Goal: Task Accomplishment & Management: Use online tool/utility

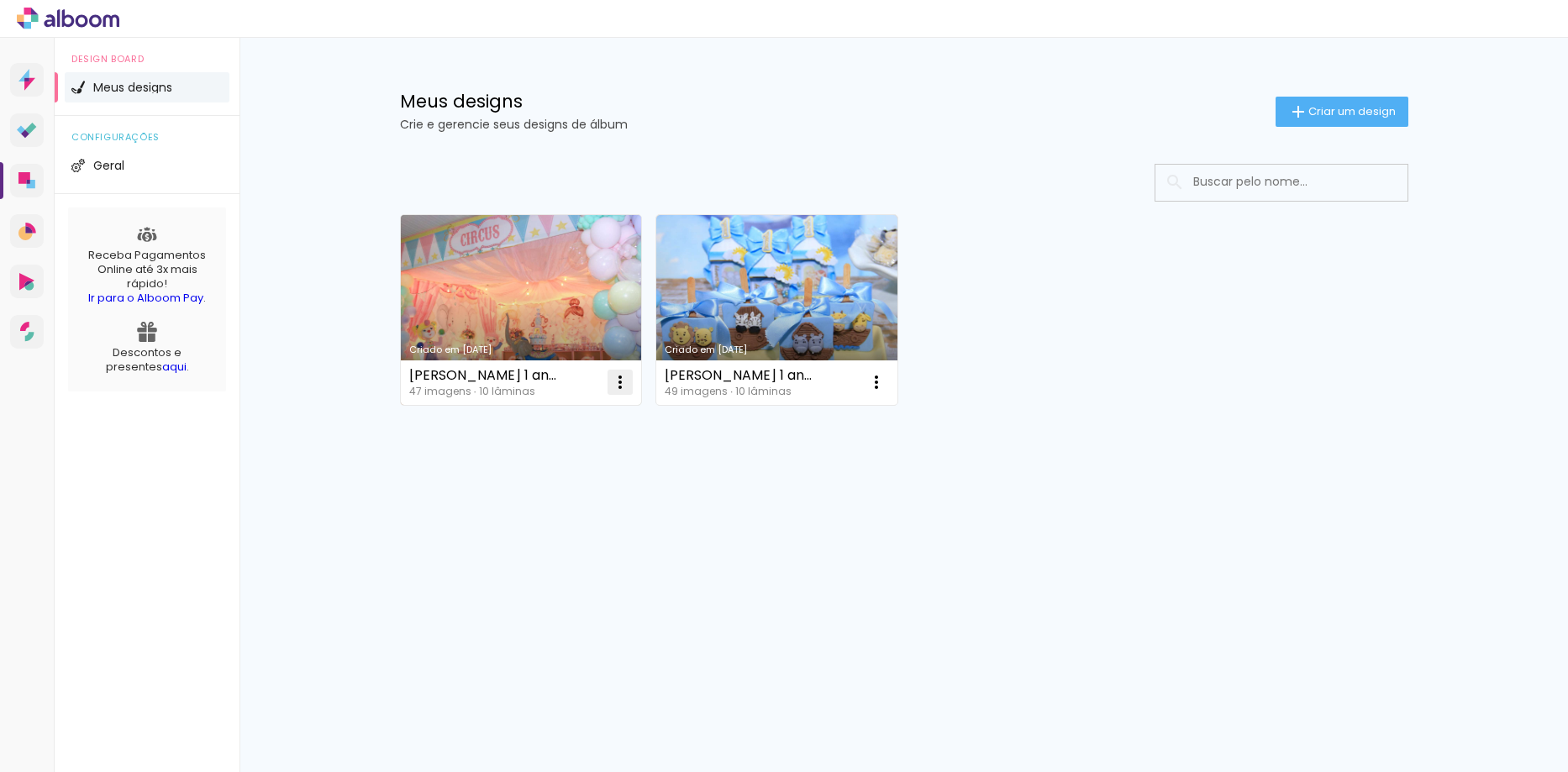
click at [624, 378] on iron-icon at bounding box center [620, 382] width 20 height 20
click at [516, 499] on span "Excluir" at bounding box center [526, 493] width 36 height 12
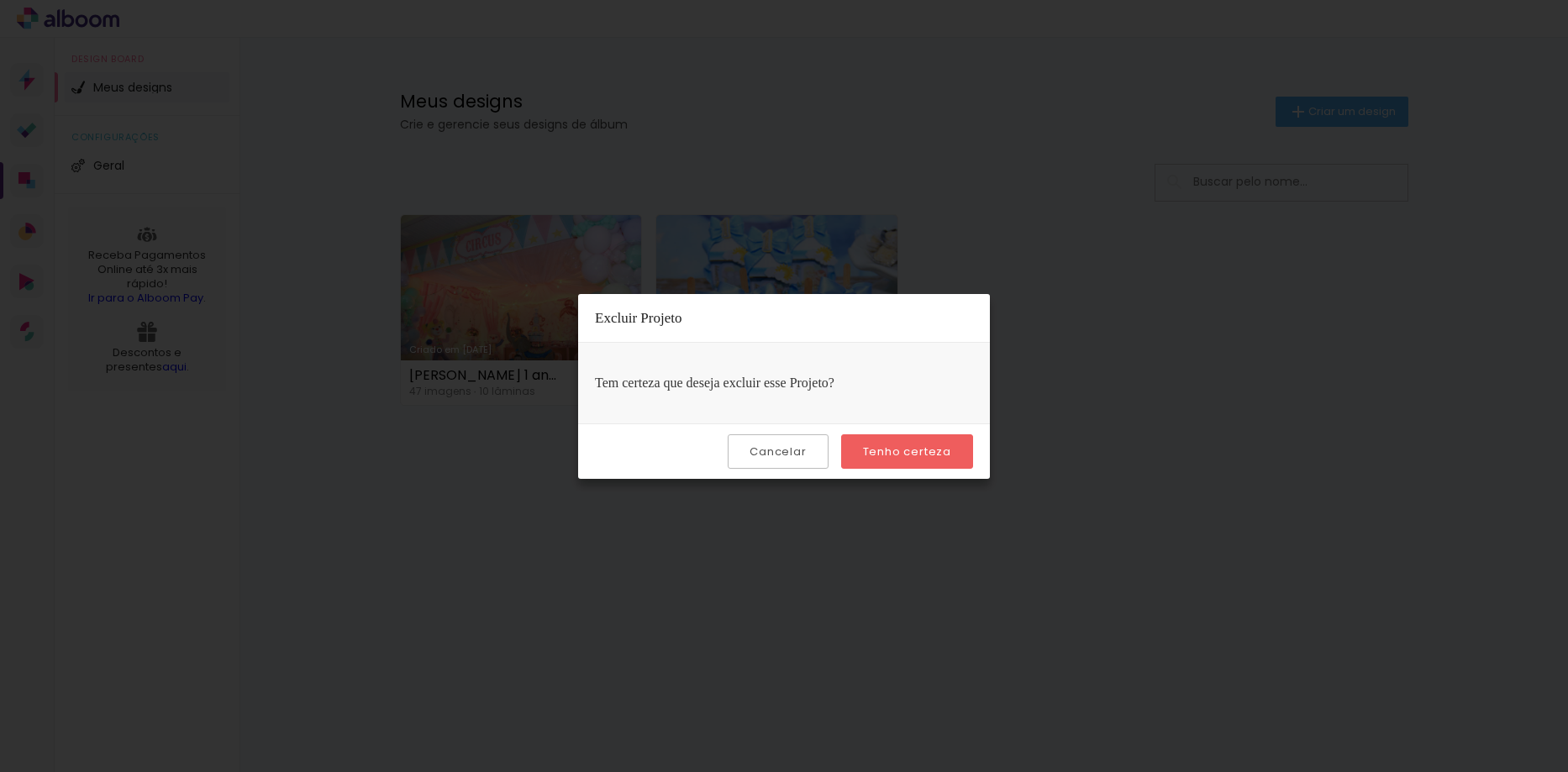
click at [0, 0] on slot "Tenho certeza" at bounding box center [0, 0] width 0 height 0
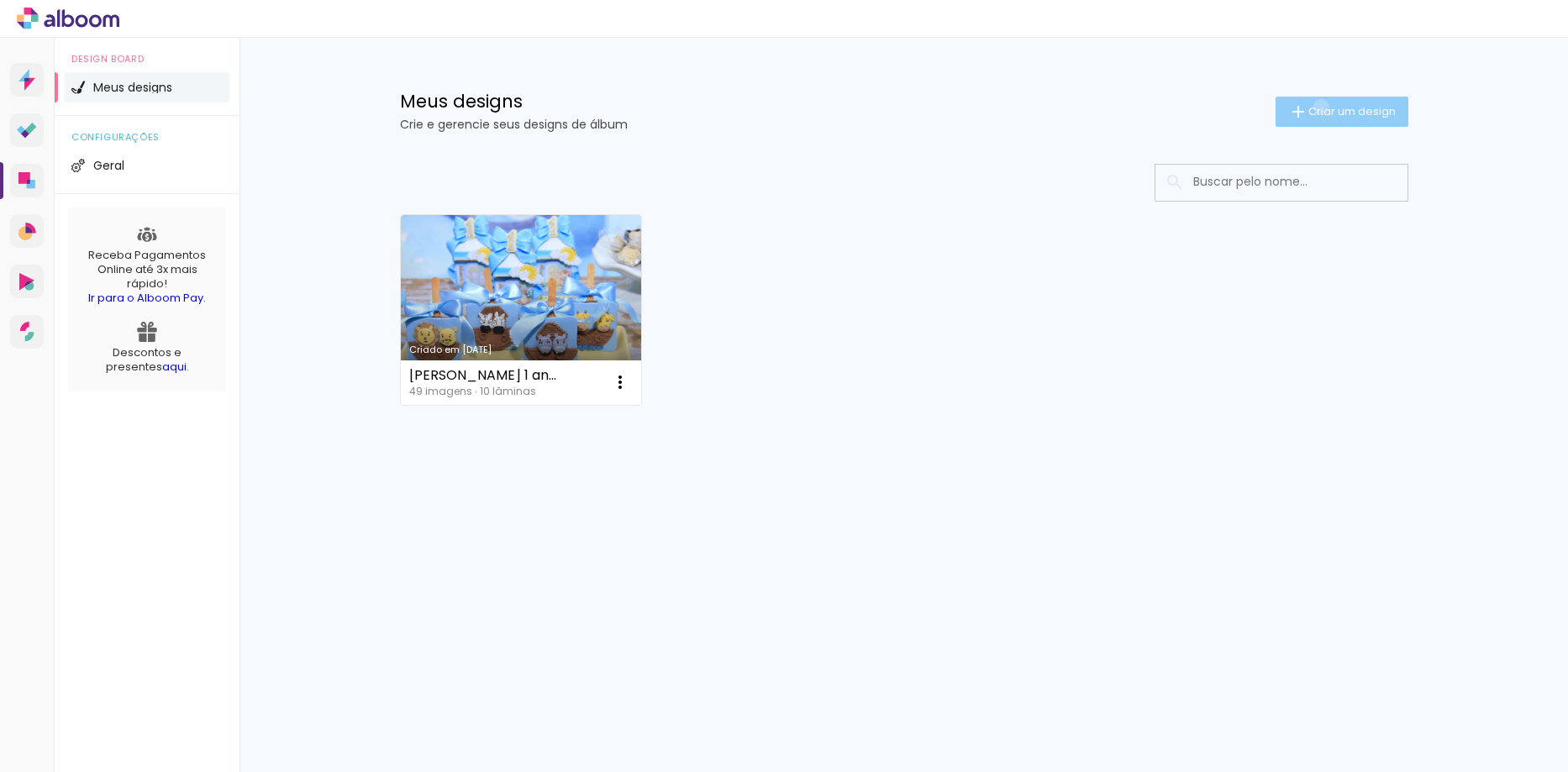
click at [1318, 106] on span "Criar um design" at bounding box center [1352, 111] width 87 height 11
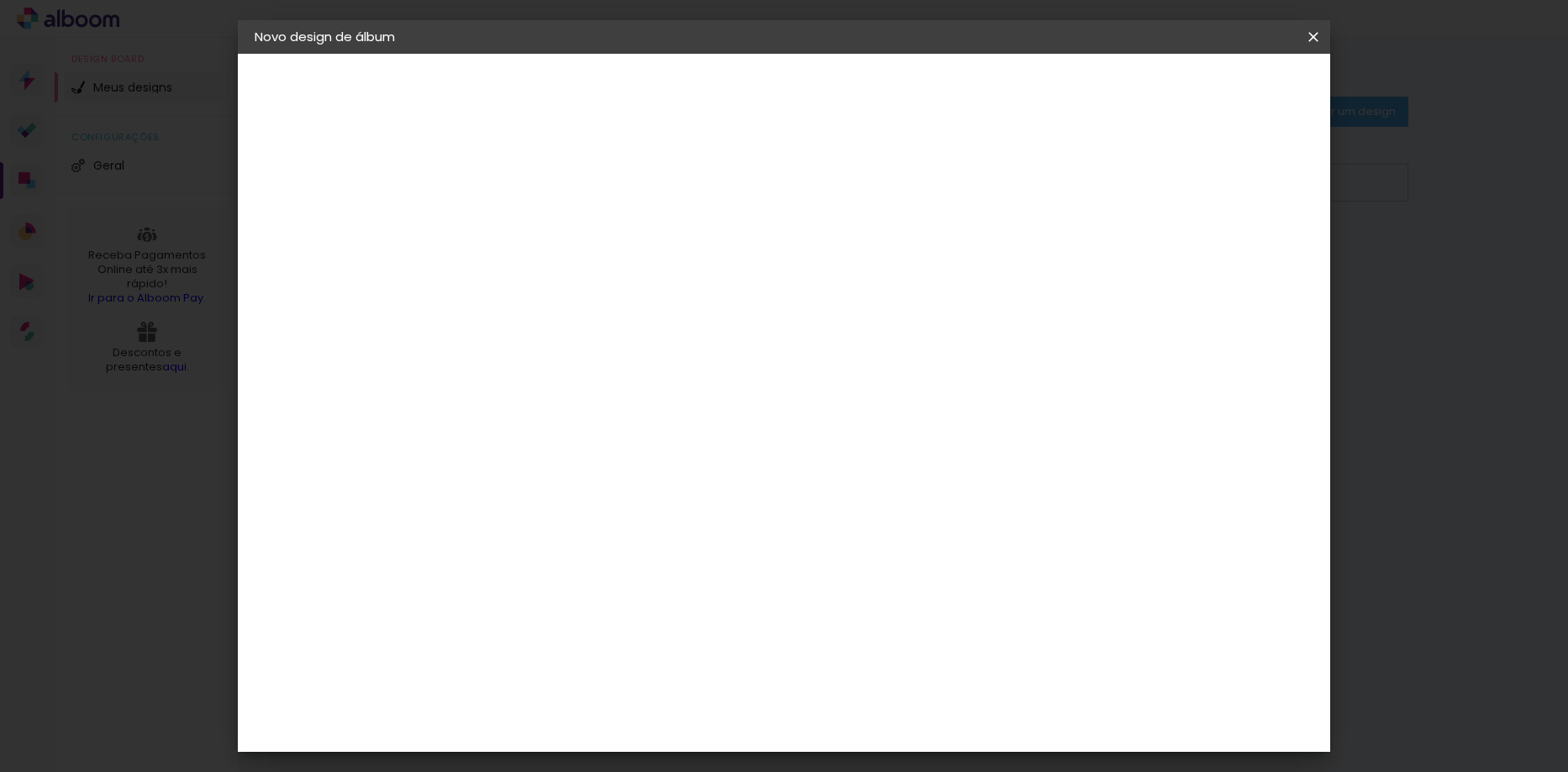
click at [529, 229] on input at bounding box center [529, 226] width 0 height 26
type input "[PERSON_NAME] 1 ano"
type paper-input "[PERSON_NAME] 1 ano"
click at [0, 0] on slot "Avançar" at bounding box center [0, 0] width 0 height 0
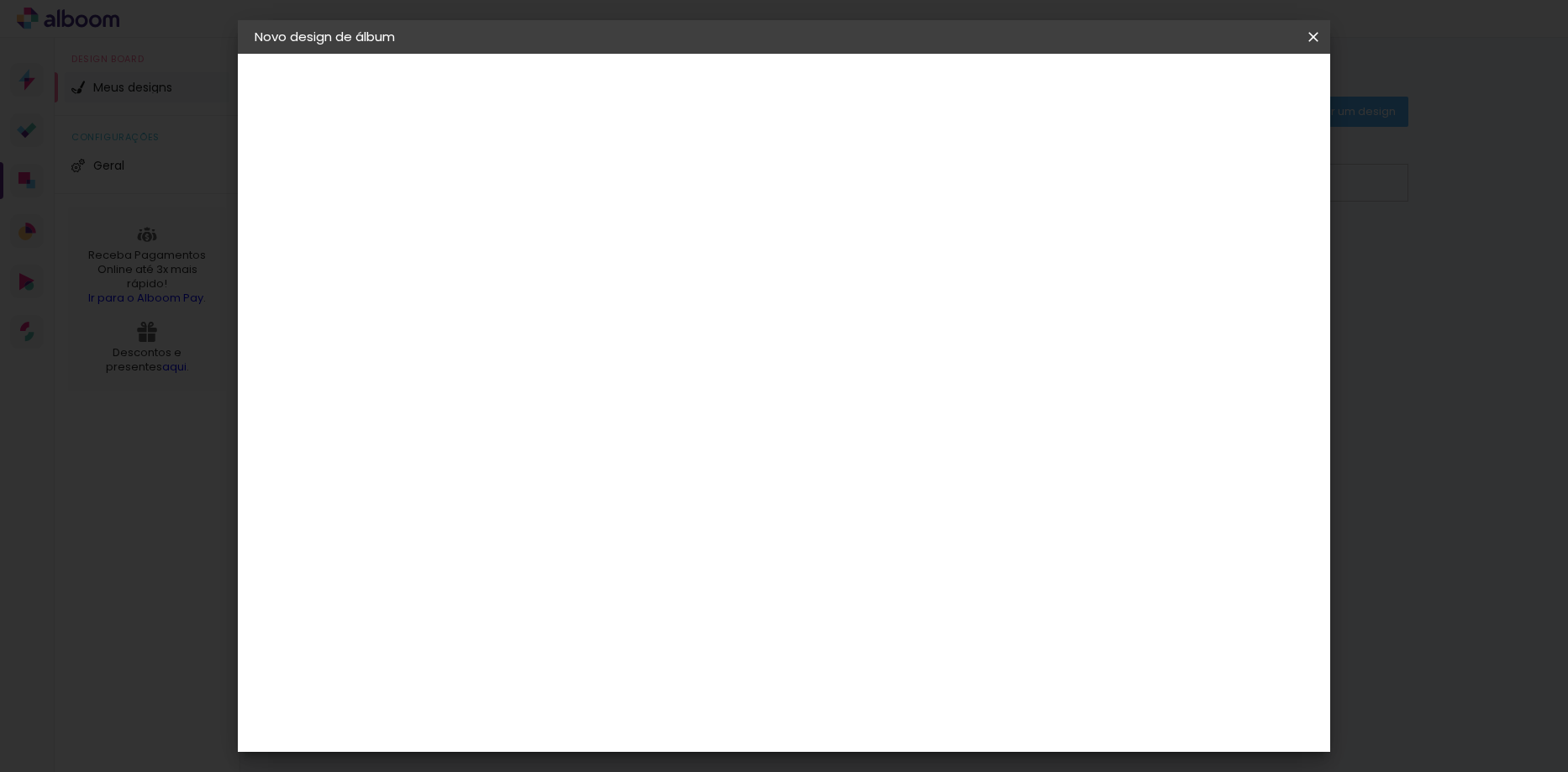
click at [581, 589] on div "Conceitual Álbuns" at bounding box center [554, 602] width 71 height 27
click at [843, 93] on paper-button "Avançar" at bounding box center [802, 88] width 82 height 29
click at [642, 361] on span "15 × 21" at bounding box center [603, 383] width 78 height 44
click at [0, 0] on slot "Avançar" at bounding box center [0, 0] width 0 height 0
click at [1113, 181] on div at bounding box center [1106, 181] width 15 height 15
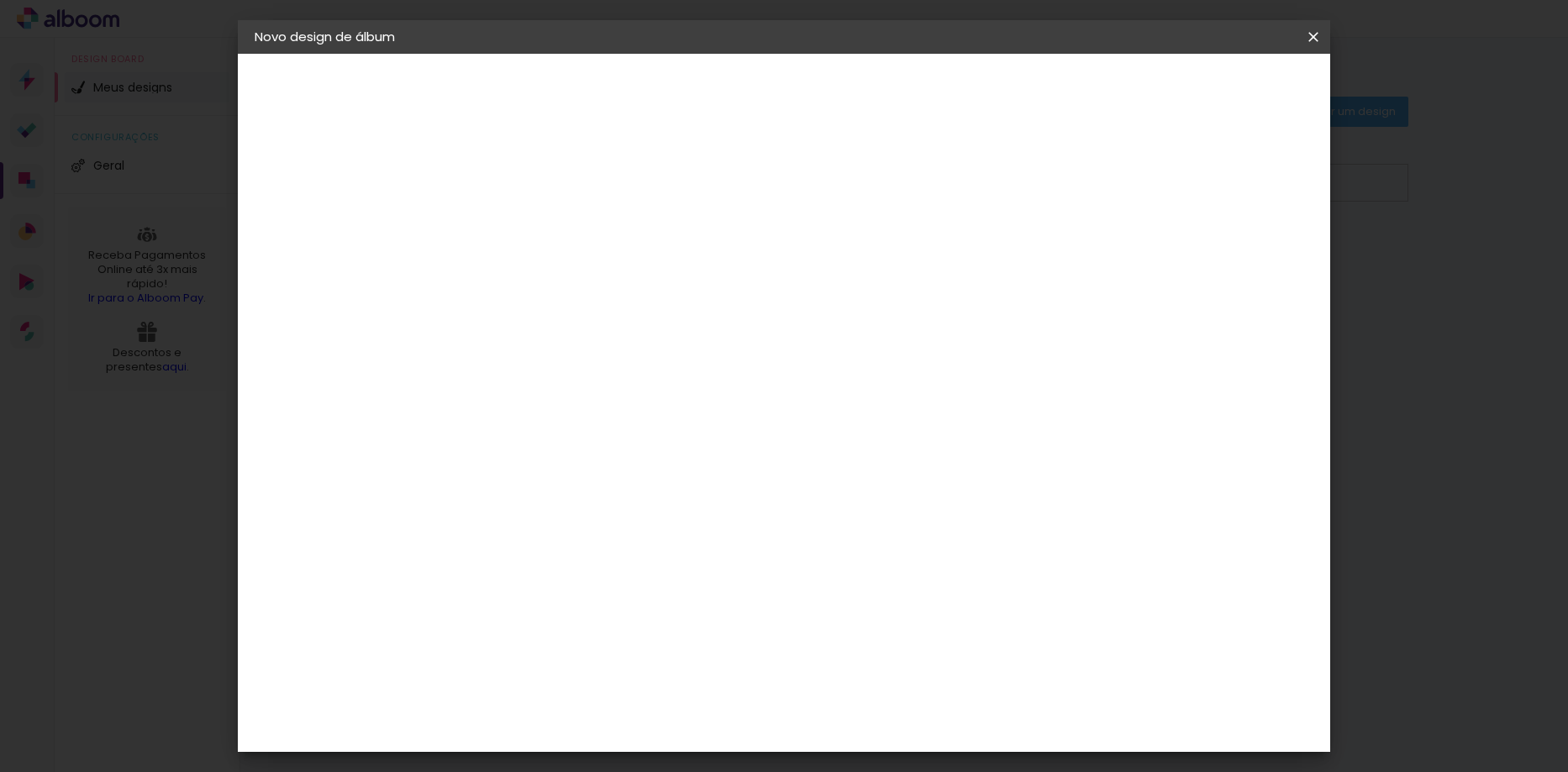
type paper-checkbox "on"
click at [1113, 181] on div at bounding box center [1106, 181] width 15 height 15
click at [1113, 178] on div at bounding box center [1106, 181] width 15 height 15
click at [1209, 89] on span "Iniciar design" at bounding box center [1170, 89] width 76 height 12
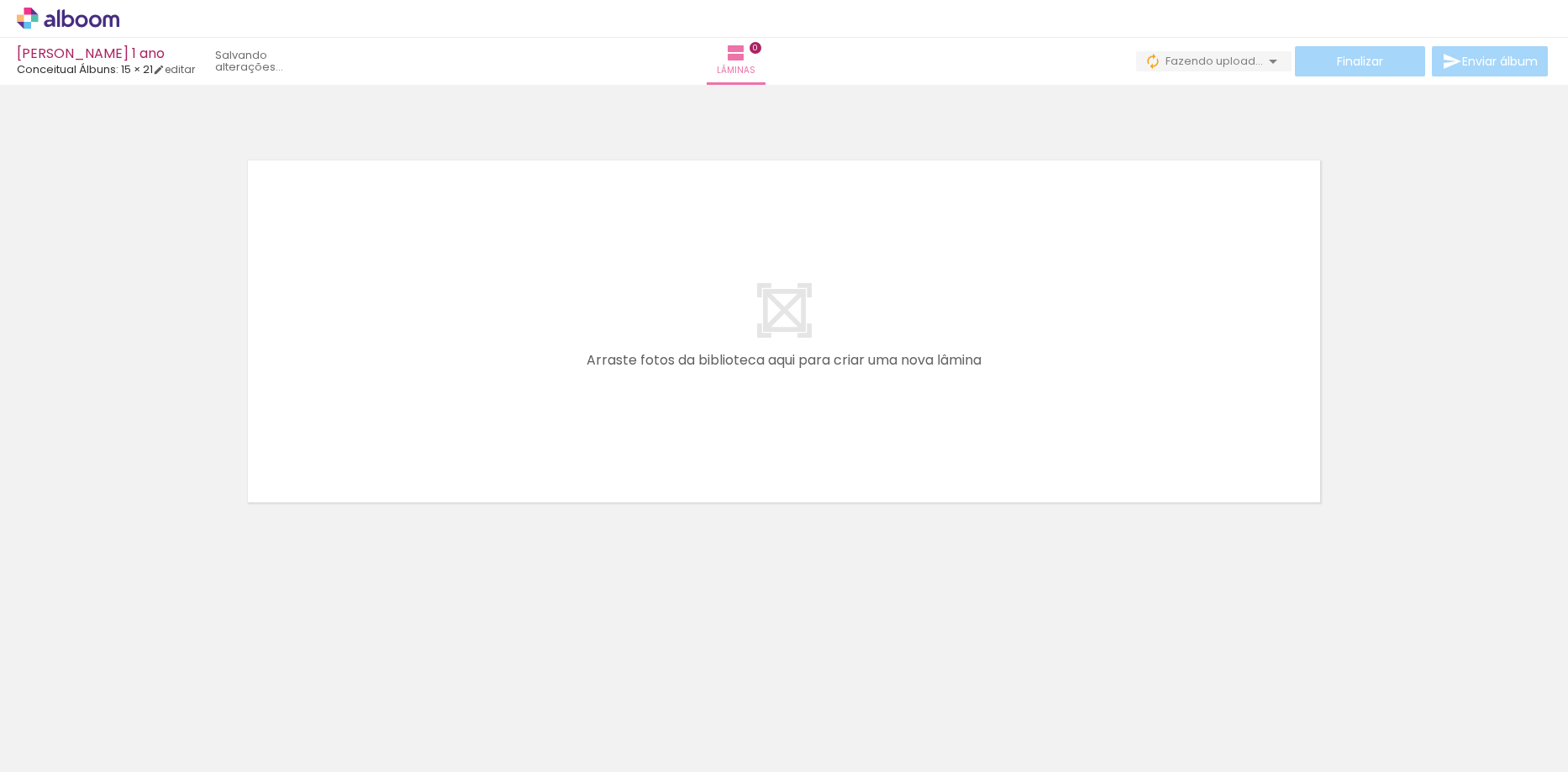
click at [1196, 60] on span "Fazendo upload..." at bounding box center [1214, 61] width 98 height 16
click at [1247, 96] on div "IMG_8974.JPG" at bounding box center [1223, 92] width 68 height 10
click at [1267, 90] on iron-icon at bounding box center [1266, 91] width 16 height 16
click at [1214, 90] on div "IMG_8974.JPG" at bounding box center [1223, 92] width 68 height 10
click at [1255, 90] on div "IMG_8974.JPG" at bounding box center [1223, 92] width 68 height 10
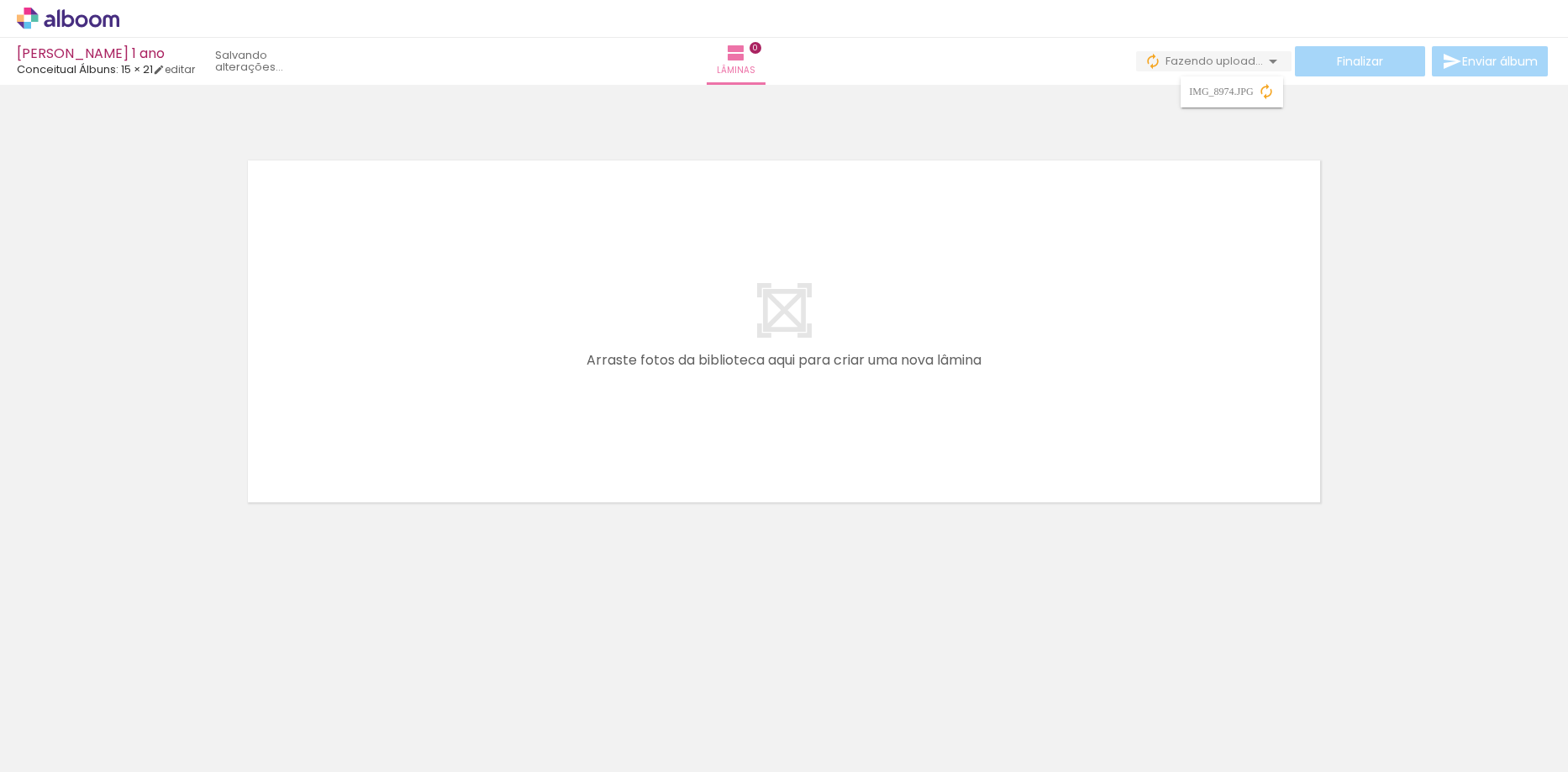
click at [1277, 90] on paper-item "IMG_8974.JPG" at bounding box center [1231, 92] width 101 height 31
click at [1261, 89] on iron-icon at bounding box center [1266, 91] width 16 height 16
drag, startPoint x: 1195, startPoint y: 88, endPoint x: 1136, endPoint y: 59, distance: 65.7
click at [1194, 87] on div "IMG_8974.JPG" at bounding box center [1223, 92] width 68 height 10
click at [1145, 60] on iron-icon at bounding box center [1152, 61] width 16 height 16
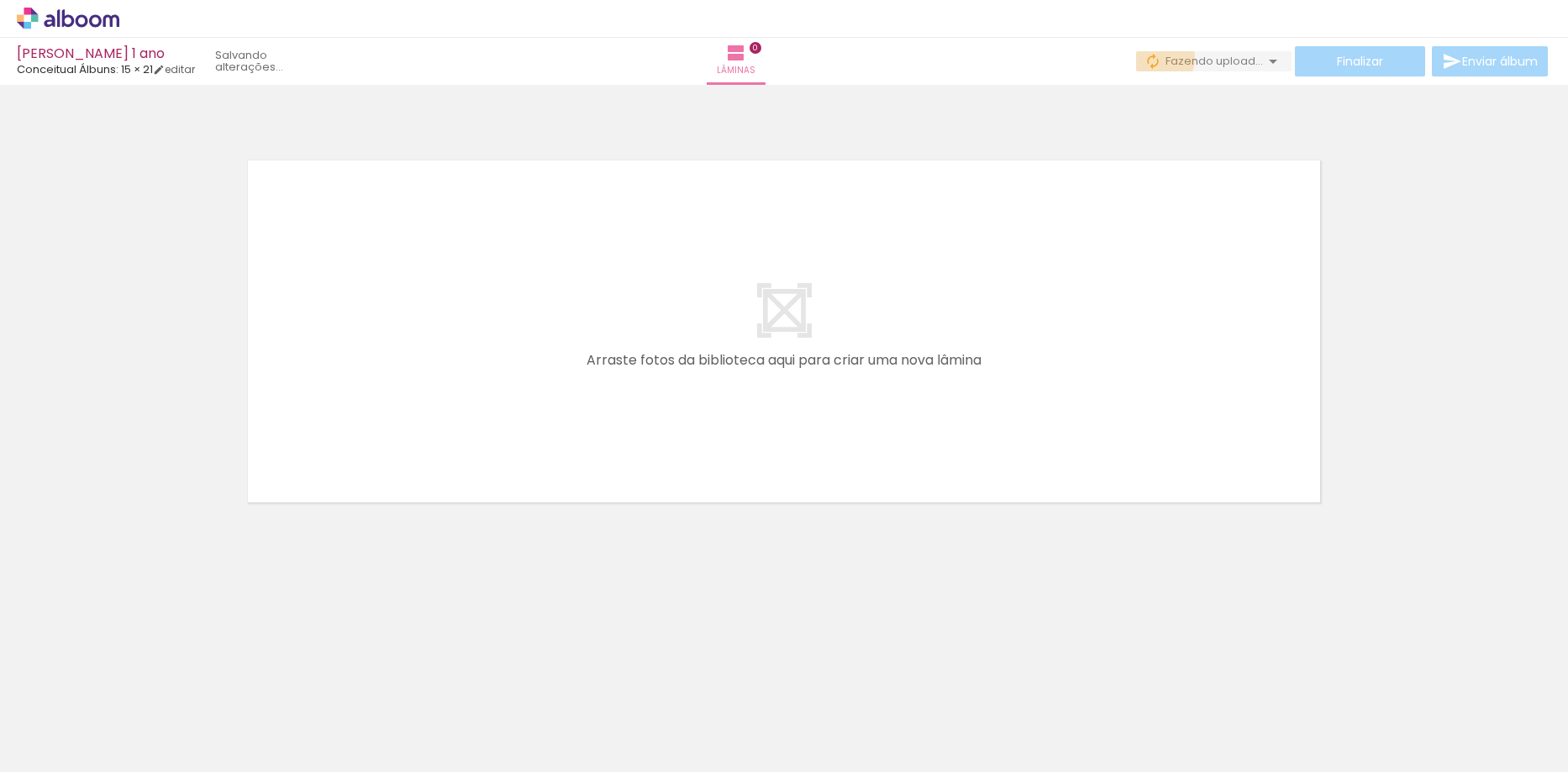
click at [1151, 57] on iron-icon at bounding box center [1152, 61] width 16 height 16
click at [1151, 62] on iron-icon at bounding box center [1152, 61] width 16 height 16
click at [1210, 66] on span "upload(s) interrompido(s)!" at bounding box center [1188, 61] width 150 height 16
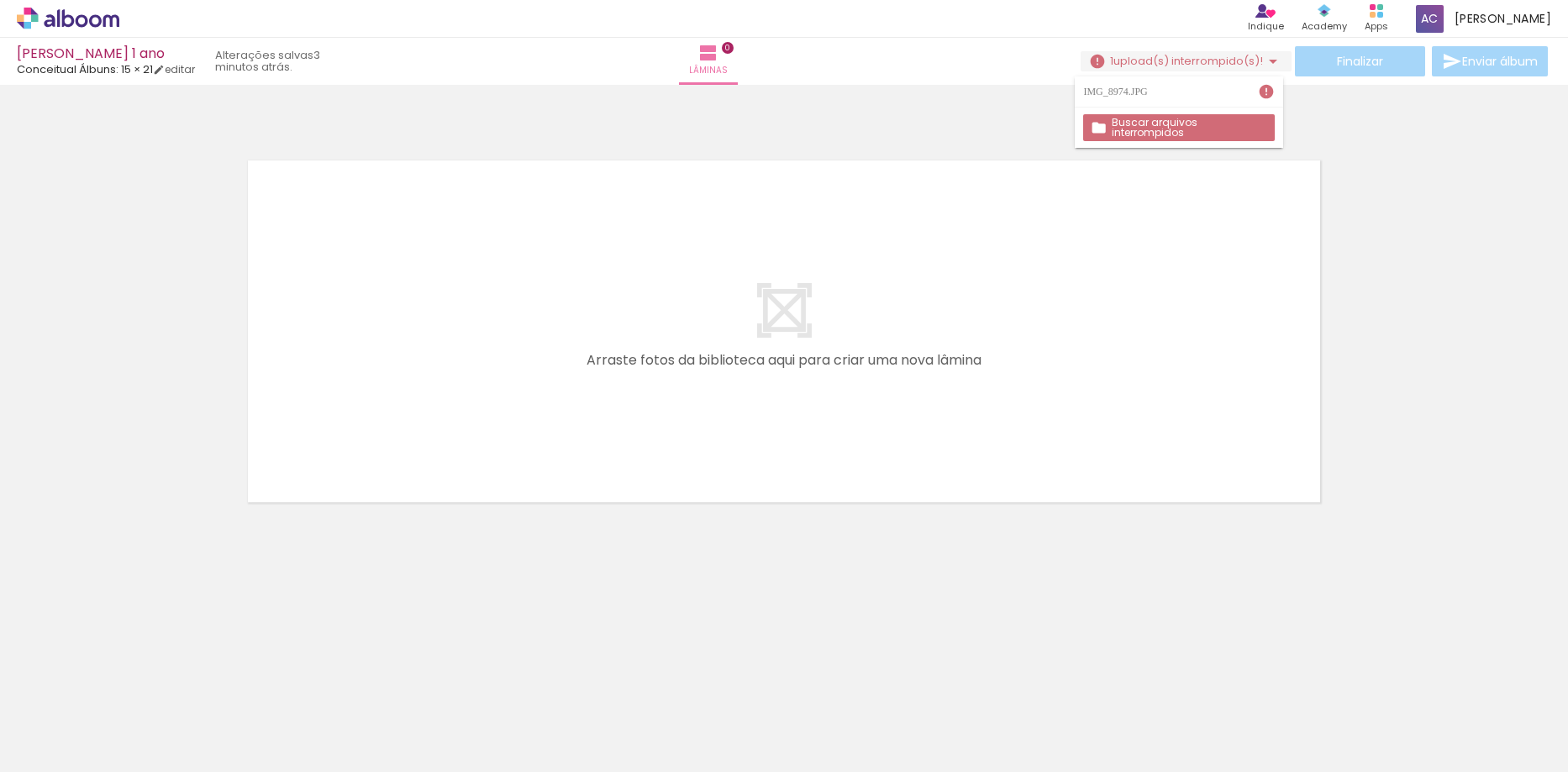
click at [1265, 92] on iron-icon at bounding box center [1266, 91] width 16 height 16
click at [1125, 95] on div "IMG_8974.JPG" at bounding box center [1117, 92] width 68 height 10
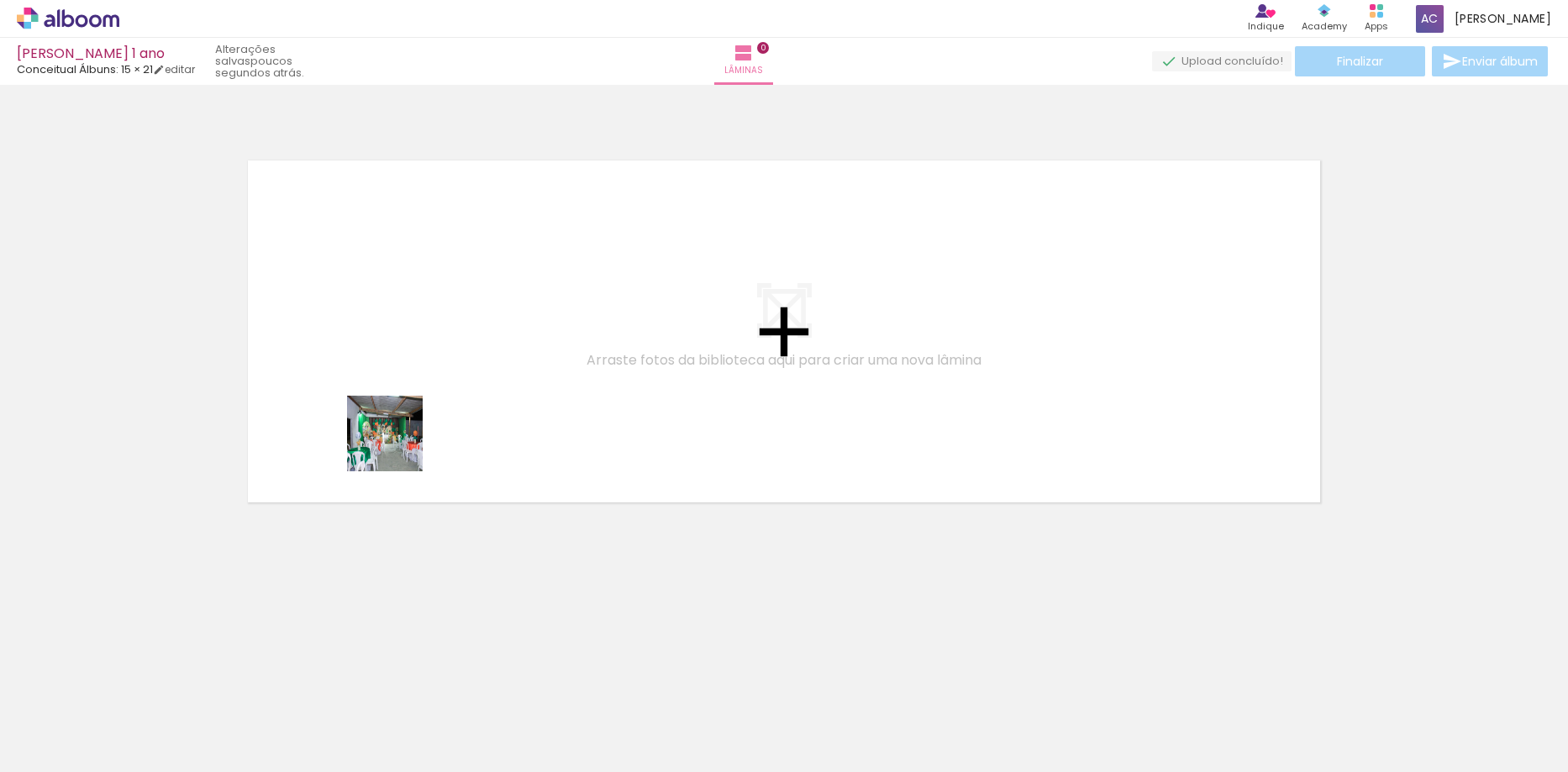
drag, startPoint x: 386, startPoint y: 462, endPoint x: 313, endPoint y: 667, distance: 217.6
click at [415, 416] on quentale-workspace at bounding box center [784, 386] width 1568 height 772
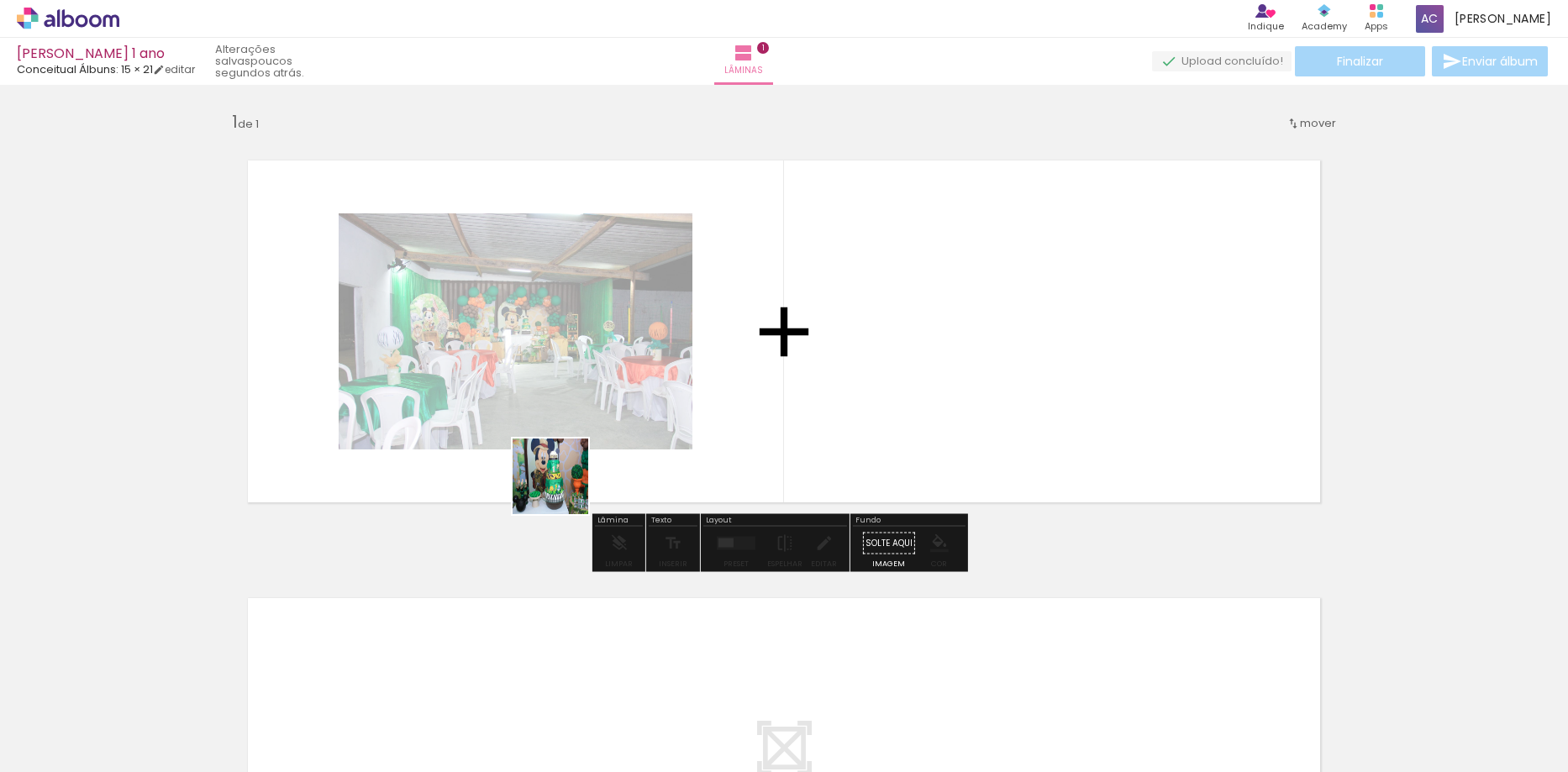
drag, startPoint x: 275, startPoint y: 718, endPoint x: 537, endPoint y: 531, distance: 321.9
click at [597, 460] on quentale-workspace at bounding box center [784, 386] width 1568 height 772
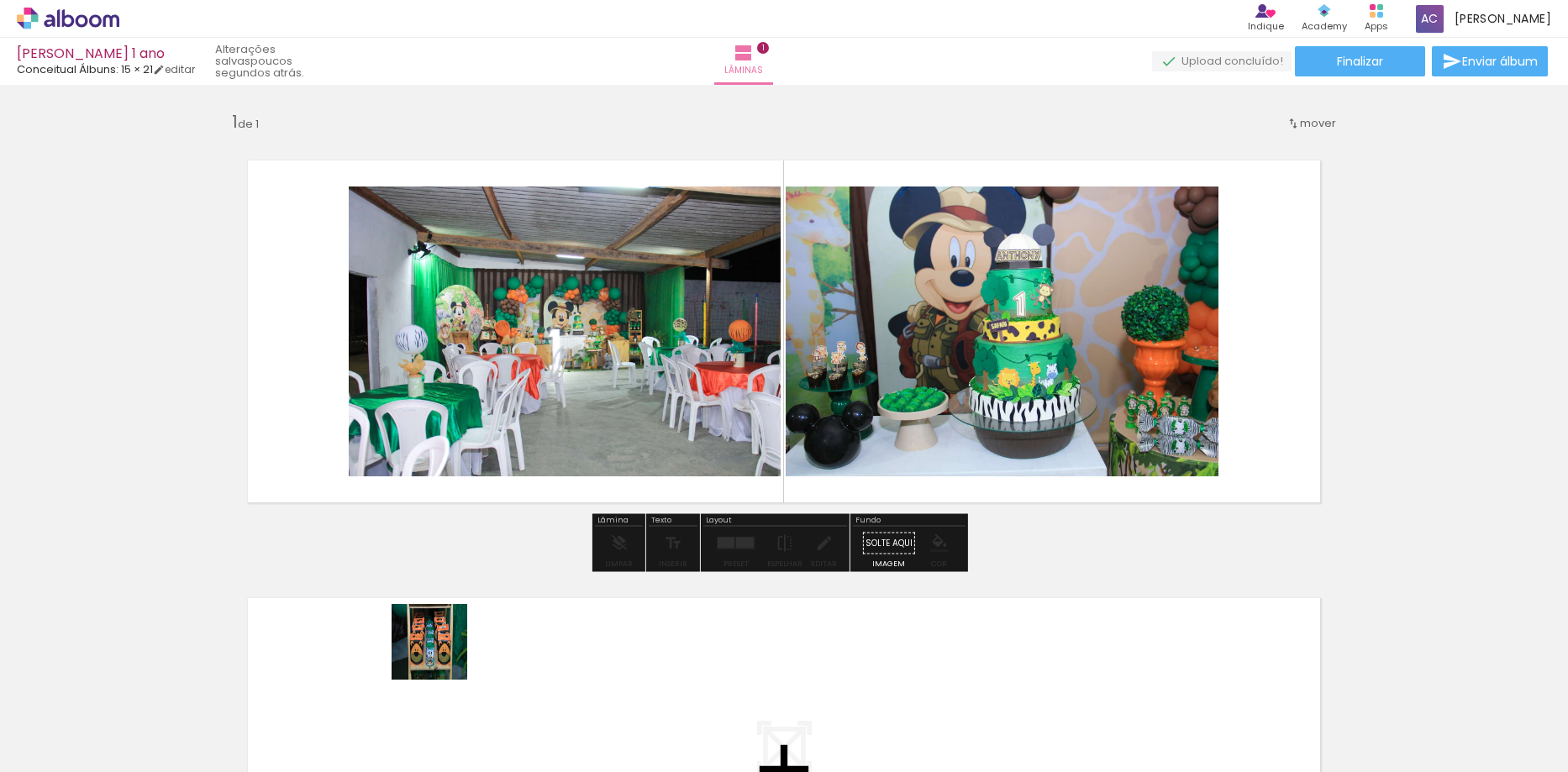
drag, startPoint x: 357, startPoint y: 729, endPoint x: 594, endPoint y: 484, distance: 340.9
click at [611, 481] on quentale-workspace at bounding box center [784, 386] width 1568 height 772
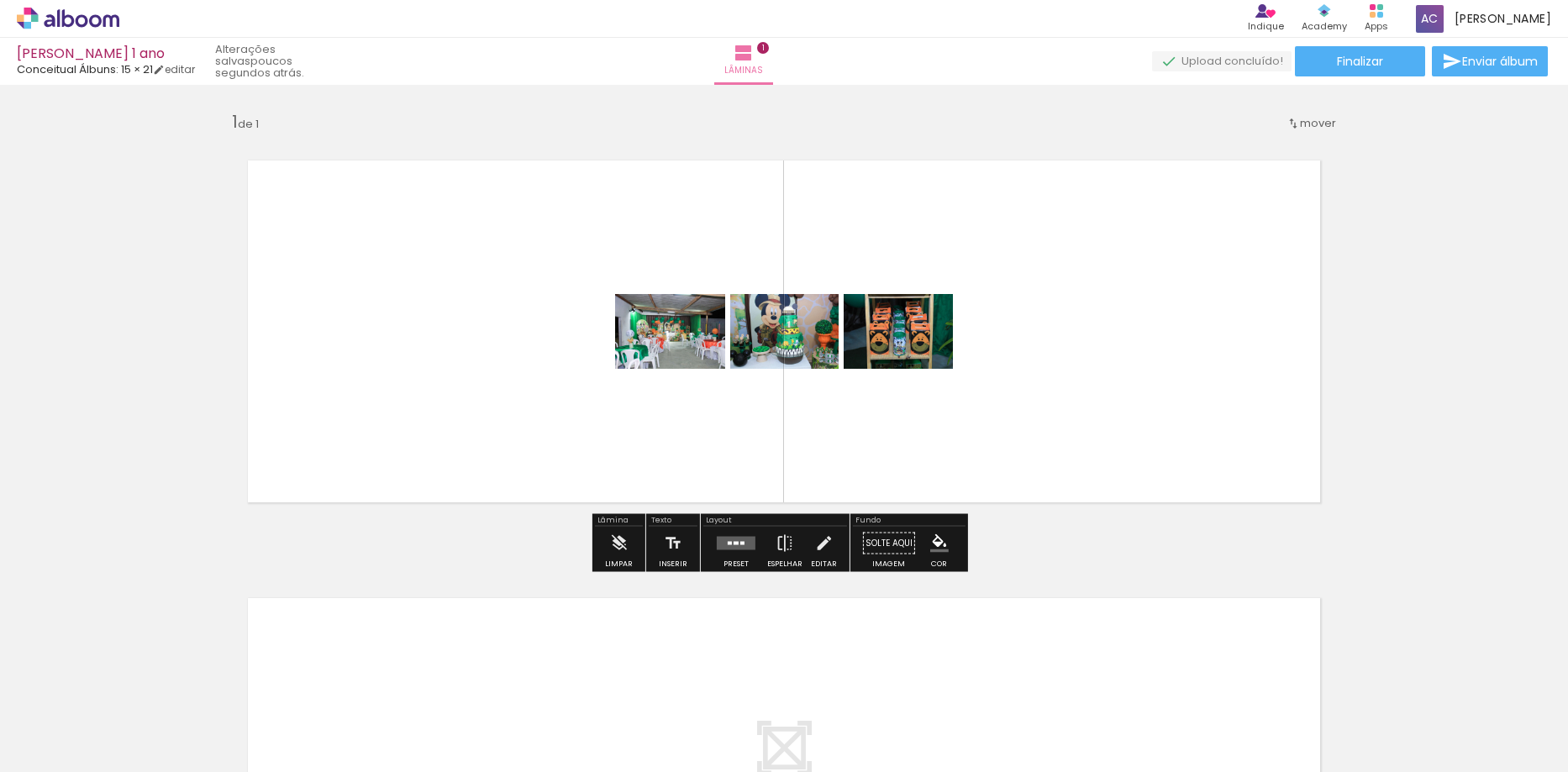
drag, startPoint x: 450, startPoint y: 723, endPoint x: 603, endPoint y: 379, distance: 376.5
click at [603, 379] on quentale-workspace at bounding box center [784, 386] width 1568 height 772
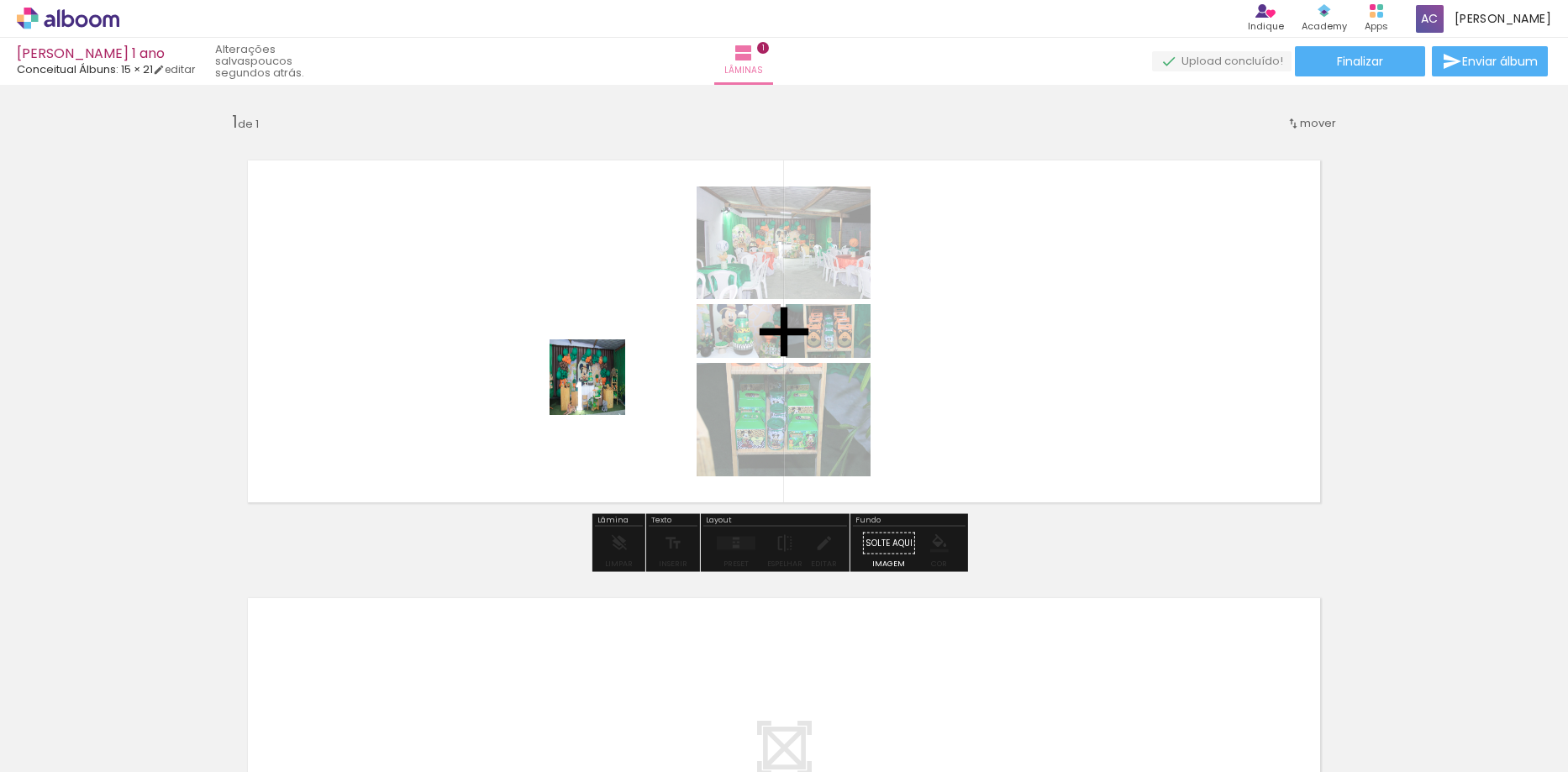
drag, startPoint x: 544, startPoint y: 708, endPoint x: 602, endPoint y: 383, distance: 330.1
click at [602, 383] on quentale-workspace at bounding box center [784, 386] width 1568 height 772
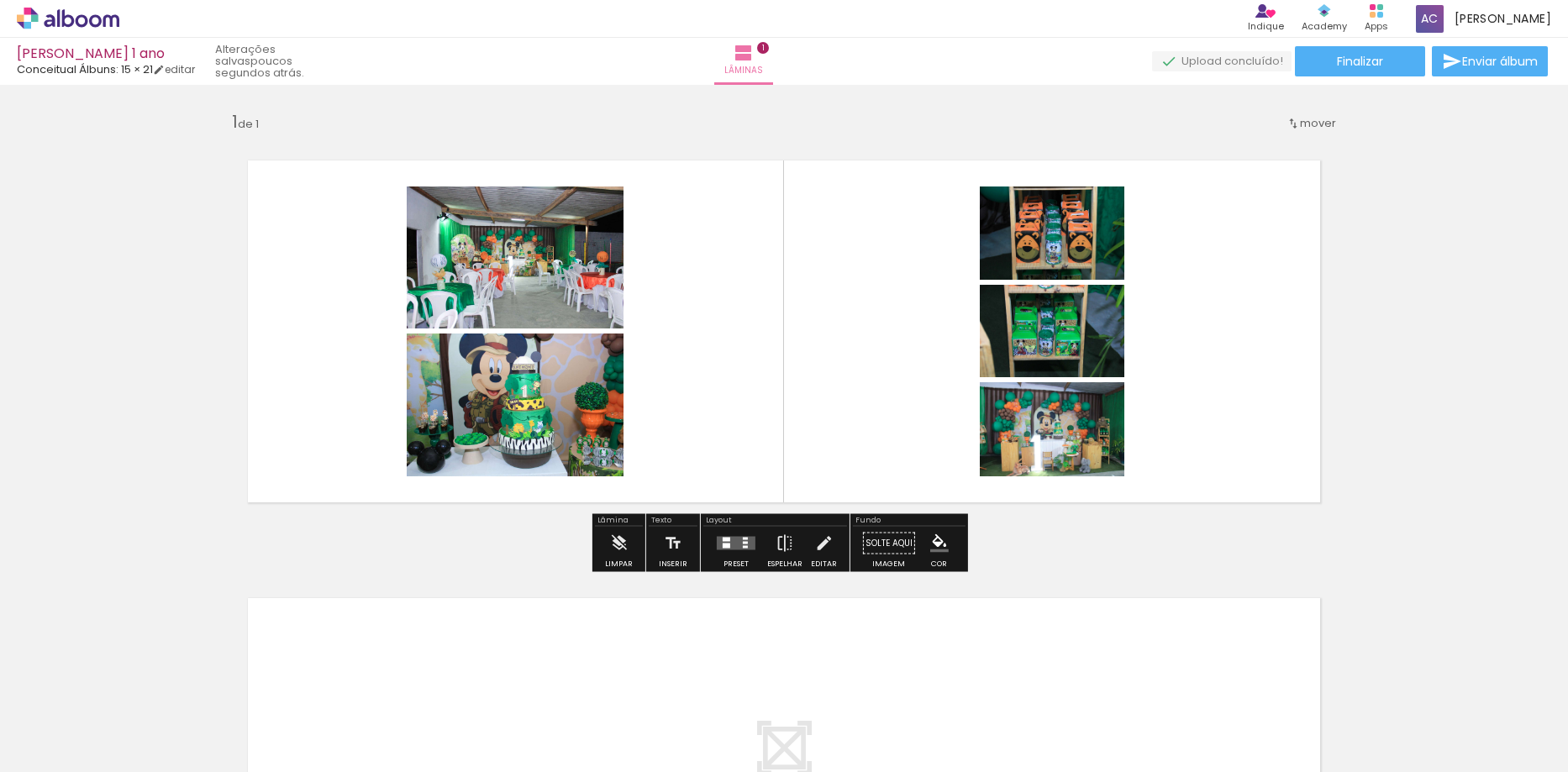
click at [720, 542] on quentale-layouter at bounding box center [736, 544] width 39 height 14
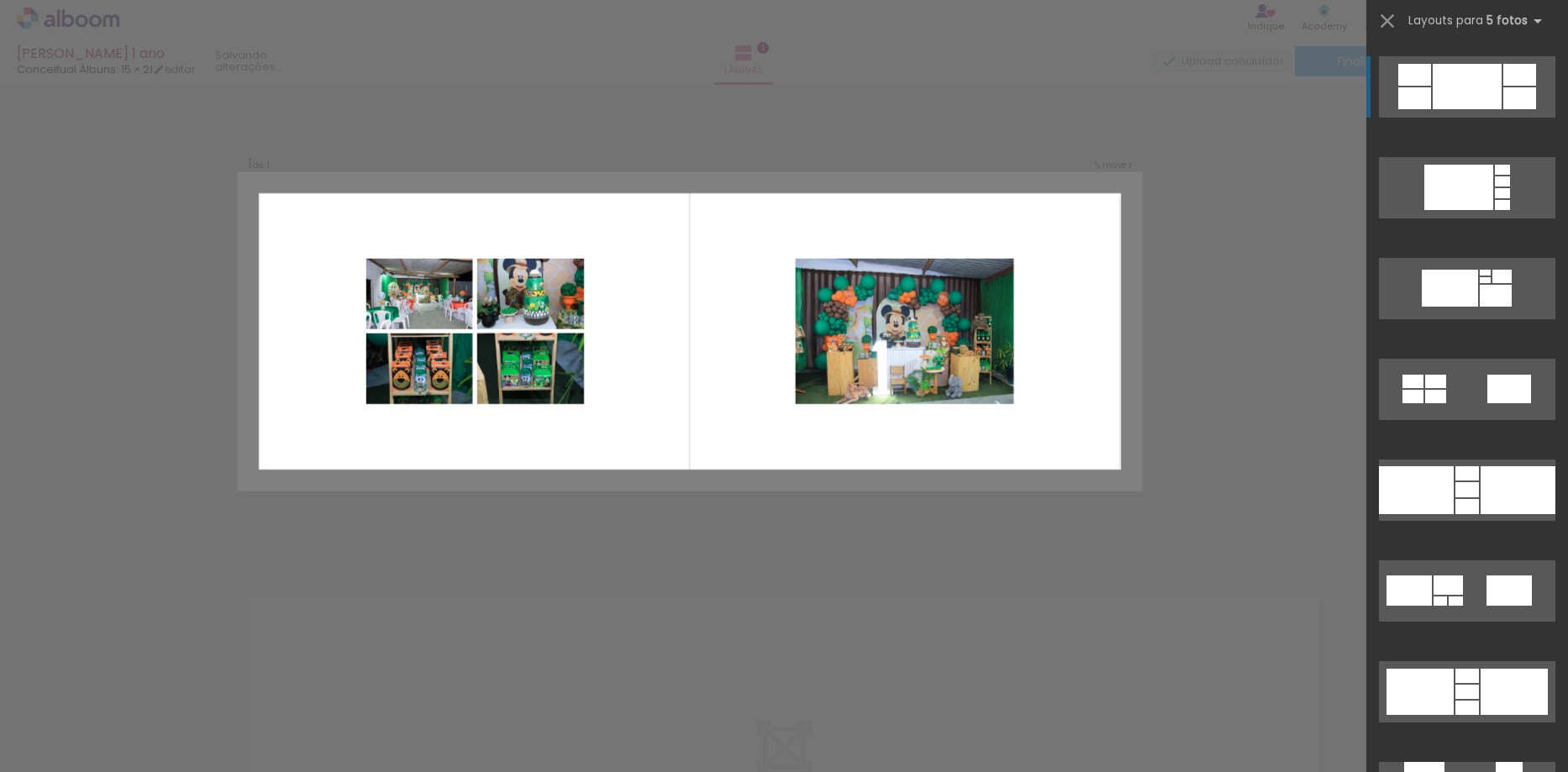
scroll to position [2100, 0]
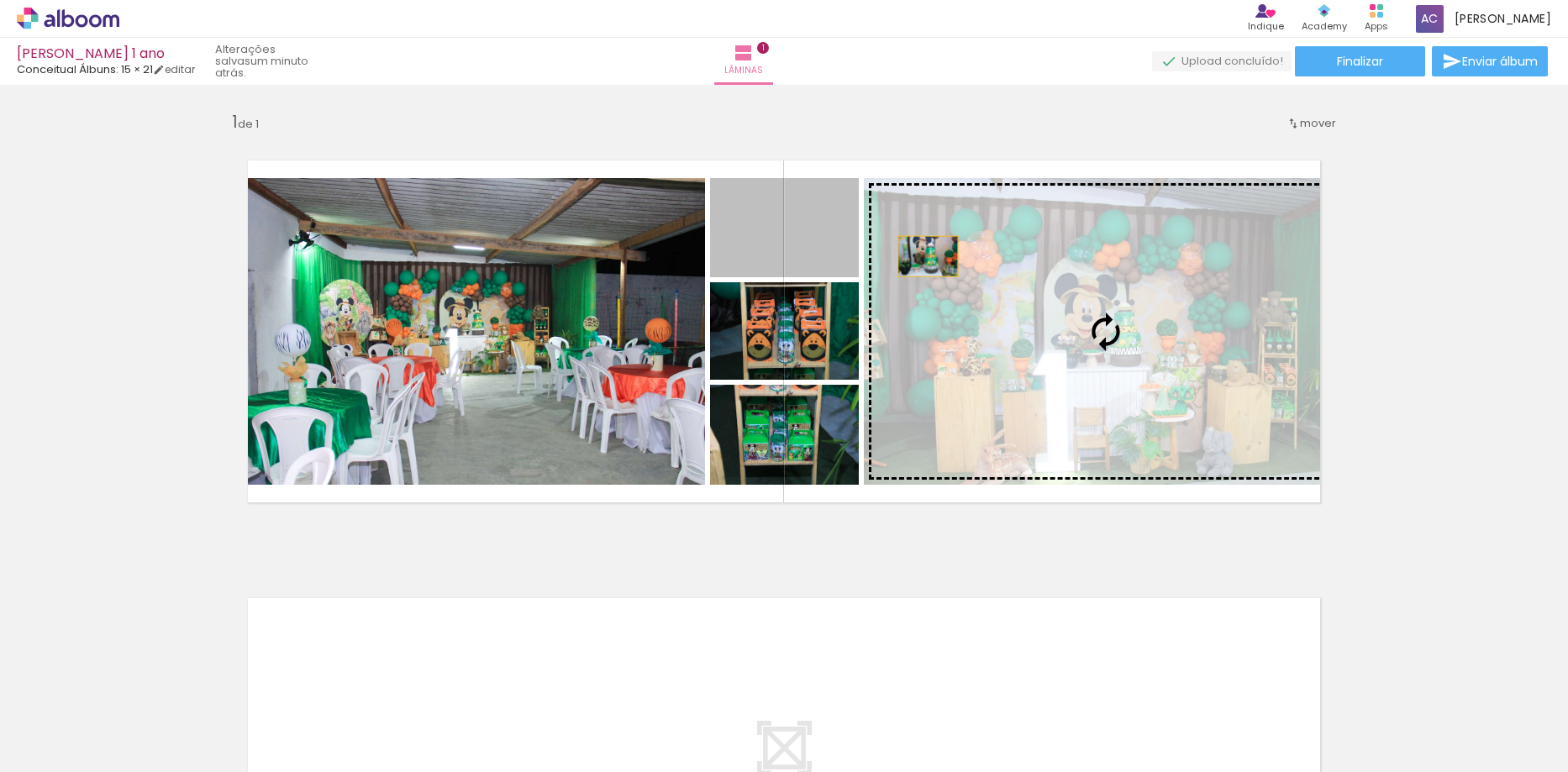
drag, startPoint x: 904, startPoint y: 254, endPoint x: 976, endPoint y: 269, distance: 73.5
click at [0, 0] on slot at bounding box center [0, 0] width 0 height 0
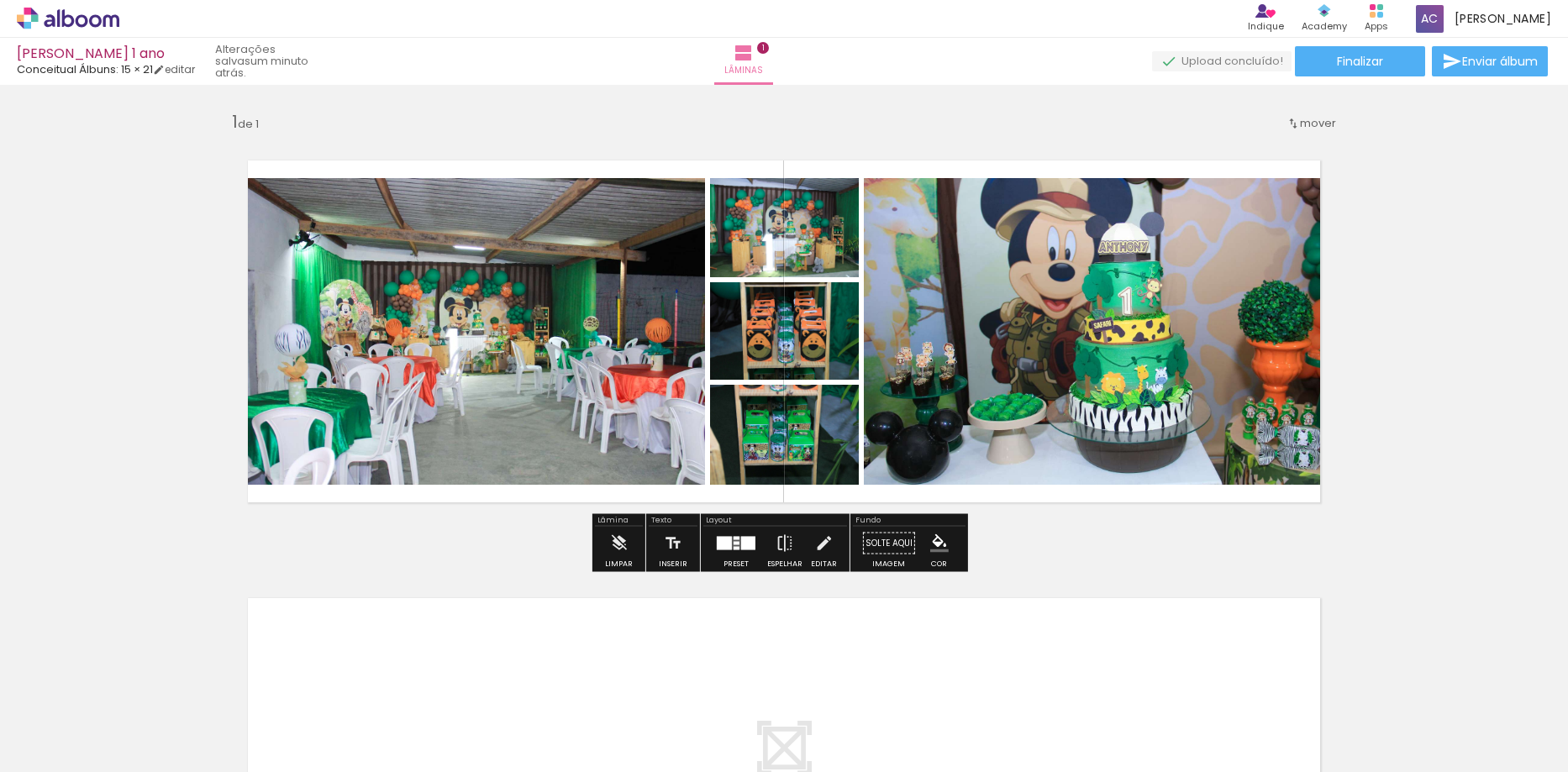
click at [930, 550] on iron-icon "color picker" at bounding box center [939, 543] width 18 height 18
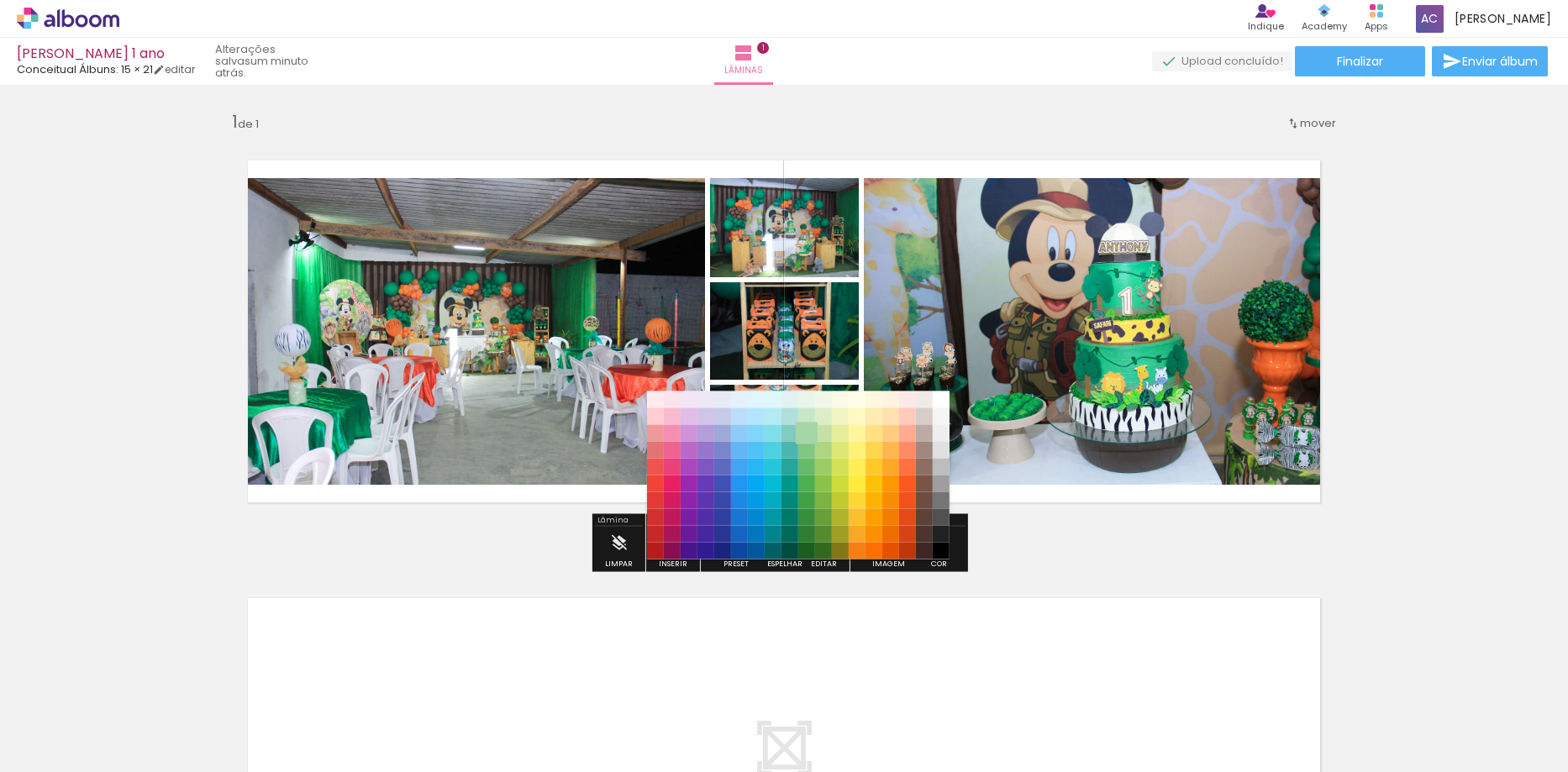
click at [807, 434] on paper-item "#a5d6a7" at bounding box center [806, 433] width 16 height 16
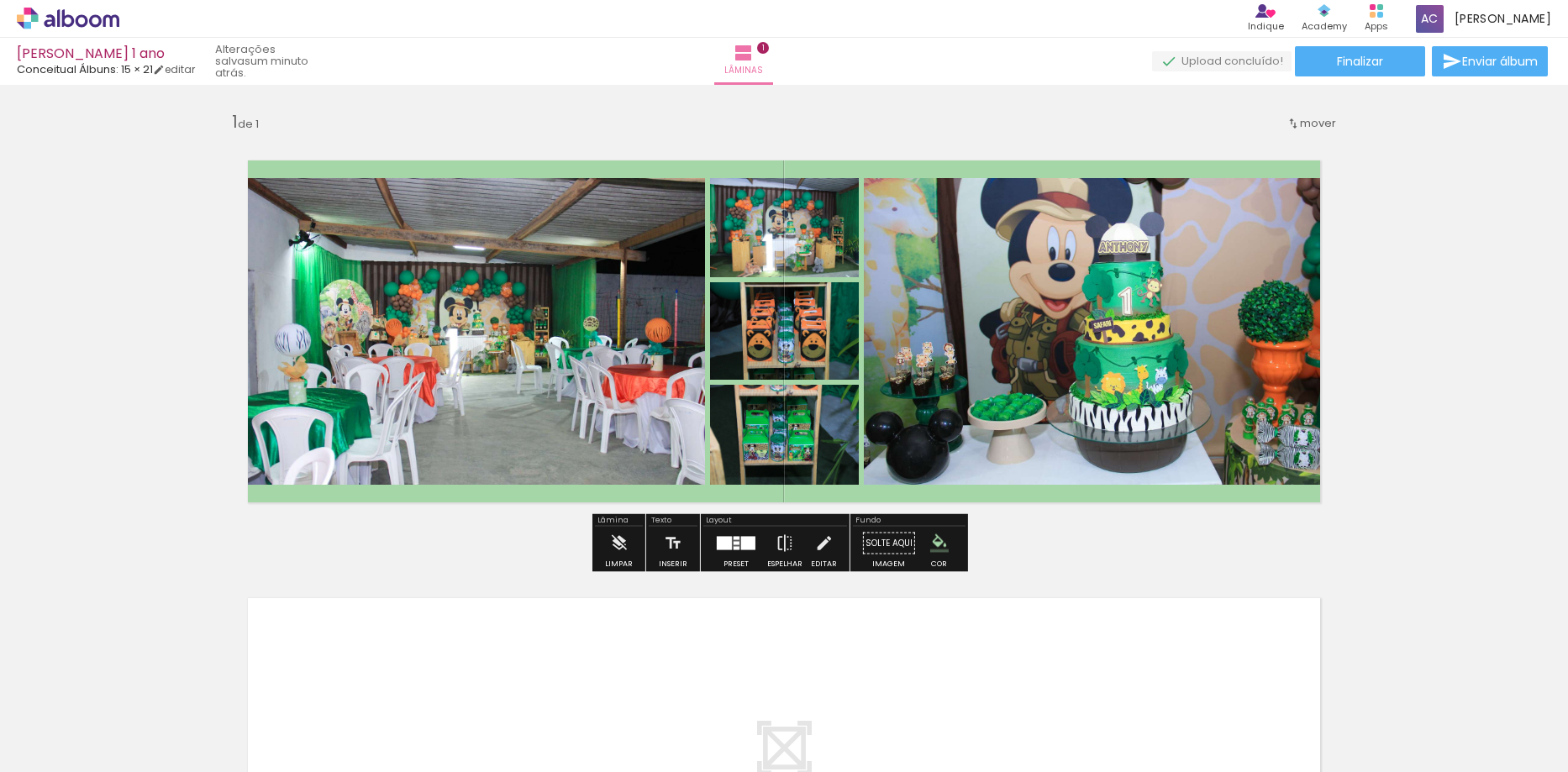
click at [937, 548] on iron-icon "color picker" at bounding box center [939, 543] width 18 height 18
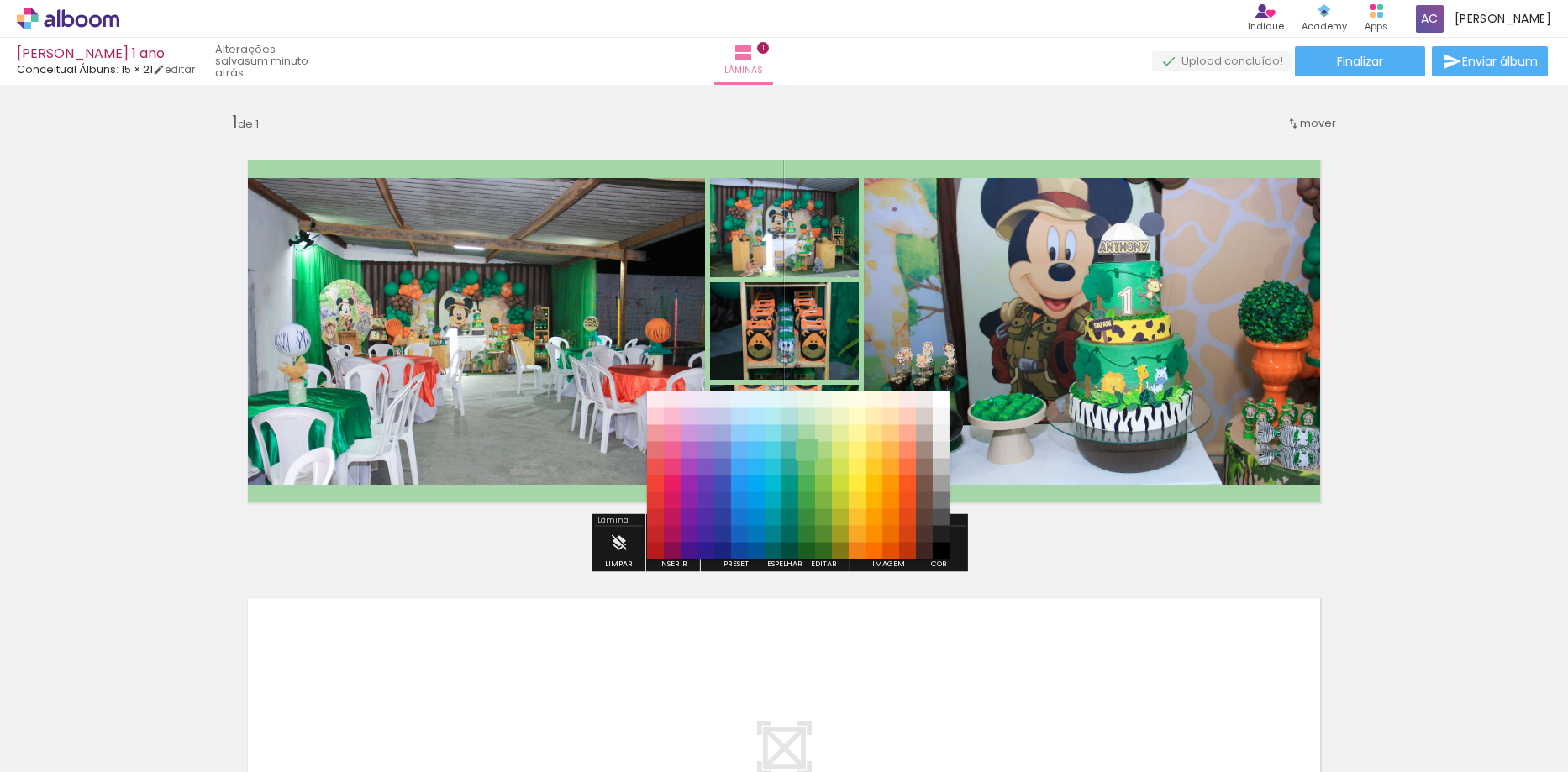
click at [805, 449] on paper-item "#81c784" at bounding box center [806, 450] width 16 height 16
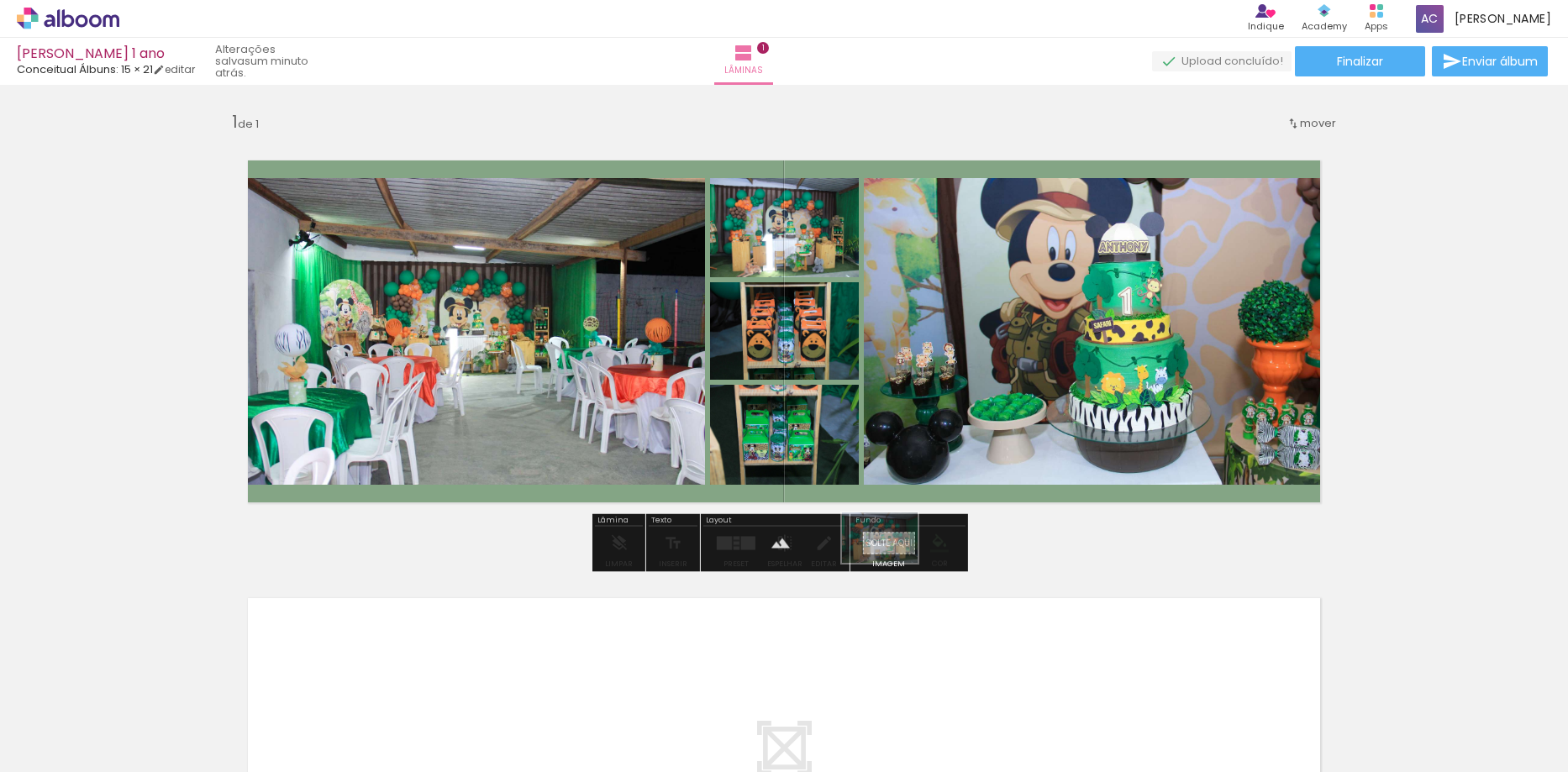
drag, startPoint x: 557, startPoint y: 723, endPoint x: 893, endPoint y: 563, distance: 372.2
click at [893, 563] on quentale-workspace at bounding box center [784, 386] width 1568 height 772
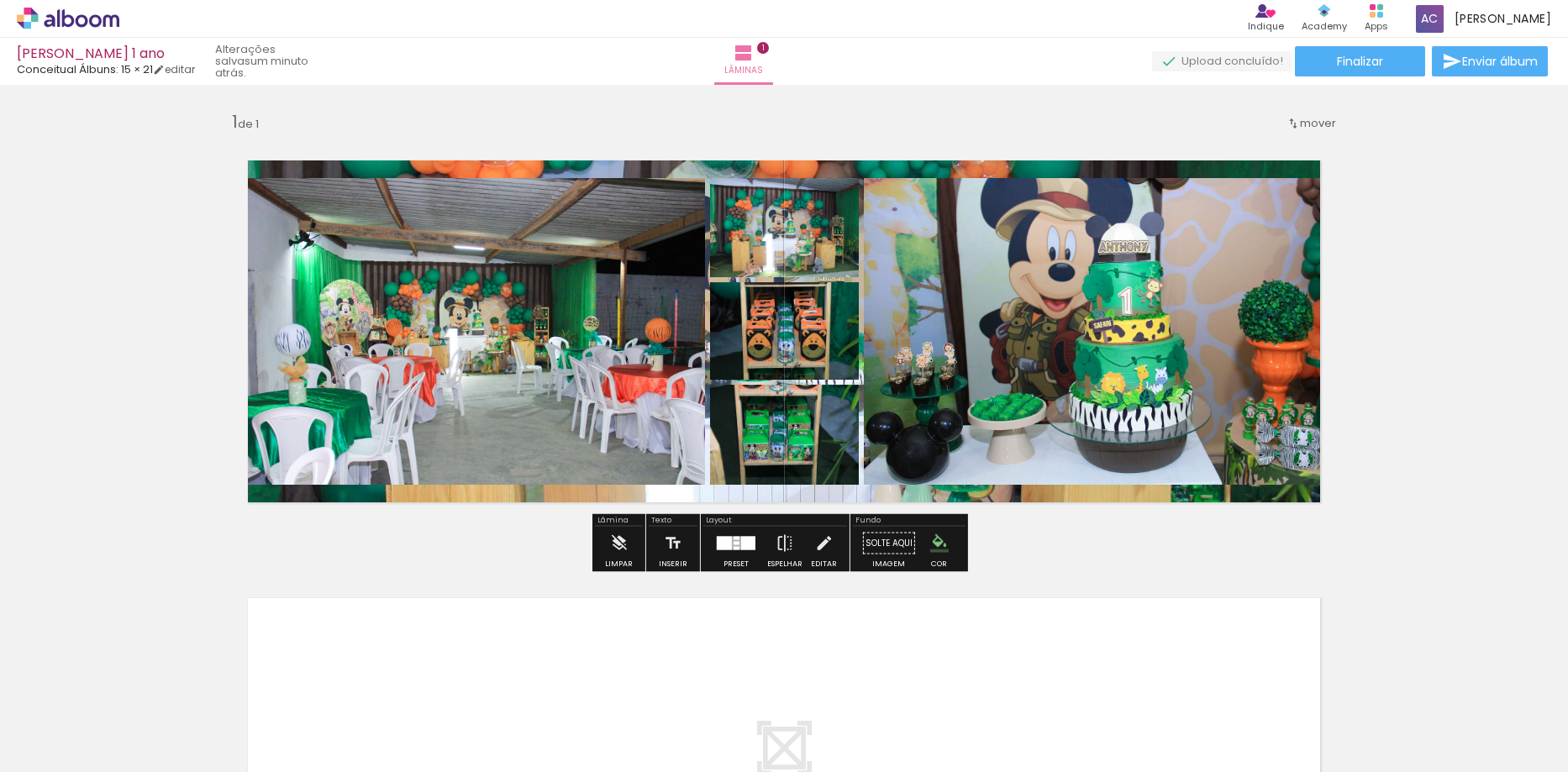
click at [828, 498] on quentale-layouter at bounding box center [784, 331] width 1126 height 396
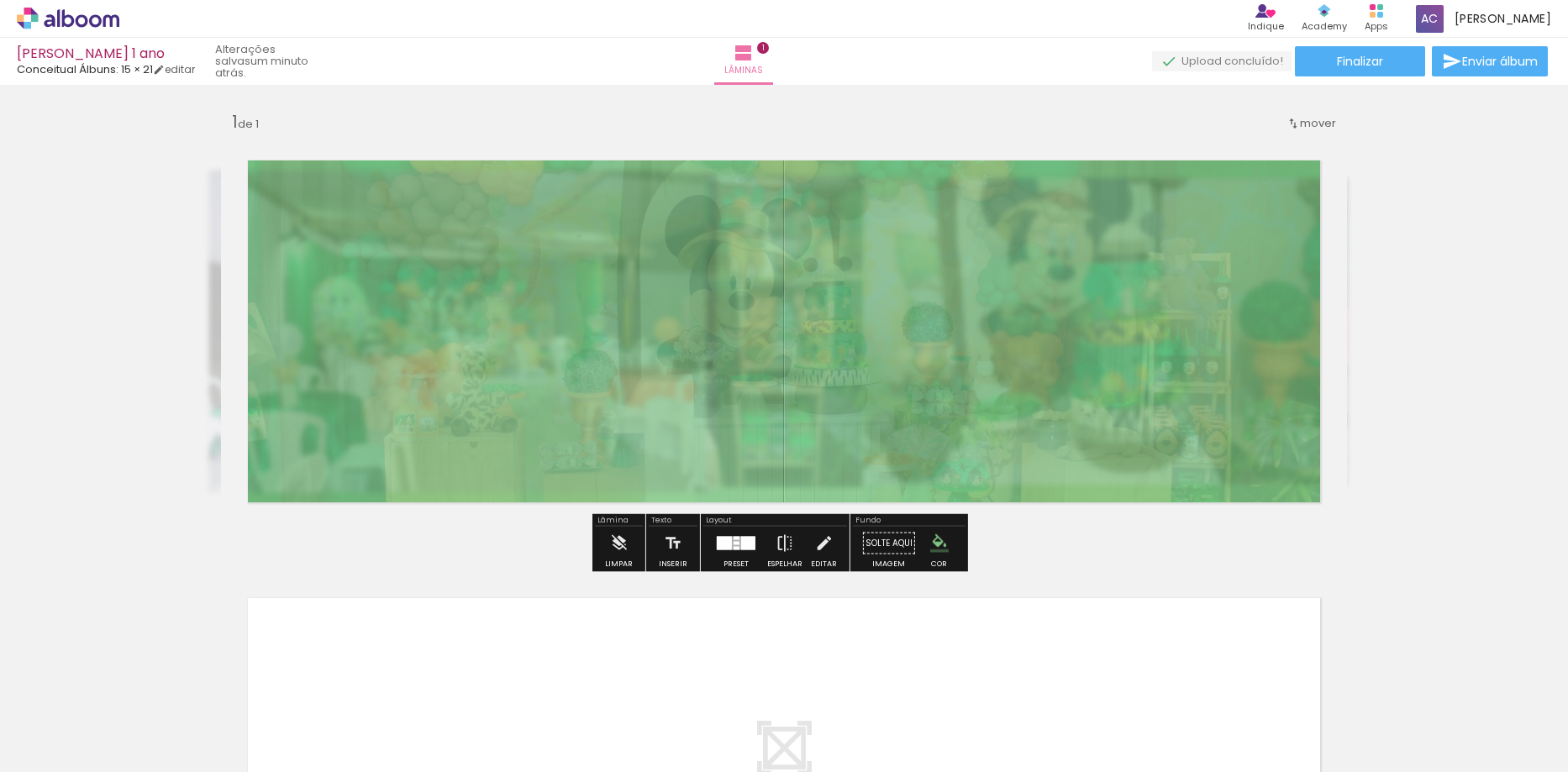
drag, startPoint x: 459, startPoint y: 177, endPoint x: 405, endPoint y: 183, distance: 54.3
type paper-slider "15"
click at [405, 183] on div at bounding box center [413, 176] width 27 height 27
click at [465, 89] on div "Inserir lâmina 1 de 1 Confirmar Cancelar" at bounding box center [784, 543] width 1568 height 916
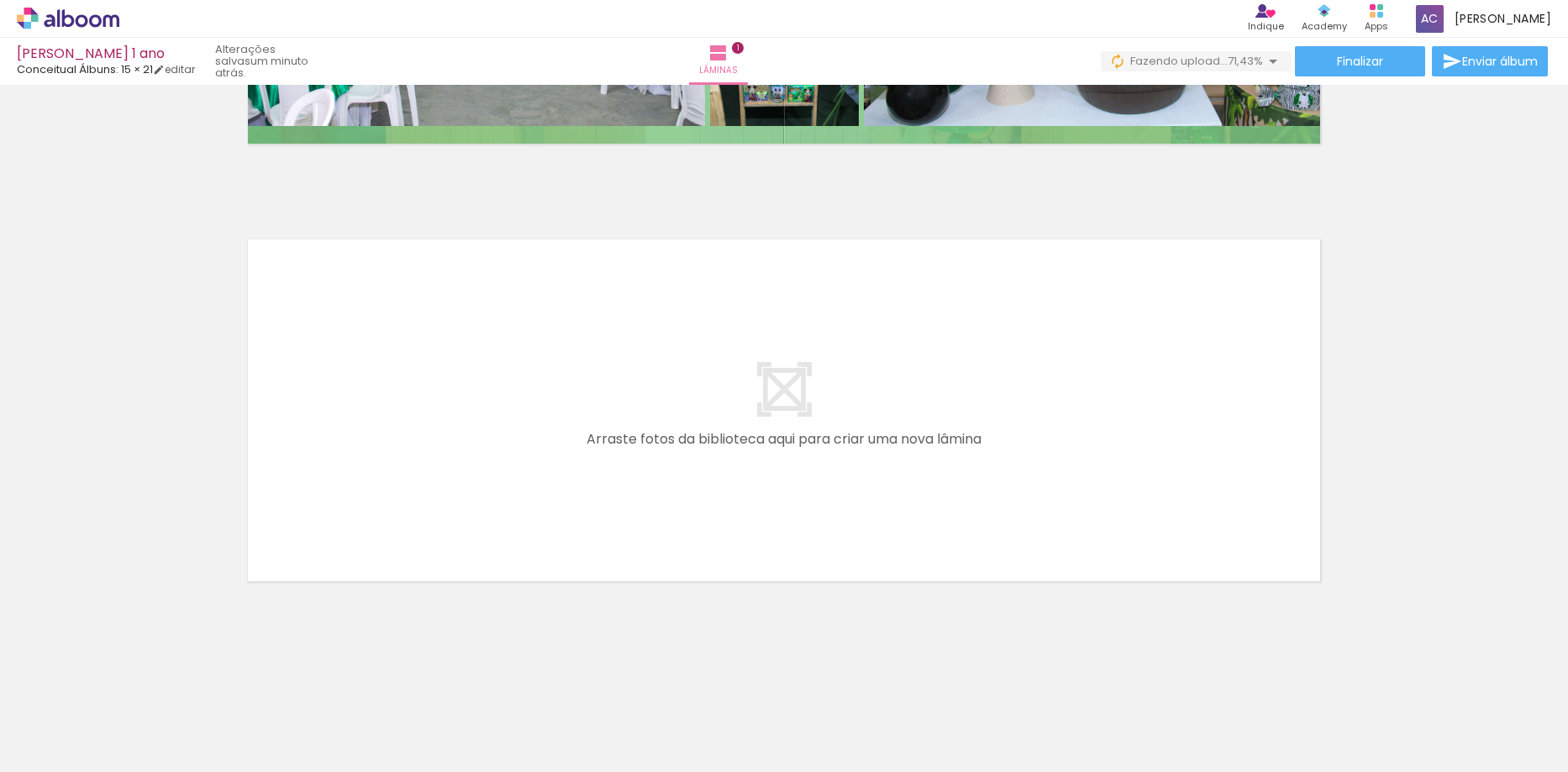
scroll to position [0, 0]
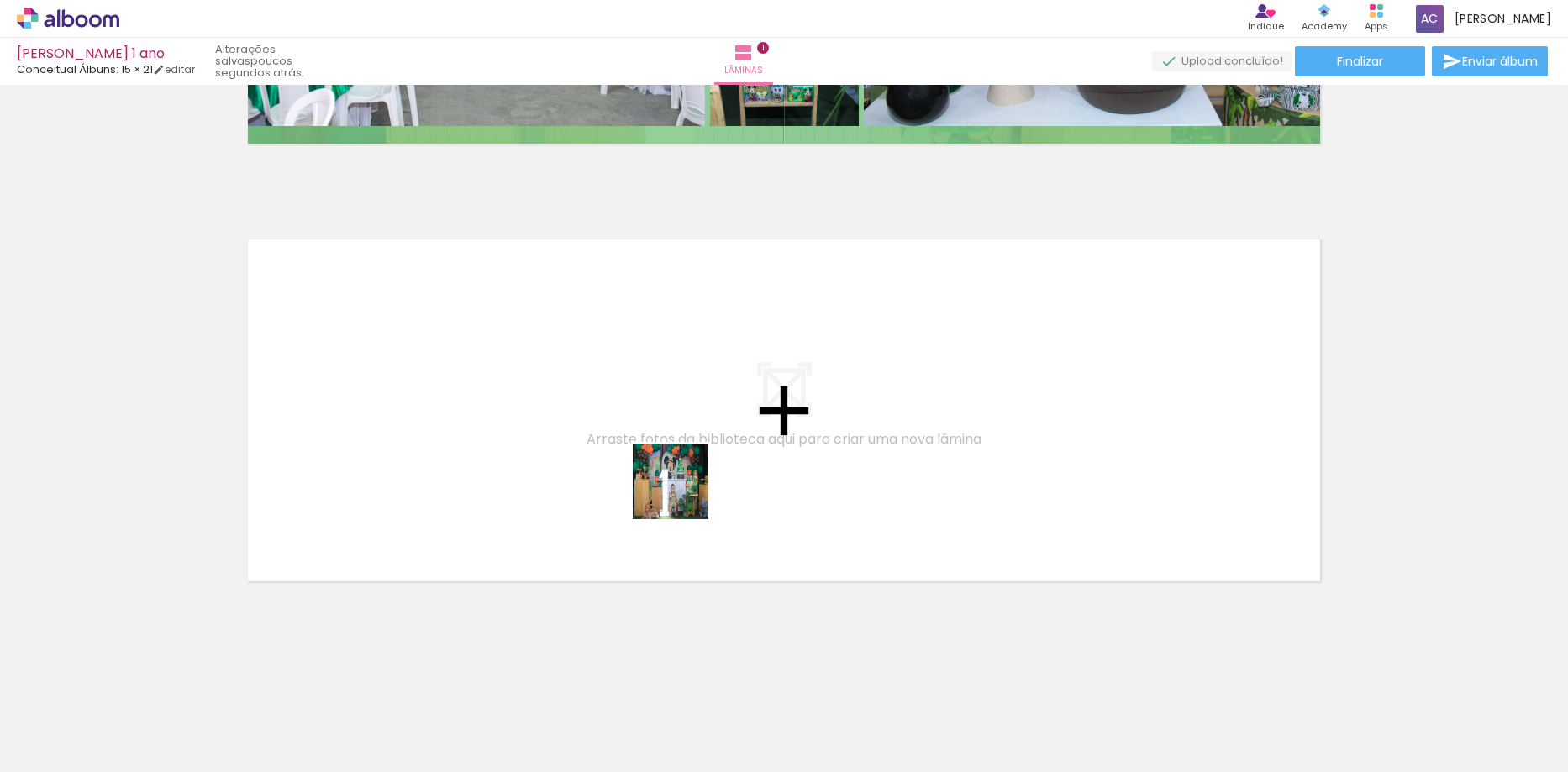
drag, startPoint x: 655, startPoint y: 697, endPoint x: 686, endPoint y: 477, distance: 222.2
click at [686, 477] on quentale-workspace at bounding box center [784, 386] width 1568 height 772
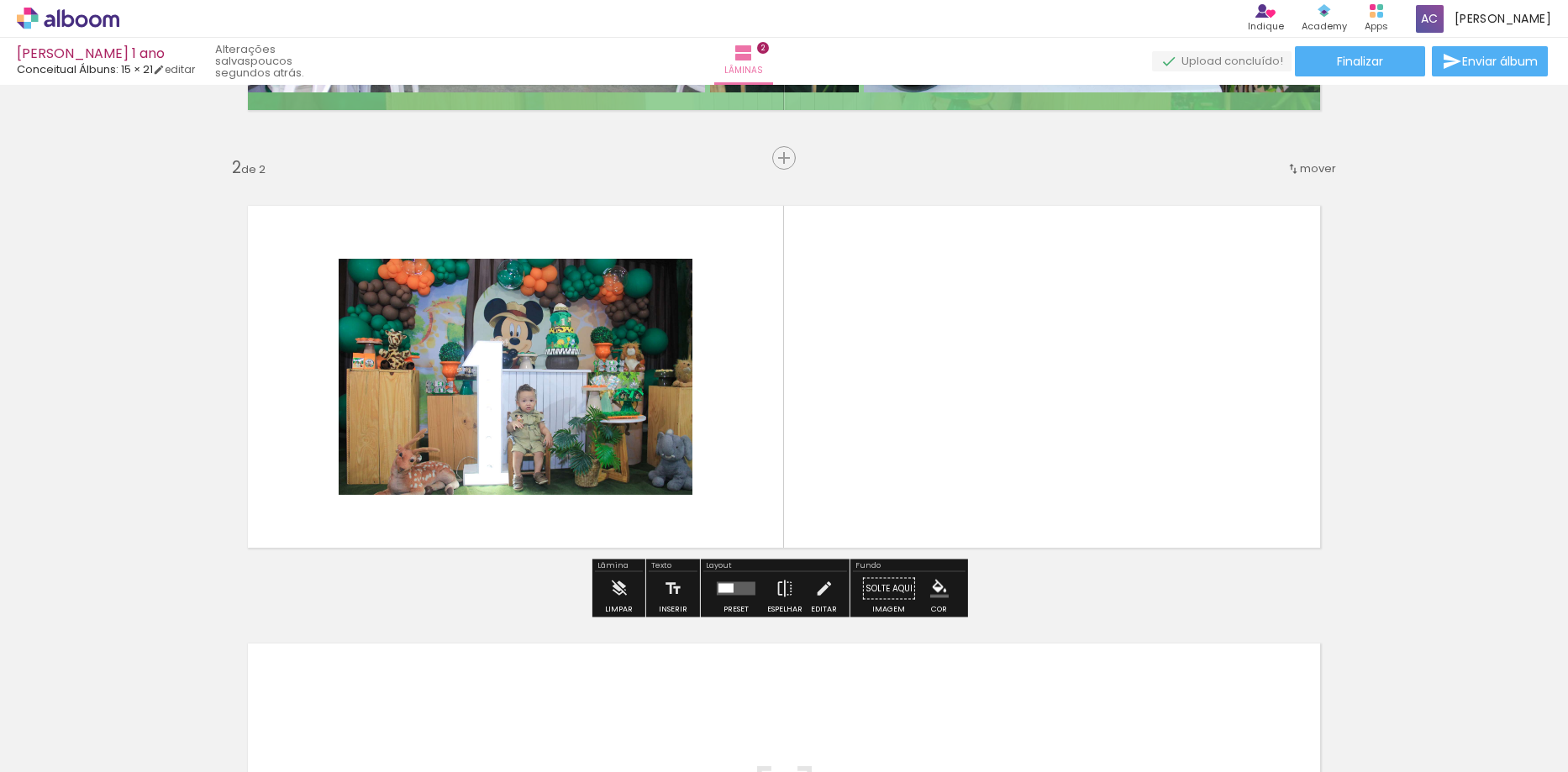
scroll to position [393, 0]
drag, startPoint x: 736, startPoint y: 711, endPoint x: 817, endPoint y: 403, distance: 318.5
click at [817, 403] on quentale-workspace at bounding box center [784, 386] width 1568 height 772
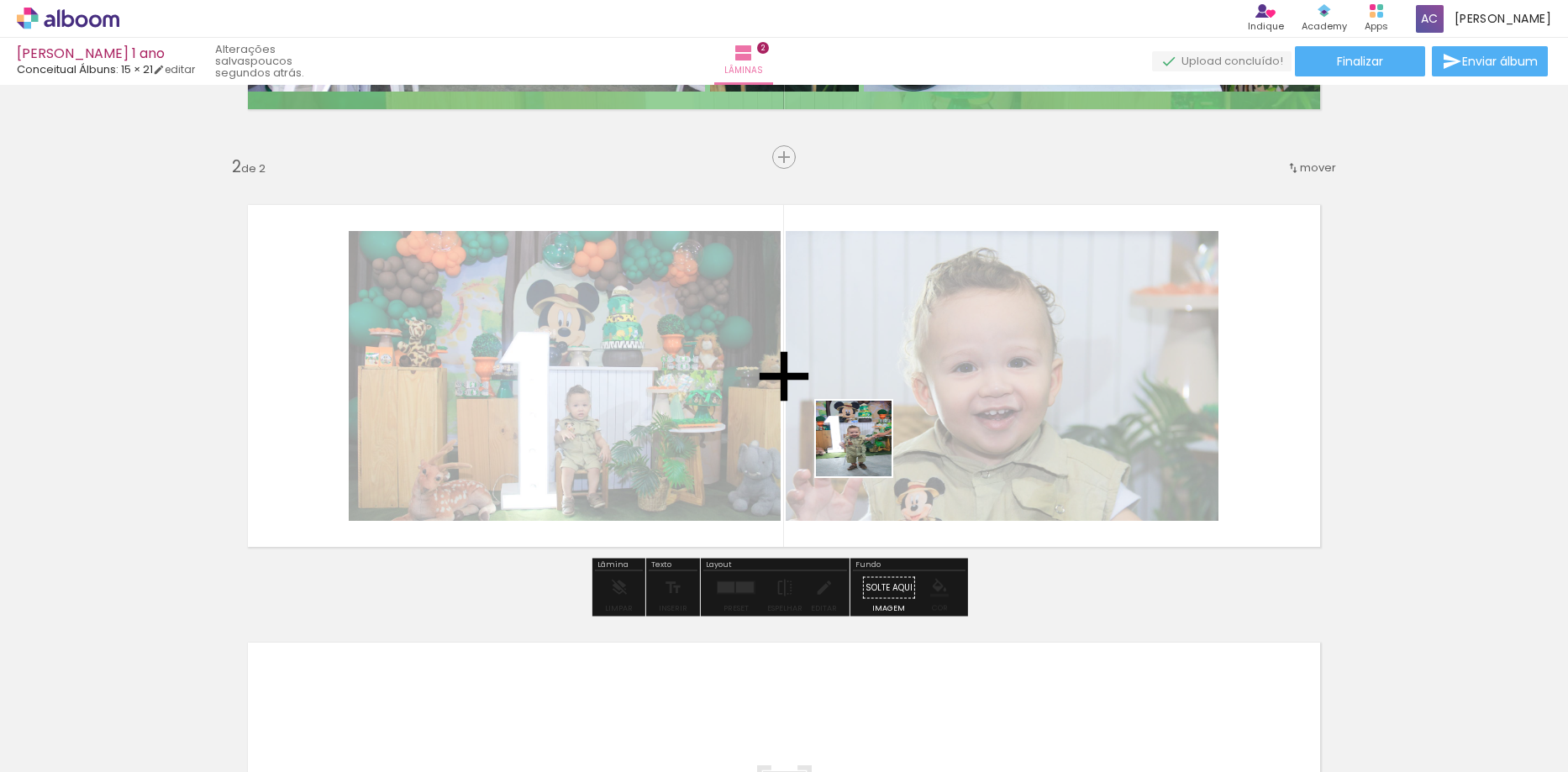
drag, startPoint x: 835, startPoint y: 712, endPoint x: 867, endPoint y: 450, distance: 263.9
click at [867, 450] on quentale-workspace at bounding box center [784, 386] width 1568 height 772
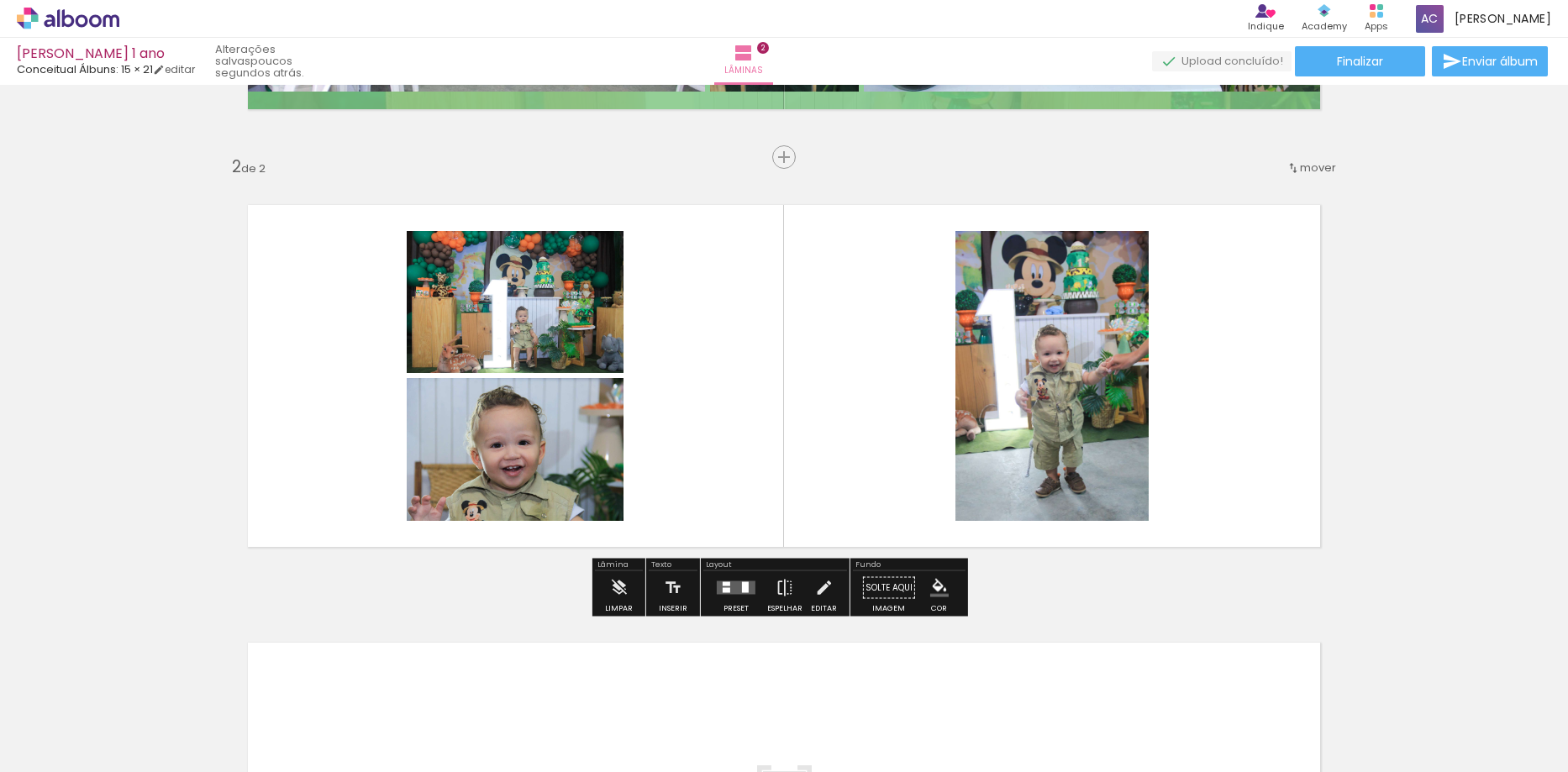
click at [933, 582] on iron-icon "color picker" at bounding box center [939, 588] width 18 height 18
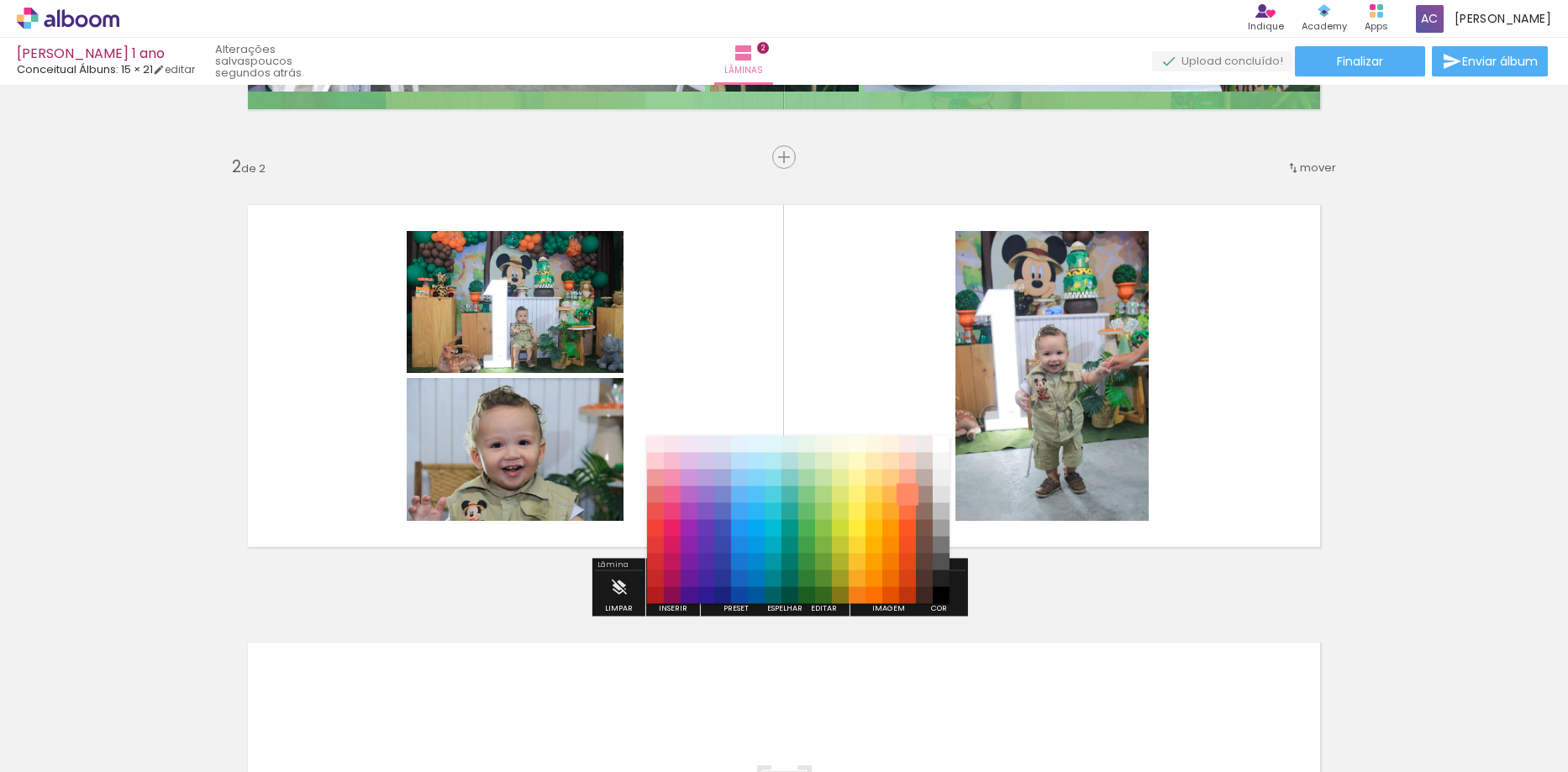
click at [912, 492] on paper-item "#ff8a65" at bounding box center [907, 494] width 16 height 16
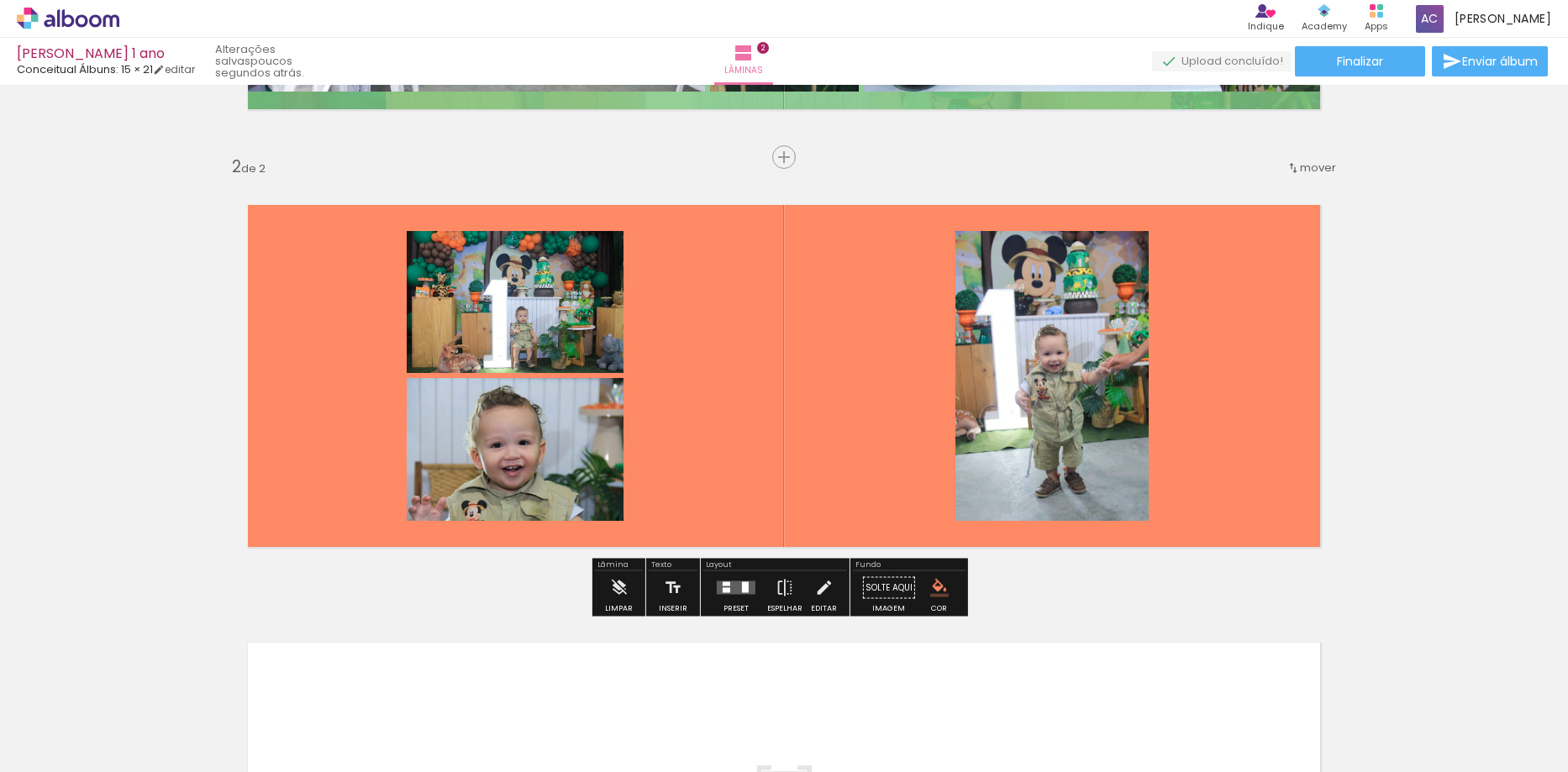
click at [930, 589] on iron-icon "color picker" at bounding box center [939, 588] width 18 height 18
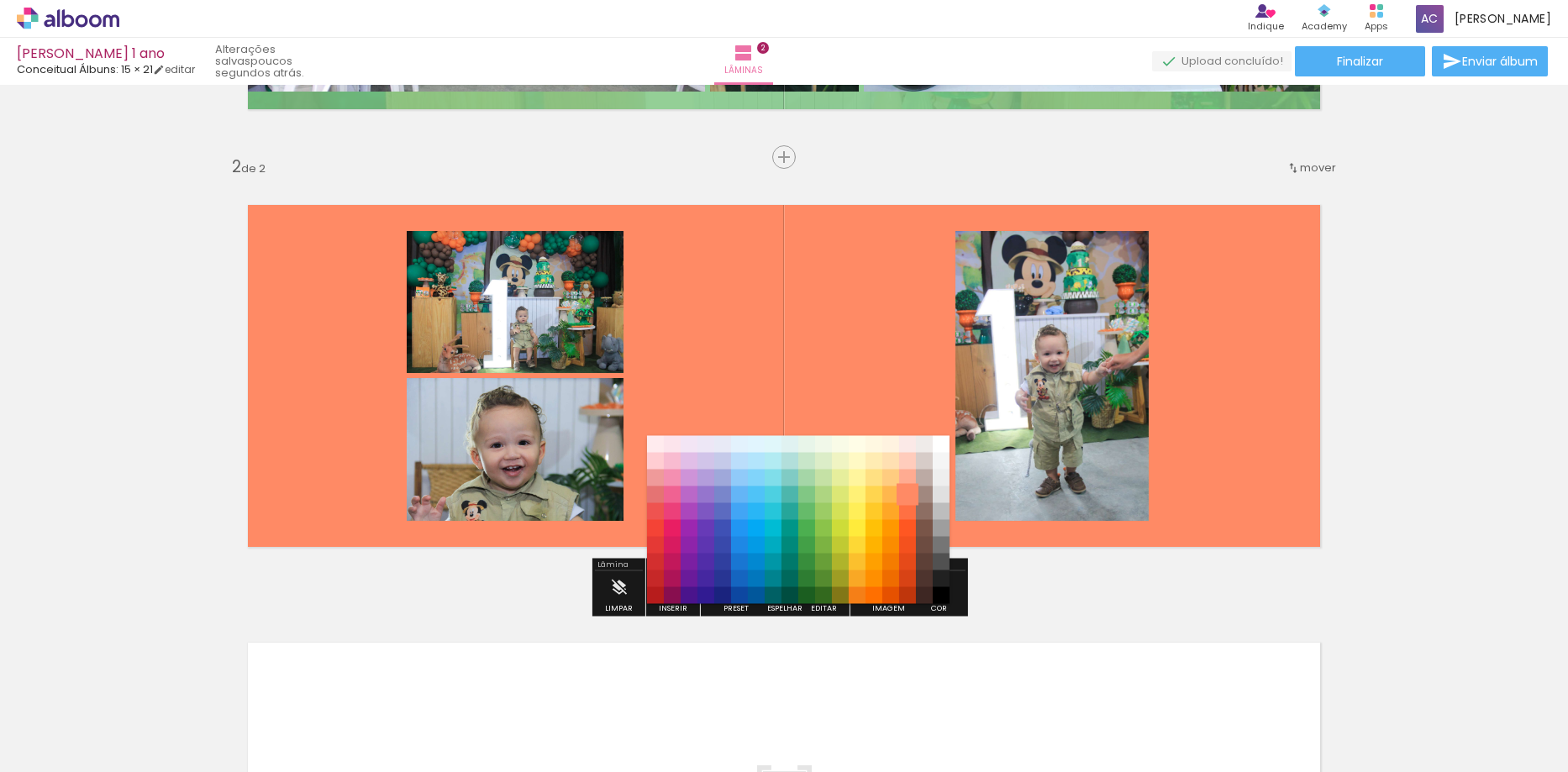
click at [906, 503] on paper-item "#ff8a65" at bounding box center [907, 494] width 16 height 16
click at [907, 511] on paper-item "#ff7043" at bounding box center [907, 511] width 16 height 16
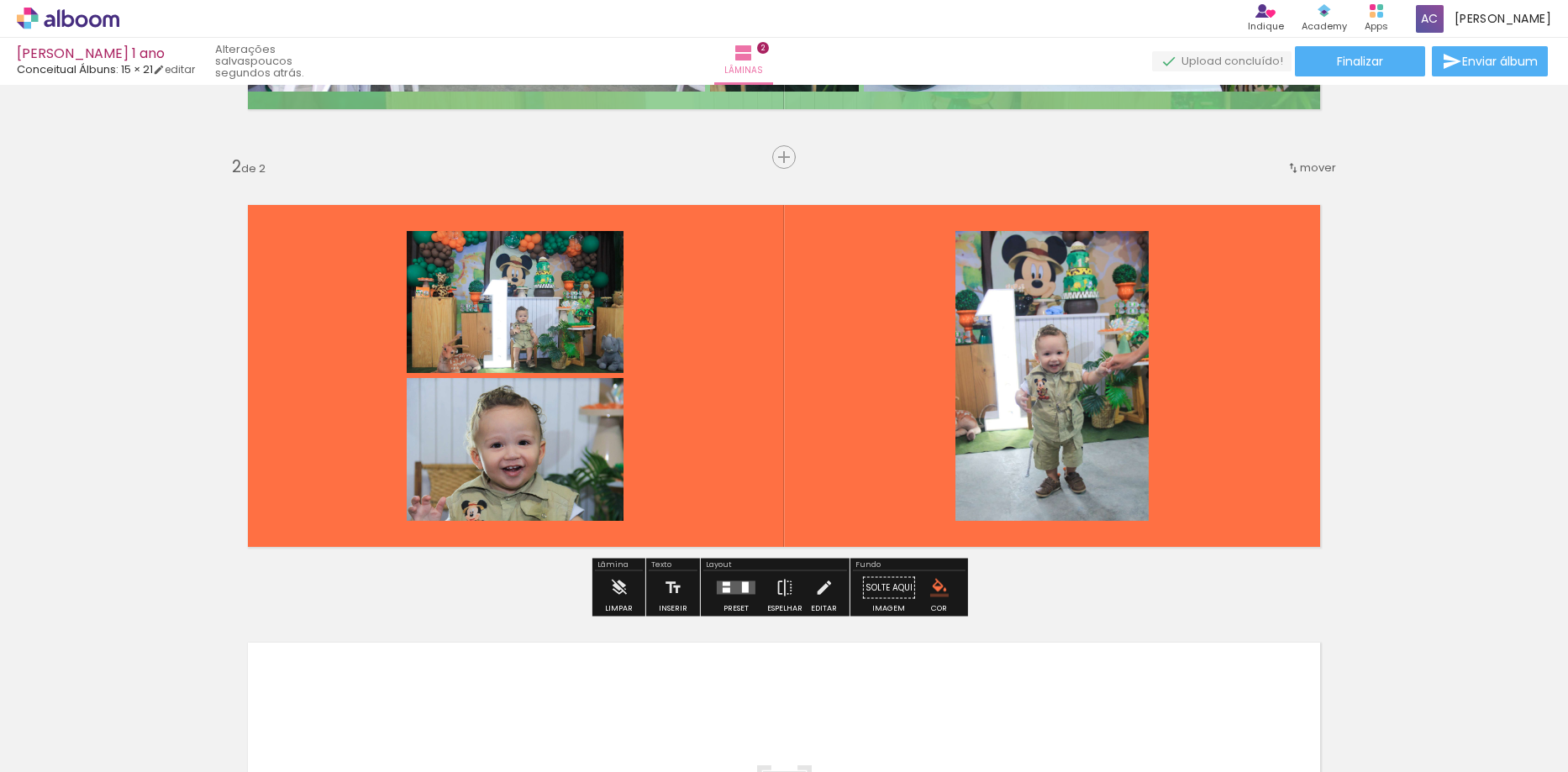
click at [733, 587] on quentale-layouter at bounding box center [736, 589] width 39 height 14
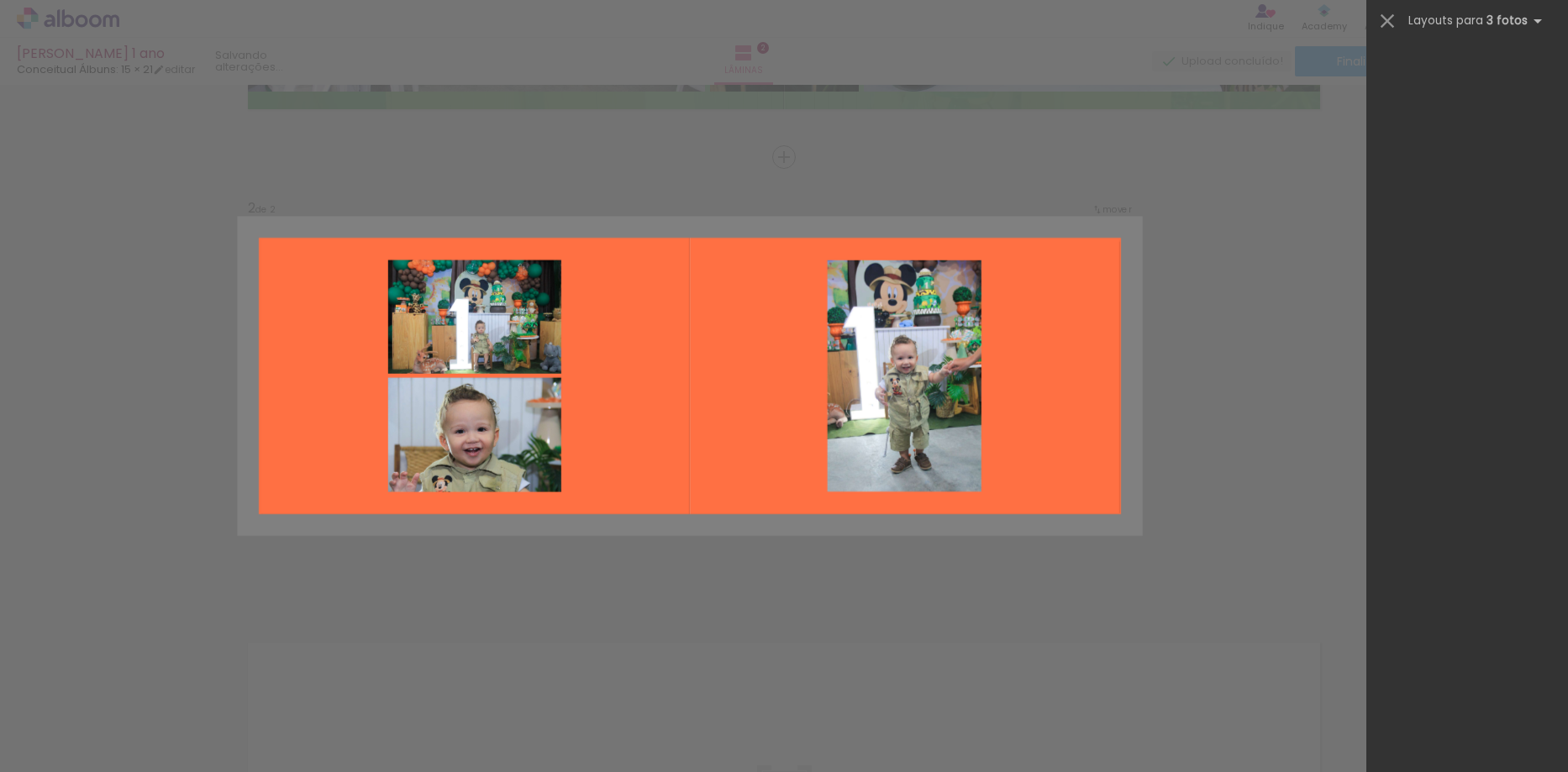
scroll to position [0, 0]
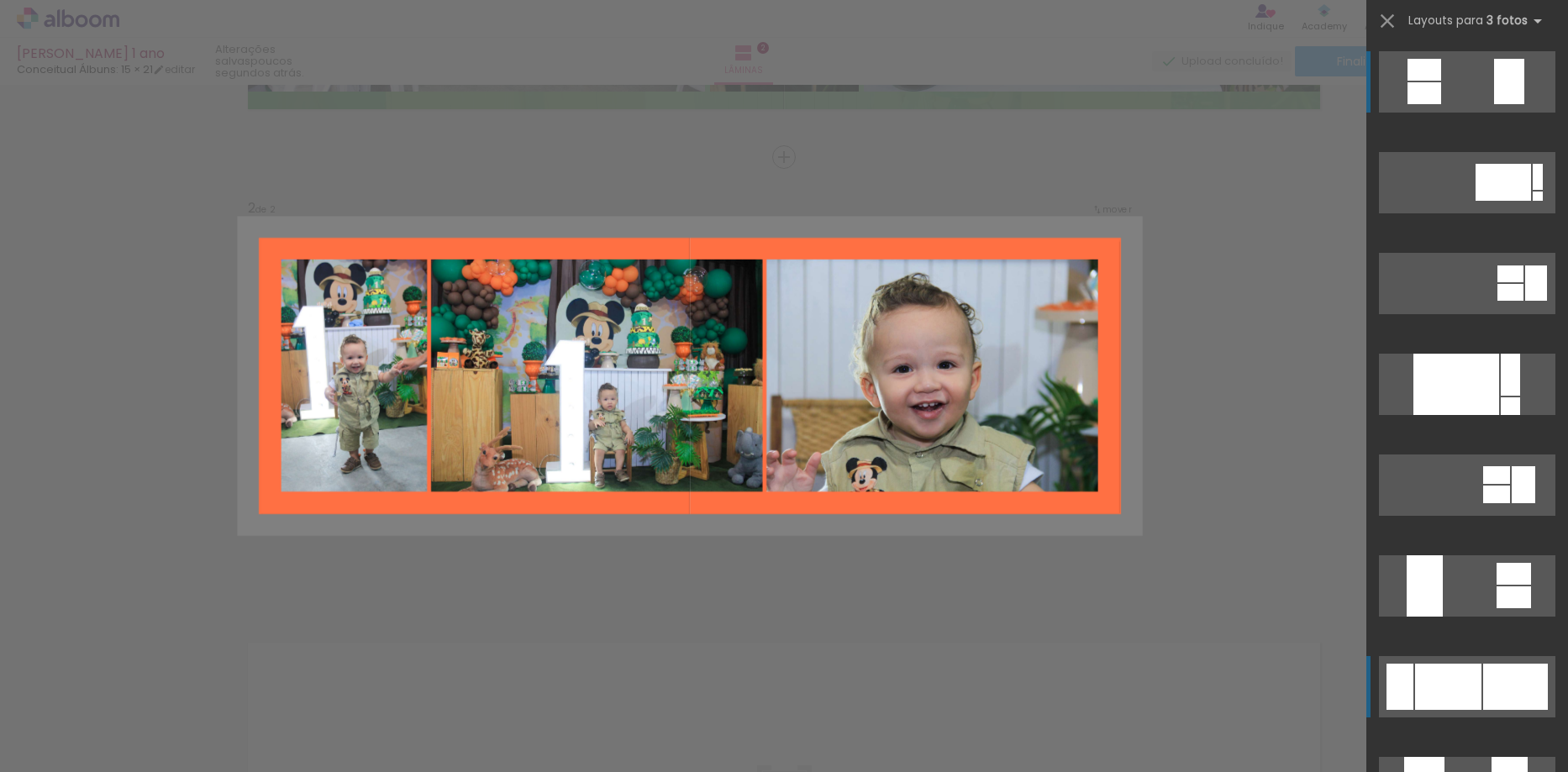
click at [1424, 682] on div at bounding box center [1448, 686] width 67 height 46
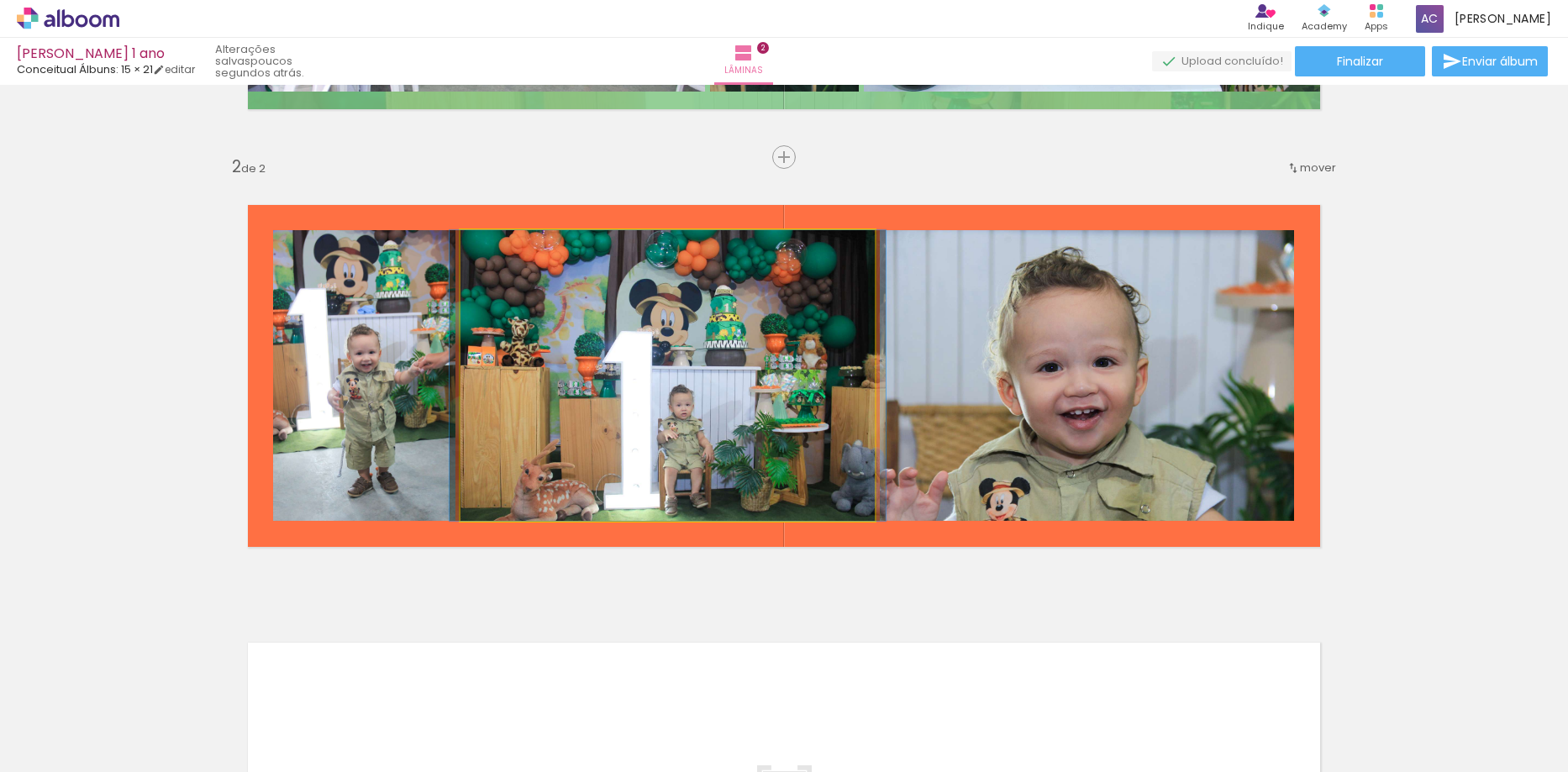
type paper-slider "100"
click at [487, 250] on div at bounding box center [500, 248] width 27 height 27
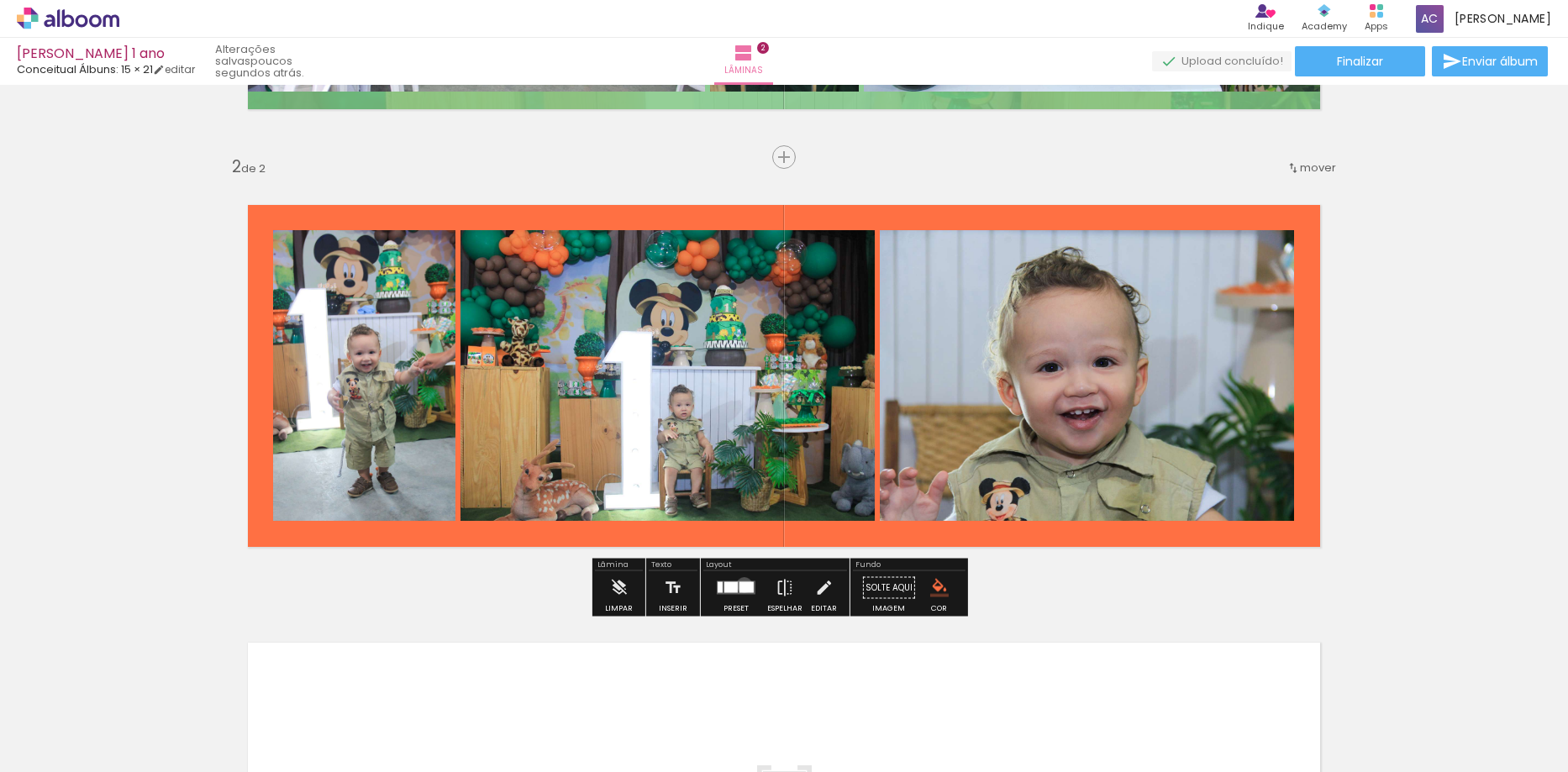
click at [740, 585] on div at bounding box center [746, 588] width 14 height 11
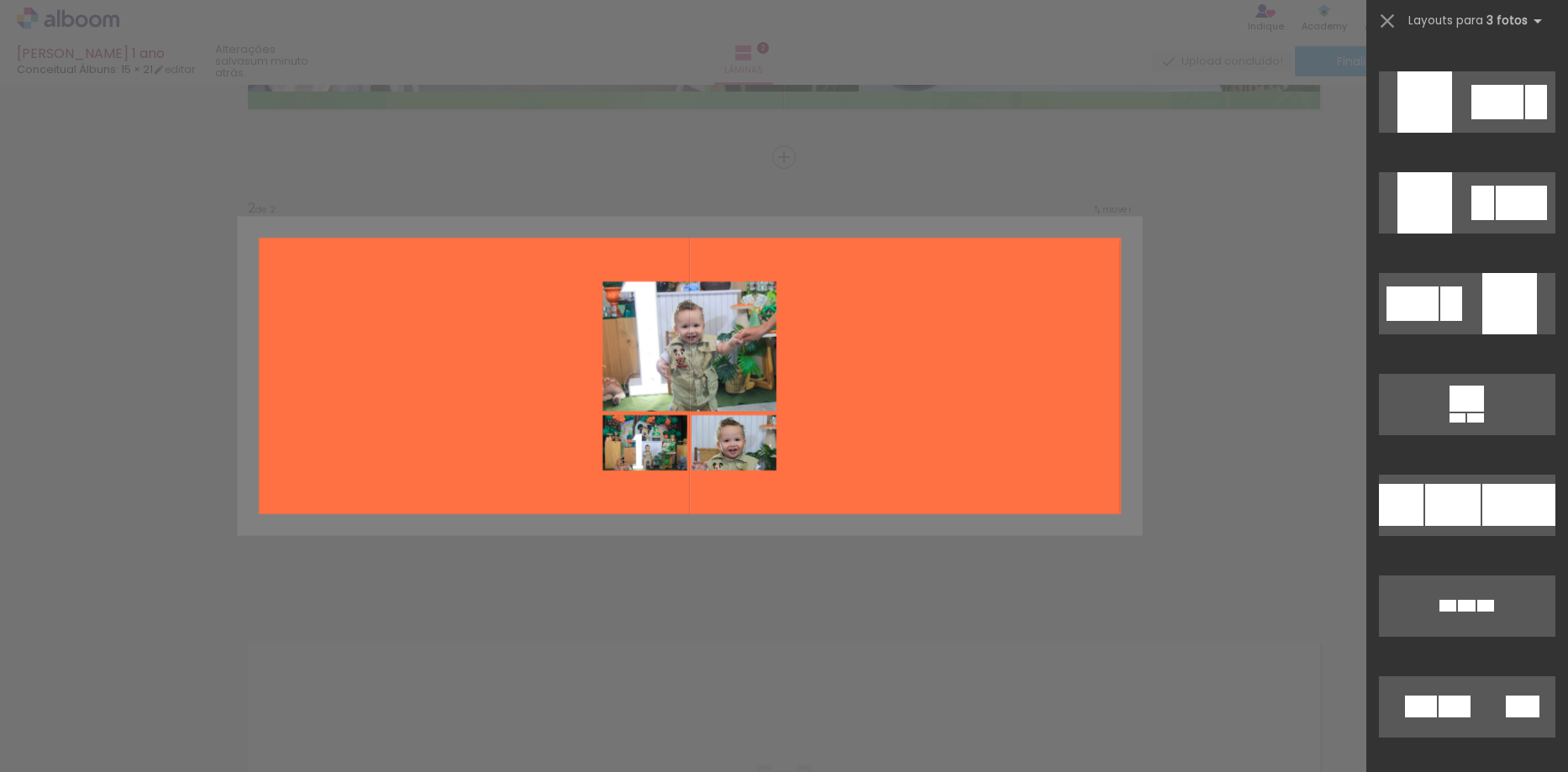
scroll to position [3713, 0]
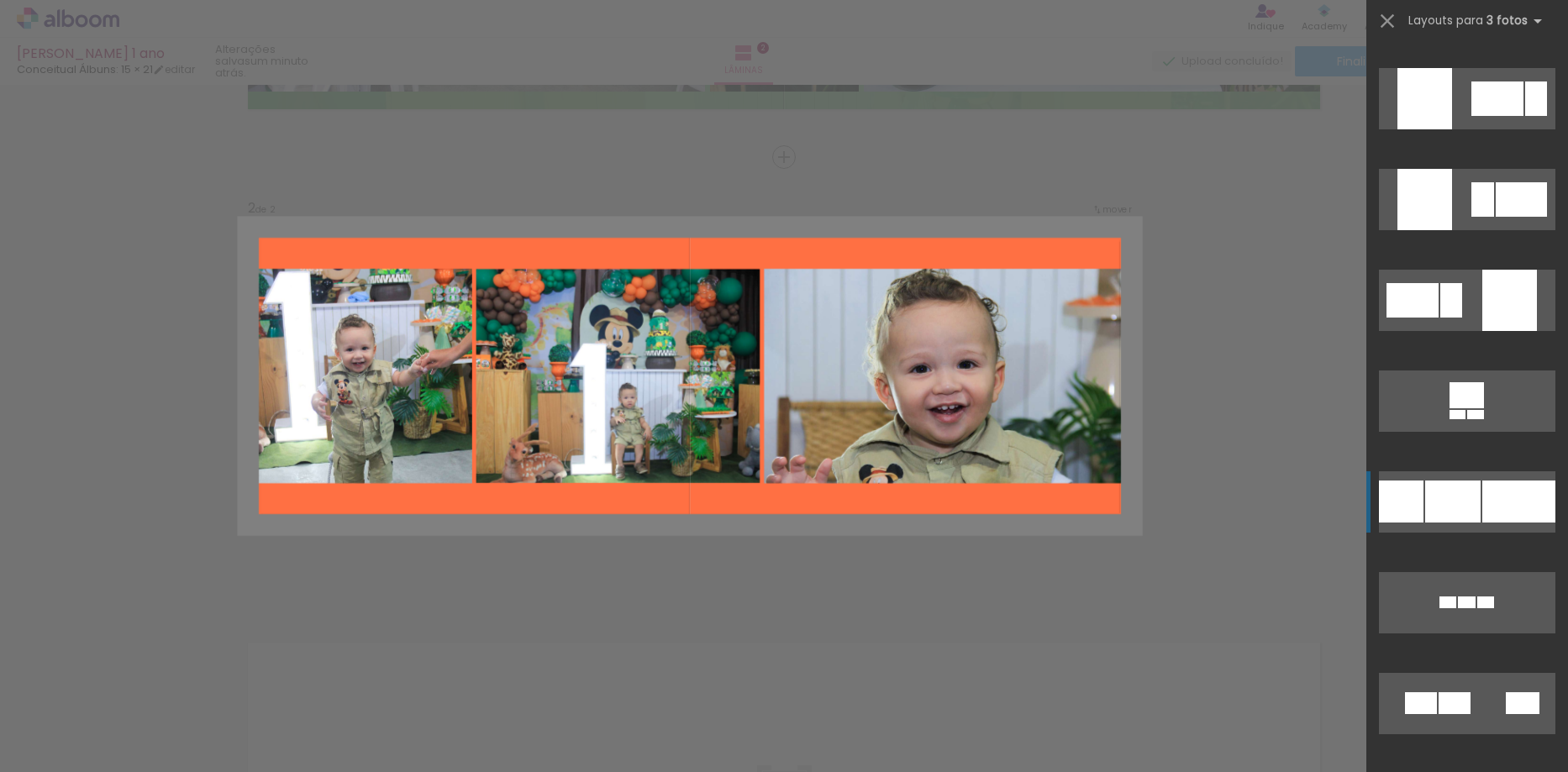
click at [1454, 495] on div at bounding box center [1453, 501] width 55 height 42
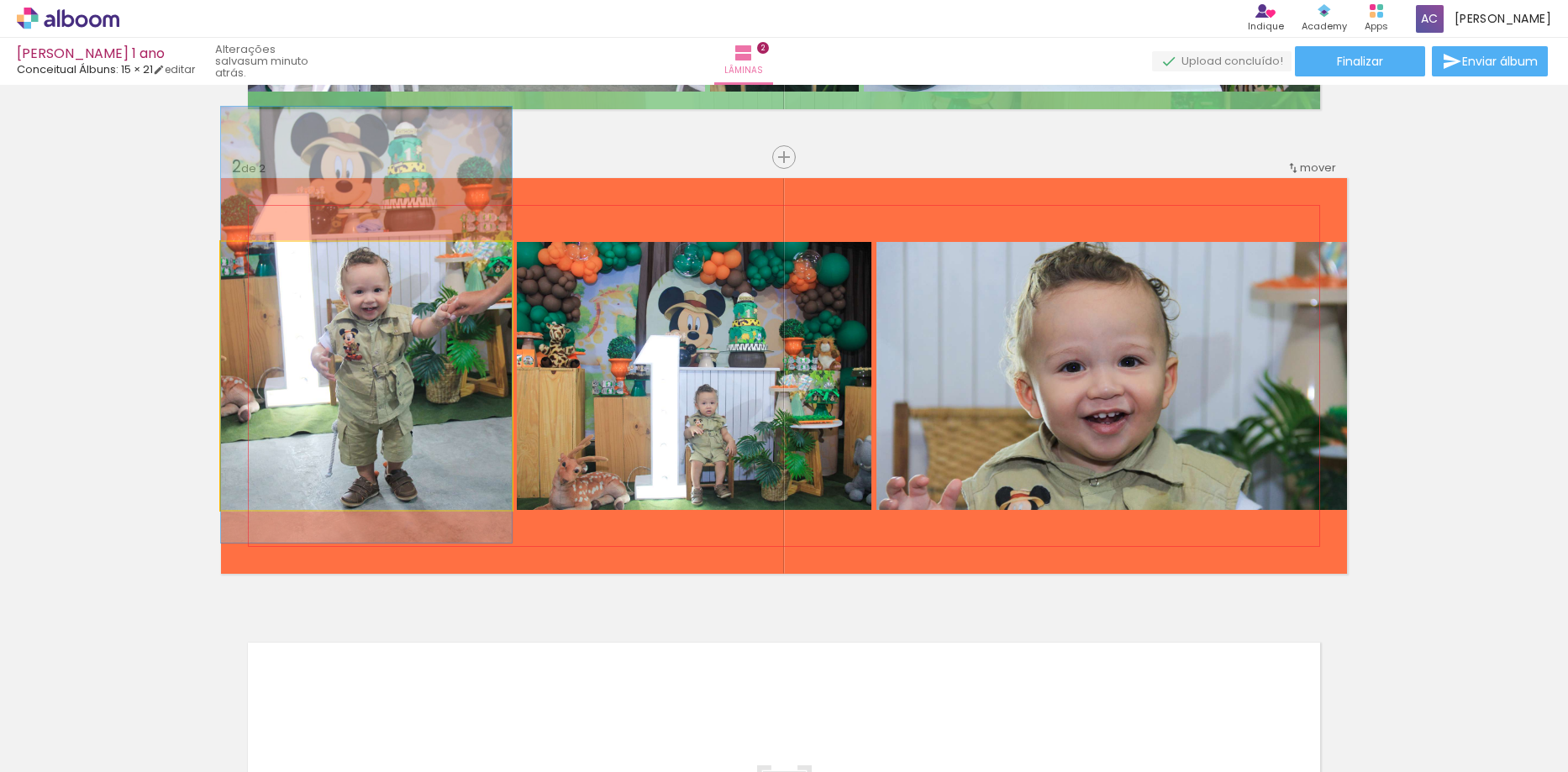
drag, startPoint x: 385, startPoint y: 415, endPoint x: 380, endPoint y: 363, distance: 52.2
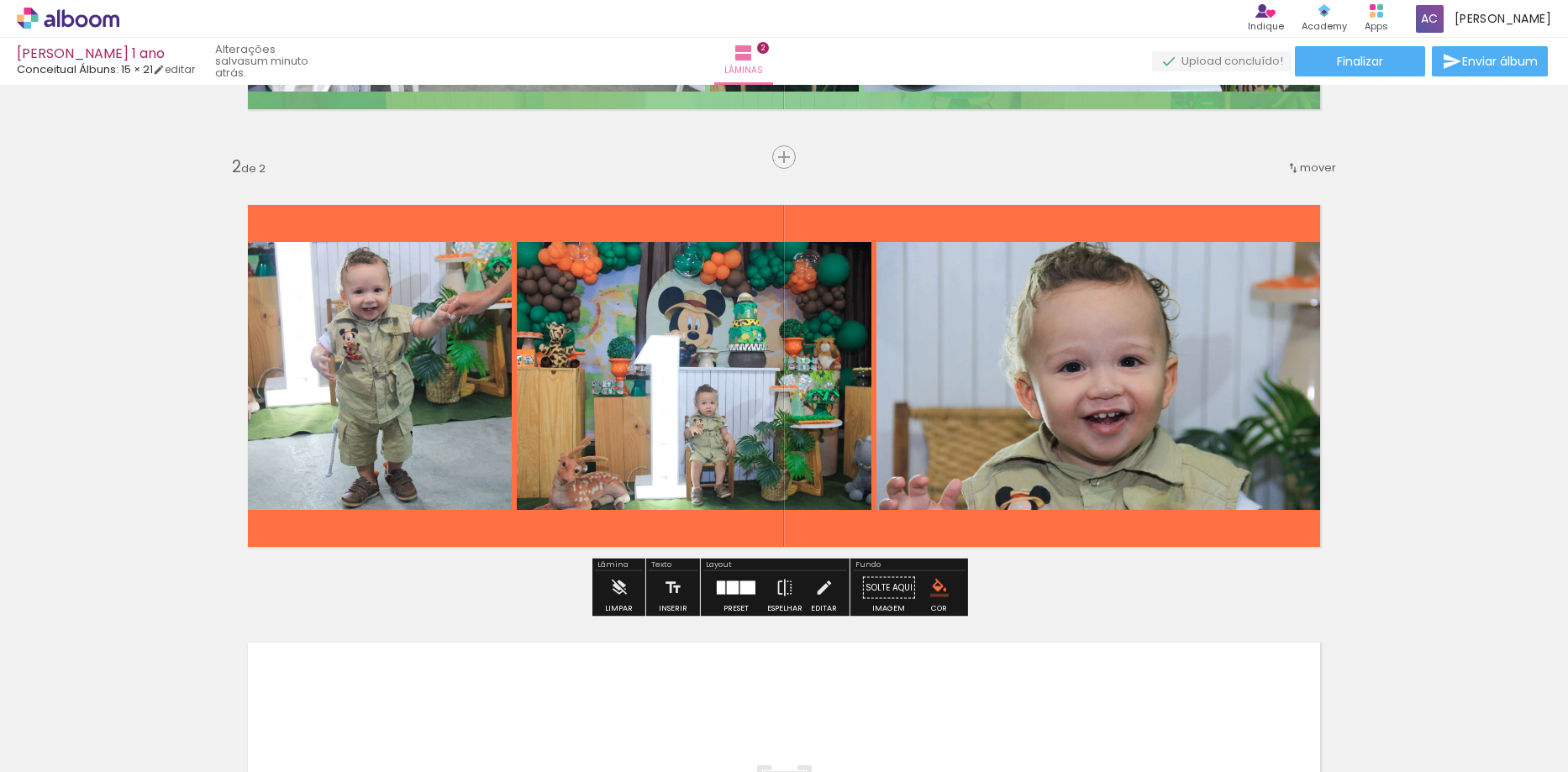
click at [740, 594] on div at bounding box center [747, 589] width 15 height 14
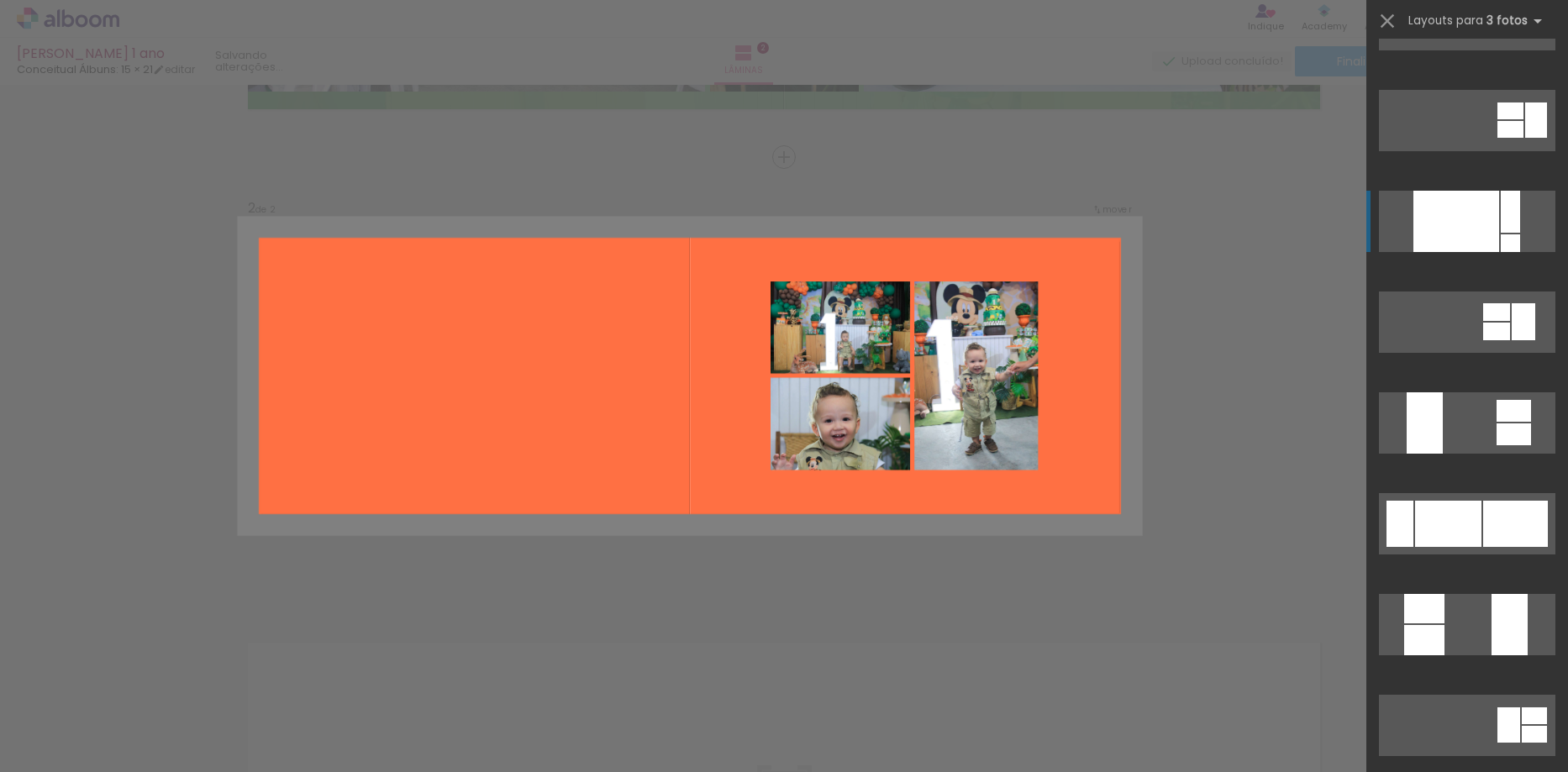
scroll to position [168, 0]
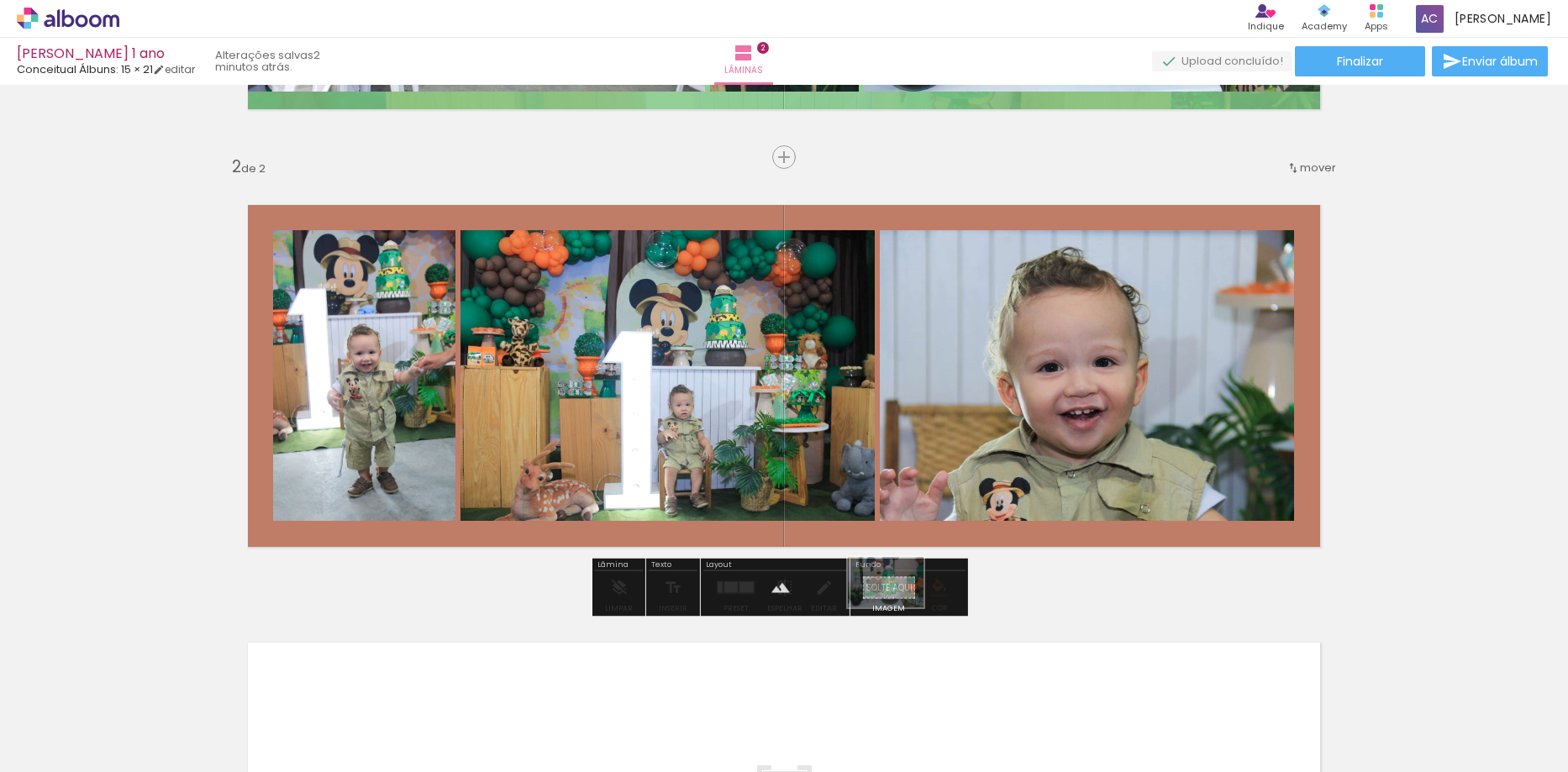
drag, startPoint x: 281, startPoint y: 724, endPoint x: 899, endPoint y: 608, distance: 628.8
click at [899, 608] on quentale-workspace at bounding box center [784, 386] width 1568 height 772
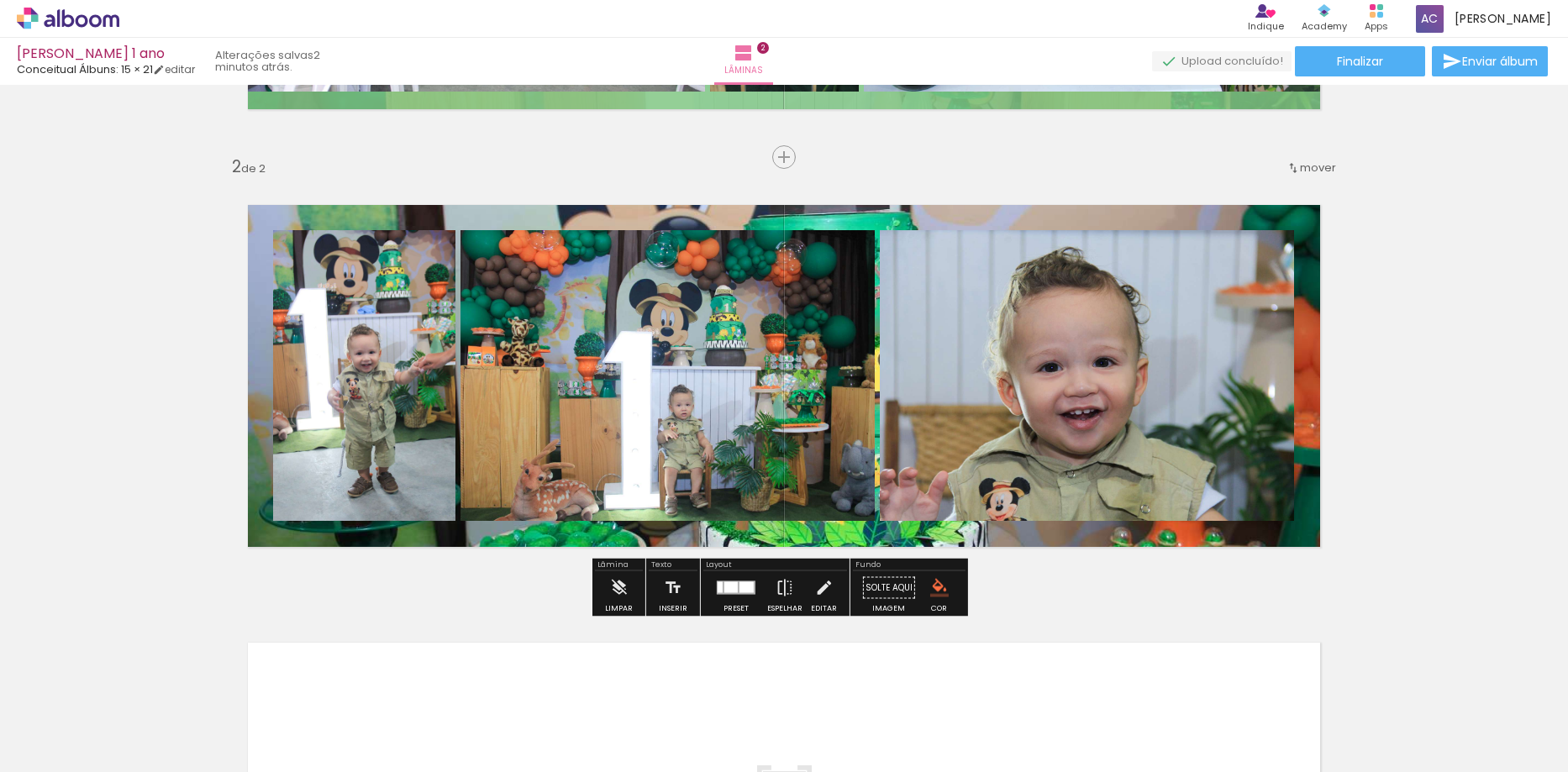
click at [795, 532] on quentale-layouter at bounding box center [784, 376] width 1126 height 396
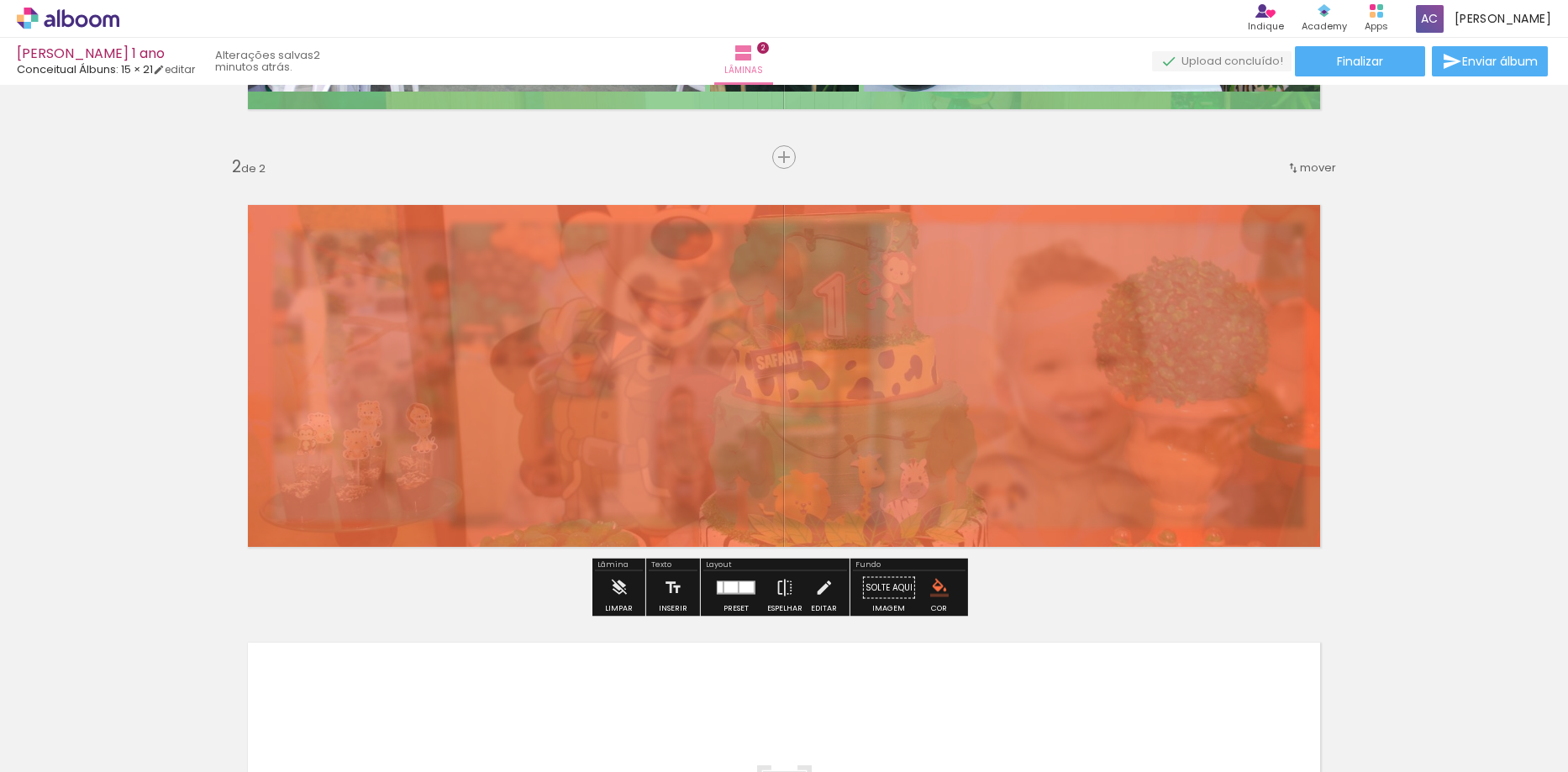
drag, startPoint x: 442, startPoint y: 228, endPoint x: 410, endPoint y: 231, distance: 32.1
type paper-slider "20"
click at [410, 231] on div at bounding box center [416, 221] width 27 height 27
click at [1372, 371] on div "Inserir lâmina 1 de 2 Inserir lâmina 2 de 2" at bounding box center [784, 355] width 1568 height 1314
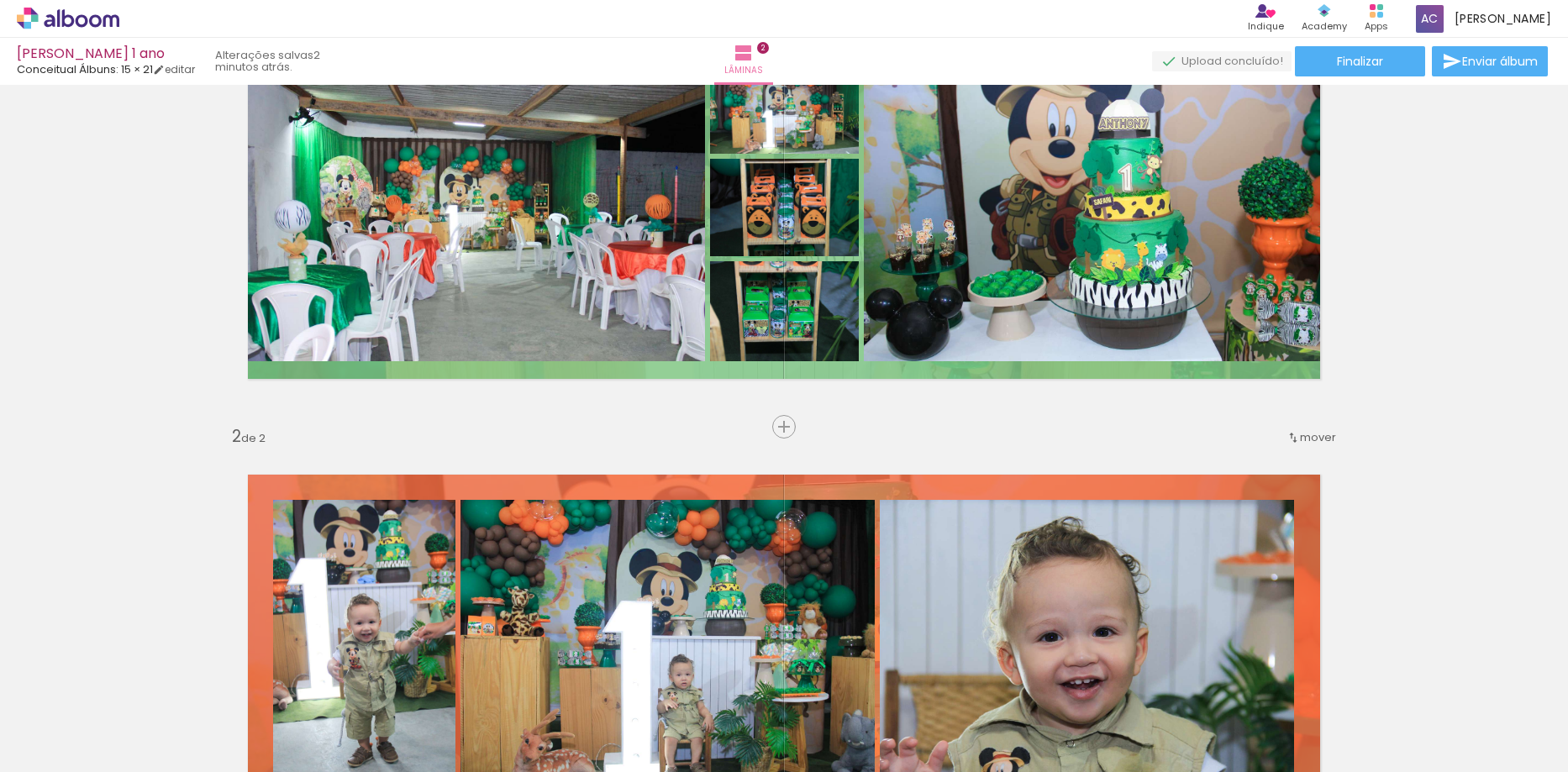
scroll to position [57, 0]
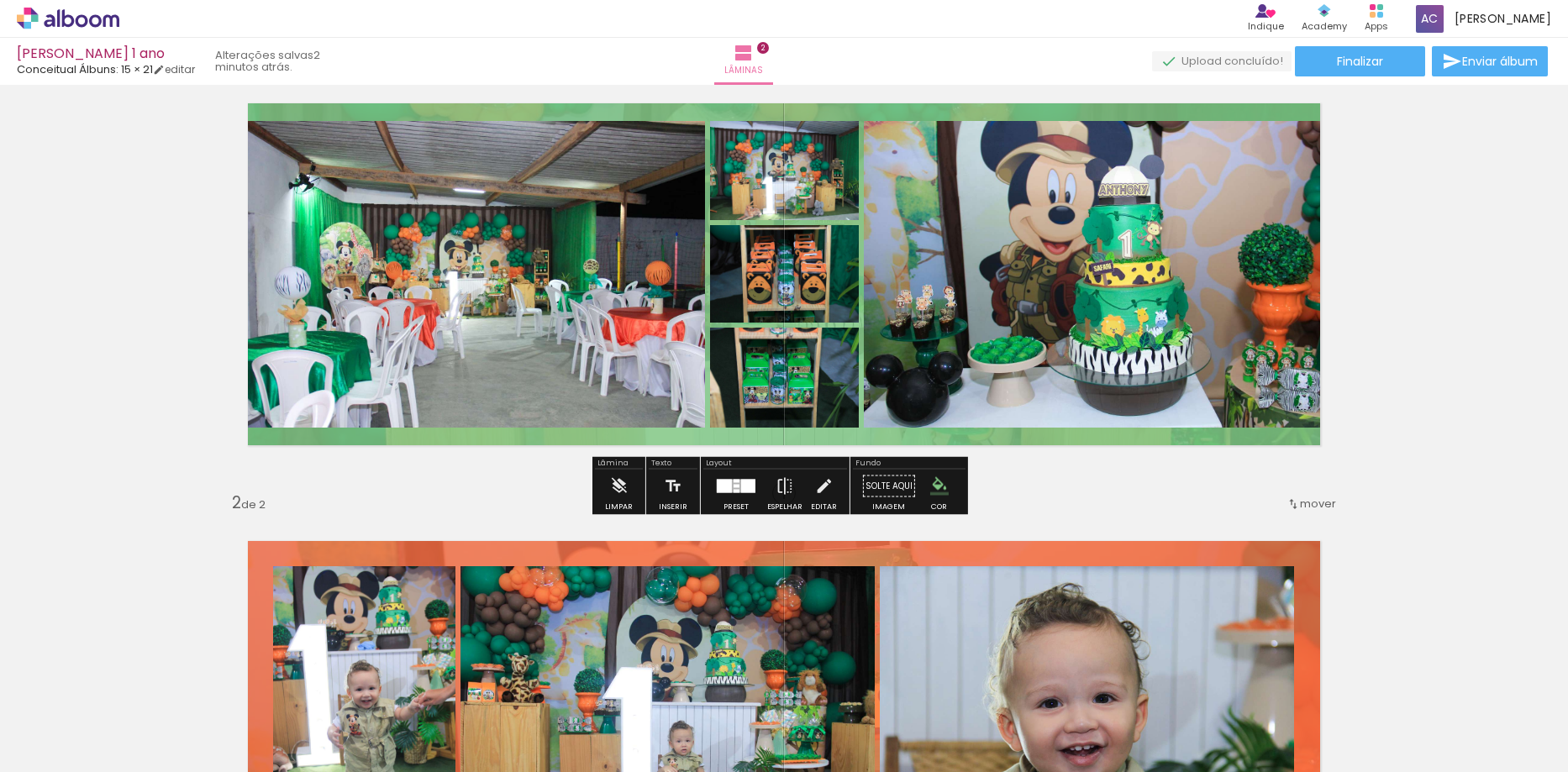
click at [701, 441] on quentale-layouter at bounding box center [784, 273] width 1126 height 396
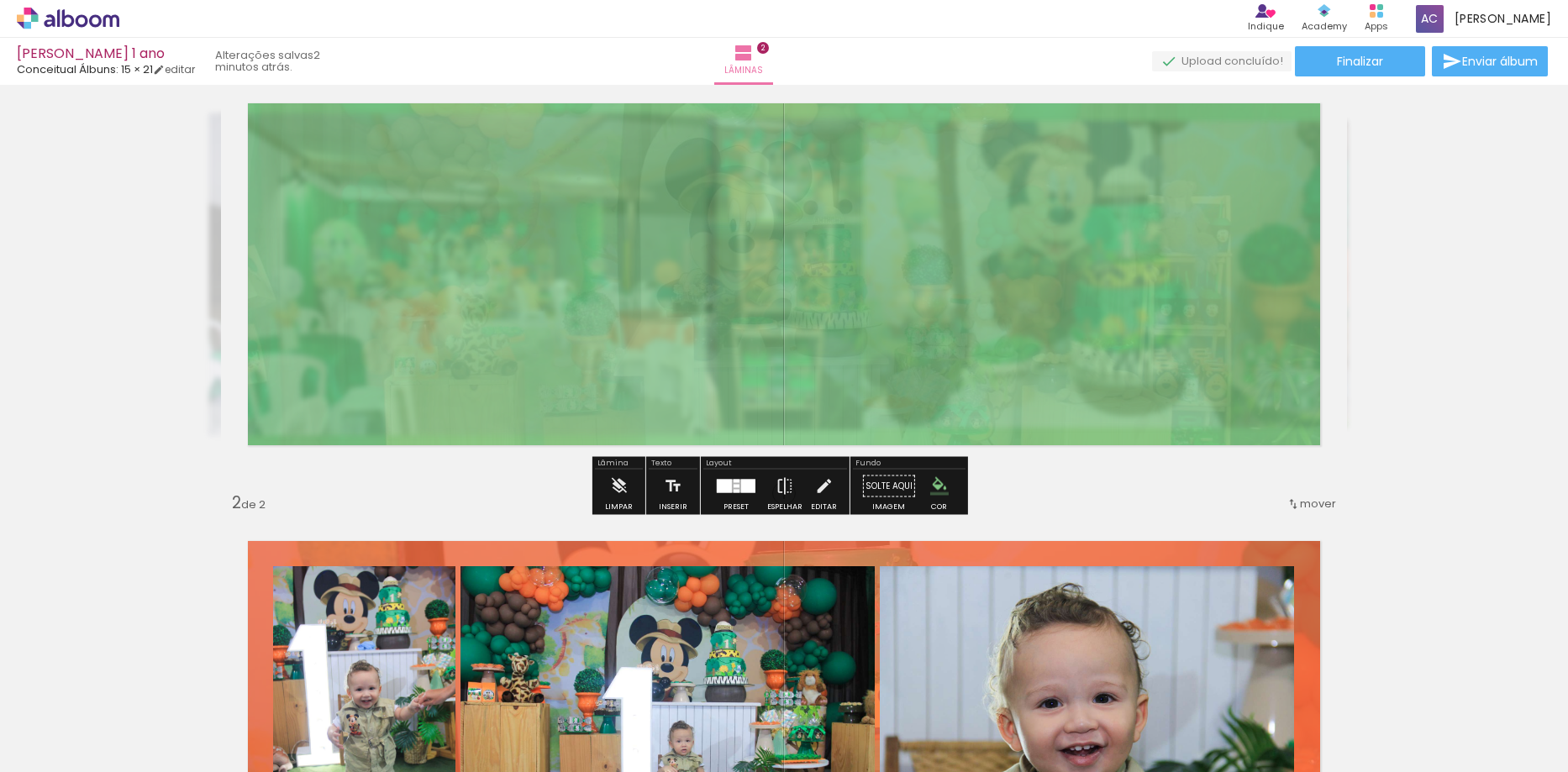
type paper-slider "10"
click at [406, 123] on div at bounding box center [410, 119] width 10 height 10
click at [1470, 274] on div "Inserir lâmina 1 de 2 Inserir lâmina 2 de 2" at bounding box center [784, 691] width 1568 height 1314
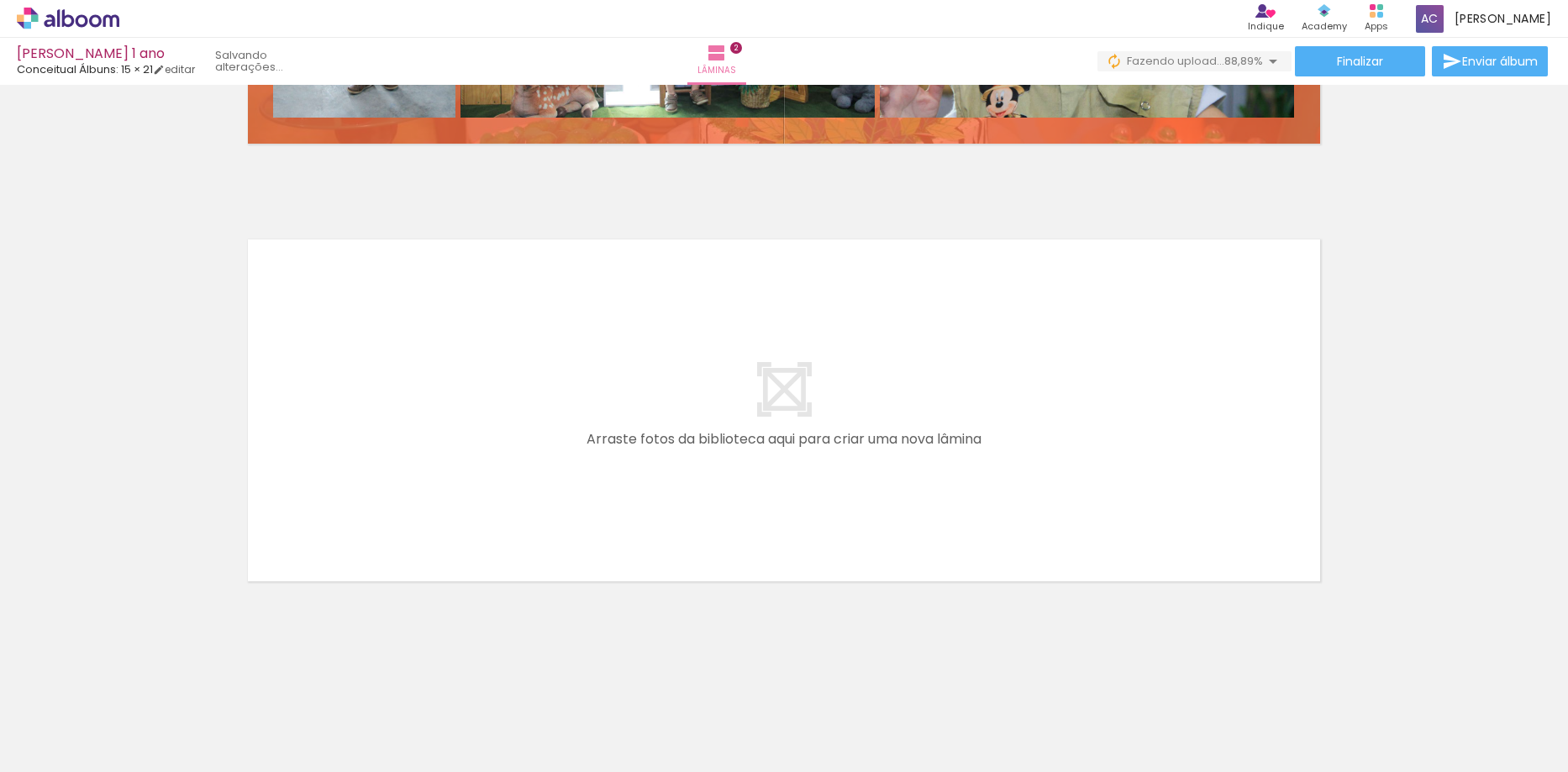
scroll to position [0, 0]
drag, startPoint x: 927, startPoint y: 731, endPoint x: 847, endPoint y: 402, distance: 338.6
click at [847, 402] on quentale-workspace at bounding box center [784, 386] width 1568 height 772
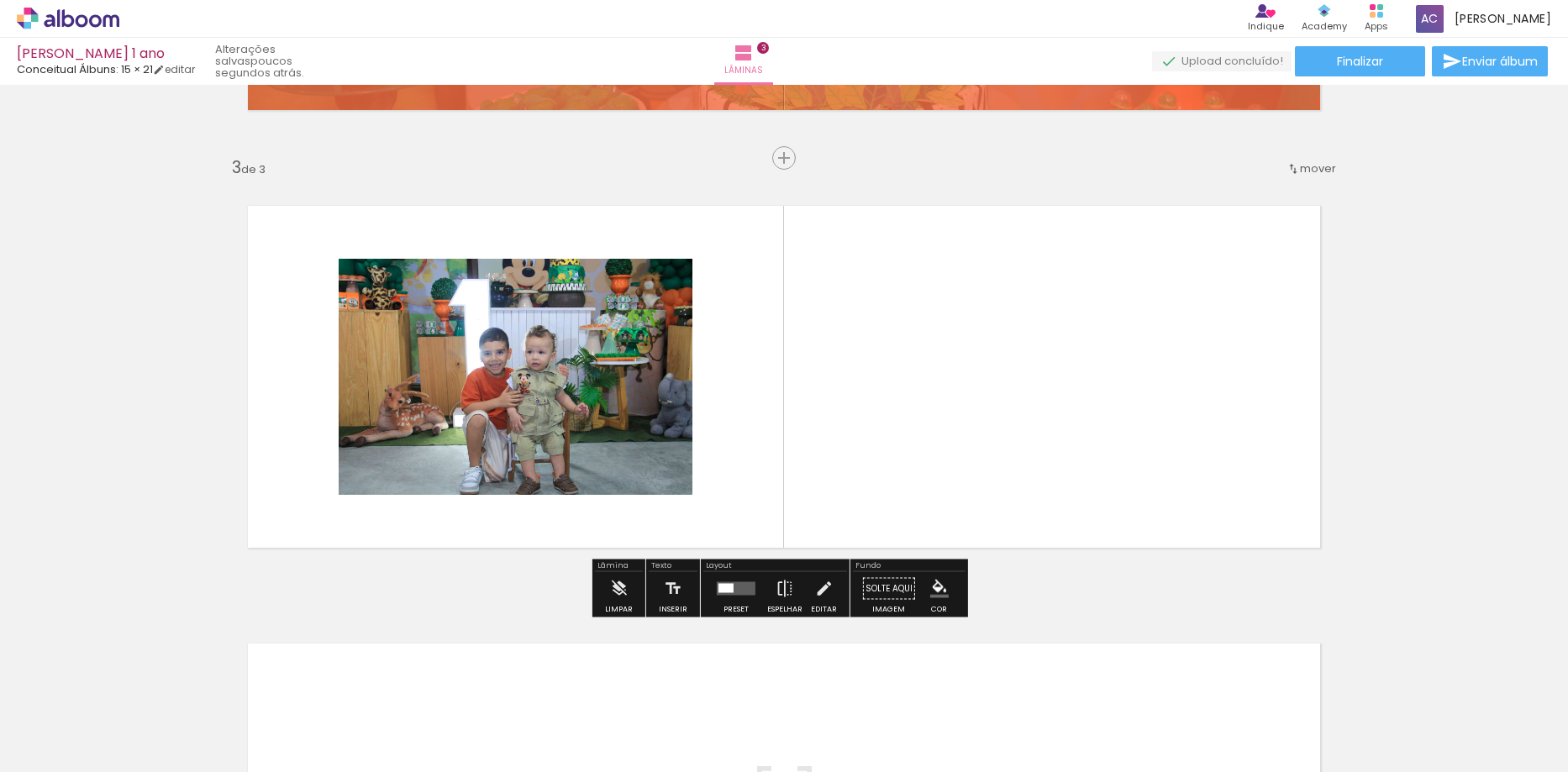
scroll to position [831, 0]
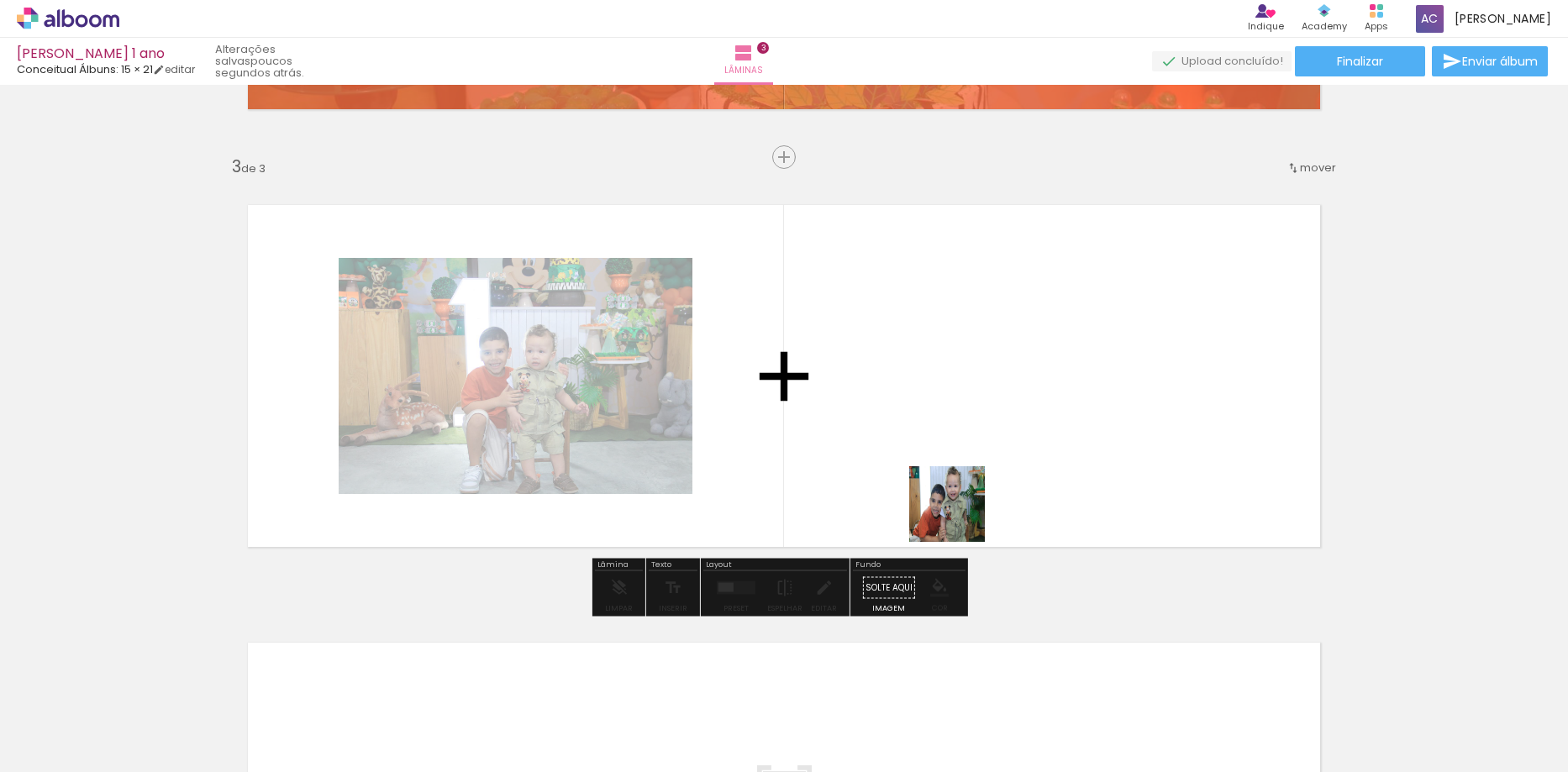
drag, startPoint x: 1010, startPoint y: 714, endPoint x: 929, endPoint y: 456, distance: 270.4
click at [929, 456] on quentale-workspace at bounding box center [784, 386] width 1568 height 772
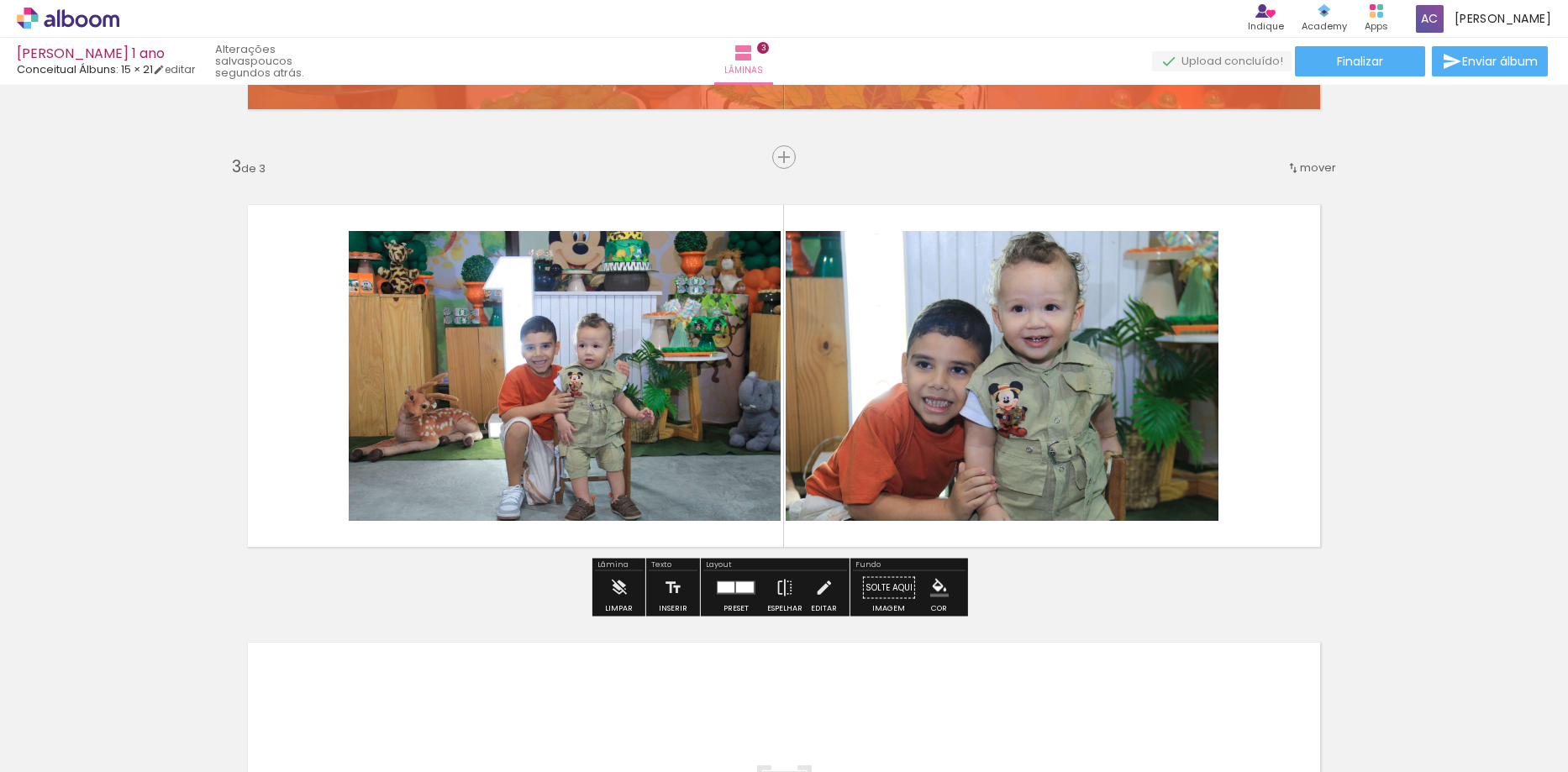
click at [736, 590] on div at bounding box center [745, 588] width 17 height 11
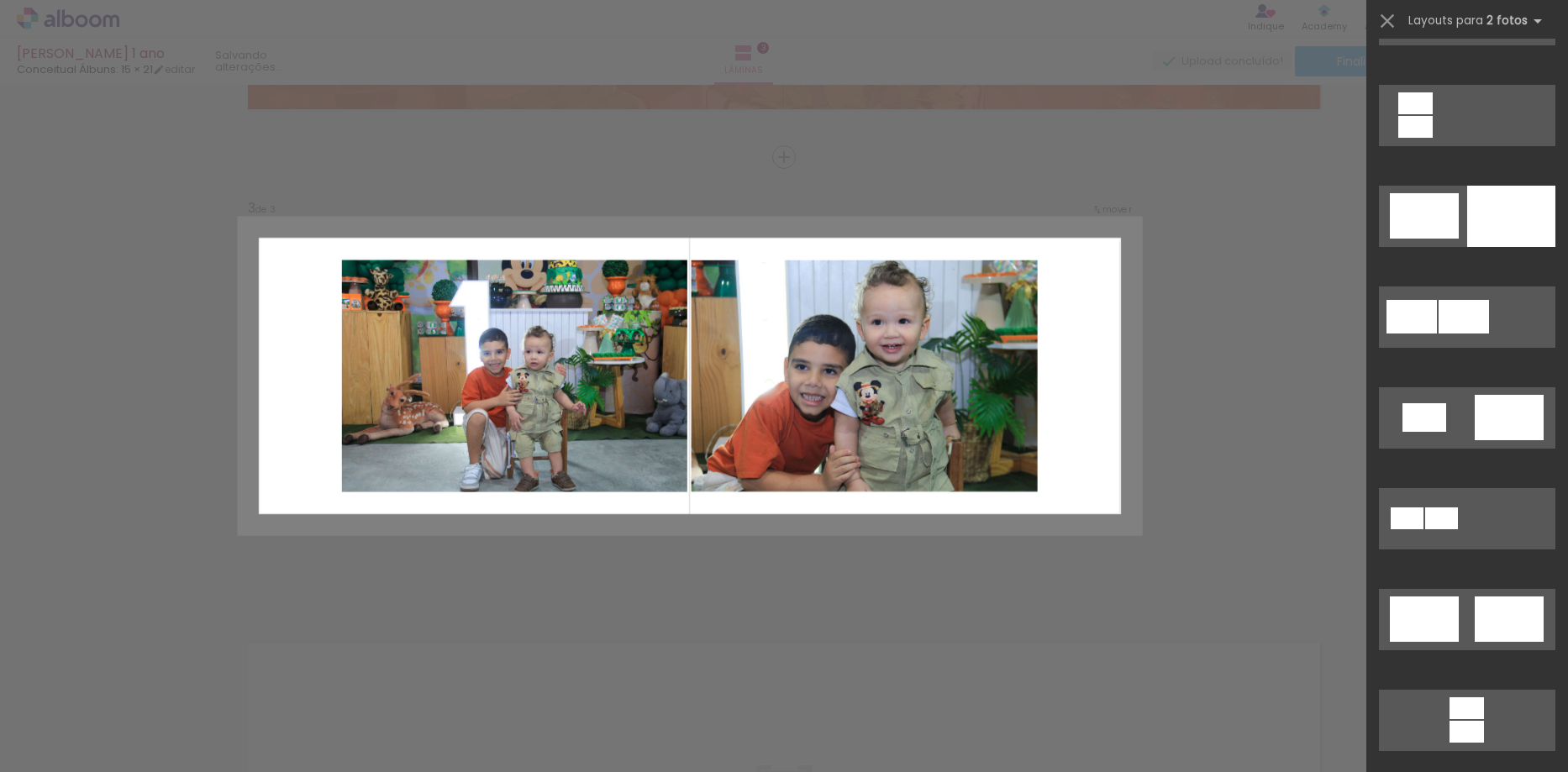
scroll to position [0, 0]
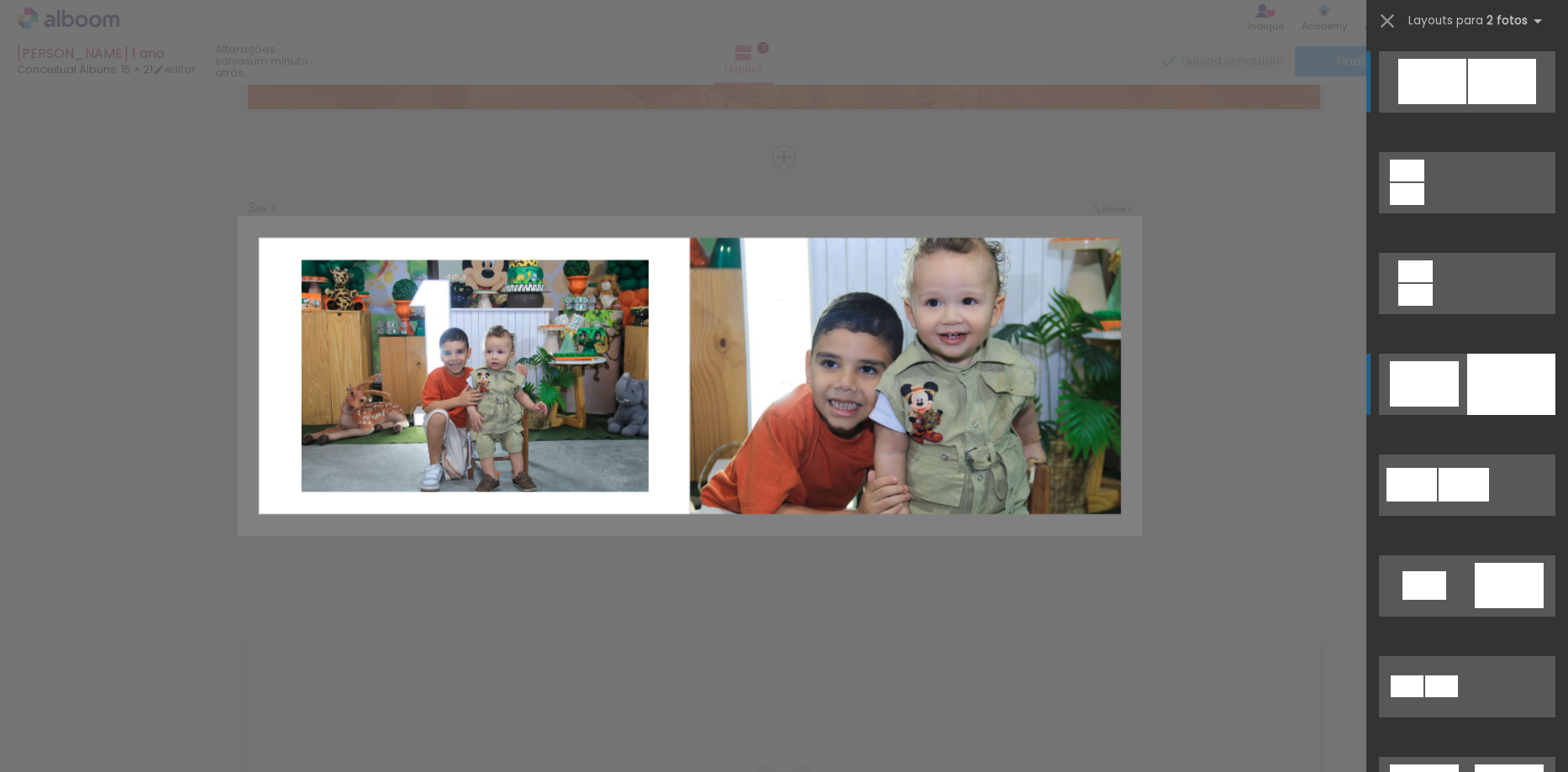
click at [1415, 182] on div at bounding box center [1407, 170] width 35 height 22
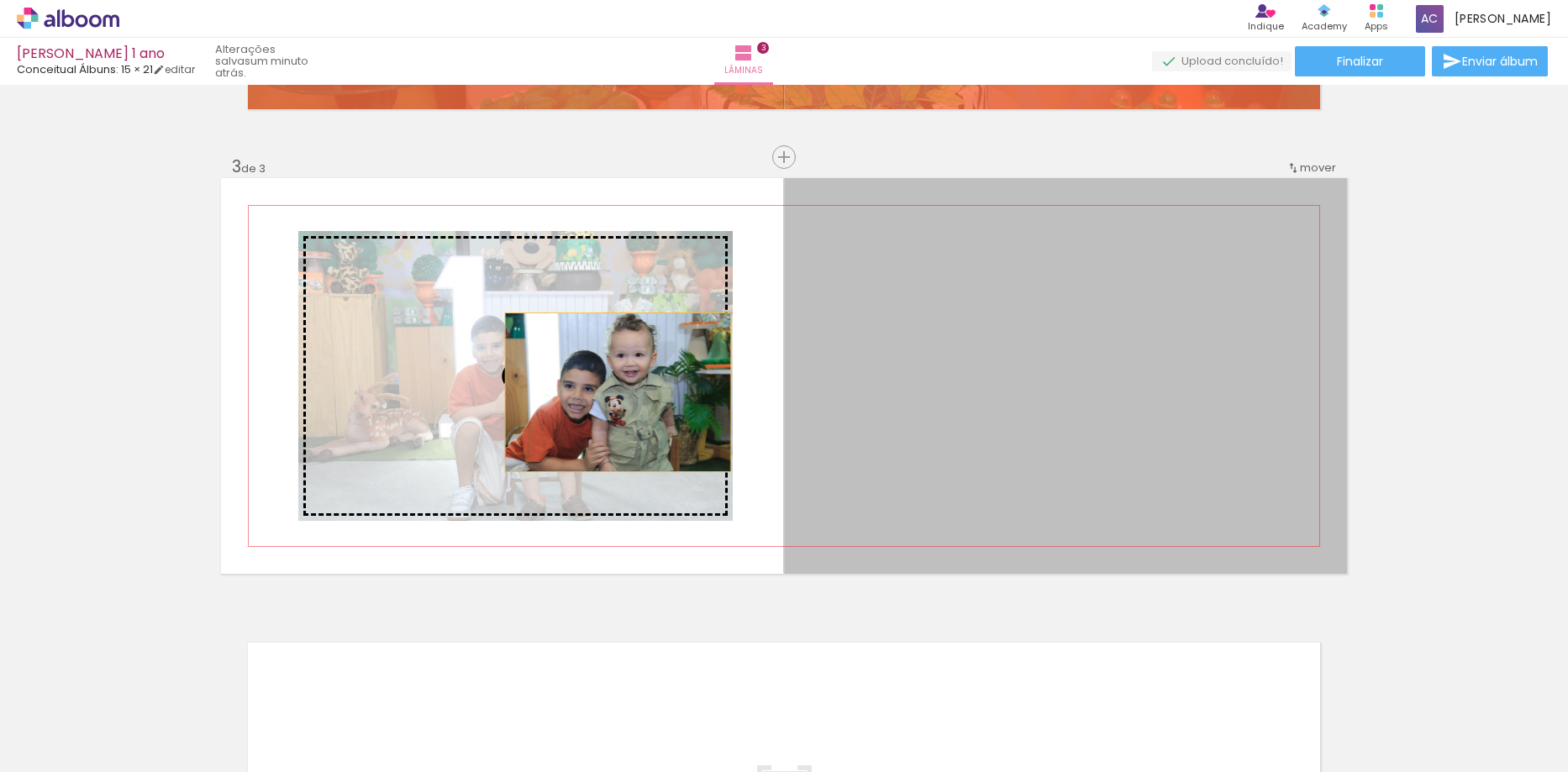
drag, startPoint x: 1051, startPoint y: 391, endPoint x: 611, endPoint y: 392, distance: 440.0
click at [0, 0] on slot at bounding box center [0, 0] width 0 height 0
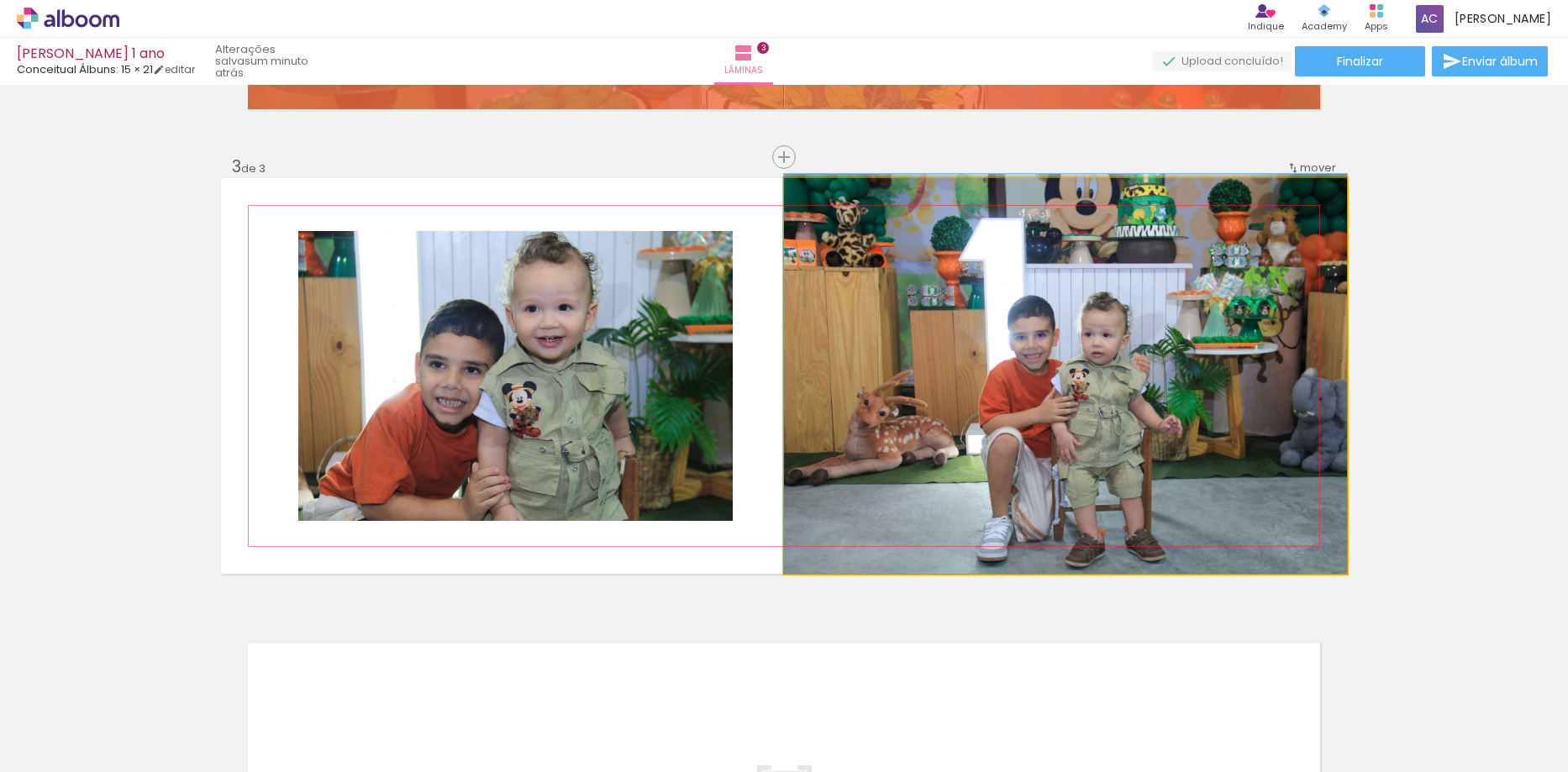
drag, startPoint x: 1042, startPoint y: 413, endPoint x: 1042, endPoint y: 361, distance: 52.0
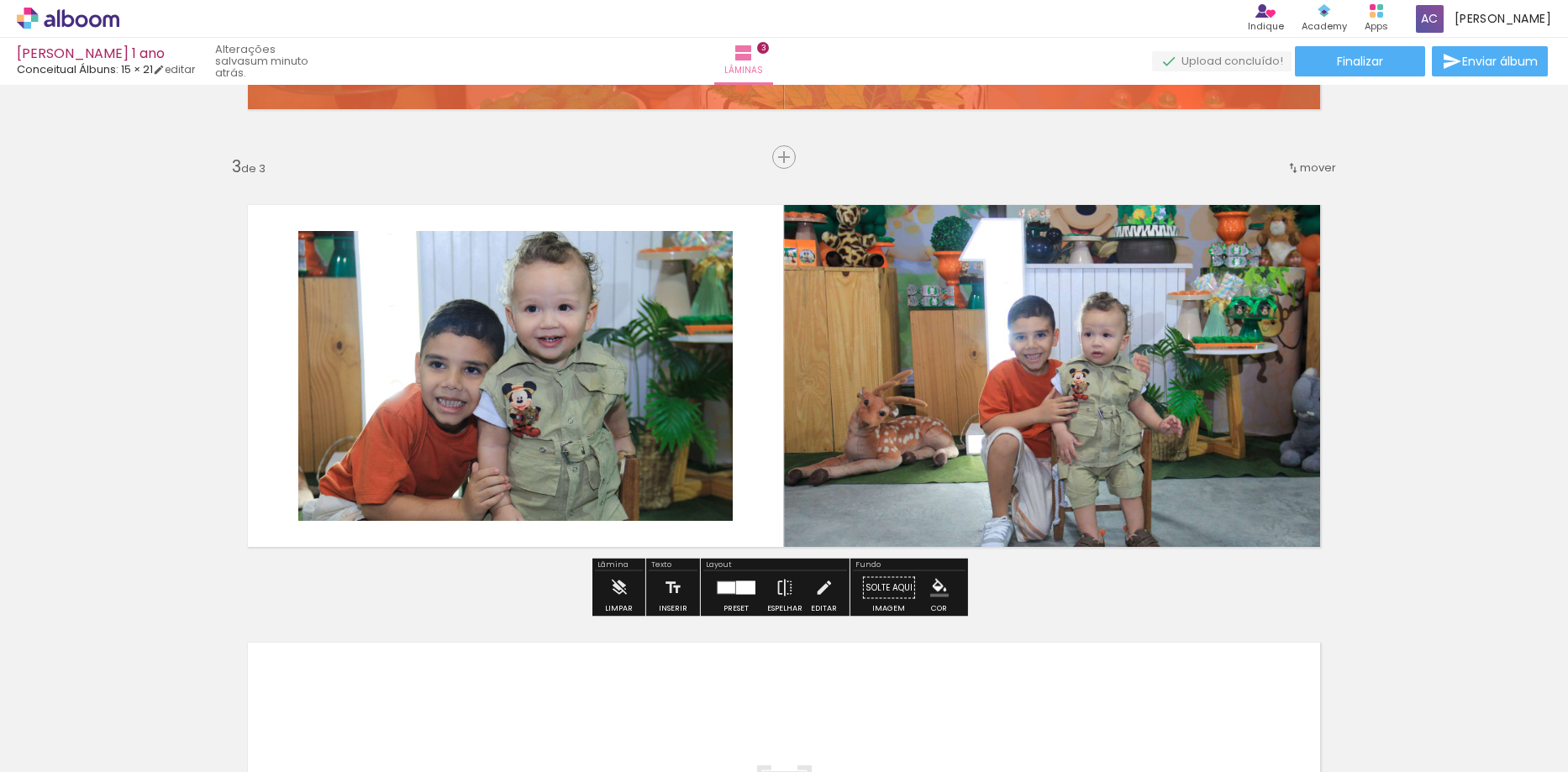
click at [728, 588] on div at bounding box center [726, 589] width 17 height 12
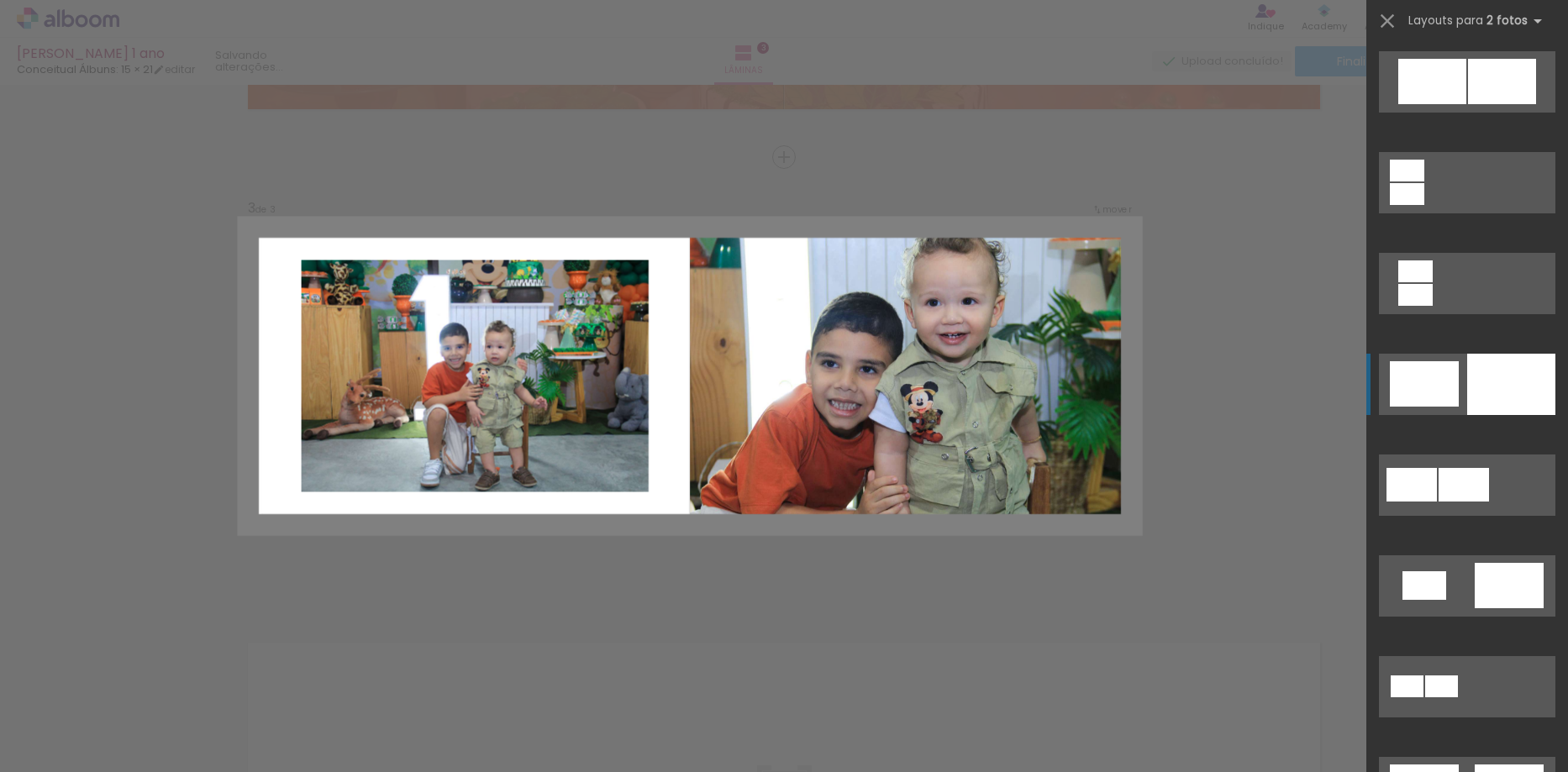
scroll to position [302, 0]
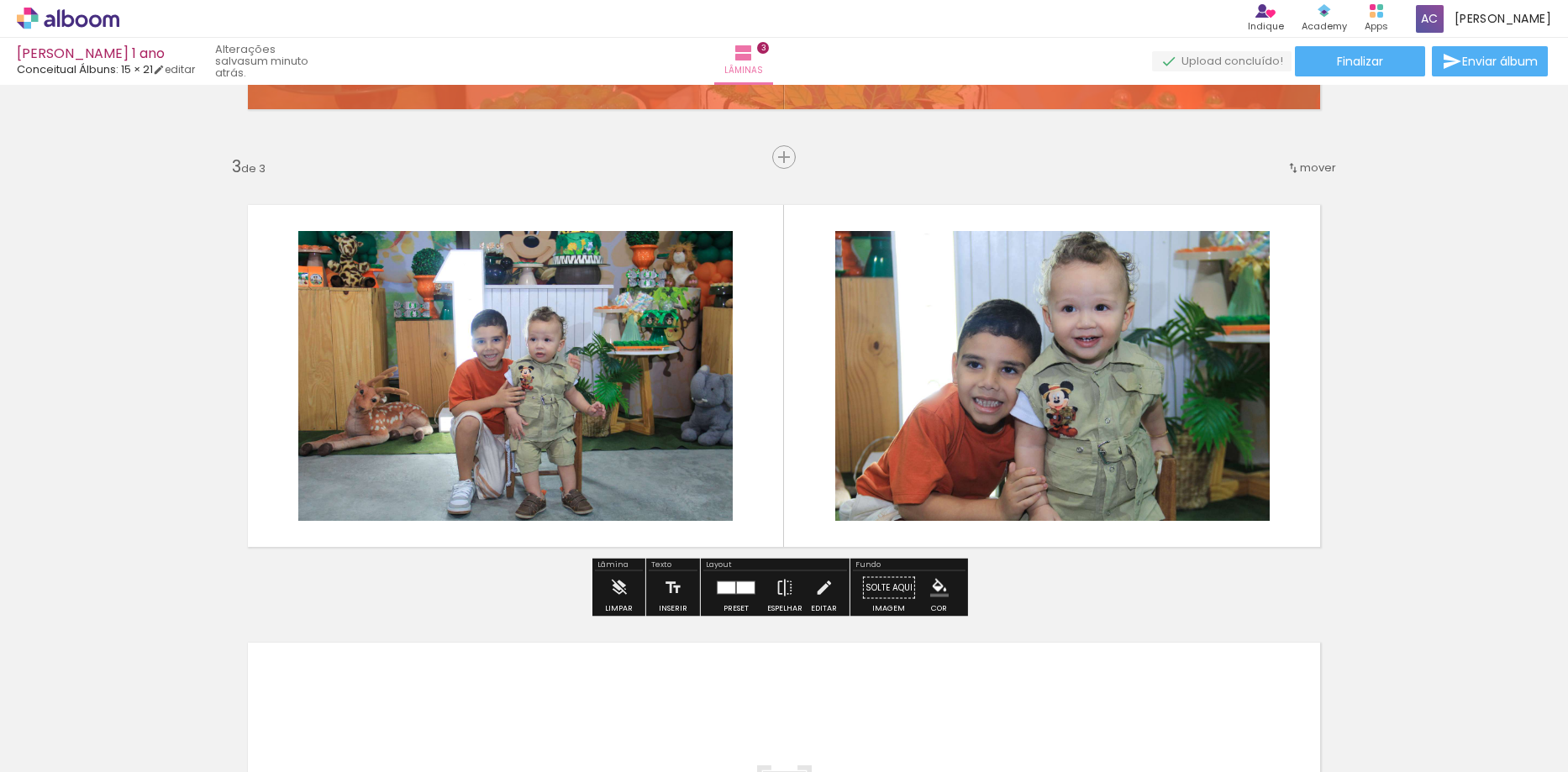
click at [726, 597] on div at bounding box center [736, 588] width 45 height 34
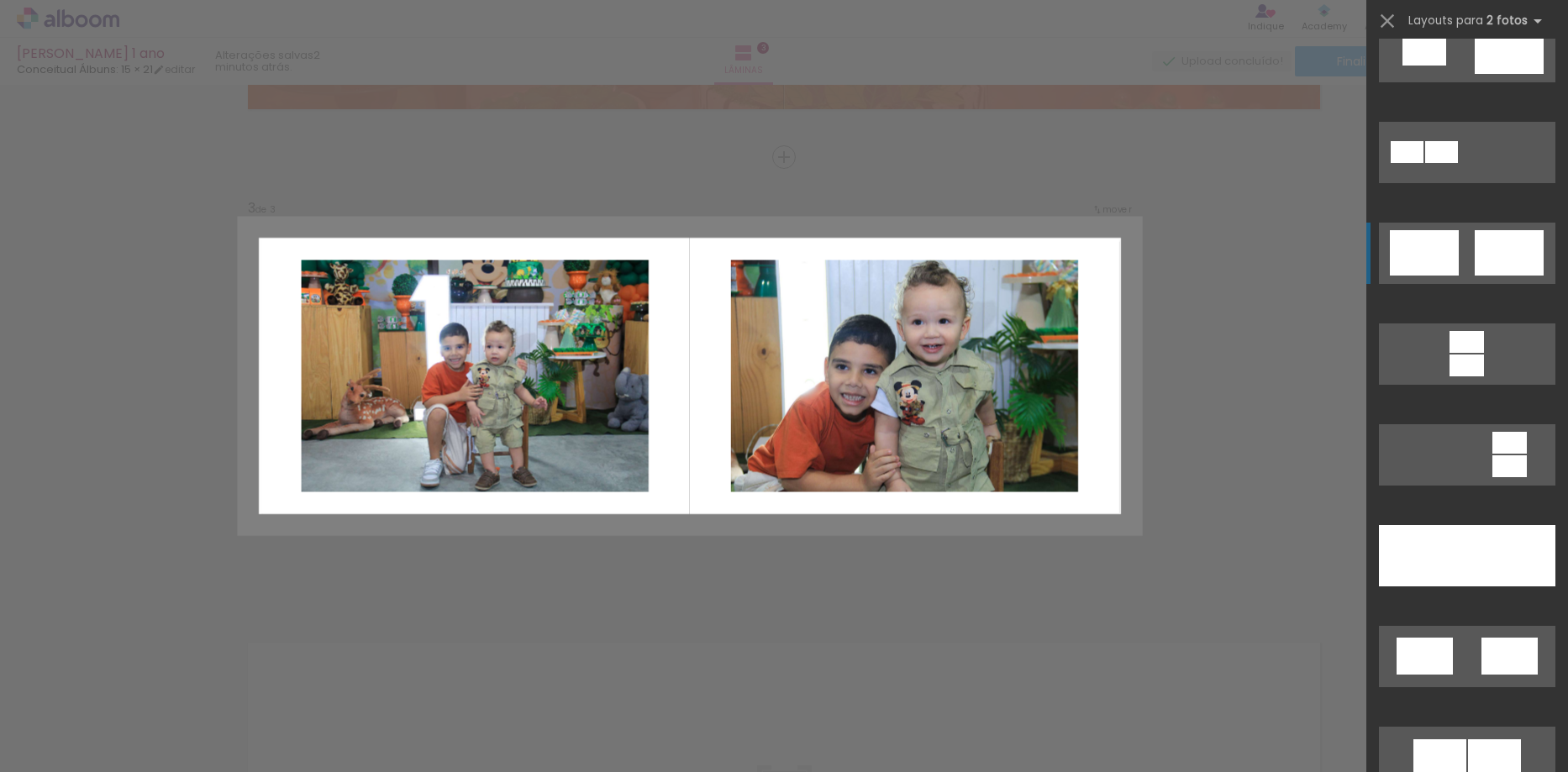
scroll to position [0, 0]
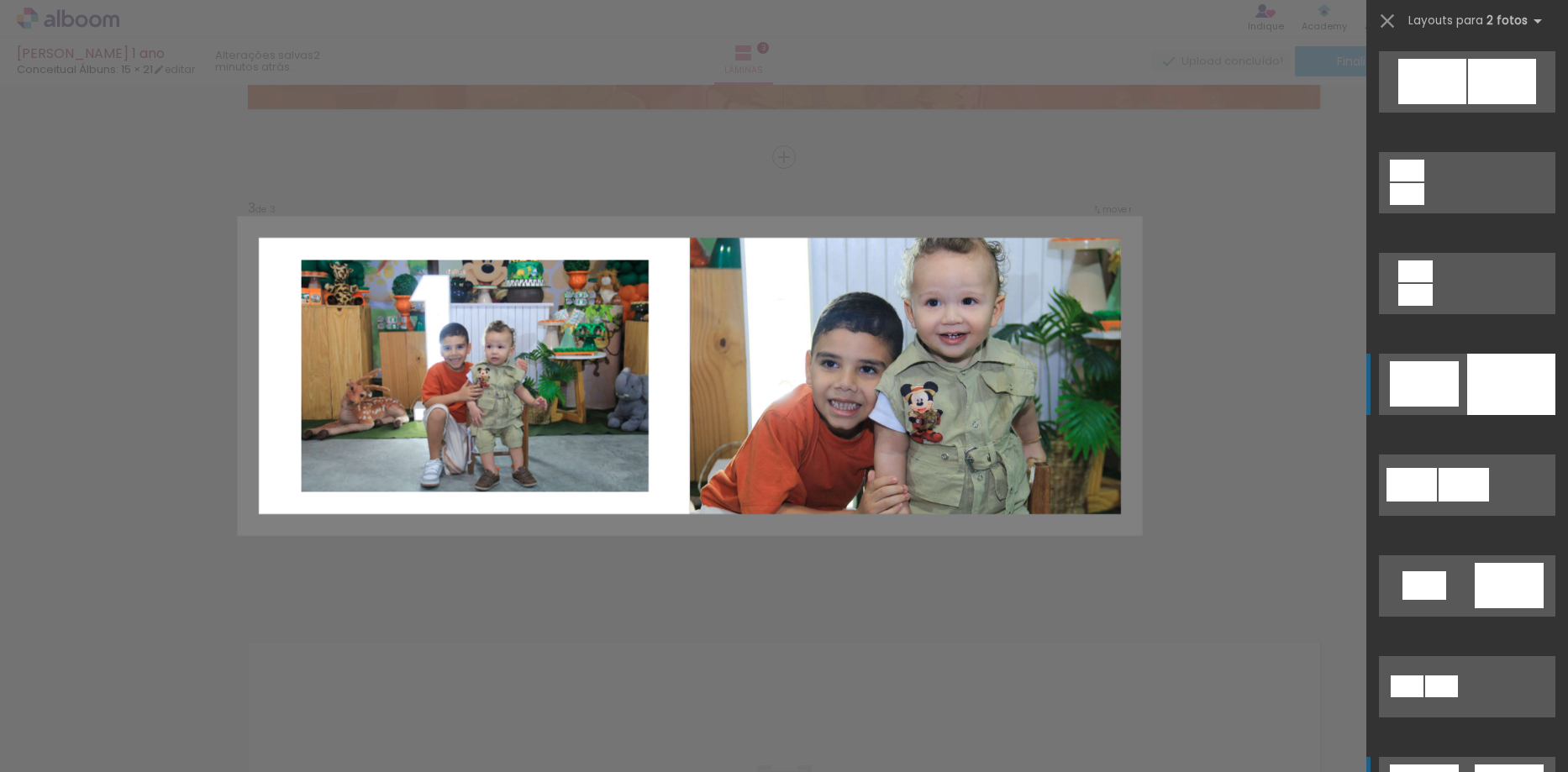
click at [1468, 391] on div at bounding box center [1512, 384] width 88 height 61
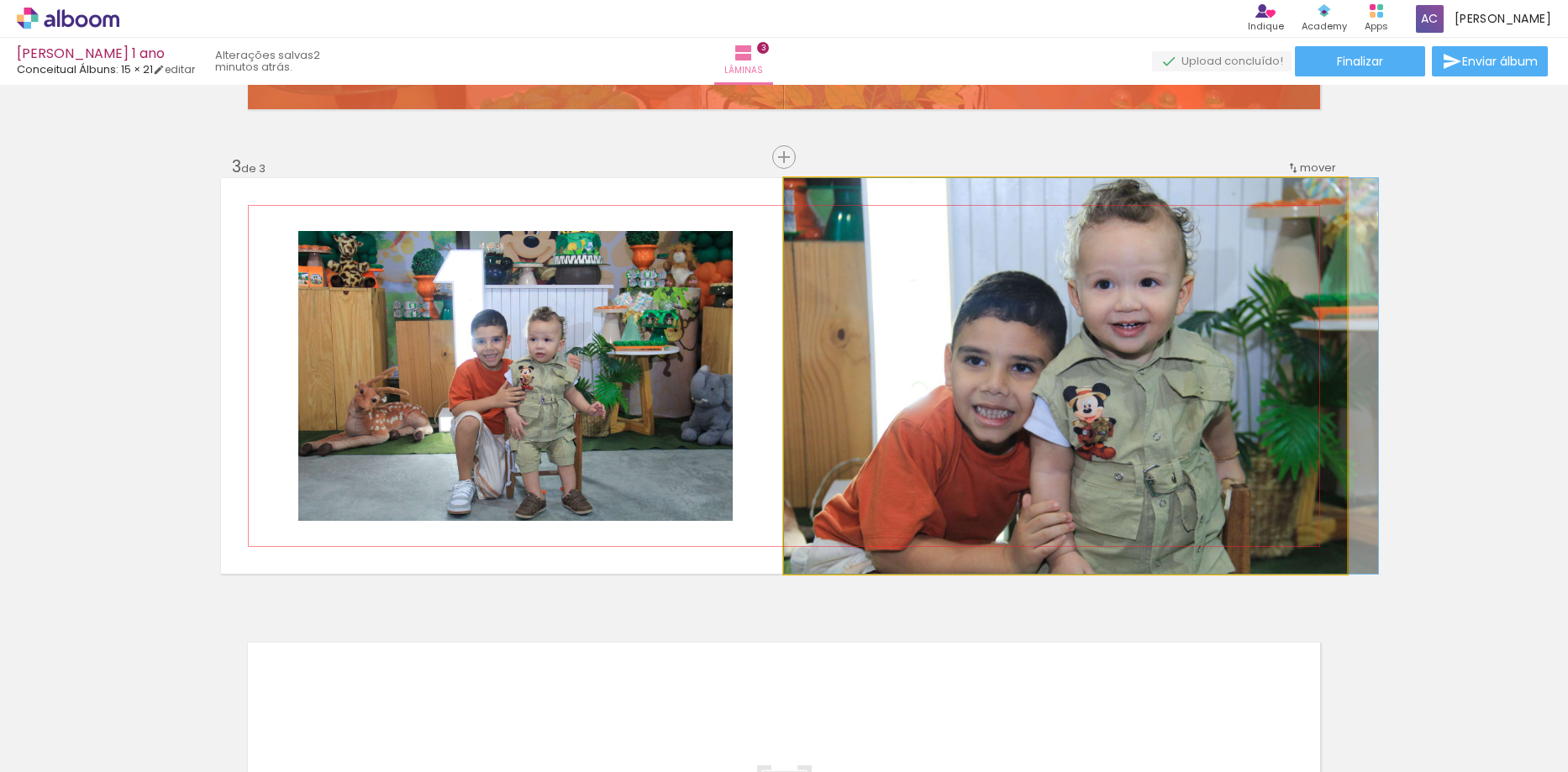
drag, startPoint x: 1119, startPoint y: 325, endPoint x: 1141, endPoint y: 353, distance: 35.6
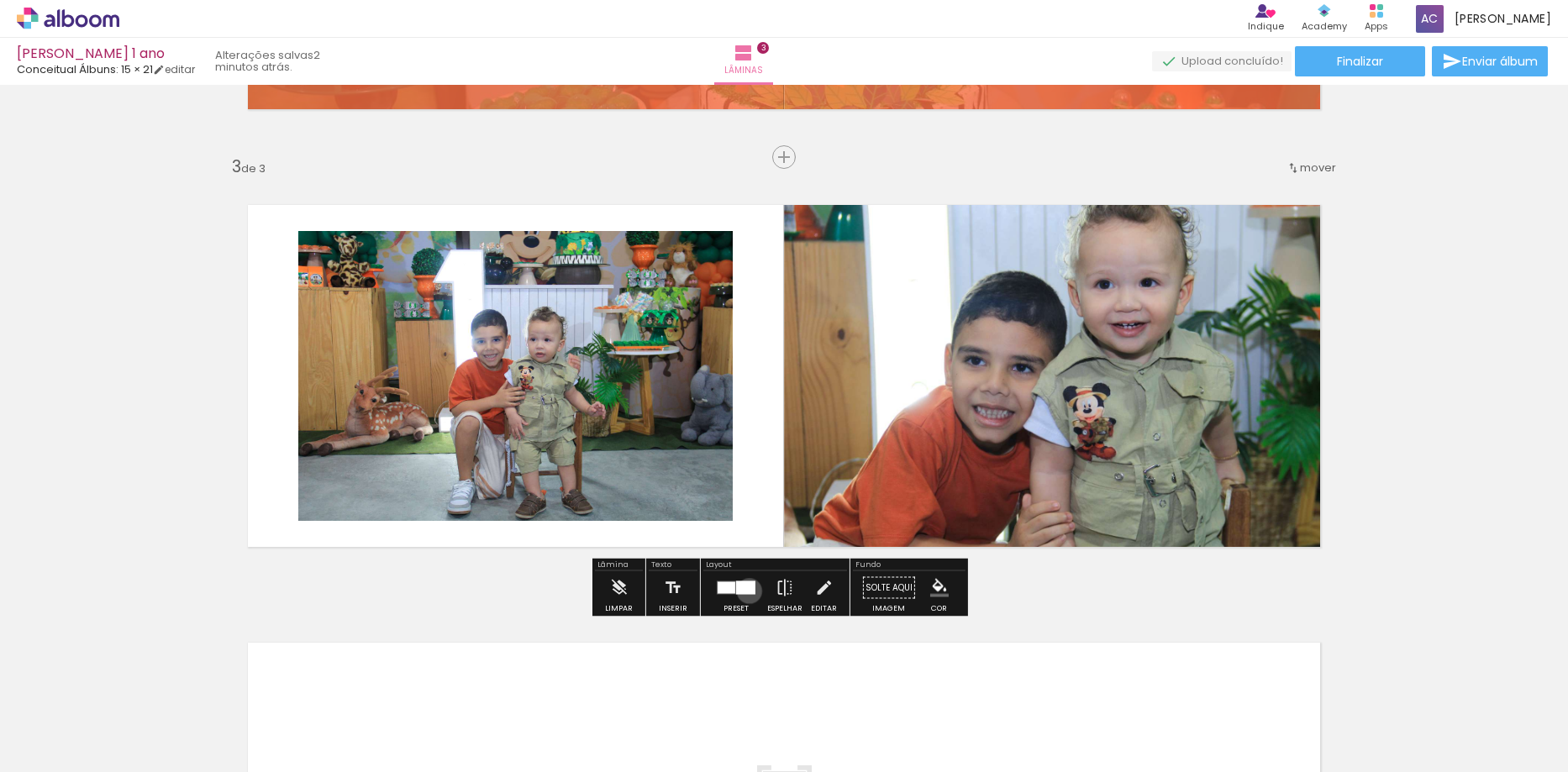
click at [745, 590] on div at bounding box center [745, 589] width 19 height 14
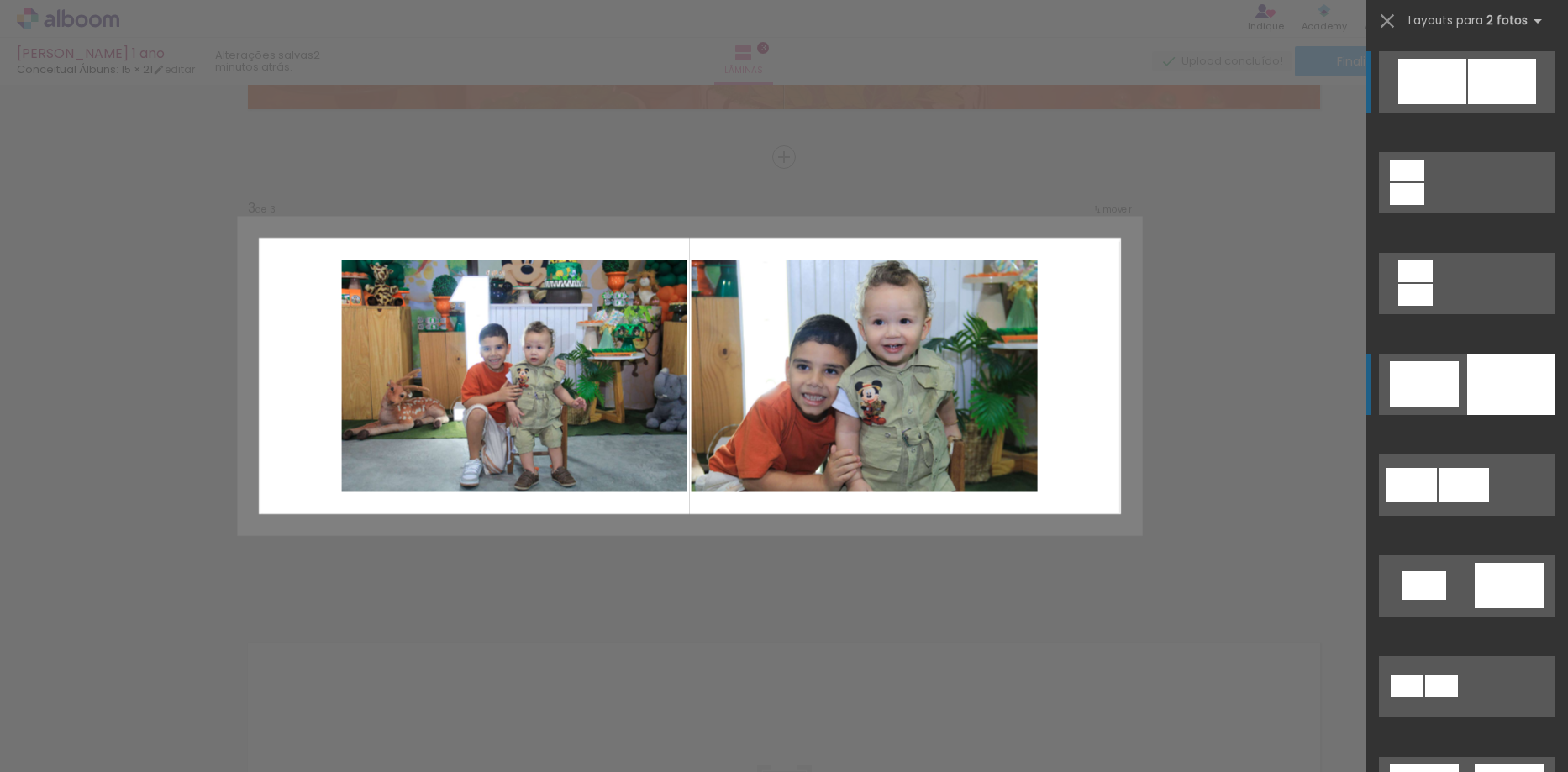
click at [1424, 159] on div at bounding box center [1407, 170] width 35 height 22
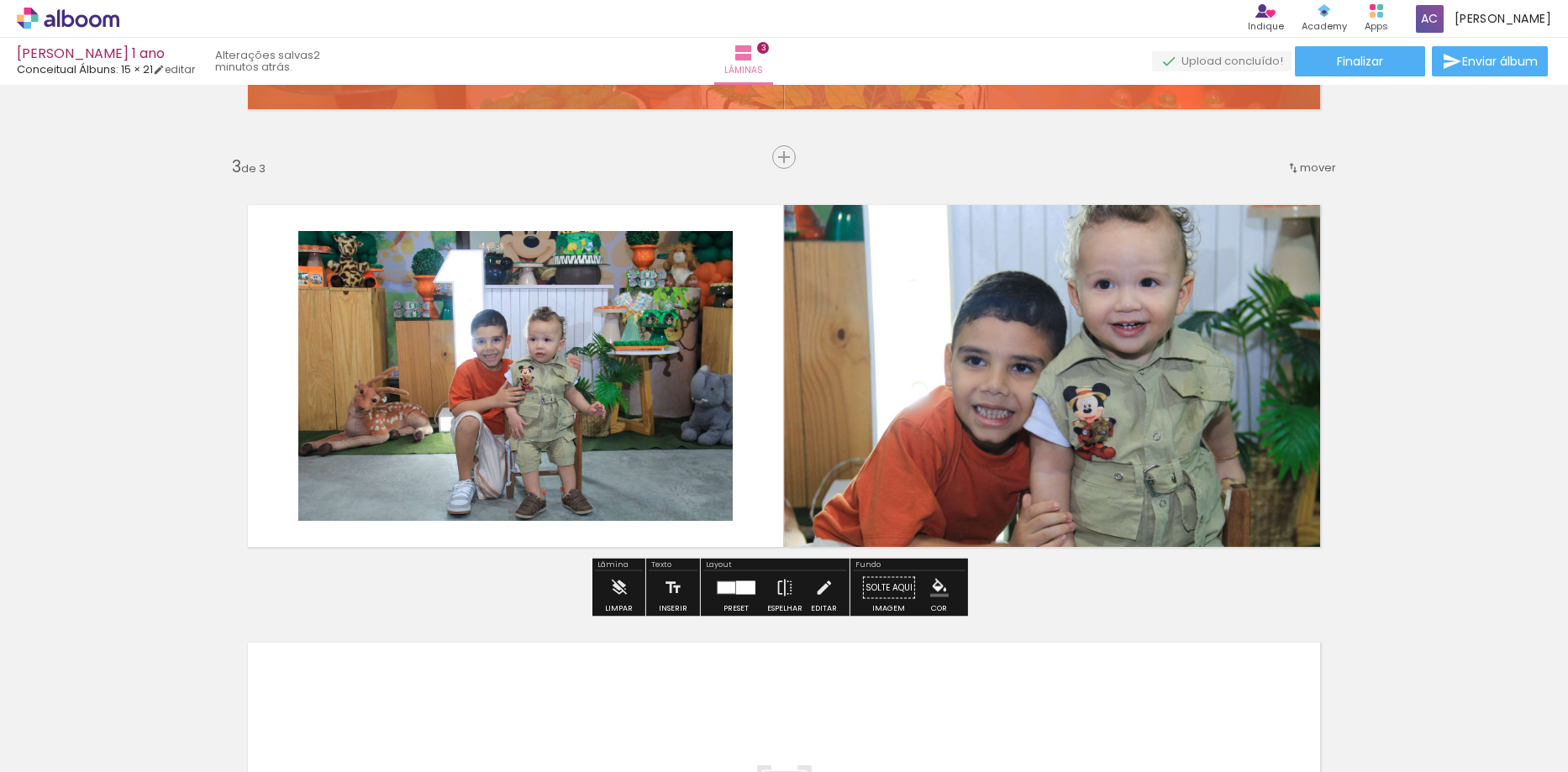
click at [745, 583] on div at bounding box center [745, 589] width 19 height 14
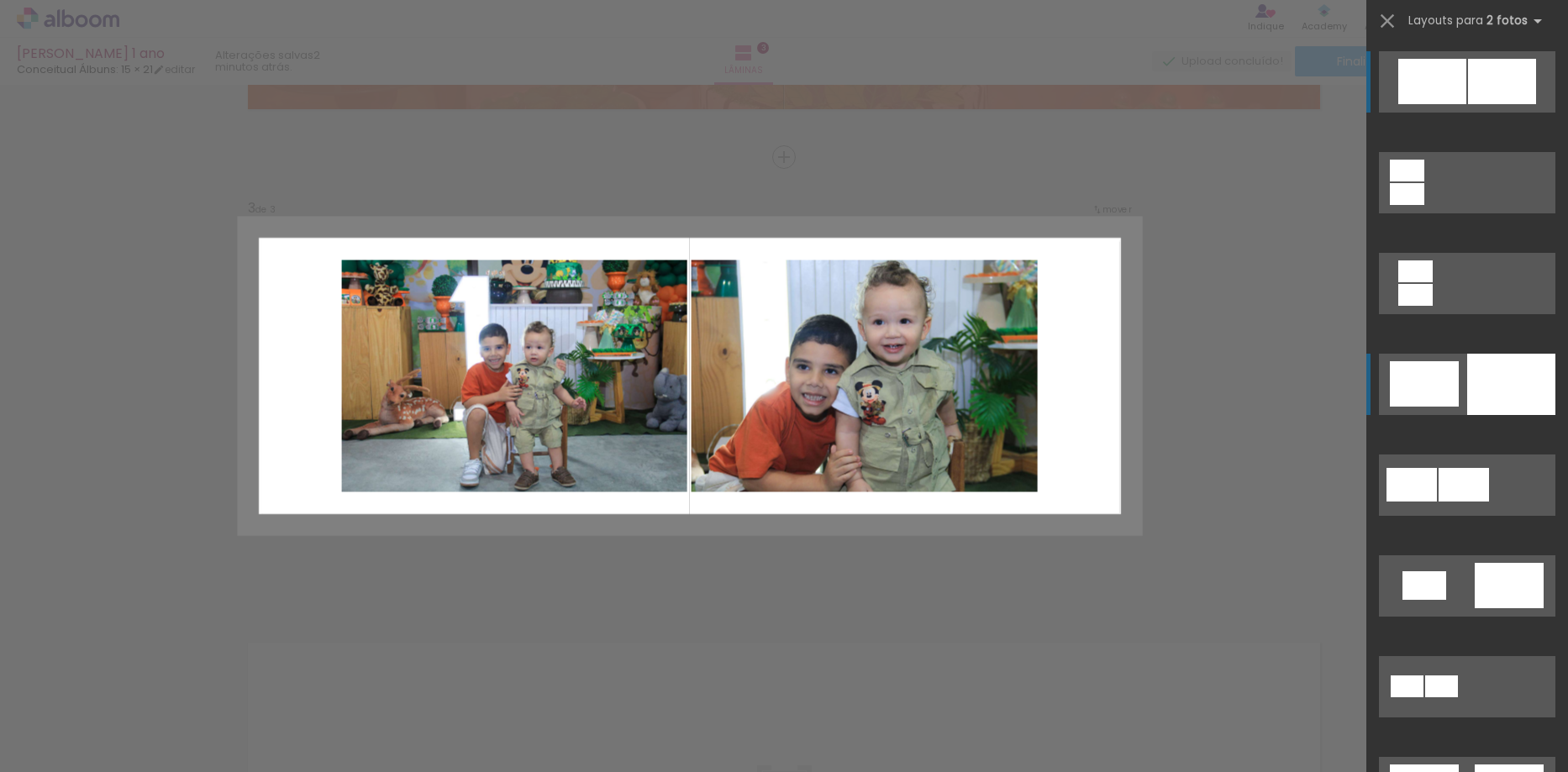
click at [1424, 159] on div at bounding box center [1407, 170] width 35 height 22
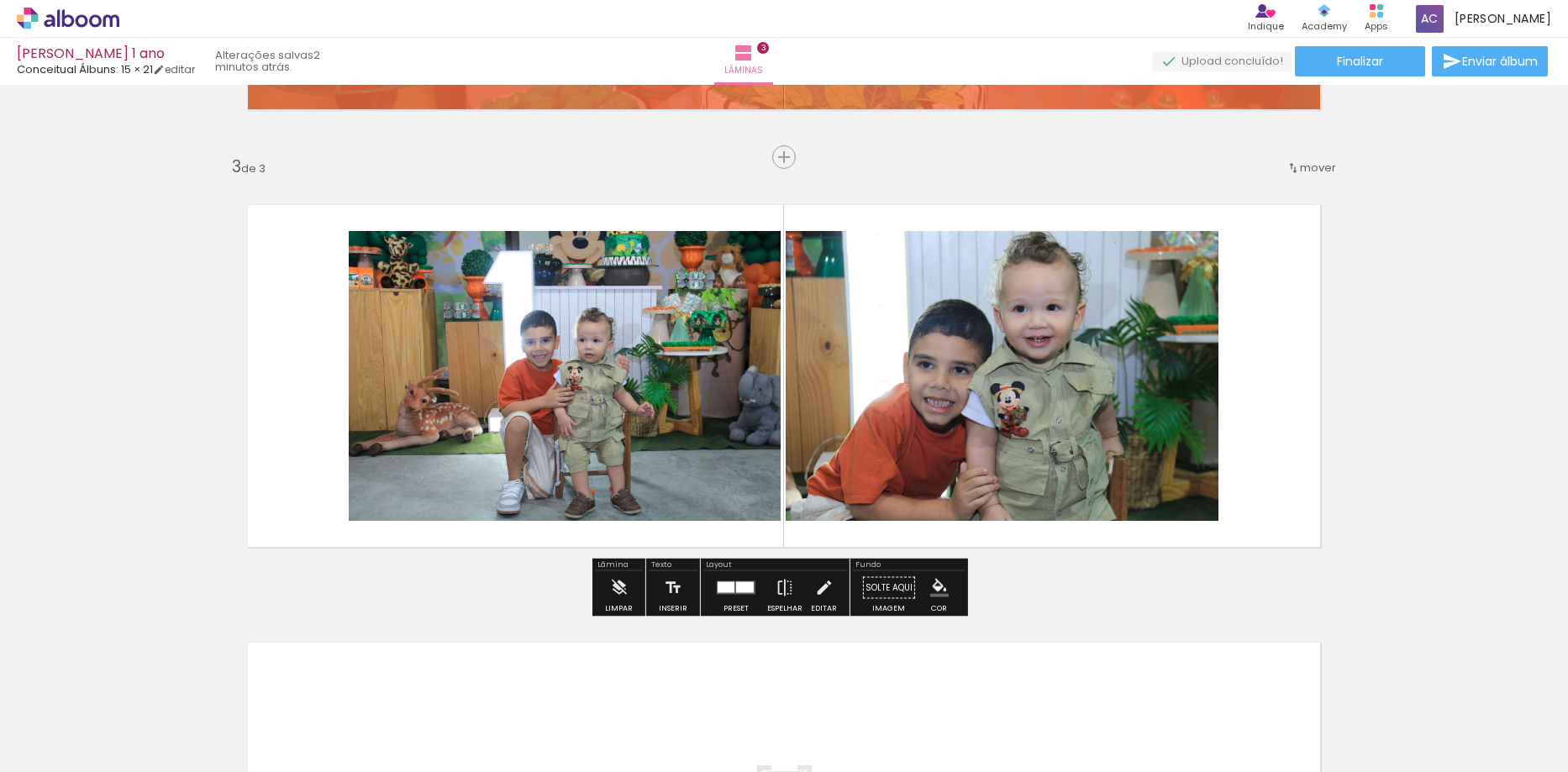
click at [938, 588] on iron-icon "color picker" at bounding box center [939, 588] width 18 height 18
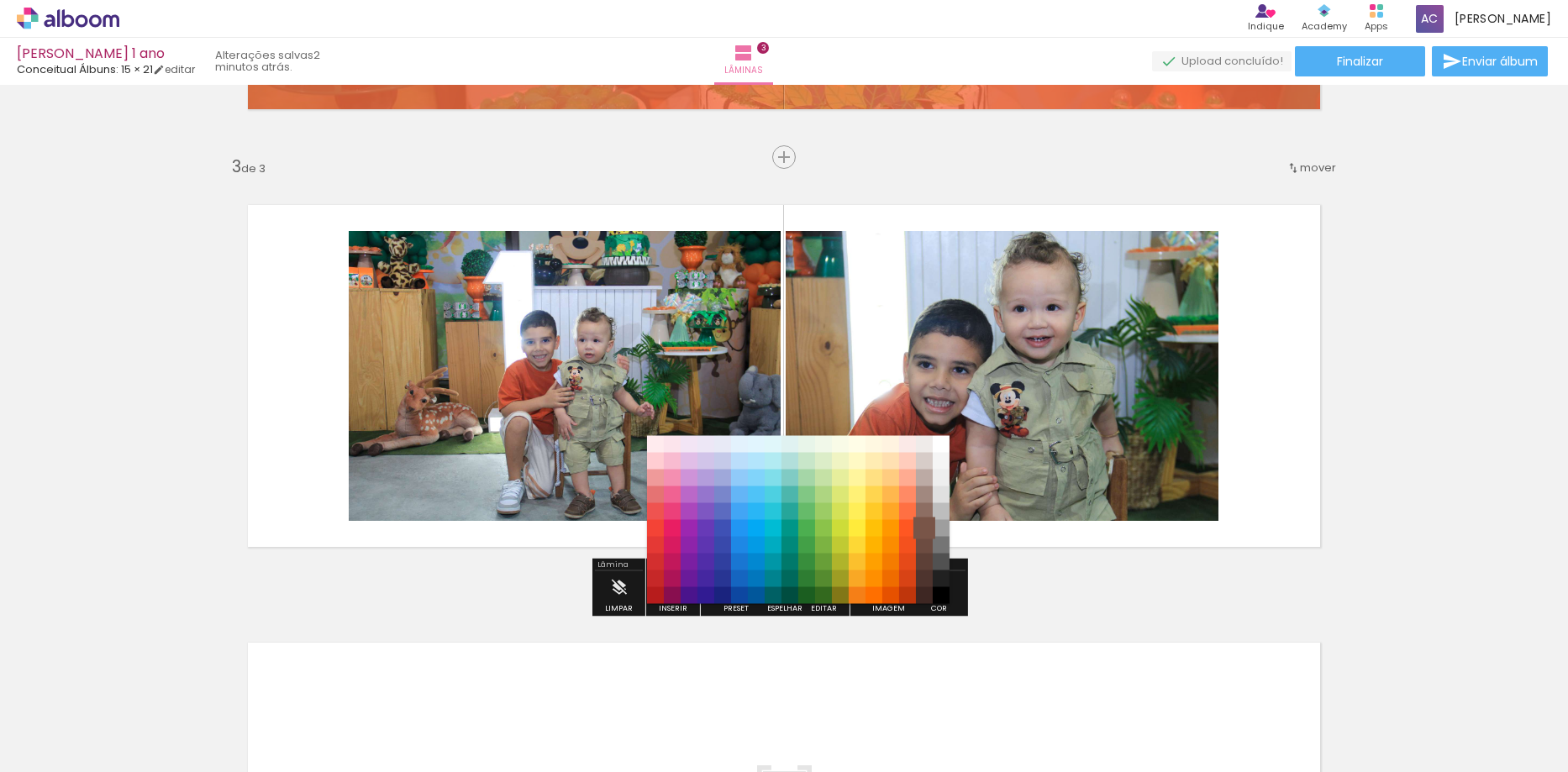
click at [929, 526] on paper-item "#795548" at bounding box center [924, 528] width 16 height 16
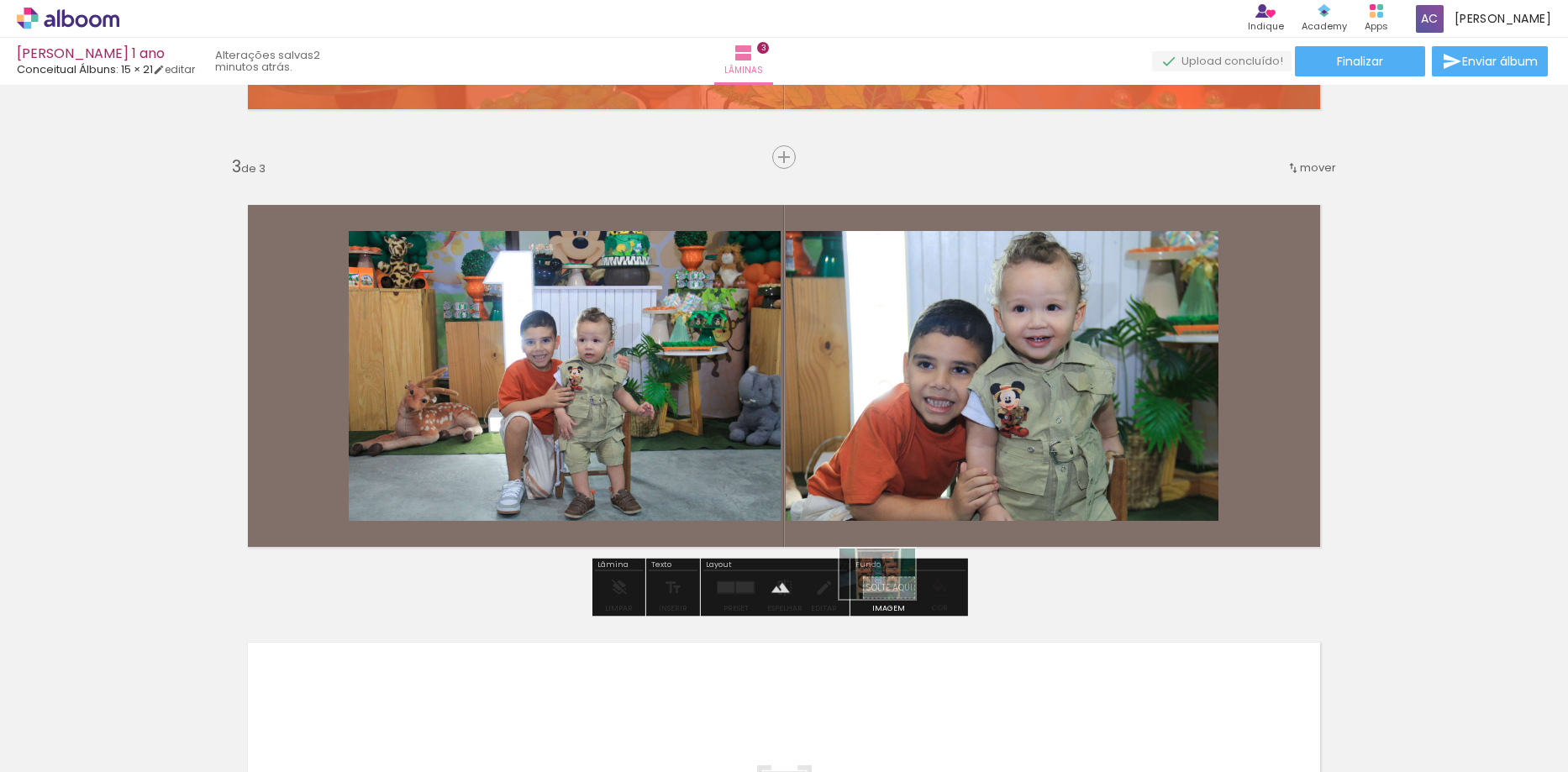
drag, startPoint x: 378, startPoint y: 734, endPoint x: 890, endPoint y: 599, distance: 529.5
click at [890, 599] on quentale-workspace at bounding box center [784, 386] width 1568 height 772
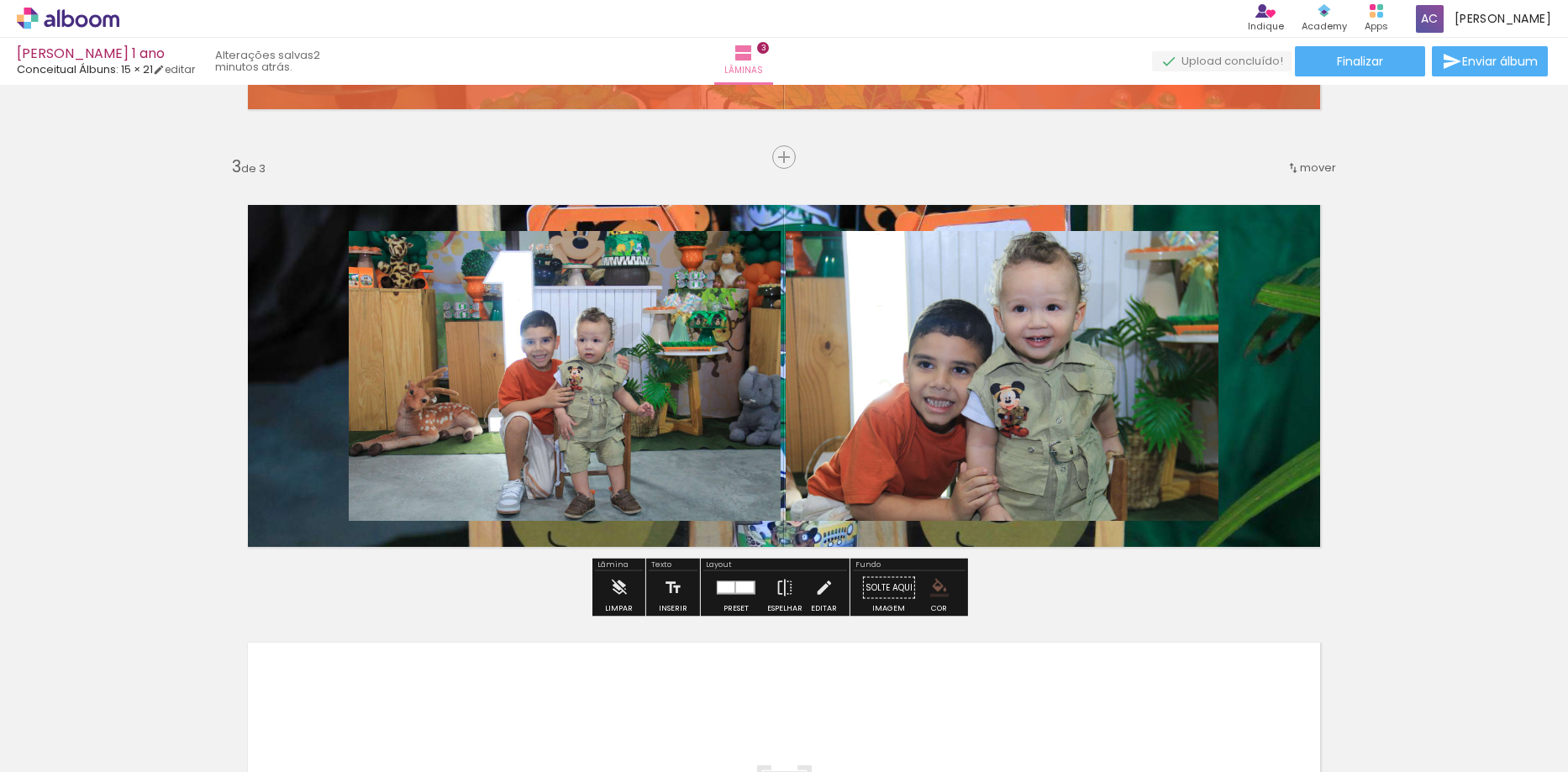
click at [760, 530] on quentale-layouter at bounding box center [784, 376] width 1126 height 396
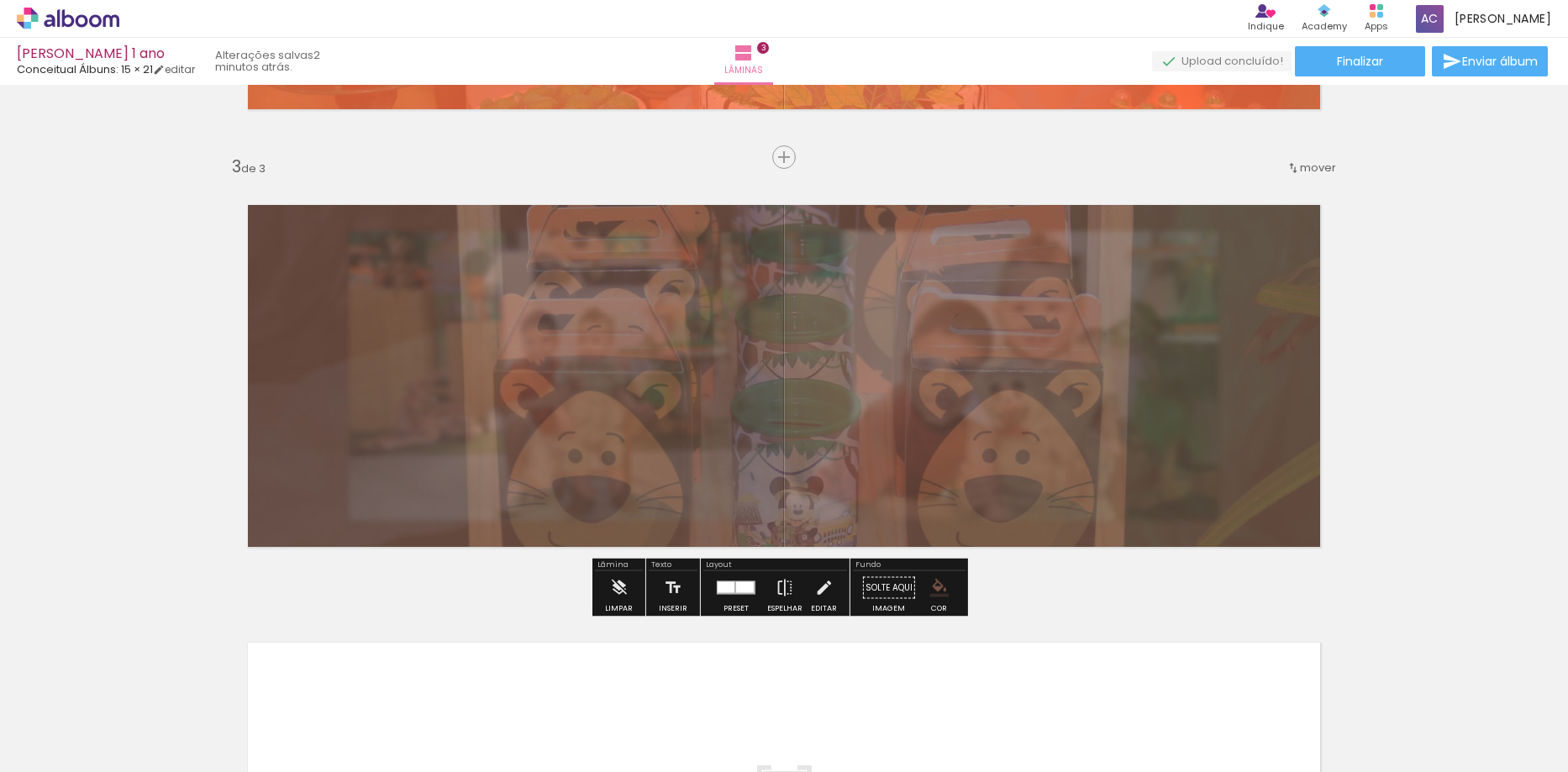
drag, startPoint x: 455, startPoint y: 226, endPoint x: 403, endPoint y: 234, distance: 52.6
type paper-slider "20"
click at [403, 234] on div at bounding box center [416, 221] width 27 height 27
click at [1433, 321] on div "Inserir lâmina 1 de 3 Inserir lâmina 2 de 3 Inserir lâmina 3 de 3" at bounding box center [784, 136] width 1568 height 1752
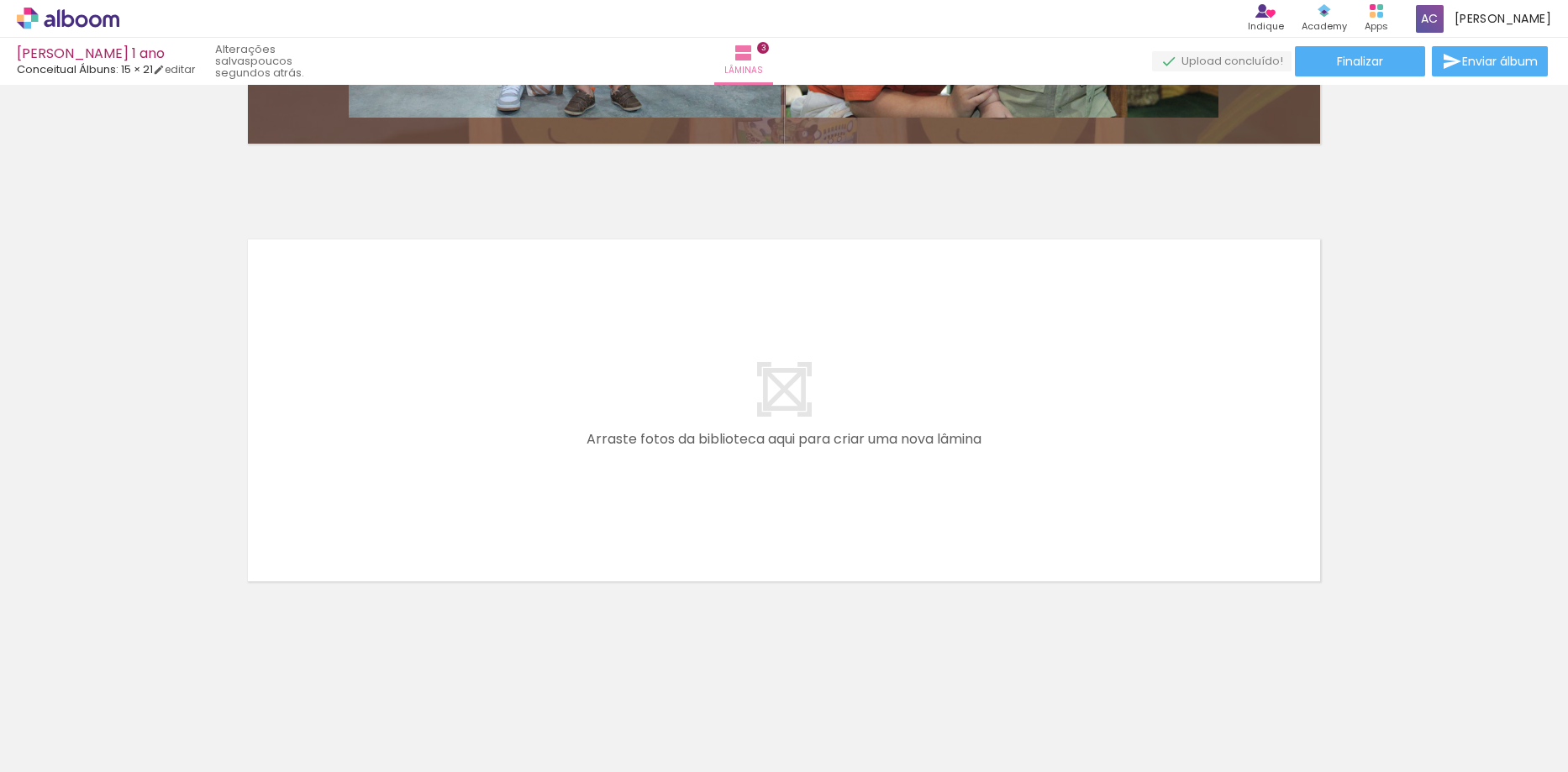
drag, startPoint x: 1120, startPoint y: 721, endPoint x: 1187, endPoint y: 678, distance: 79.6
click at [1035, 521] on quentale-workspace at bounding box center [784, 386] width 1568 height 772
drag, startPoint x: 1118, startPoint y: 717, endPoint x: 1151, endPoint y: 686, distance: 45.3
click at [962, 487] on quentale-workspace at bounding box center [784, 386] width 1568 height 772
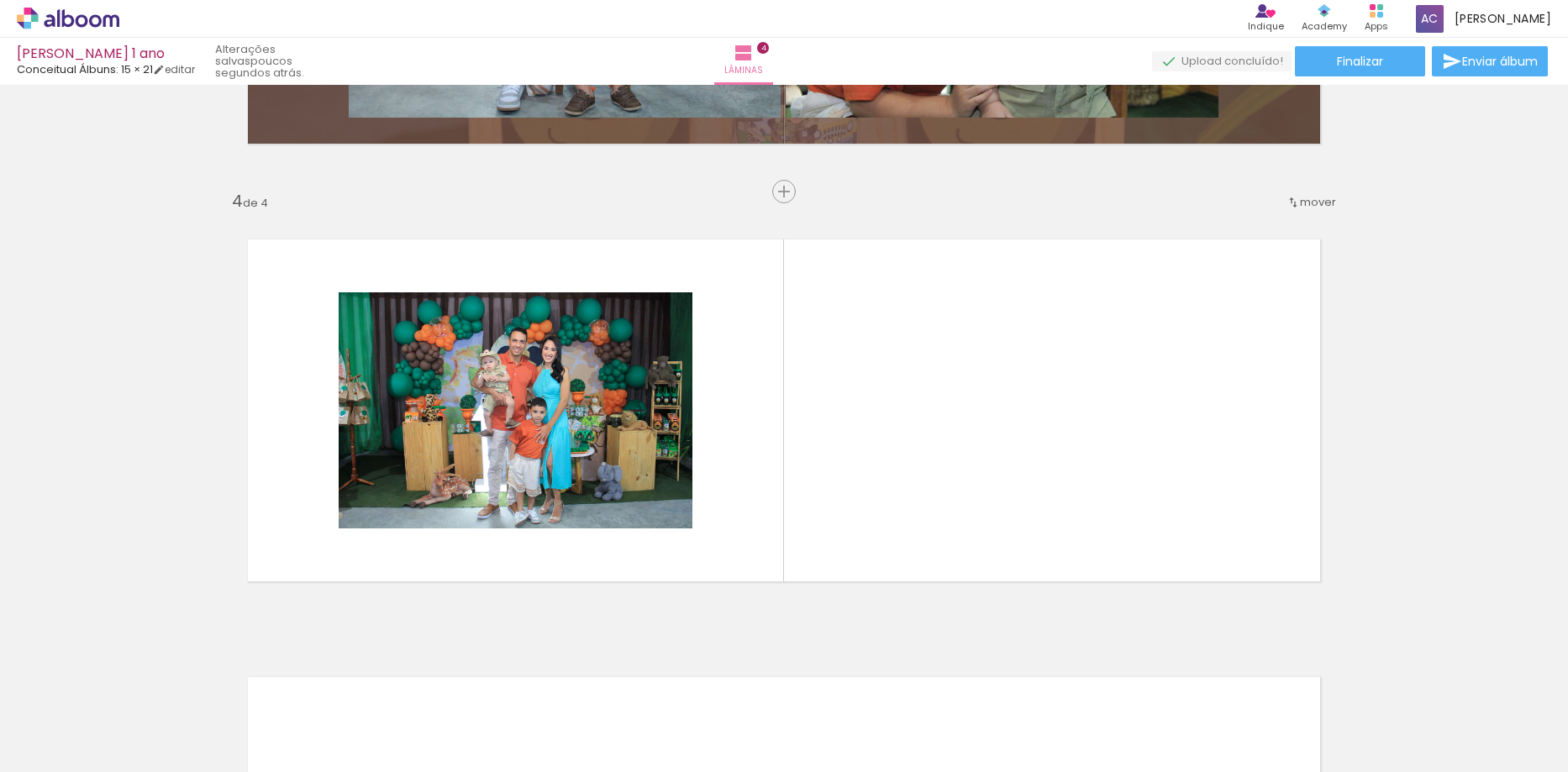
scroll to position [1269, 0]
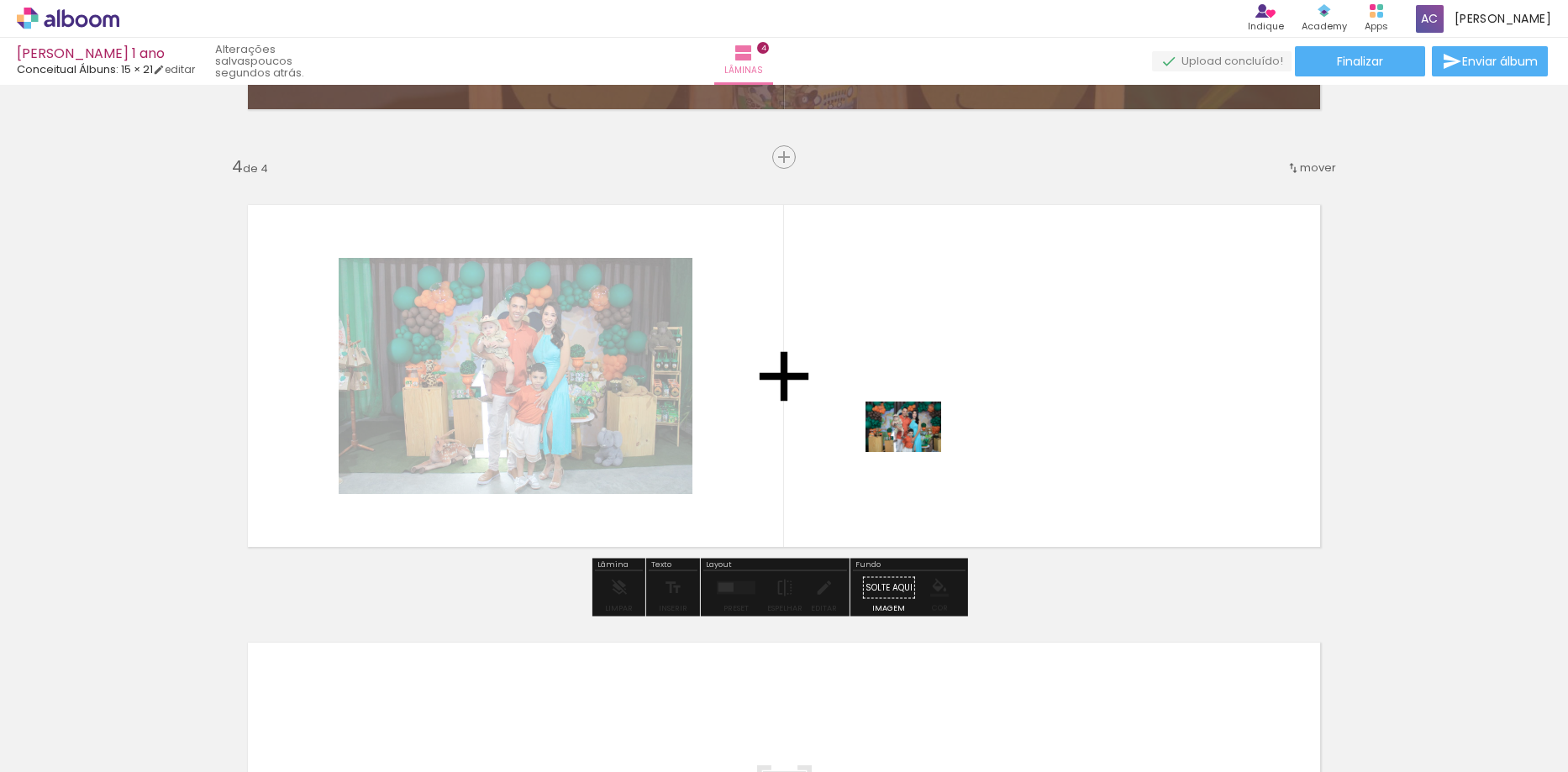
drag, startPoint x: 1197, startPoint y: 724, endPoint x: 916, endPoint y: 451, distance: 391.8
click at [916, 451] on quentale-workspace at bounding box center [784, 386] width 1568 height 772
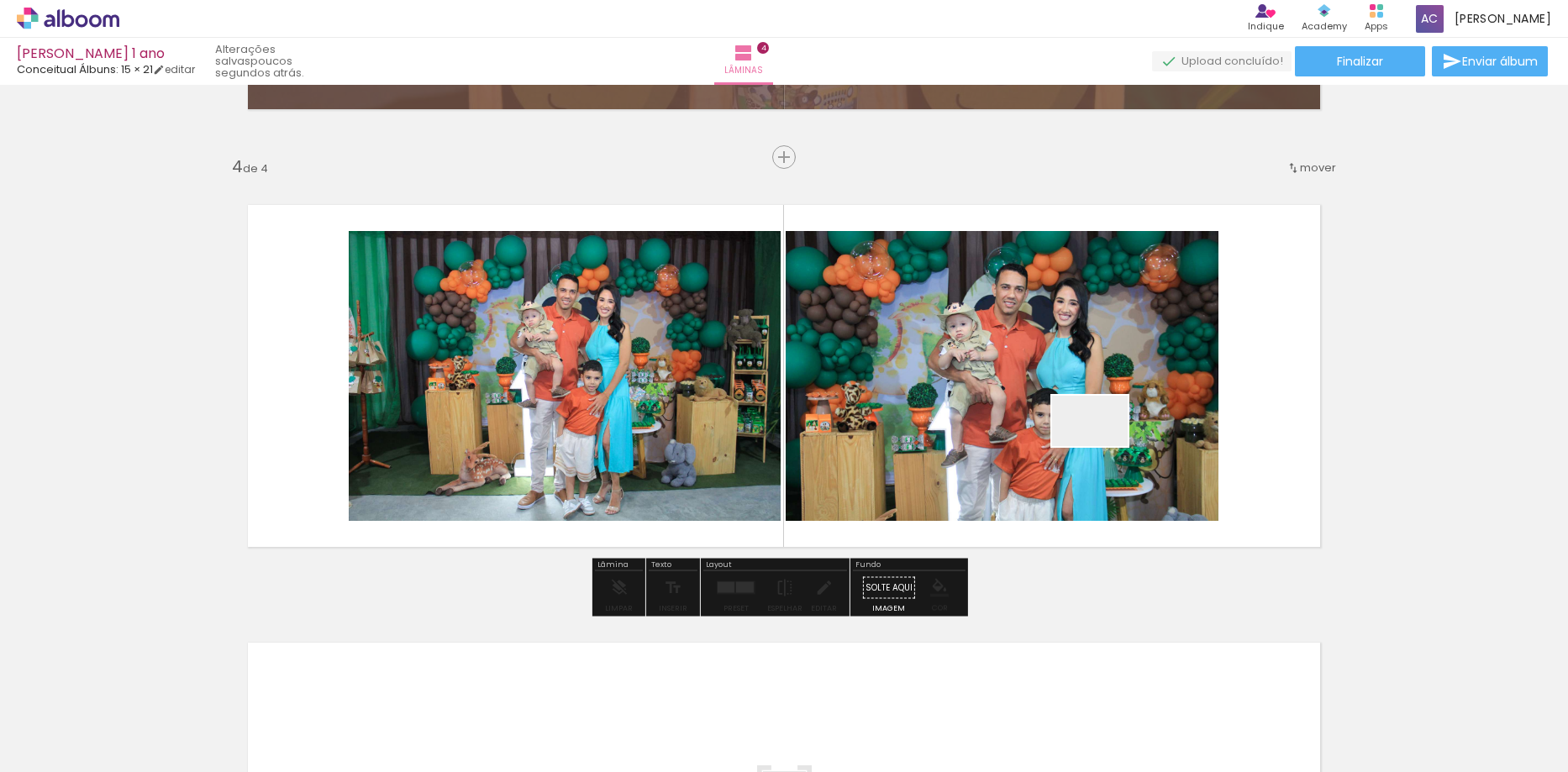
drag, startPoint x: 1313, startPoint y: 711, endPoint x: 1102, endPoint y: 446, distance: 338.7
click at [1102, 446] on quentale-workspace at bounding box center [784, 386] width 1568 height 772
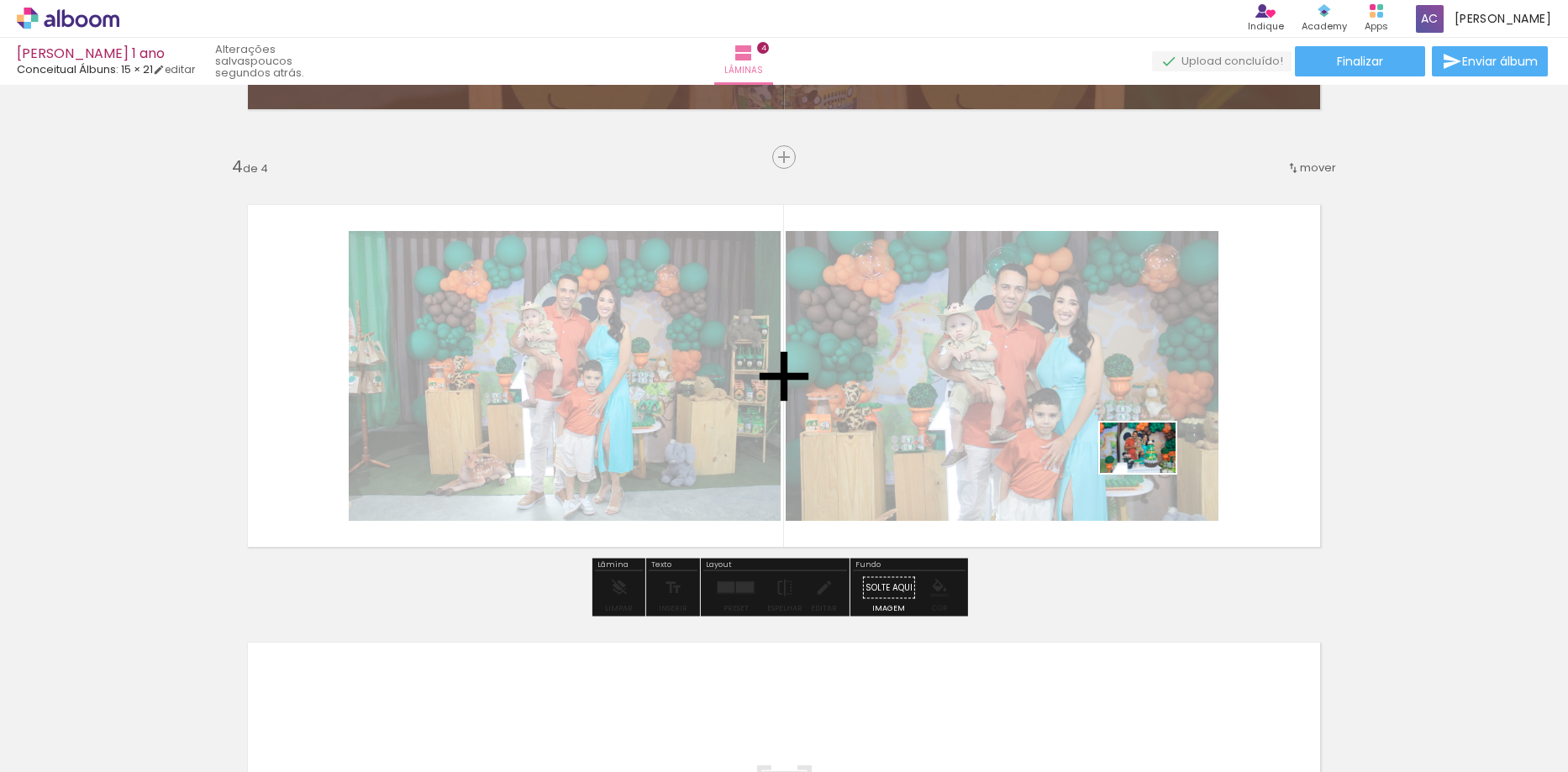
drag, startPoint x: 1291, startPoint y: 685, endPoint x: 1151, endPoint y: 473, distance: 254.1
click at [1151, 473] on quentale-workspace at bounding box center [784, 386] width 1568 height 772
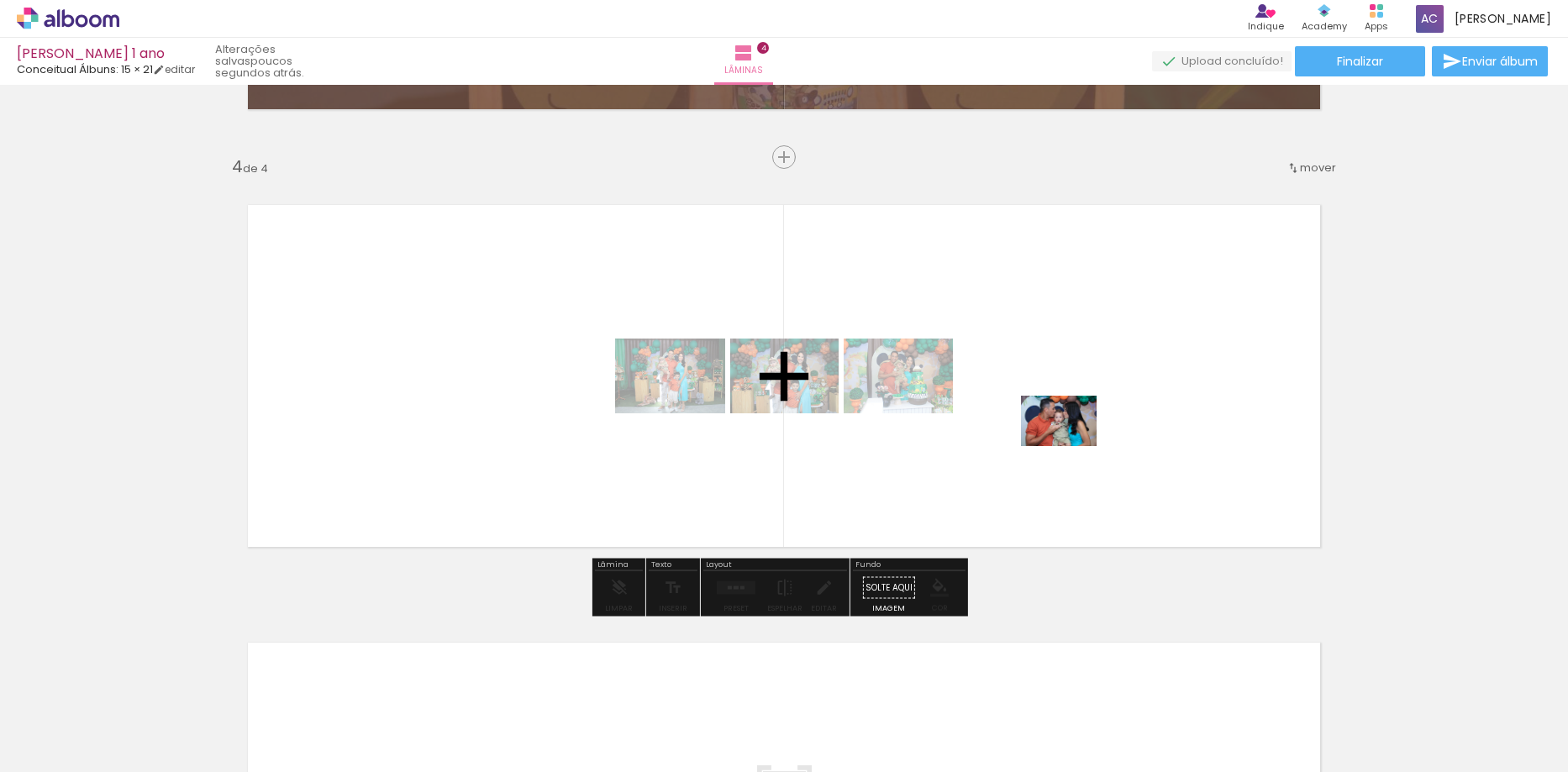
drag, startPoint x: 1393, startPoint y: 715, endPoint x: 1198, endPoint y: 536, distance: 264.7
click at [1070, 445] on quentale-workspace at bounding box center [784, 386] width 1568 height 772
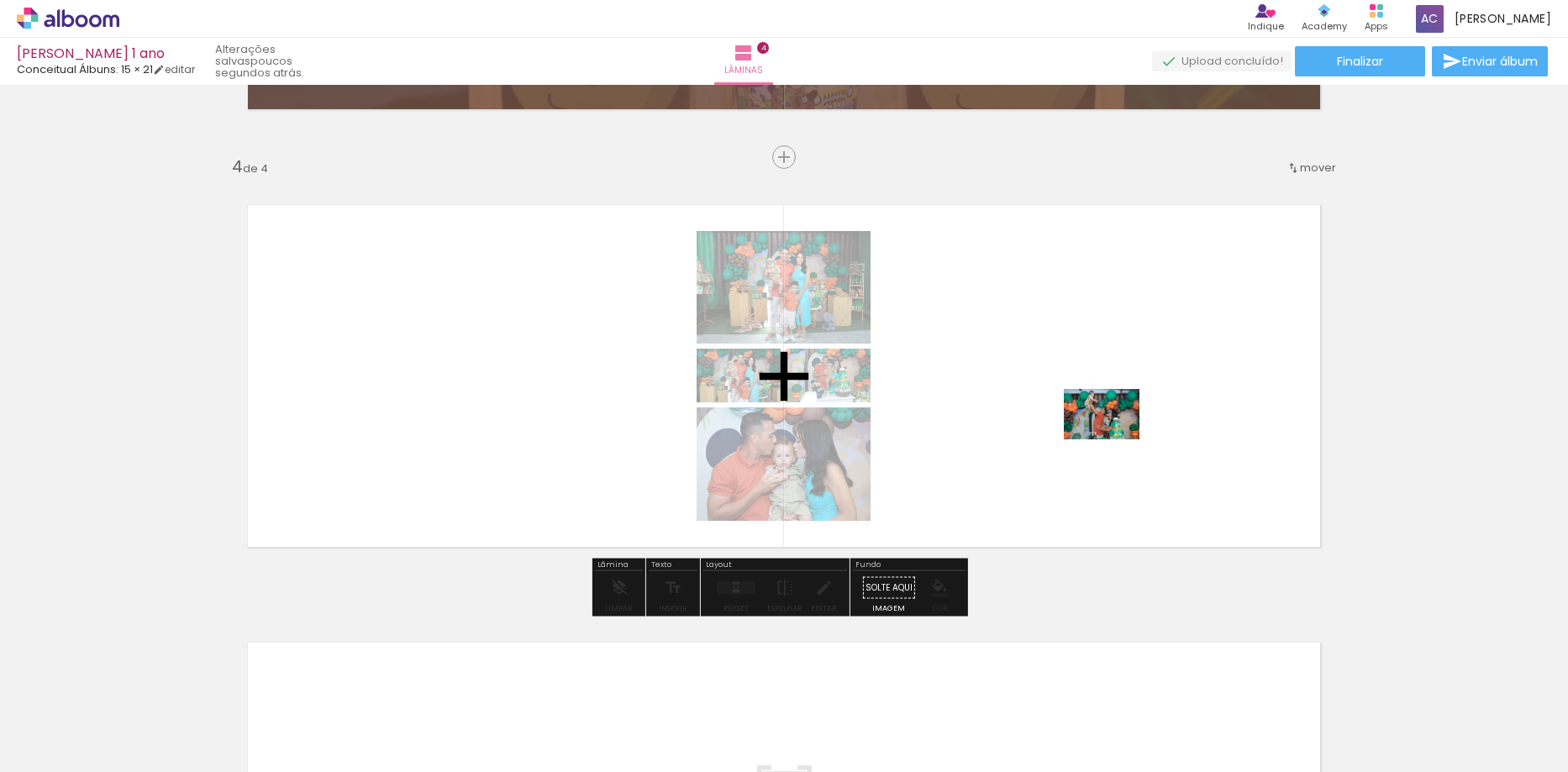
drag, startPoint x: 1477, startPoint y: 711, endPoint x: 1114, endPoint y: 440, distance: 453.0
click at [1114, 440] on quentale-workspace at bounding box center [784, 386] width 1568 height 772
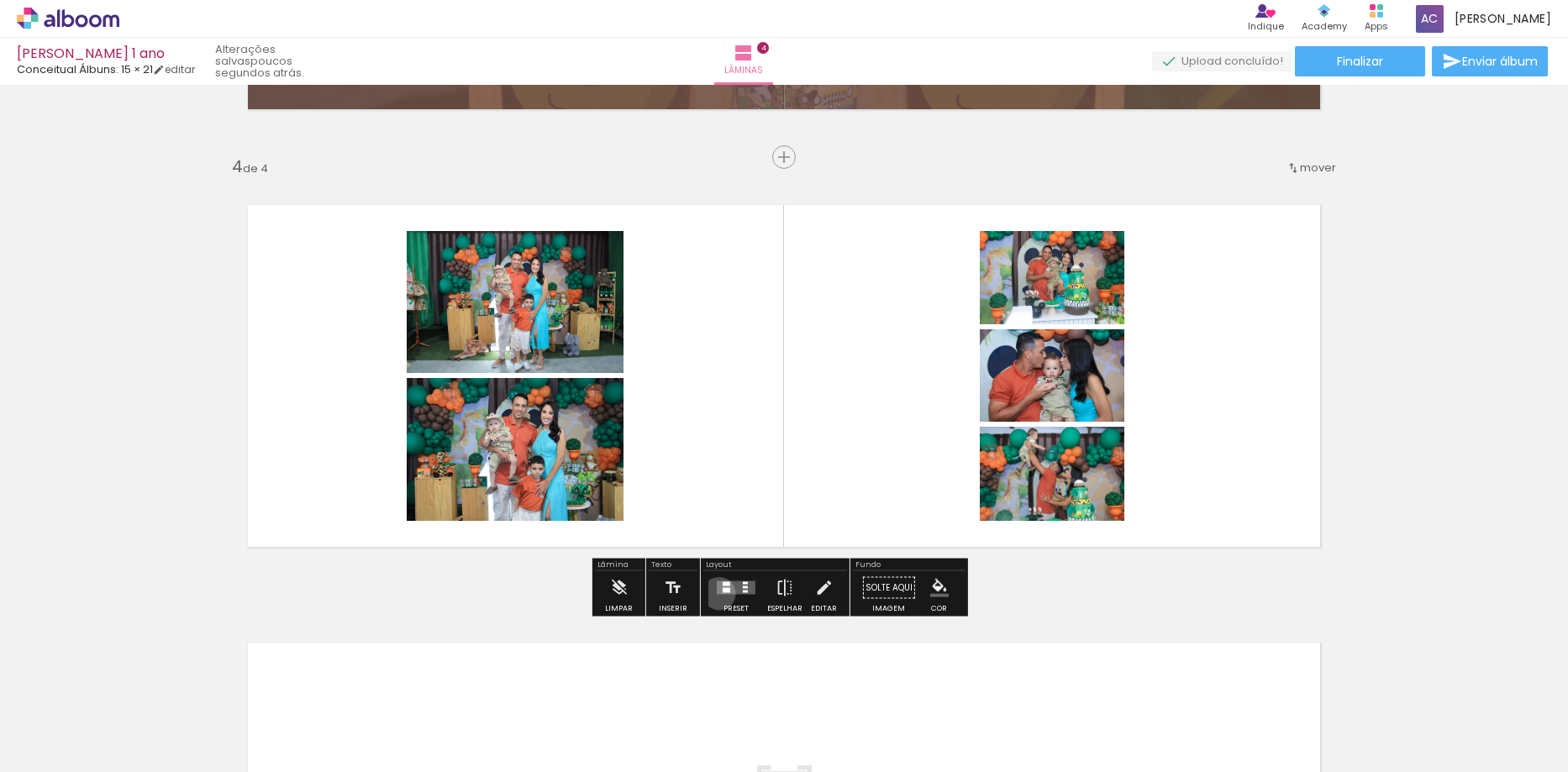
click at [717, 593] on quentale-layouter at bounding box center [736, 589] width 39 height 14
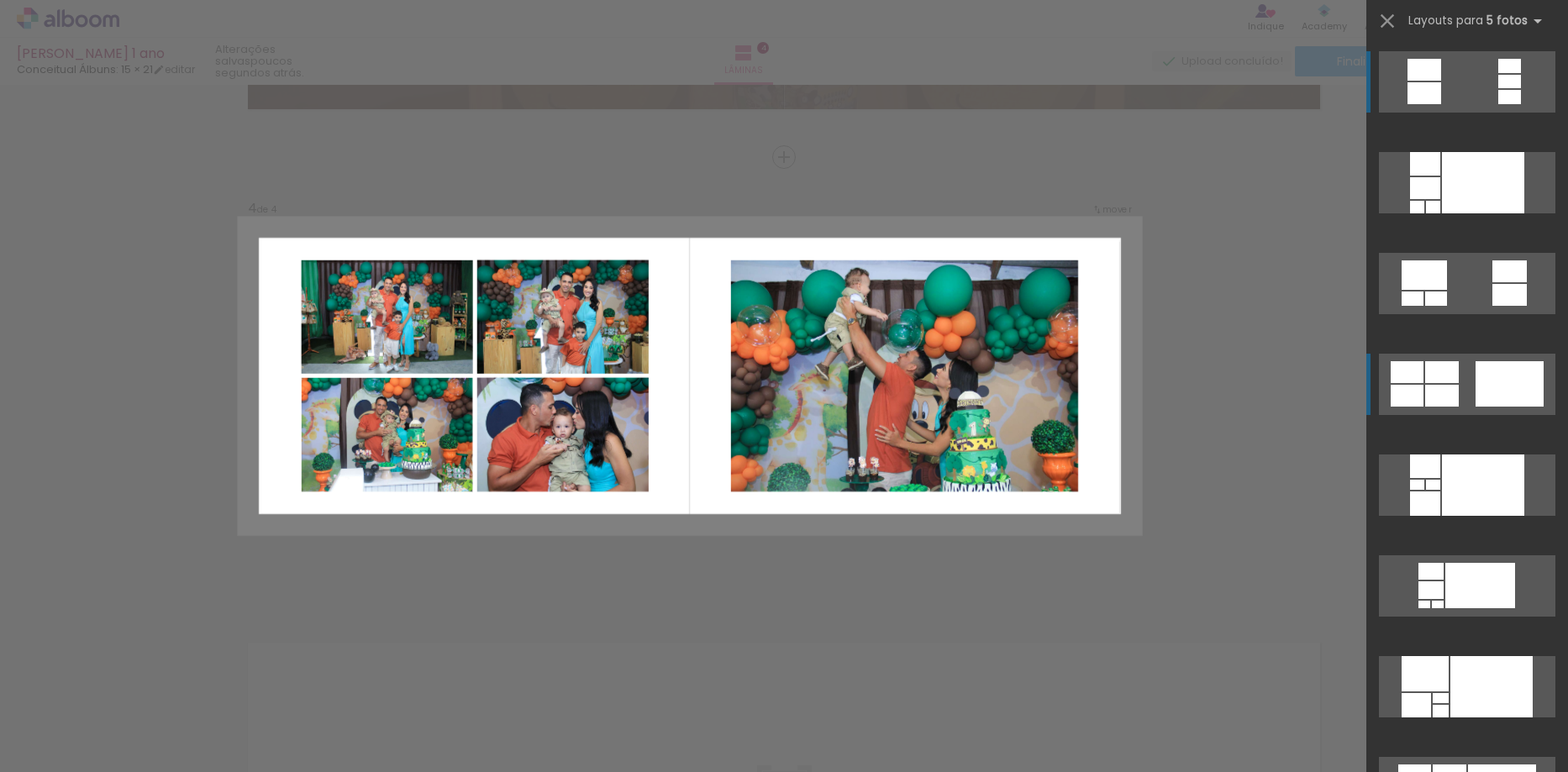
click at [1426, 214] on div at bounding box center [1433, 207] width 14 height 13
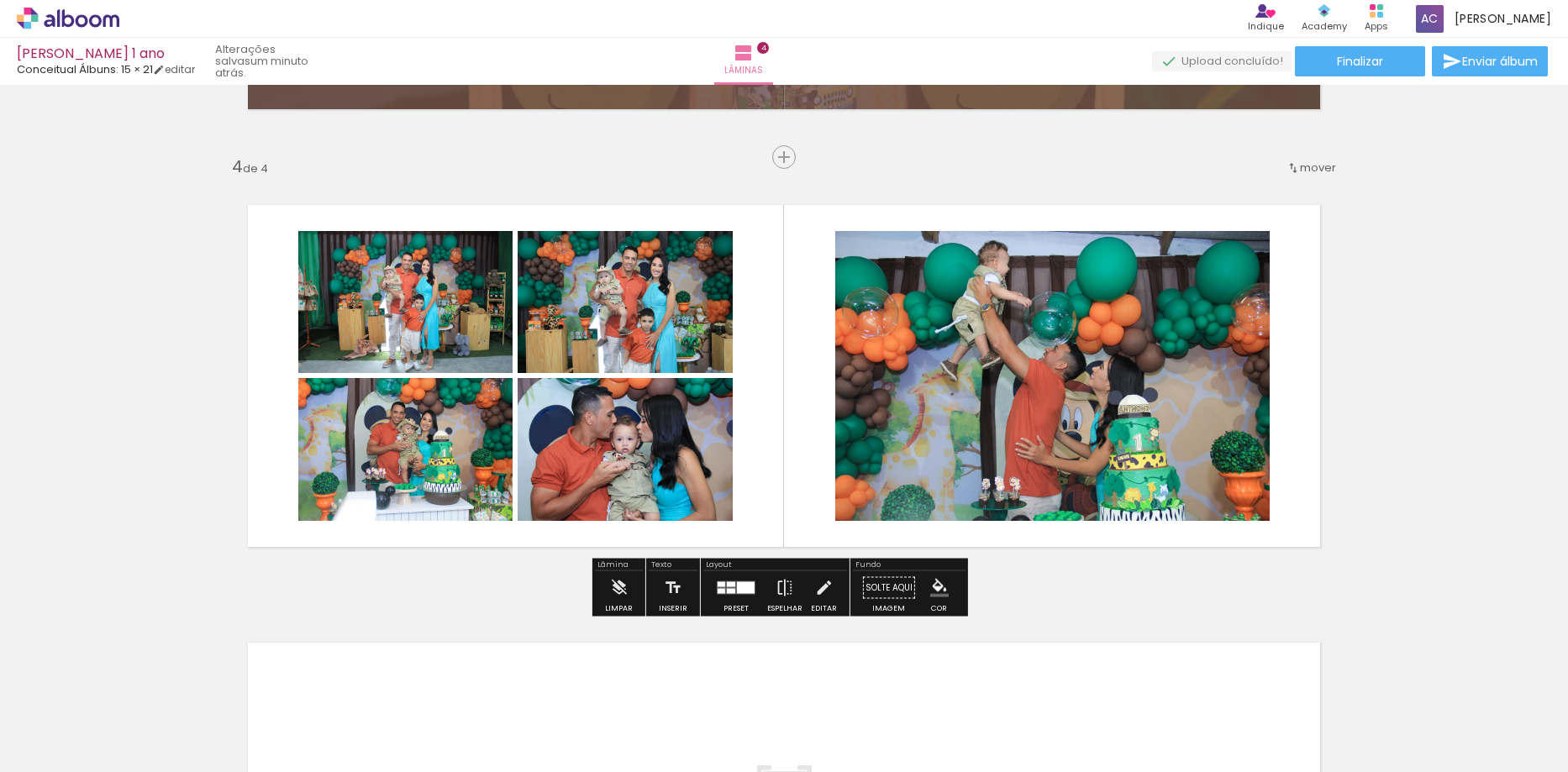
click at [940, 591] on iron-icon "color picker" at bounding box center [939, 588] width 18 height 18
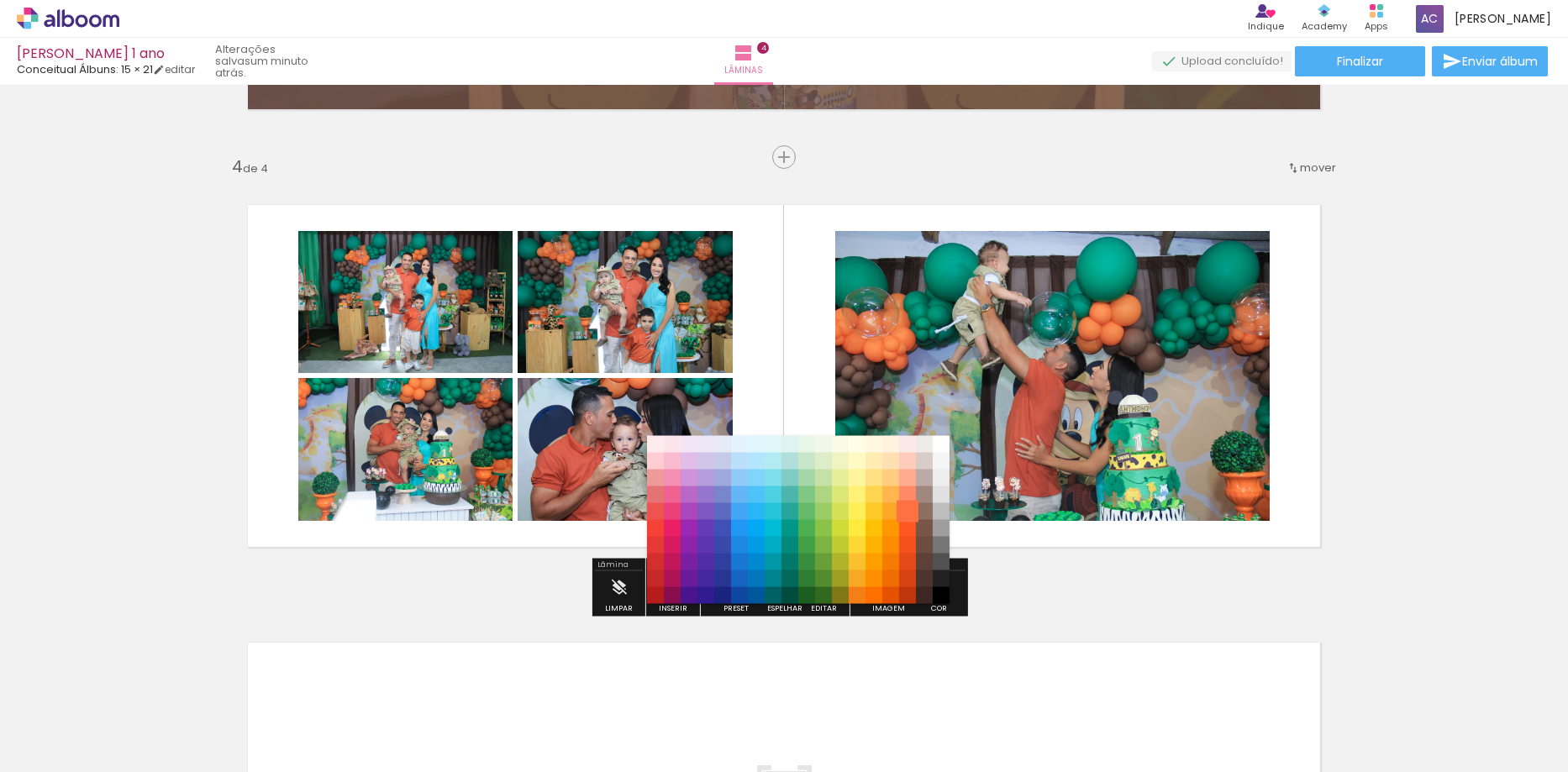
click at [905, 509] on paper-item "#ff7043" at bounding box center [907, 511] width 16 height 16
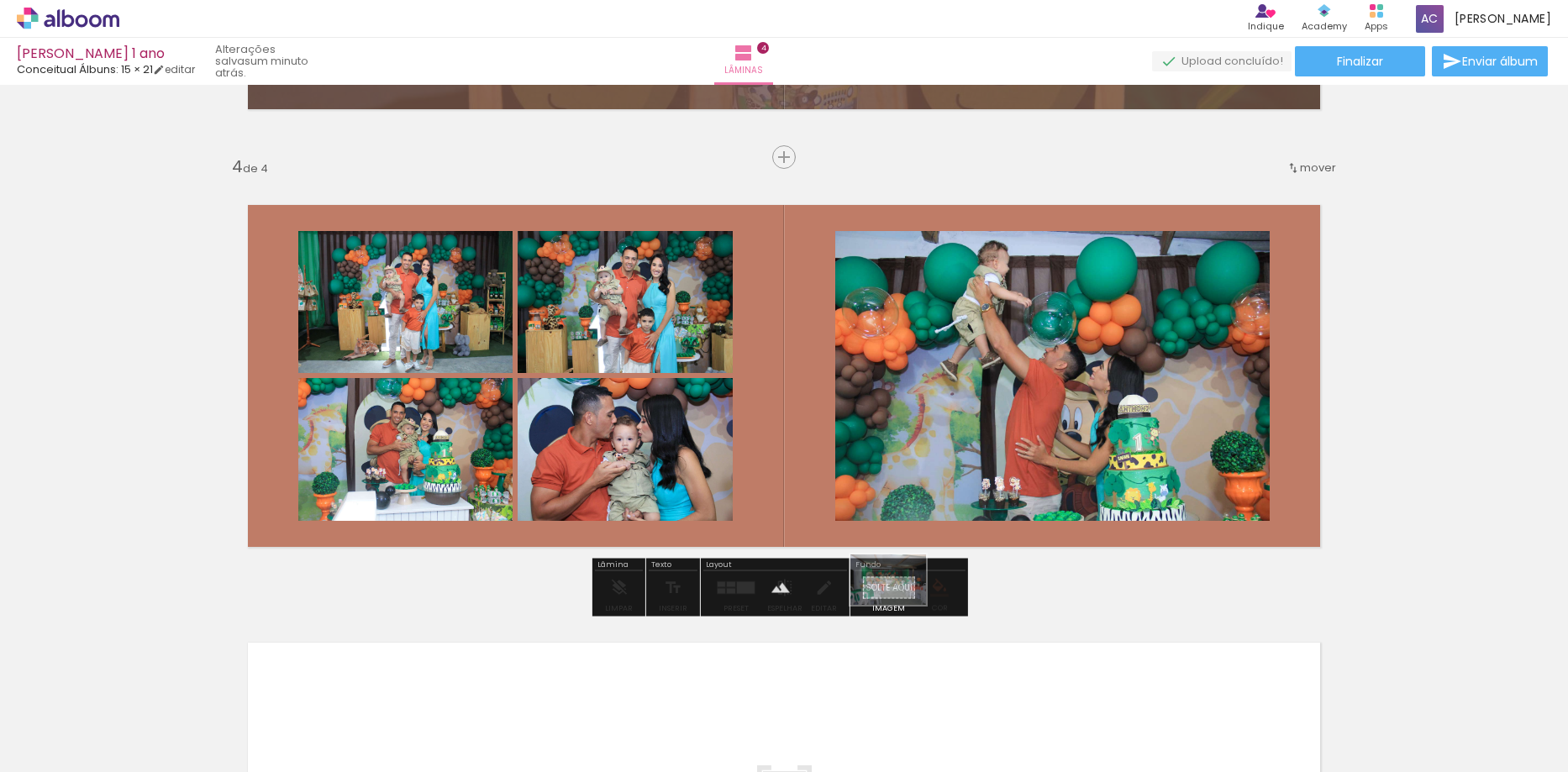
drag, startPoint x: 187, startPoint y: 728, endPoint x: 900, endPoint y: 605, distance: 723.5
click at [900, 605] on quentale-workspace at bounding box center [784, 386] width 1568 height 772
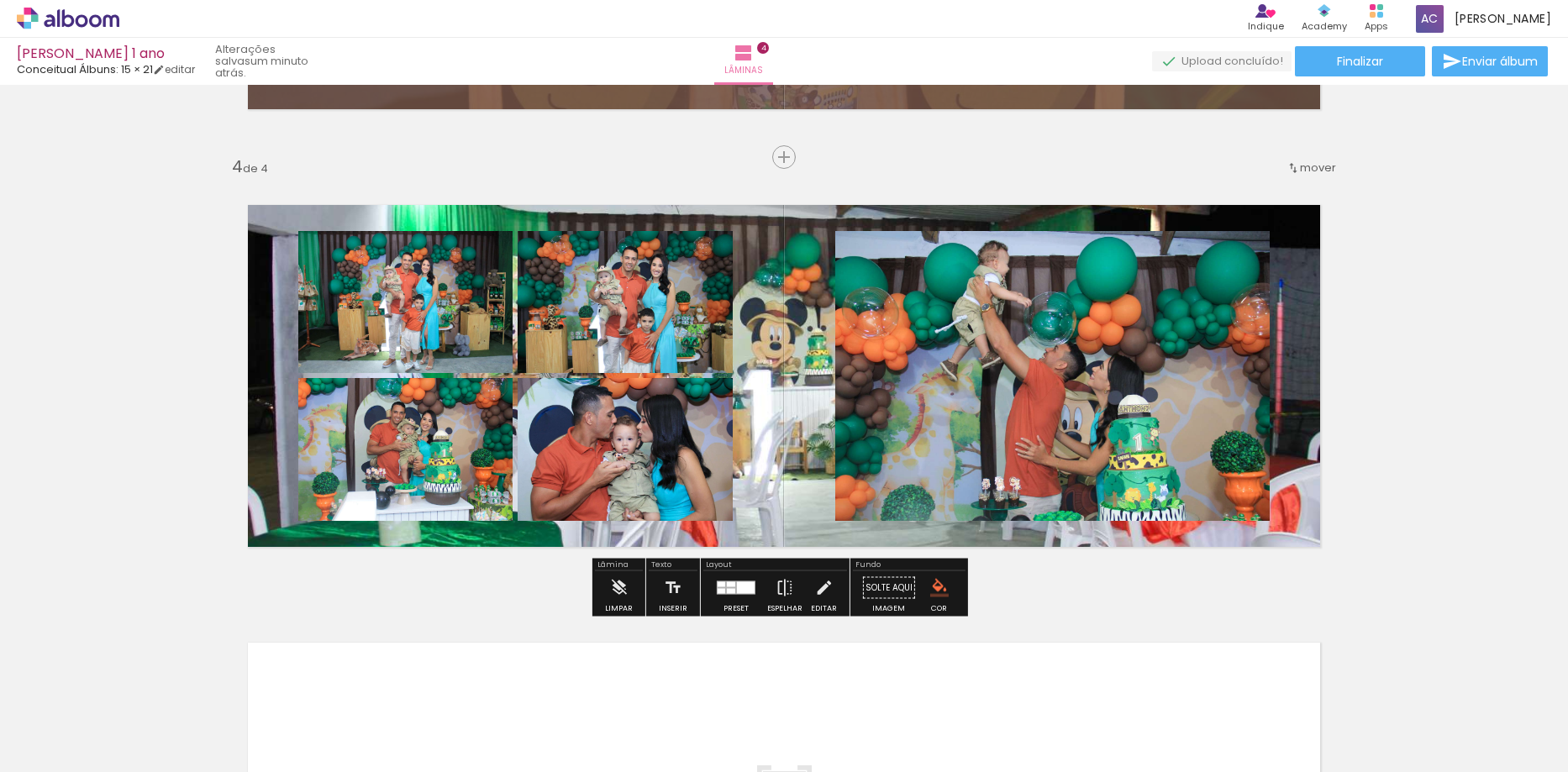
click at [743, 511] on quentale-layouter at bounding box center [784, 376] width 1126 height 396
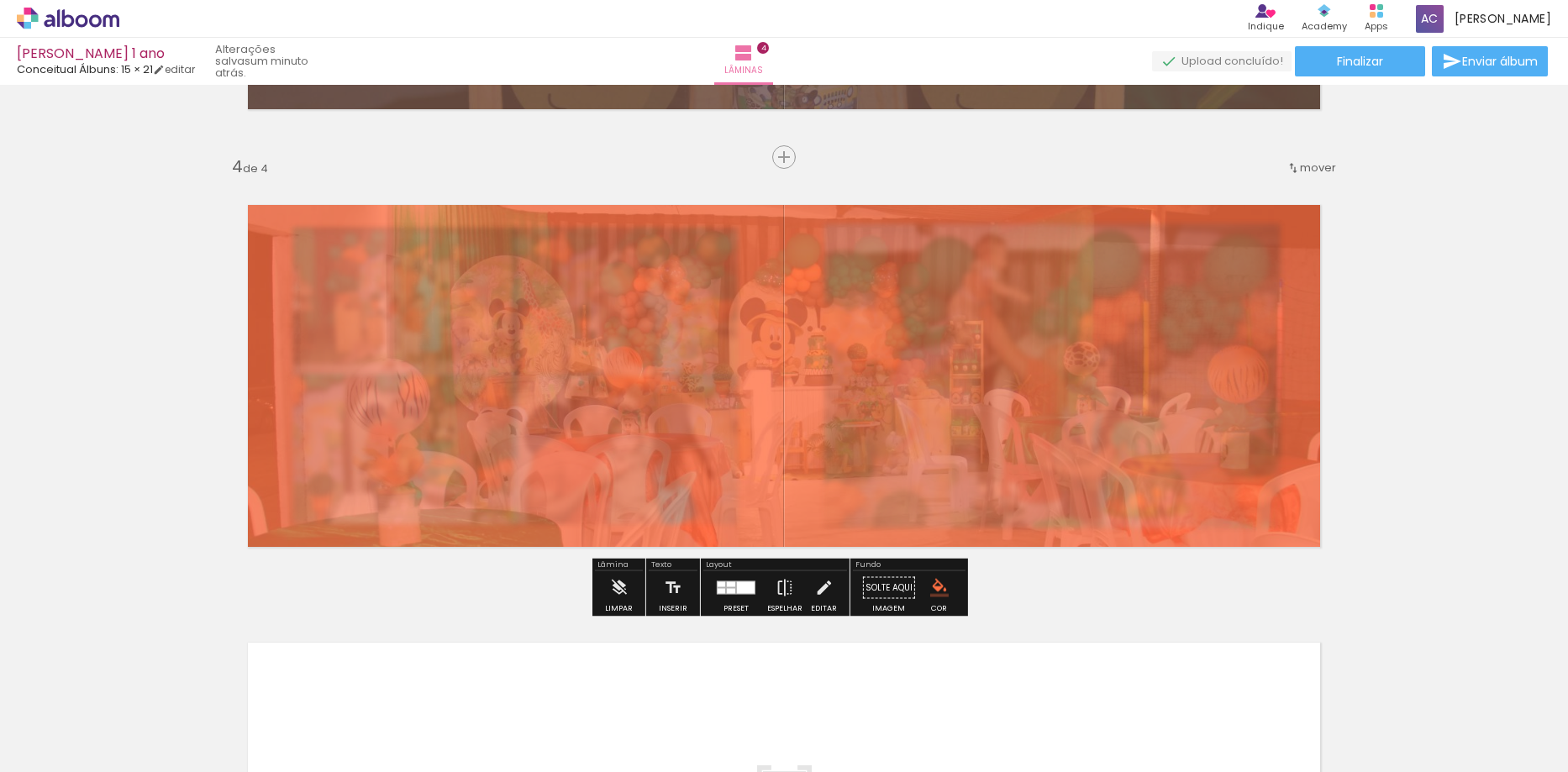
drag, startPoint x: 461, startPoint y: 227, endPoint x: 410, endPoint y: 223, distance: 51.2
type paper-slider "20"
click at [410, 223] on div at bounding box center [416, 221] width 27 height 27
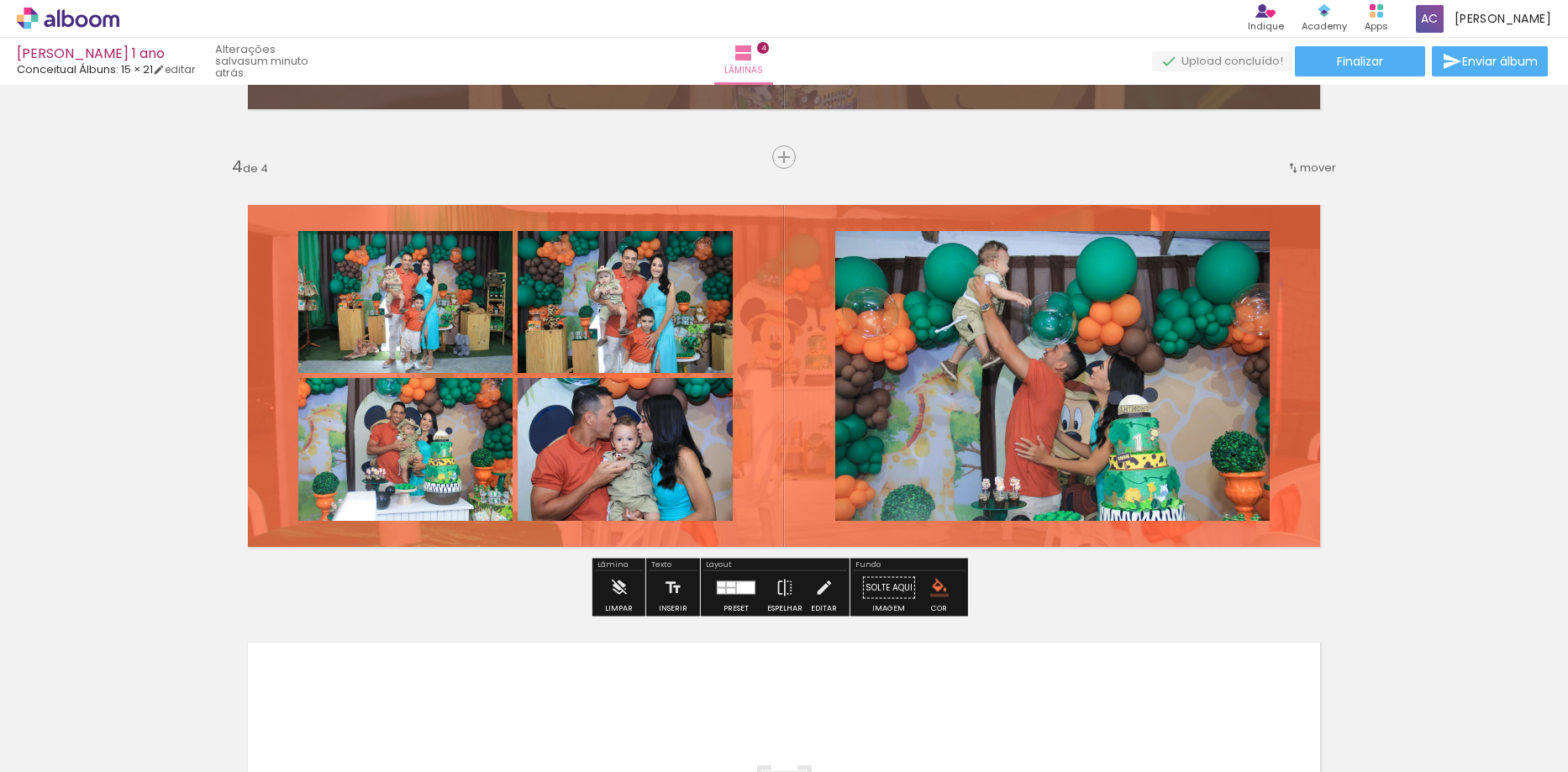
scroll to position [1671, 0]
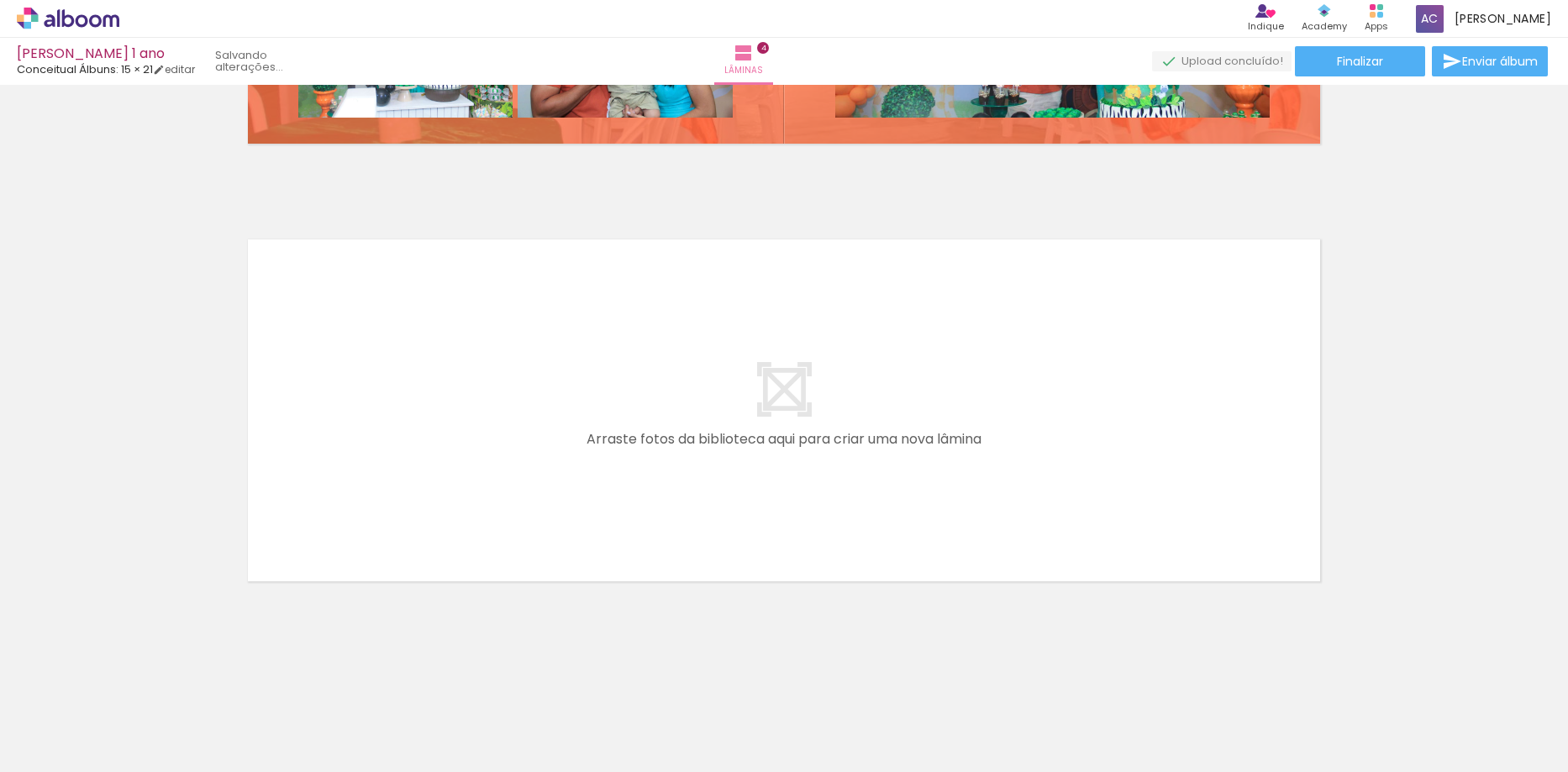
scroll to position [0, 269]
drag, startPoint x: 1321, startPoint y: 714, endPoint x: 1389, endPoint y: 712, distance: 68.0
click at [1040, 493] on quentale-workspace at bounding box center [784, 386] width 1568 height 772
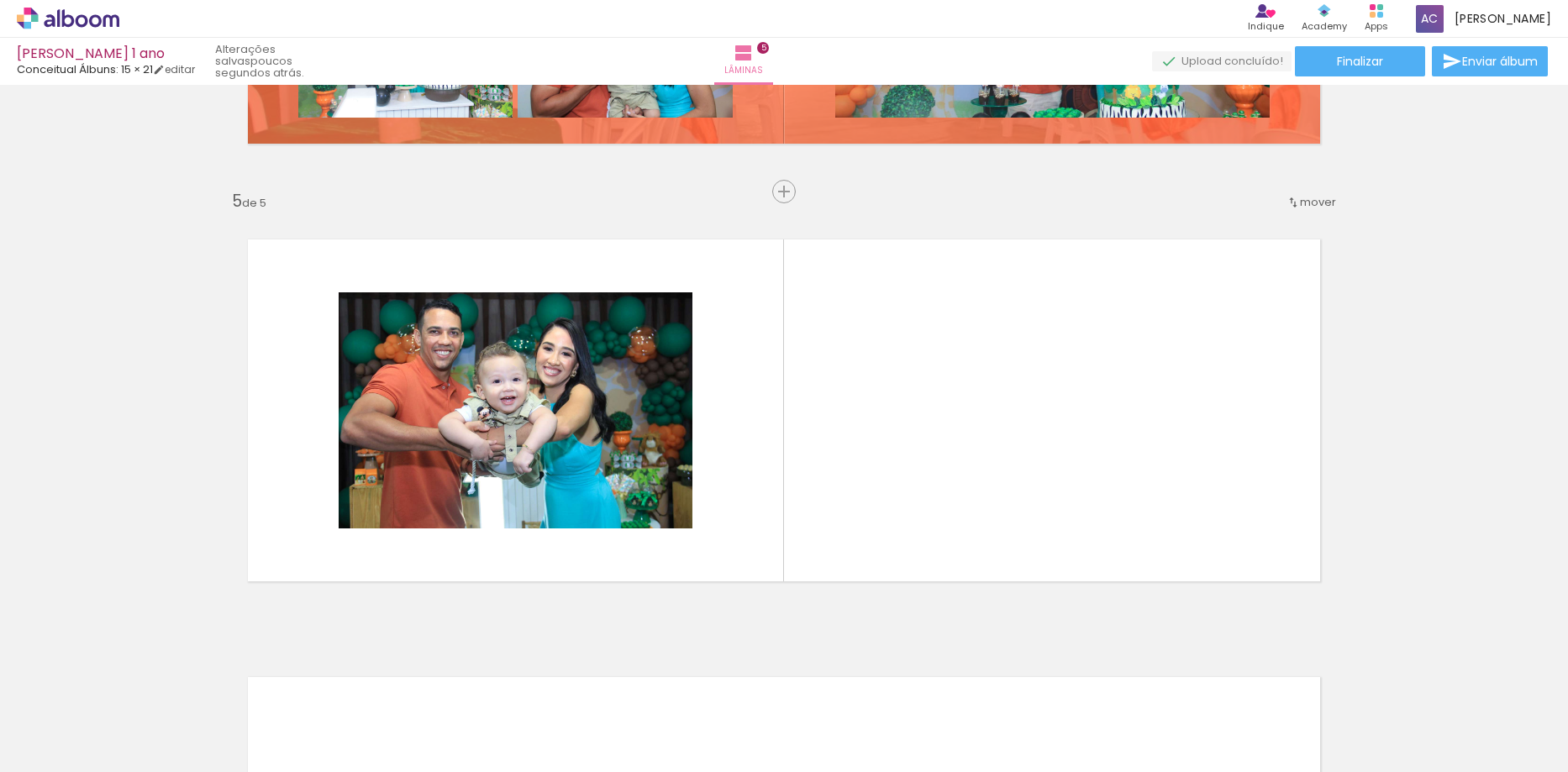
scroll to position [1706, 0]
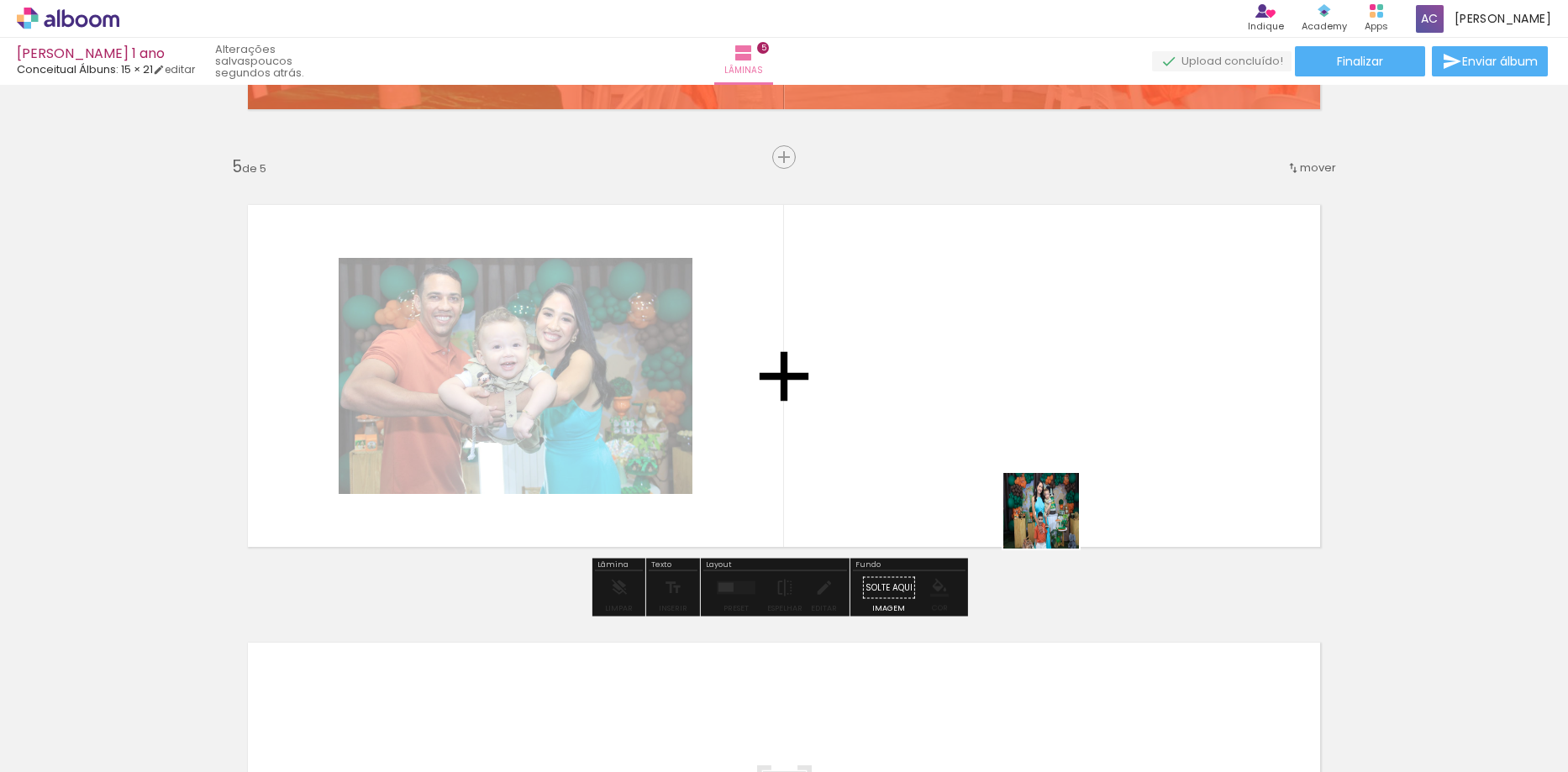
drag, startPoint x: 1400, startPoint y: 722, endPoint x: 1370, endPoint y: 666, distance: 63.5
click at [1014, 483] on quentale-workspace at bounding box center [784, 386] width 1568 height 772
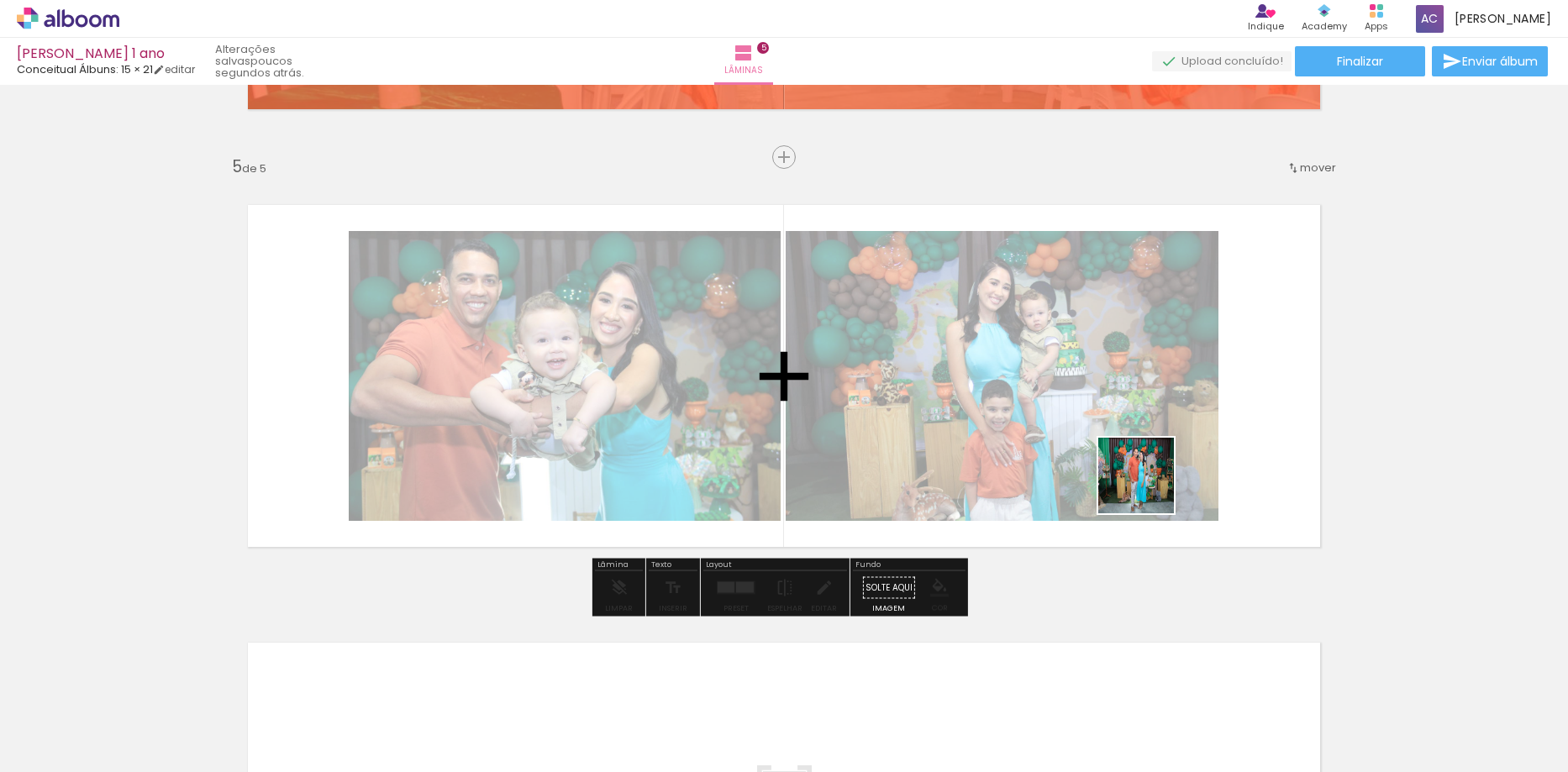
drag, startPoint x: 1495, startPoint y: 729, endPoint x: 1139, endPoint y: 467, distance: 442.0
click at [1137, 471] on quentale-workspace at bounding box center [784, 386] width 1568 height 772
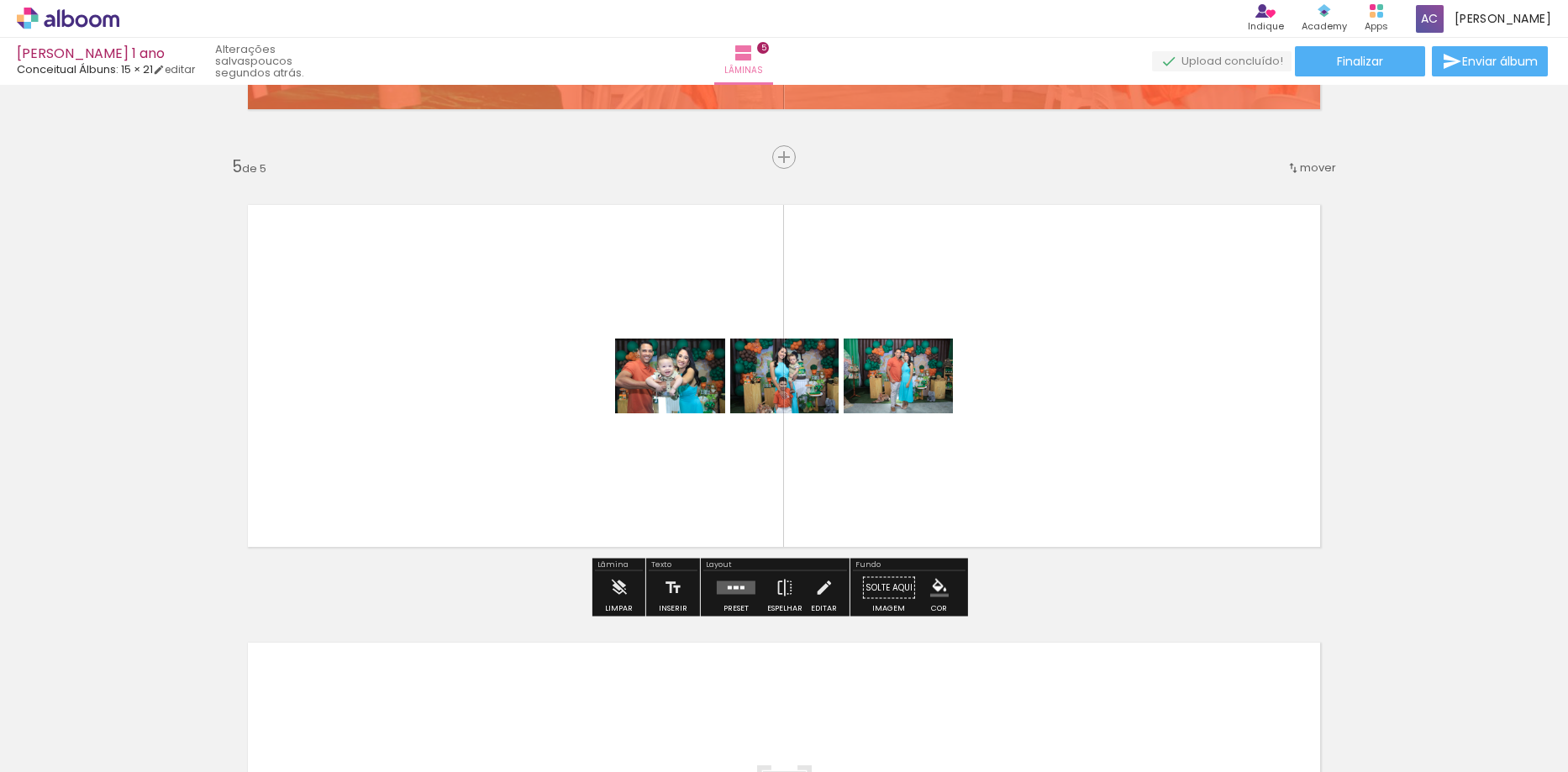
click at [717, 589] on quentale-layouter at bounding box center [736, 589] width 39 height 14
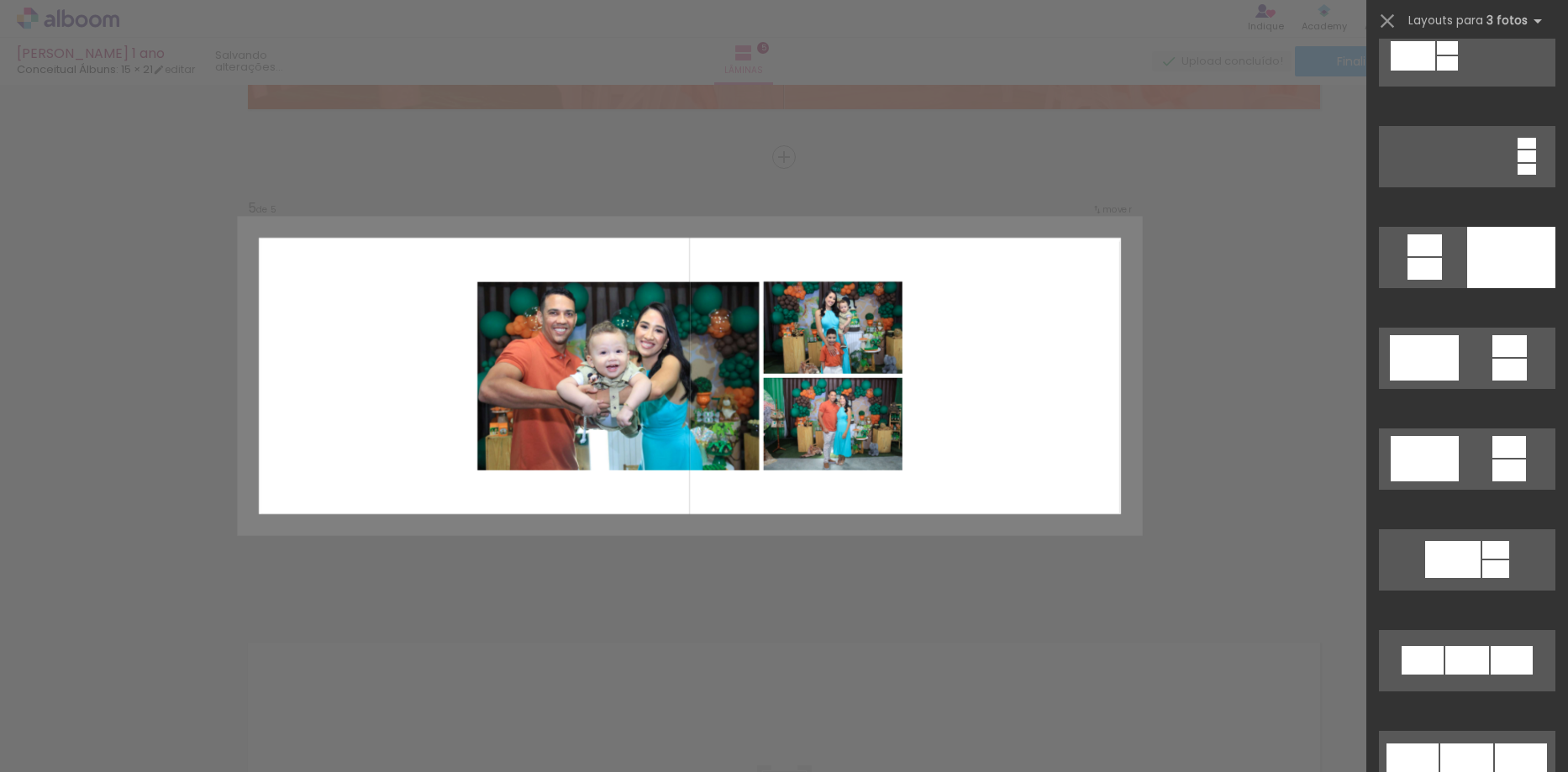
scroll to position [336, 0]
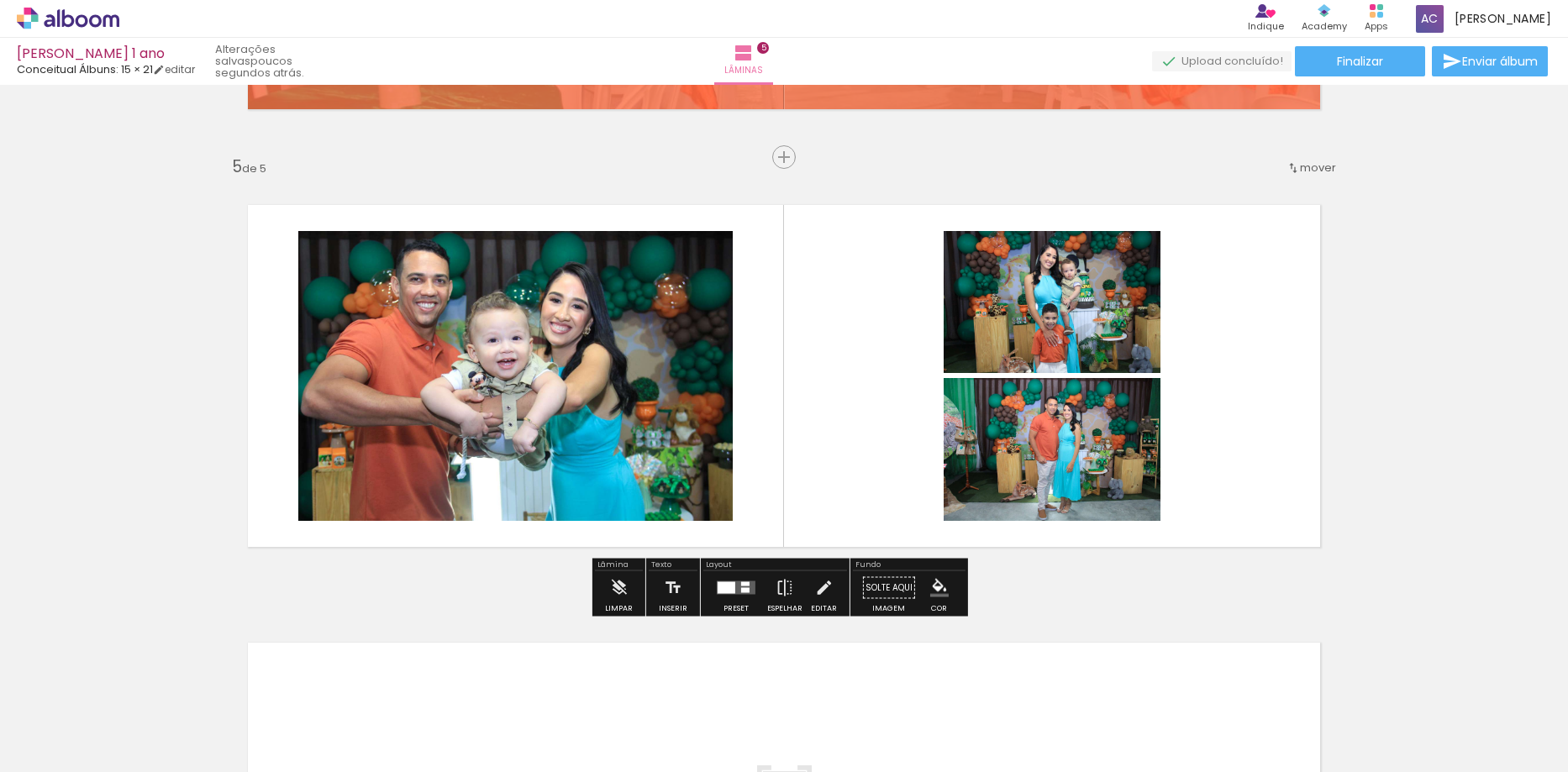
click at [732, 589] on quentale-layouter at bounding box center [736, 589] width 39 height 14
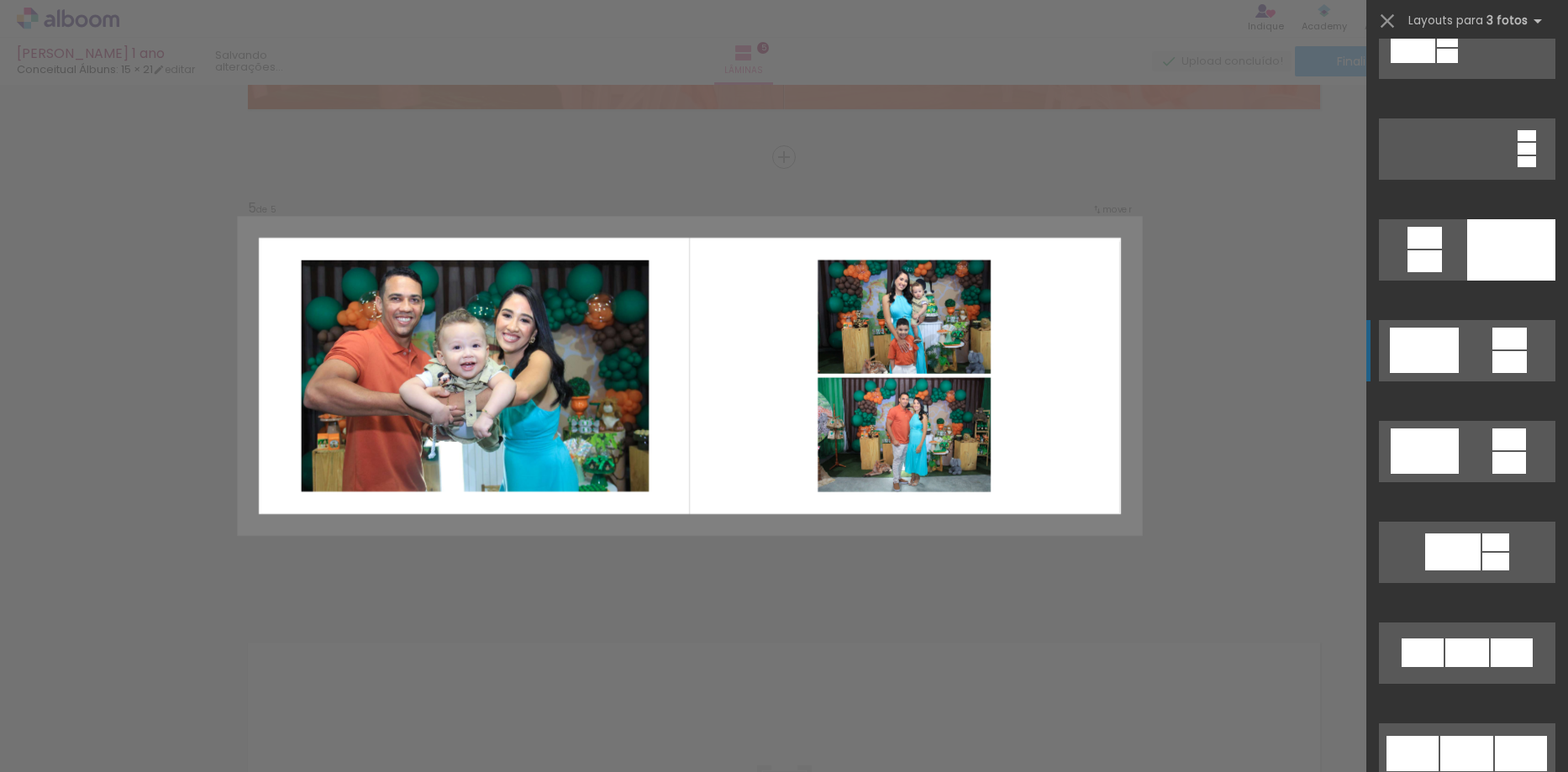
scroll to position [605, 0]
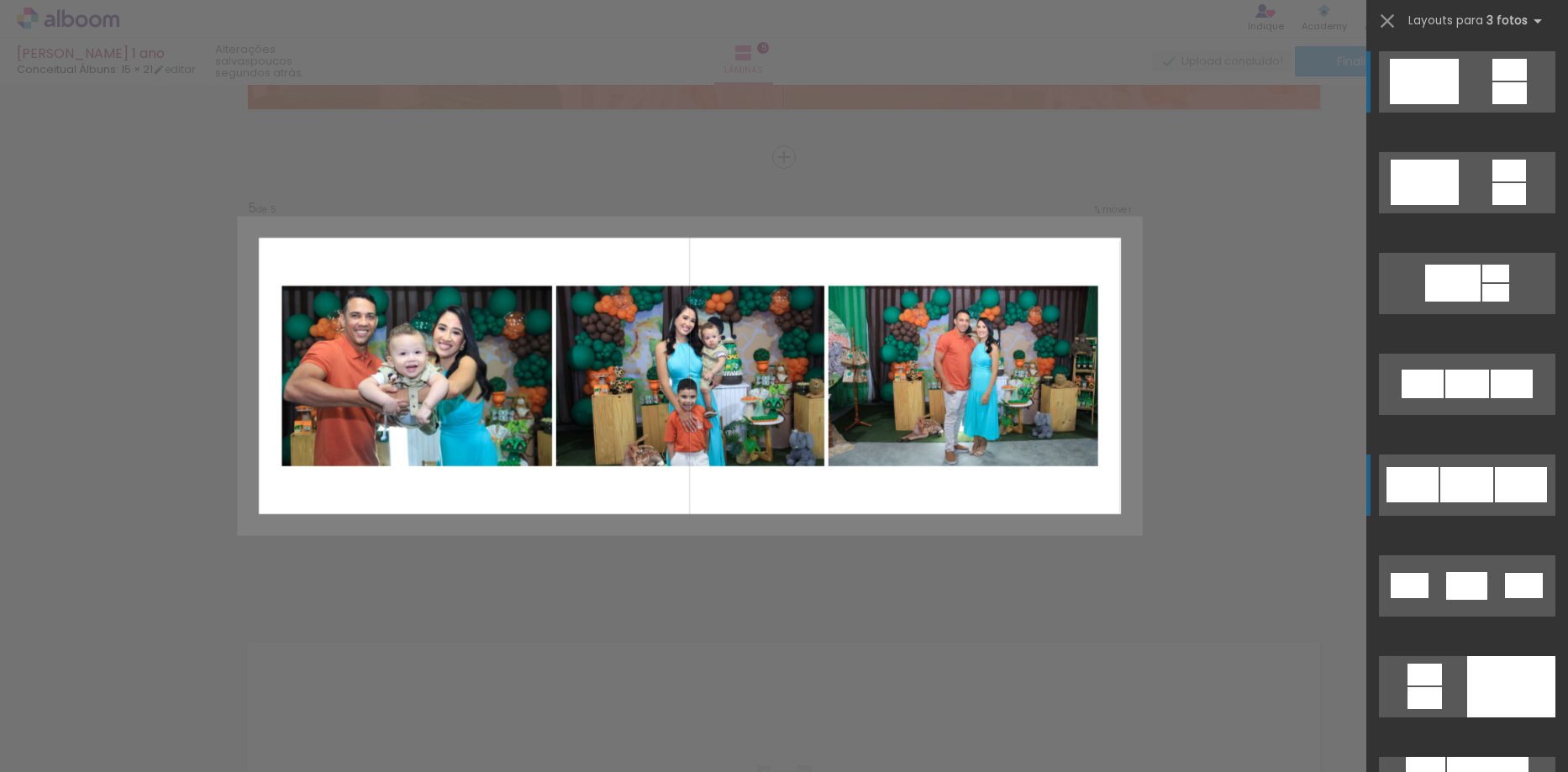
click at [1456, 398] on div at bounding box center [1467, 383] width 43 height 29
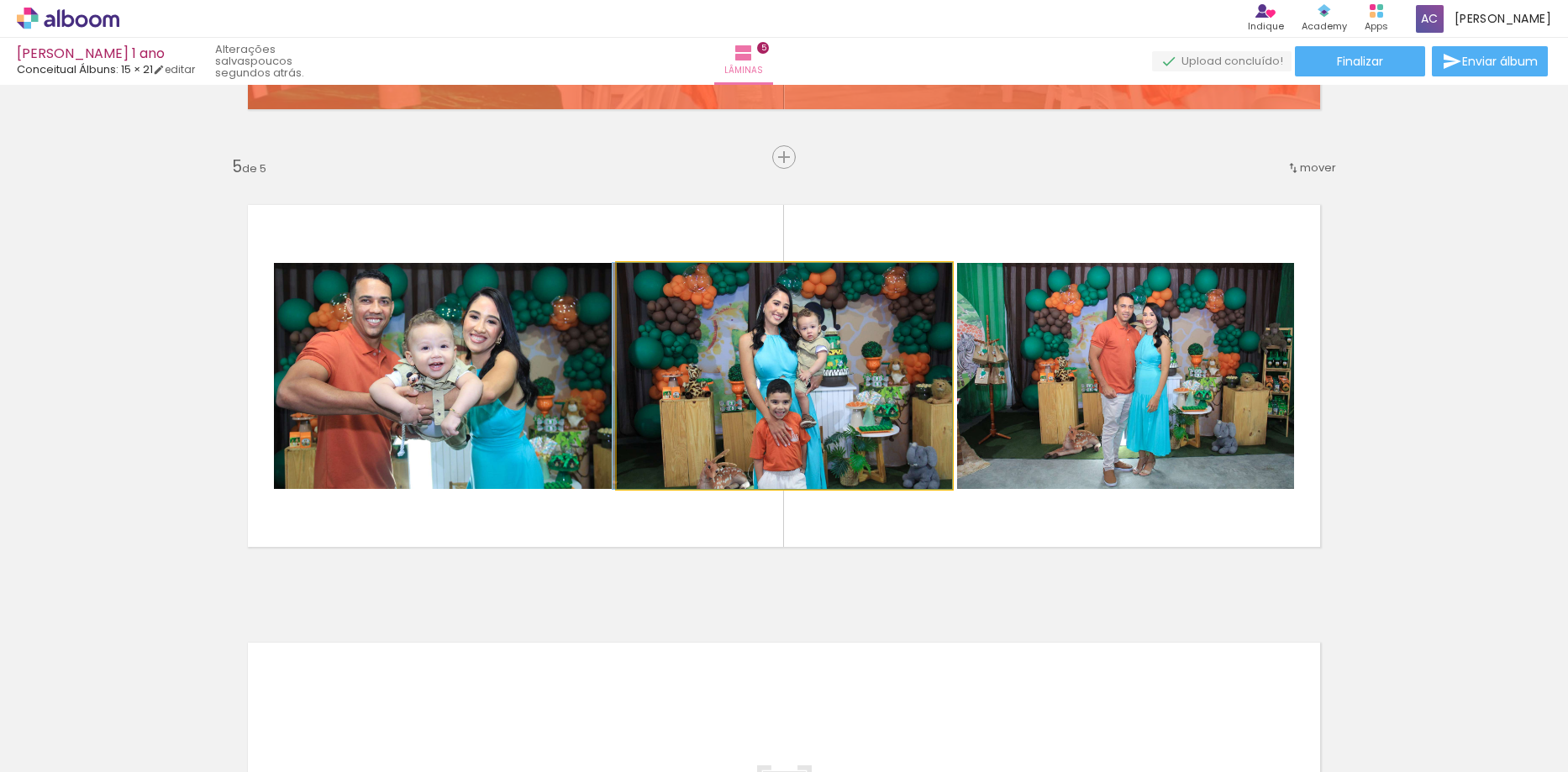
drag, startPoint x: 829, startPoint y: 387, endPoint x: 803, endPoint y: 386, distance: 26.0
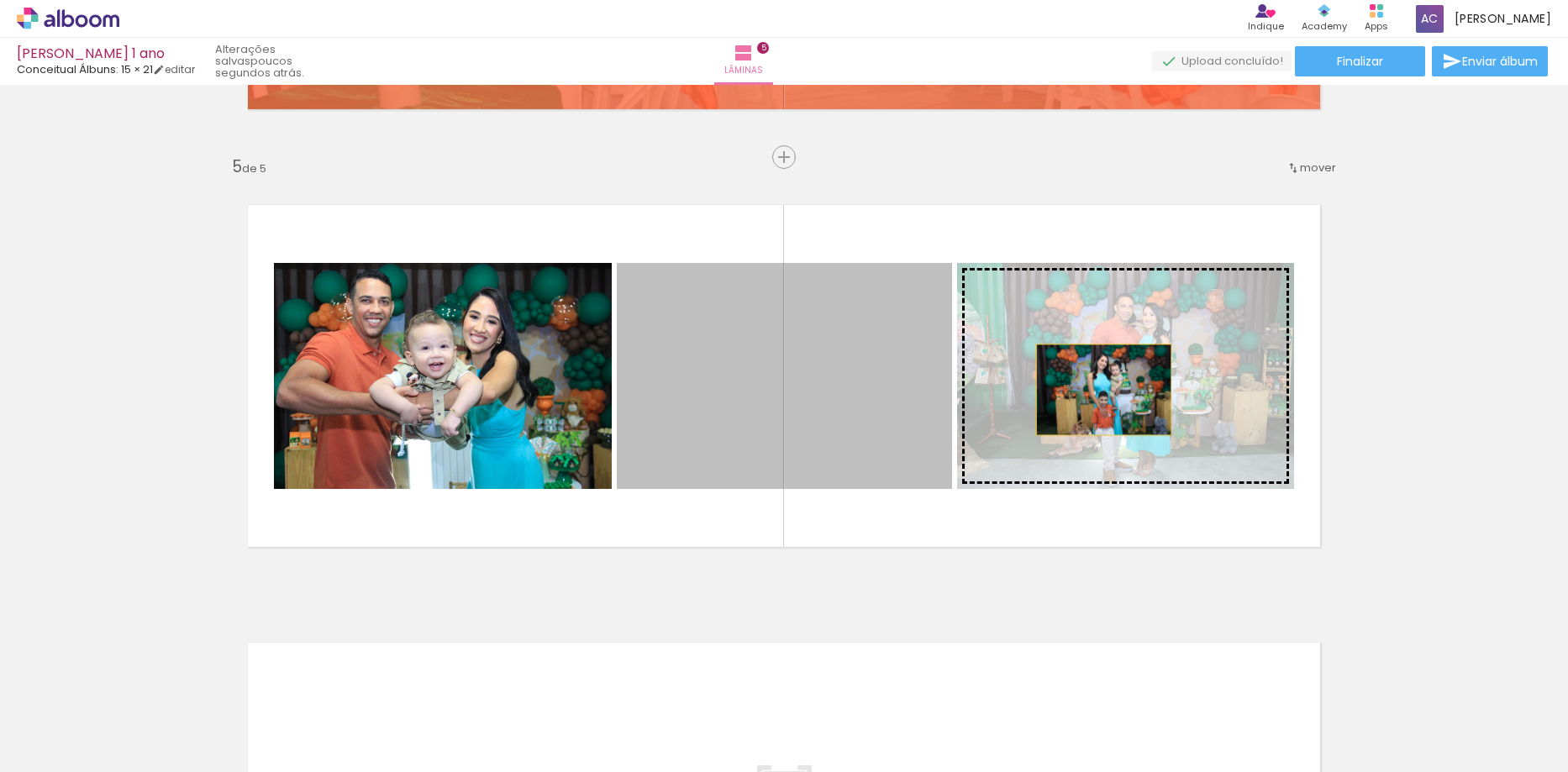
drag, startPoint x: 821, startPoint y: 404, endPoint x: 1098, endPoint y: 389, distance: 277.4
click at [0, 0] on slot at bounding box center [0, 0] width 0 height 0
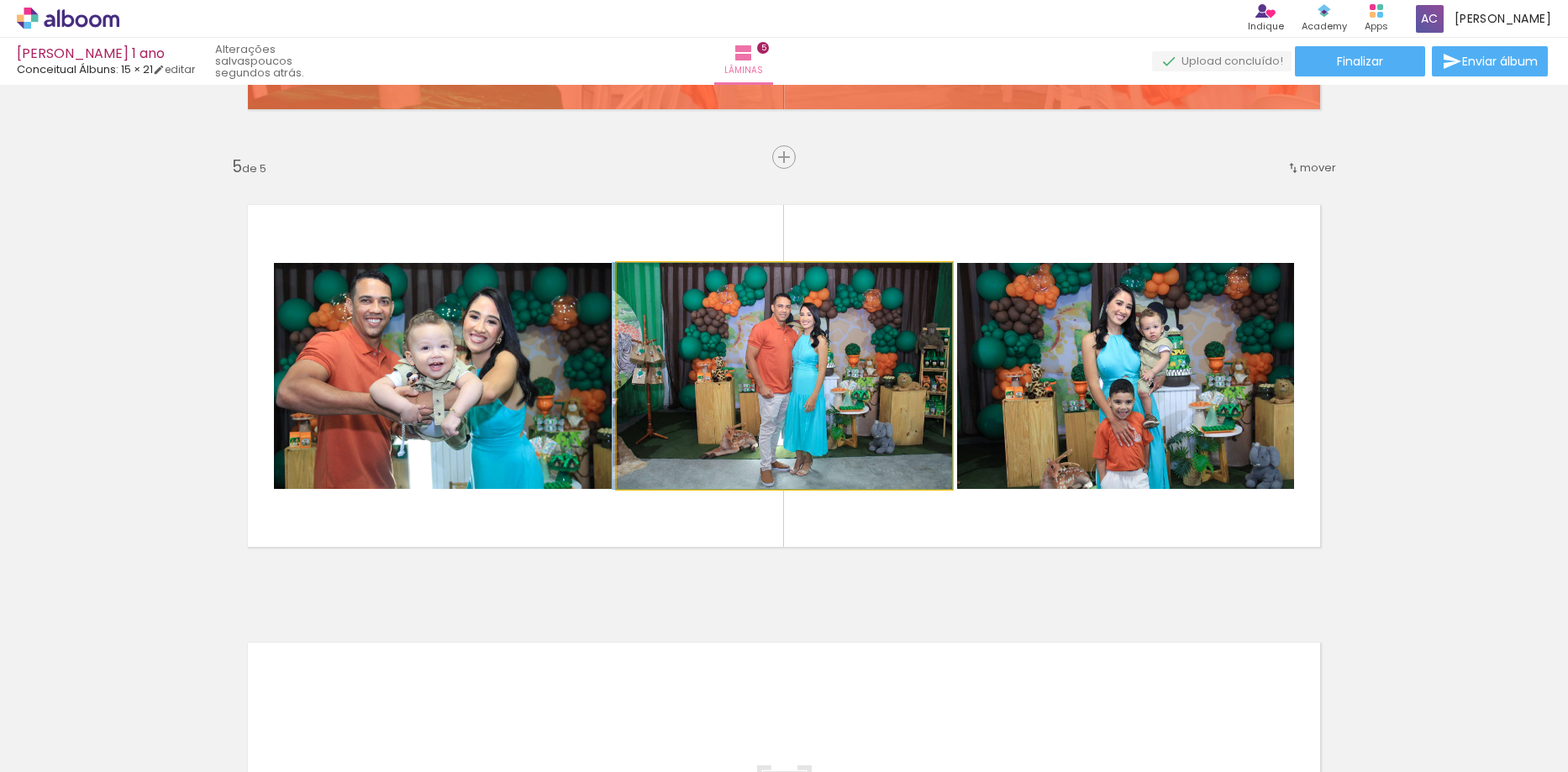
drag, startPoint x: 841, startPoint y: 391, endPoint x: 813, endPoint y: 393, distance: 28.1
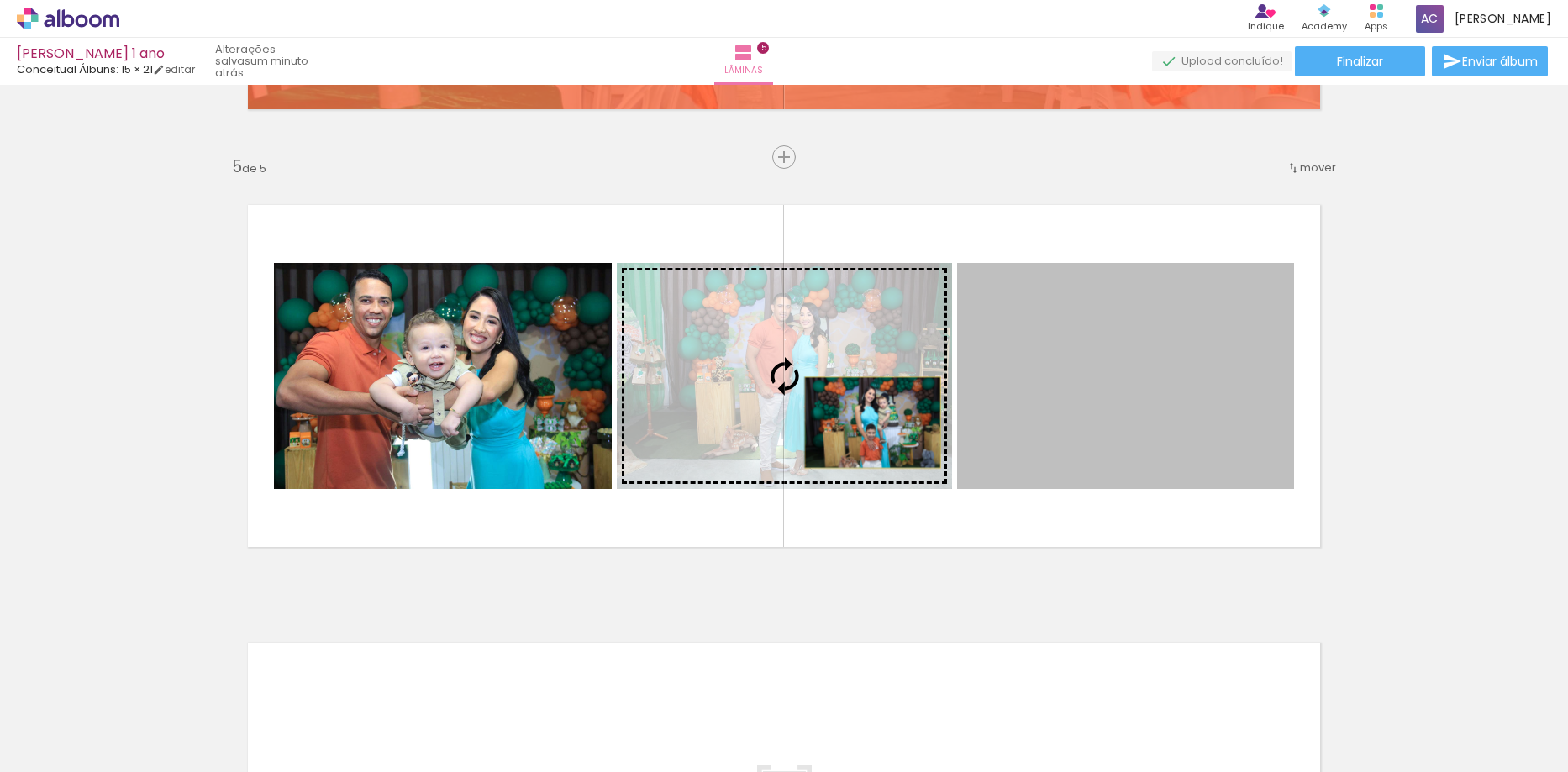
drag, startPoint x: 1099, startPoint y: 425, endPoint x: 867, endPoint y: 422, distance: 232.0
click at [0, 0] on slot at bounding box center [0, 0] width 0 height 0
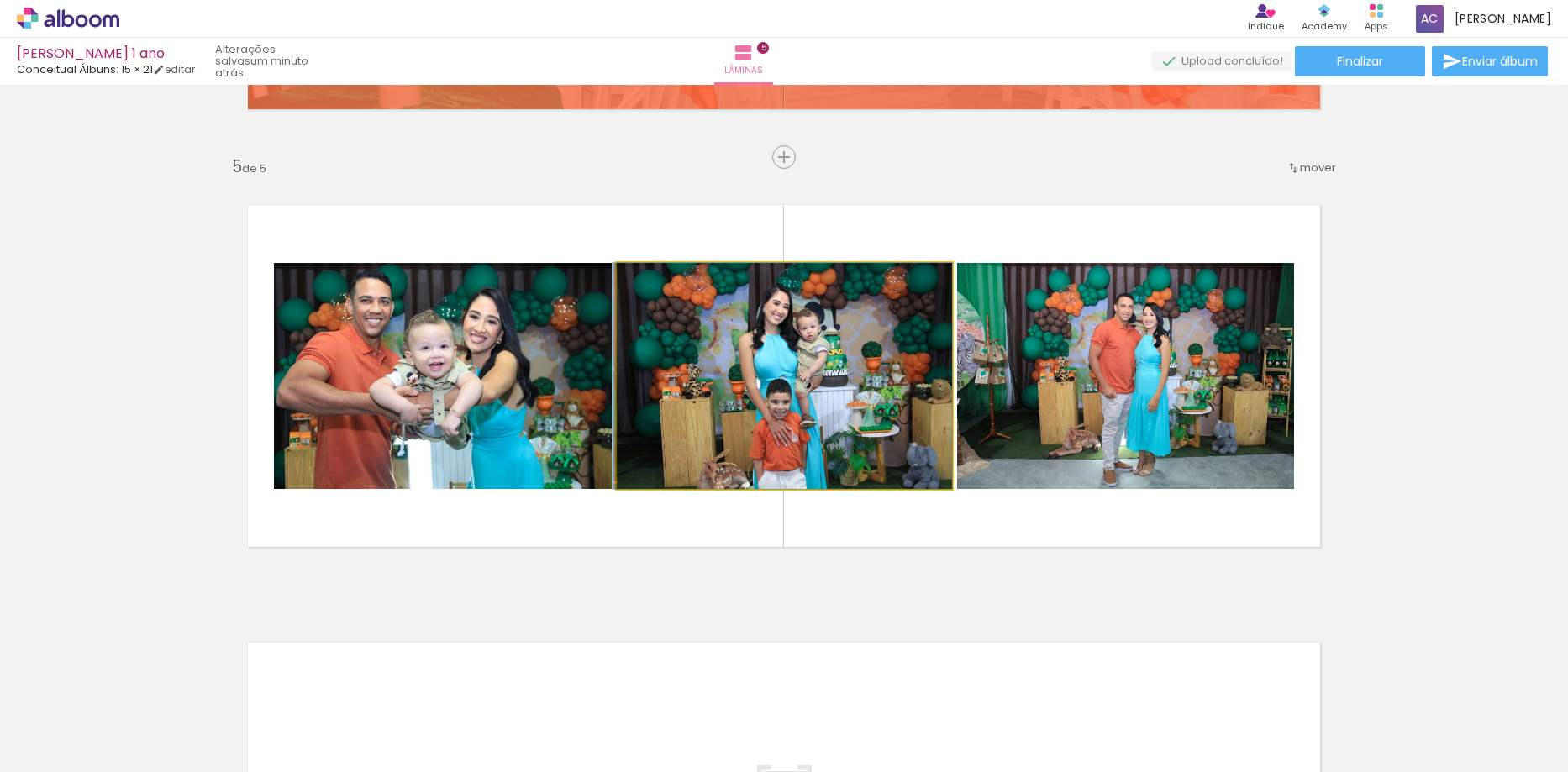
drag, startPoint x: 834, startPoint y: 402, endPoint x: 804, endPoint y: 402, distance: 30.0
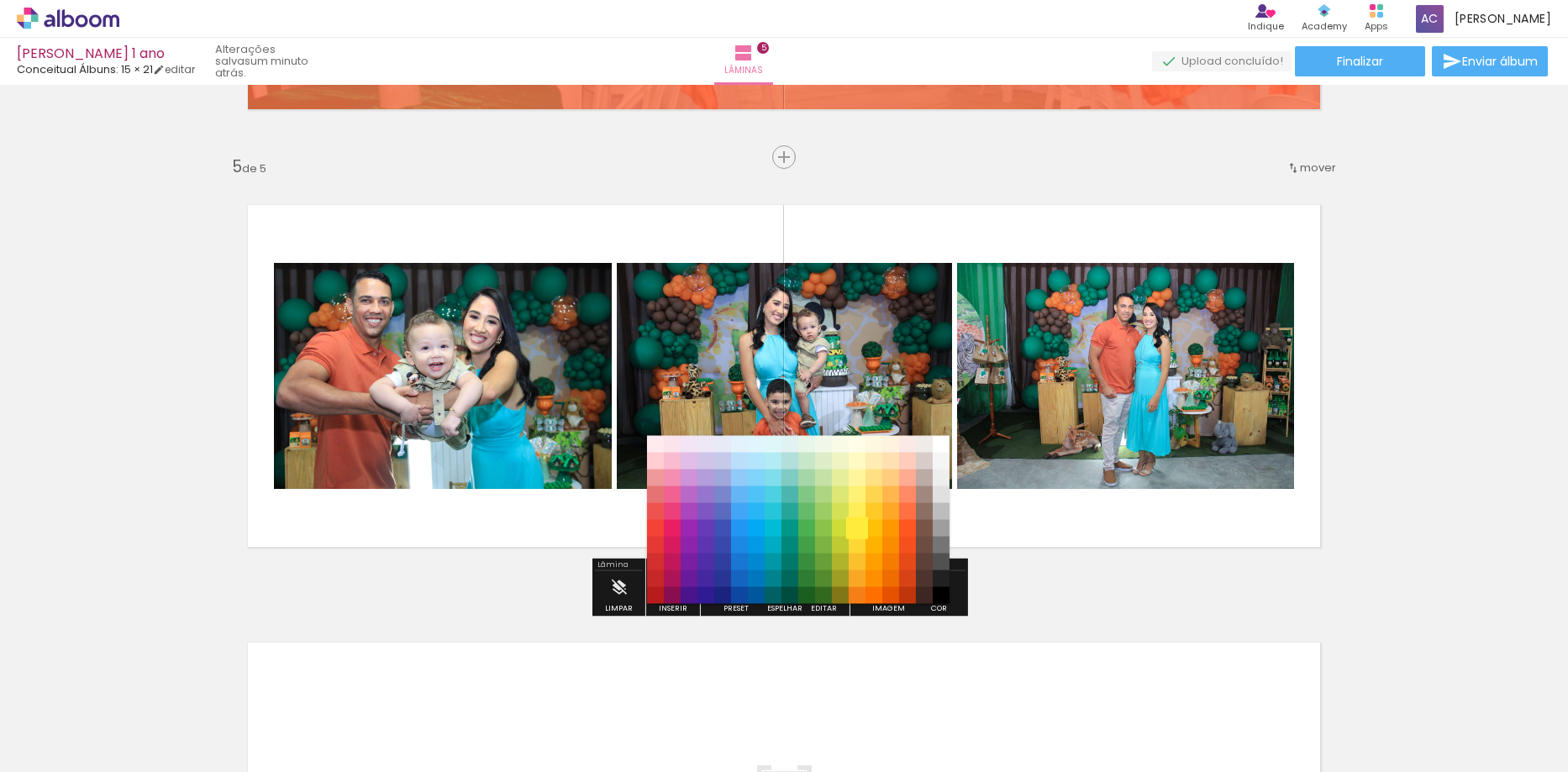
scroll to position [0, 269]
click at [1094, 555] on quentale-layouter at bounding box center [784, 376] width 1126 height 396
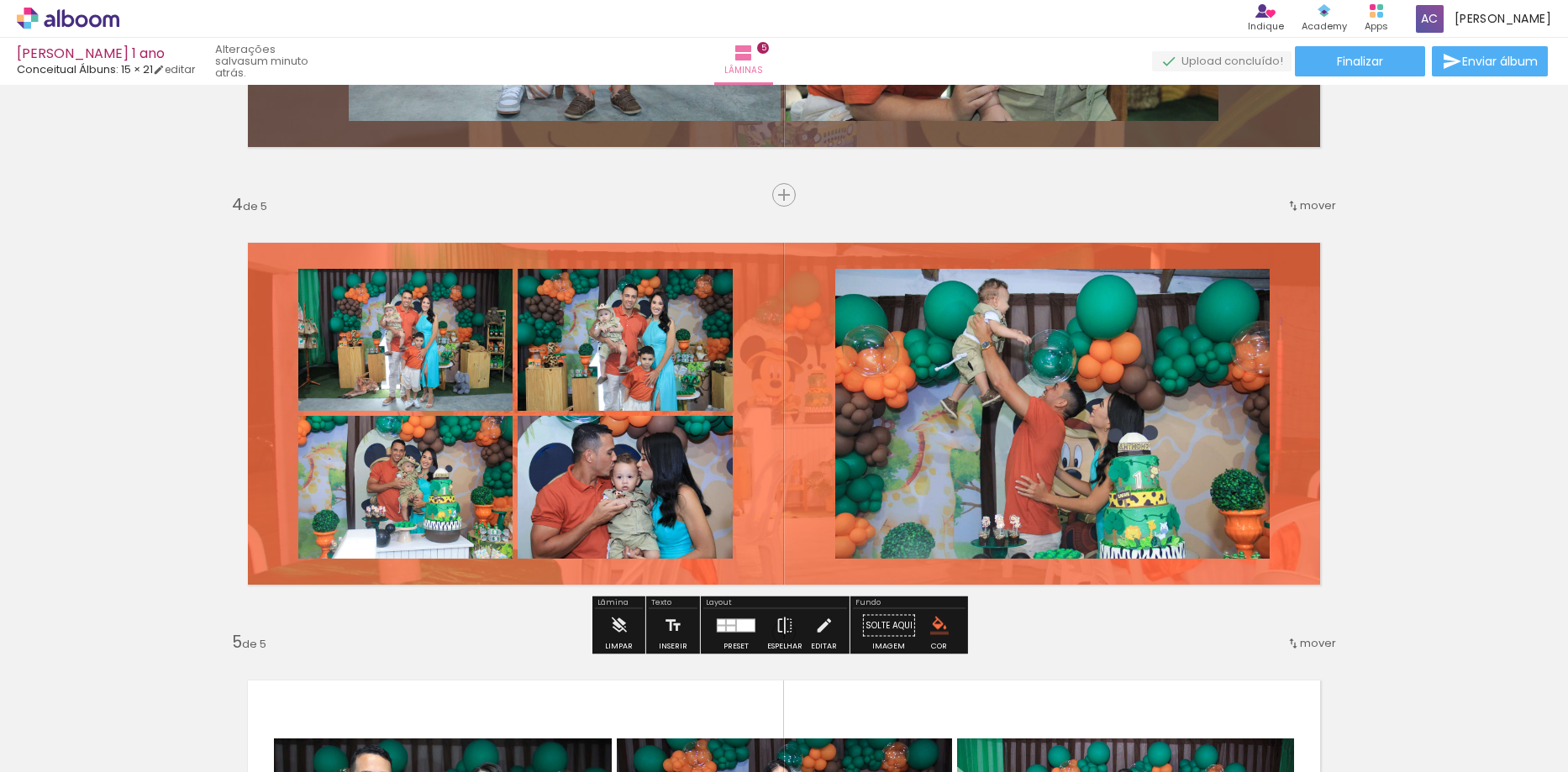
scroll to position [1260, 0]
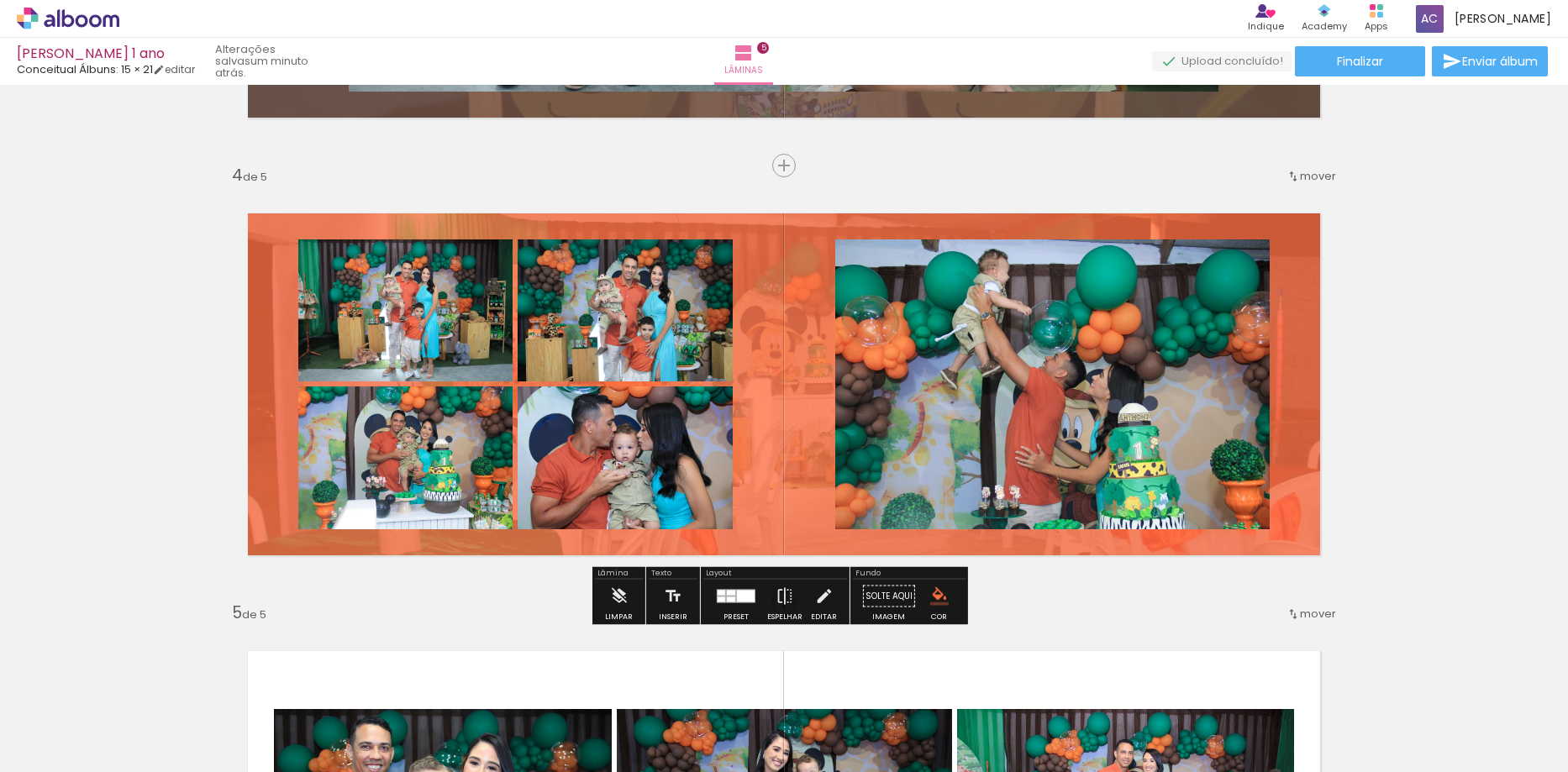
click at [930, 600] on iron-icon "color picker" at bounding box center [939, 595] width 18 height 18
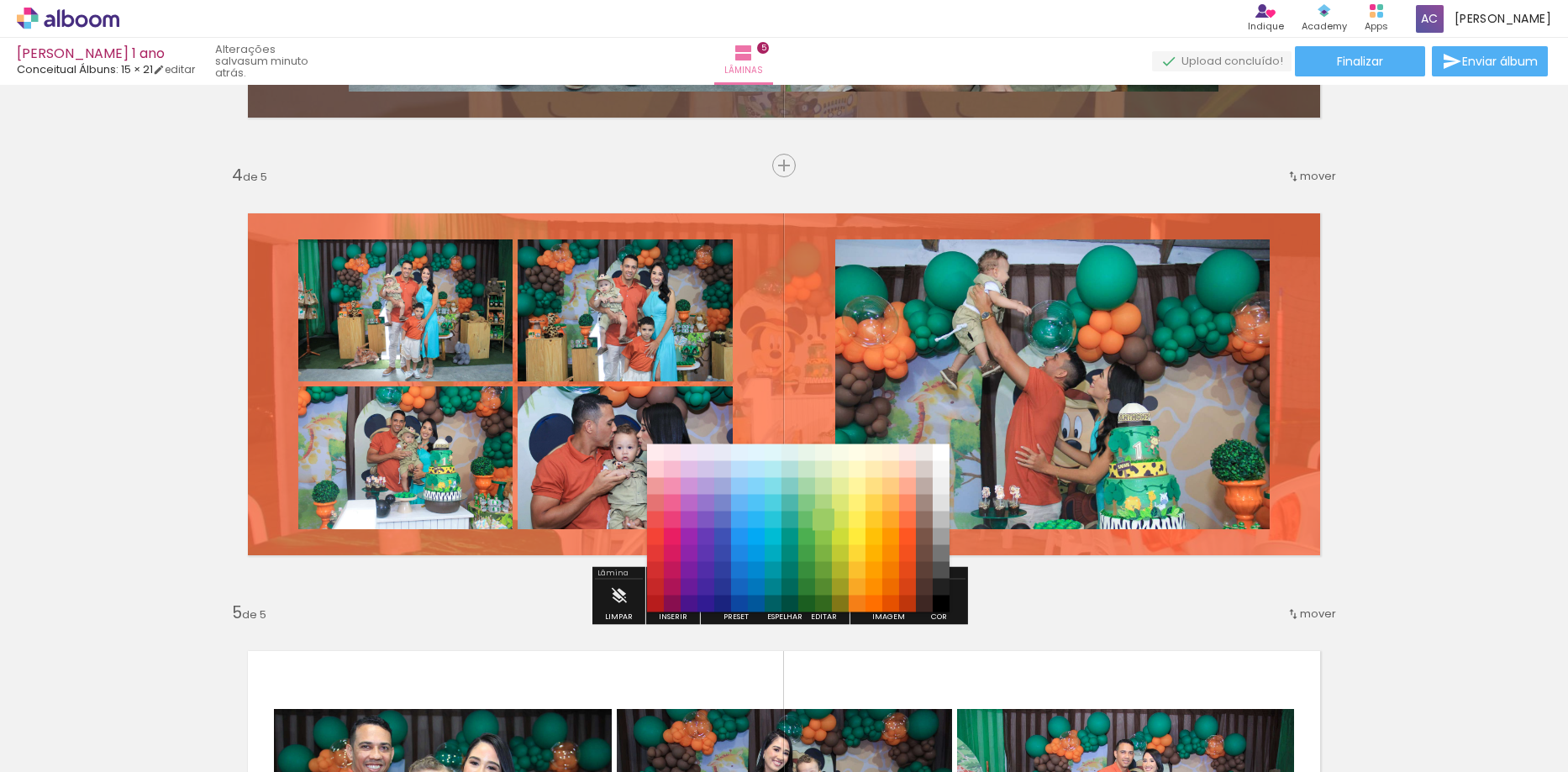
click at [823, 518] on paper-item "#9ccc65" at bounding box center [823, 519] width 16 height 16
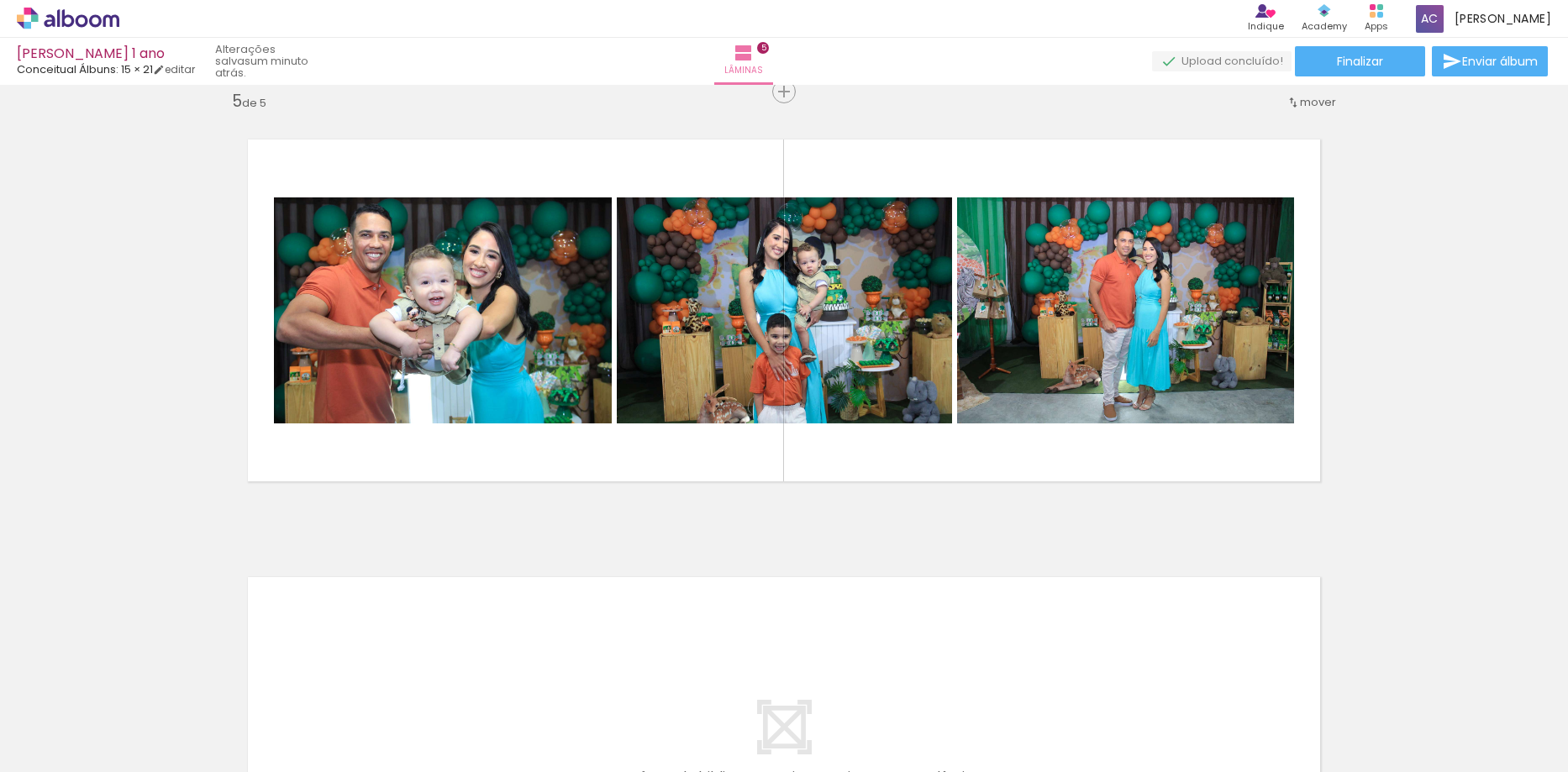
scroll to position [1764, 0]
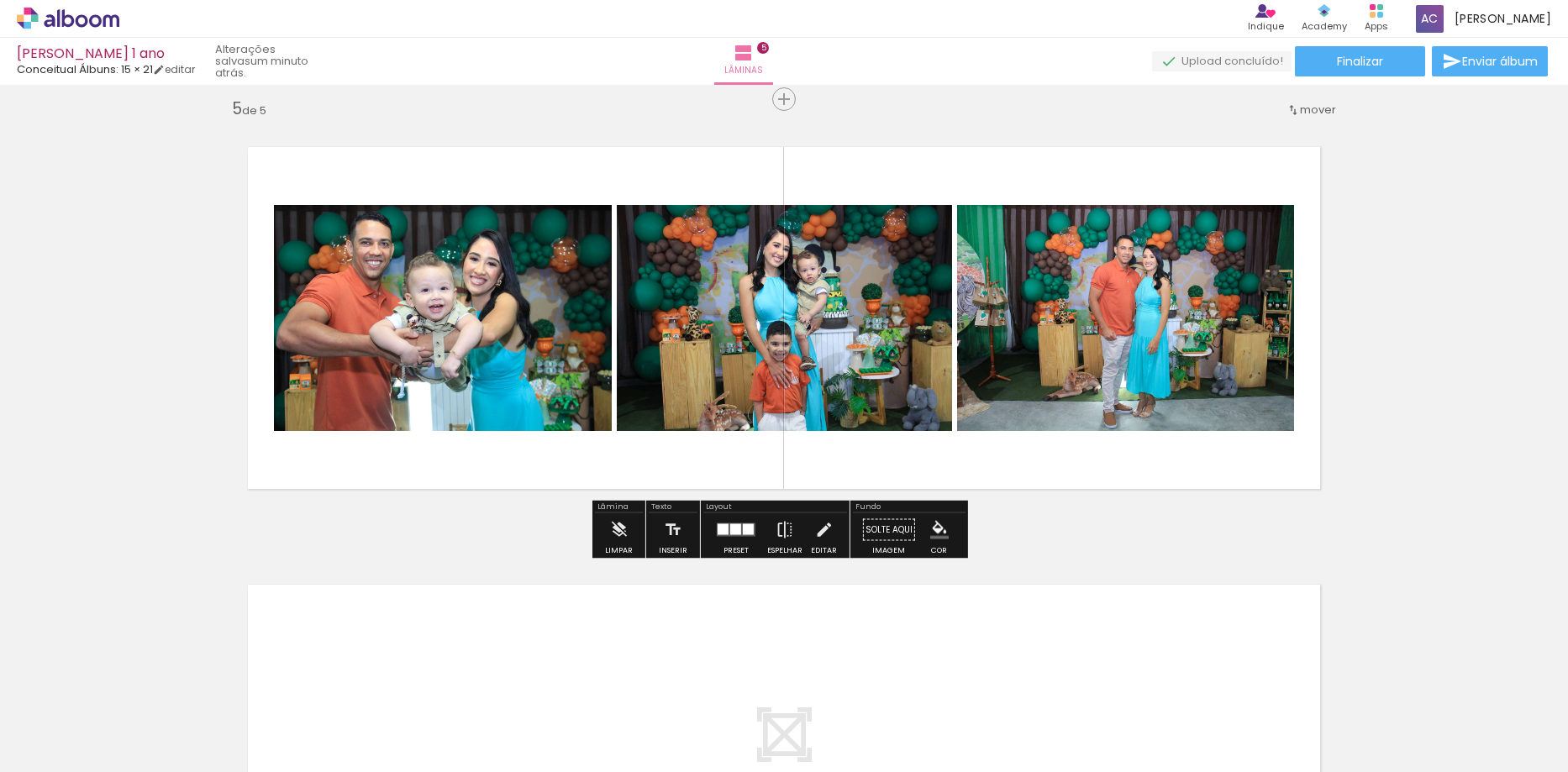
click at [932, 529] on iron-icon "color picker" at bounding box center [939, 530] width 18 height 18
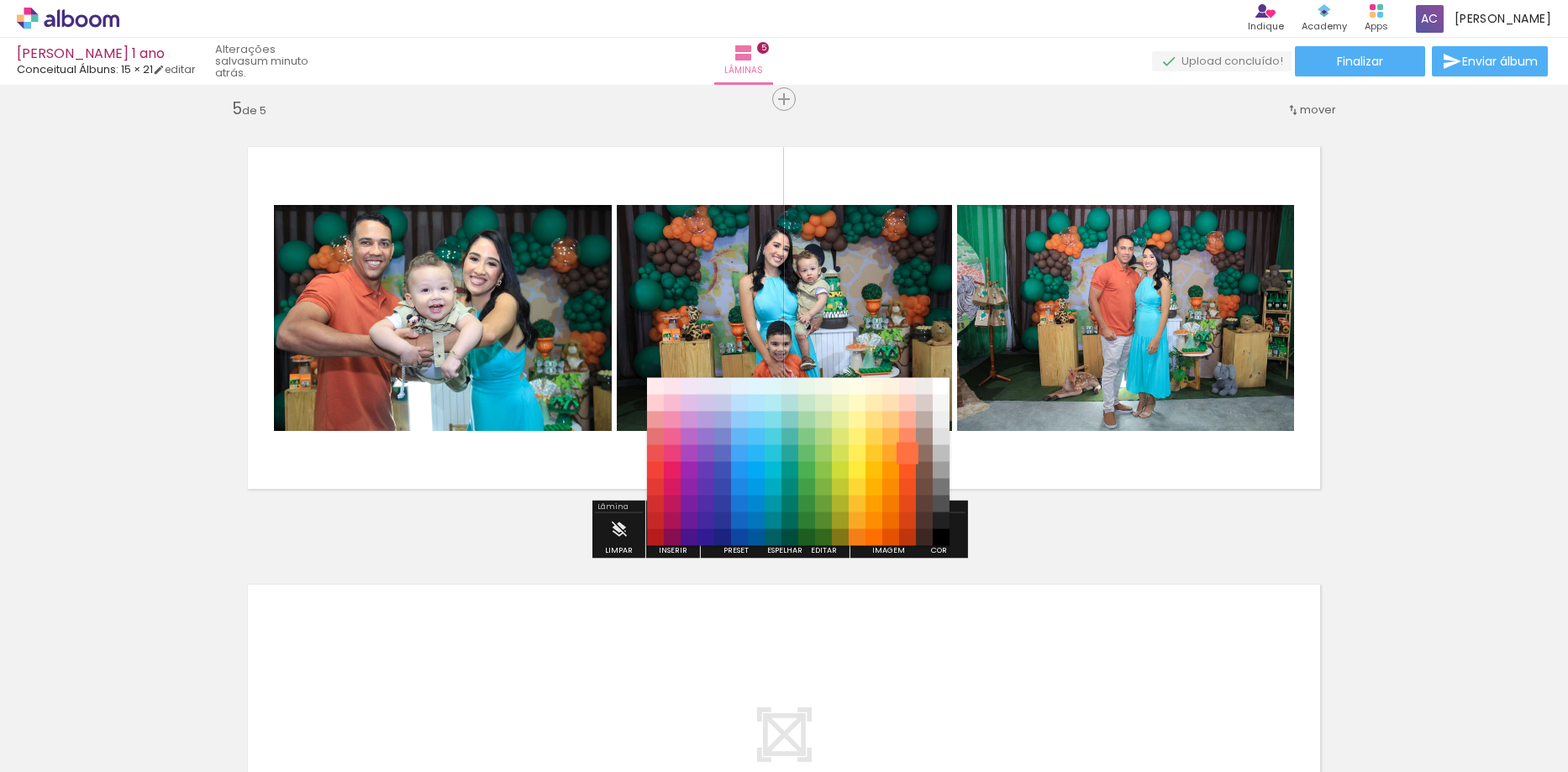
click at [910, 454] on paper-item "#ff7043" at bounding box center [907, 453] width 16 height 16
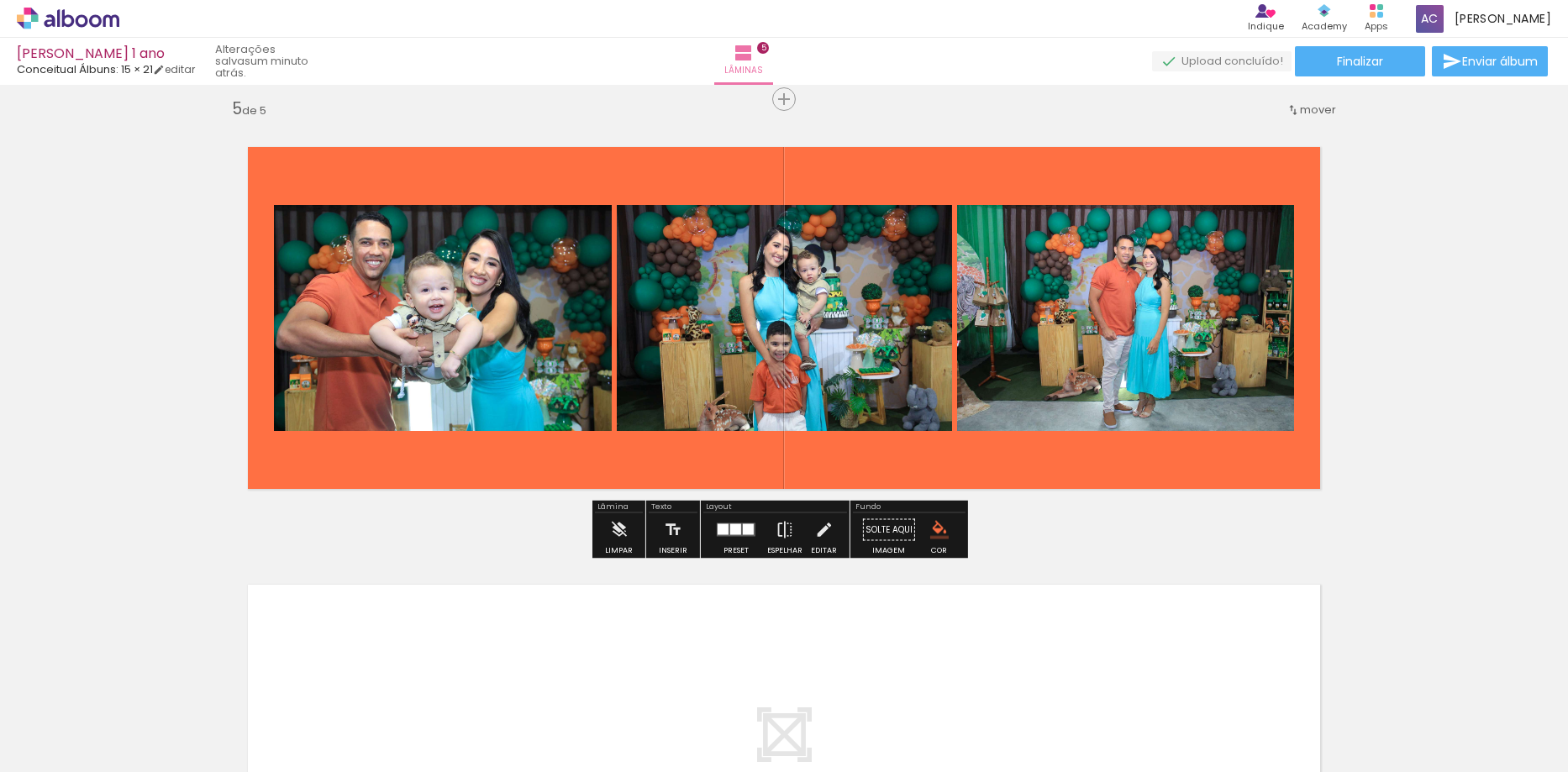
scroll to position [0, 66]
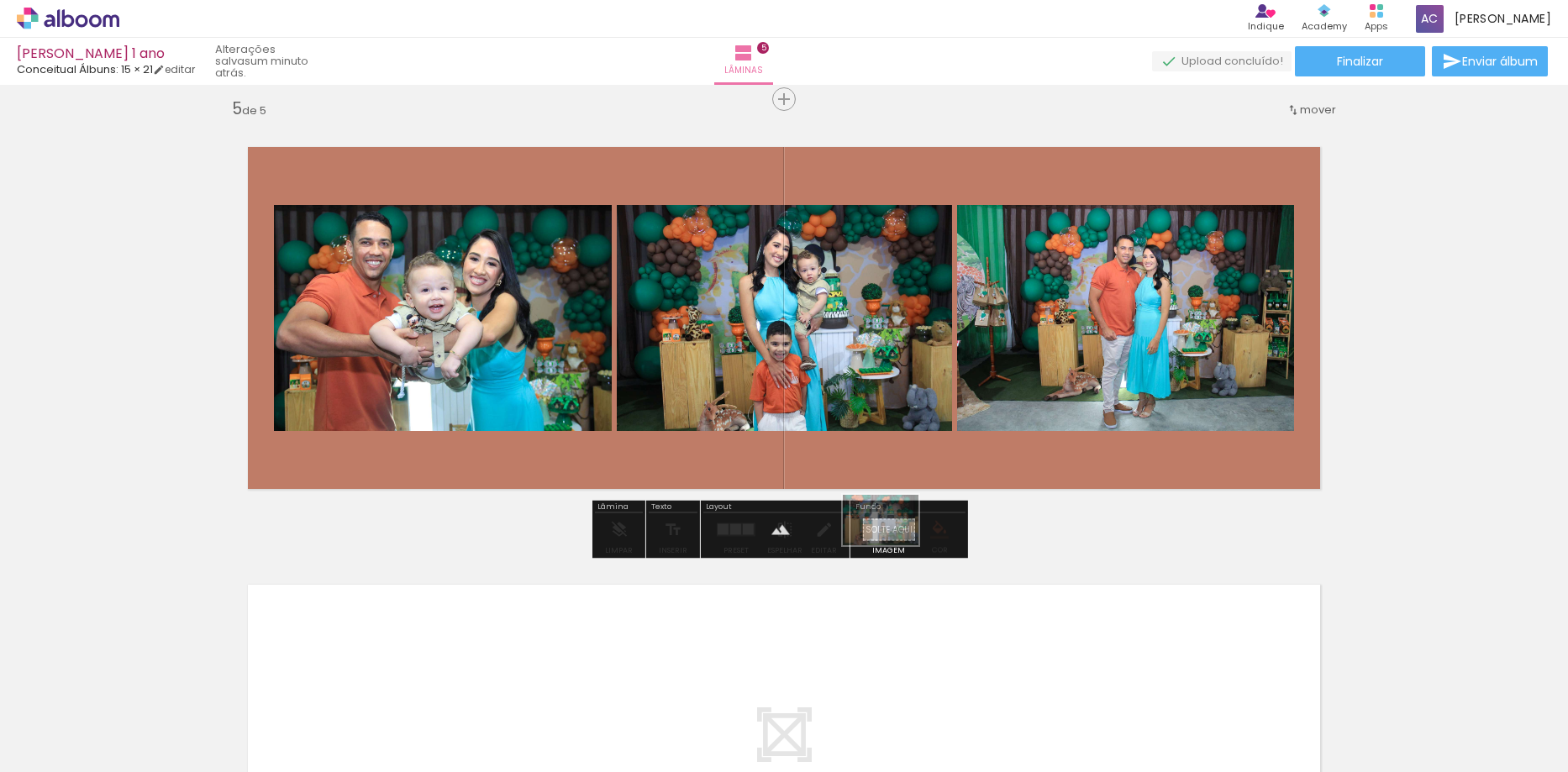
drag, startPoint x: 571, startPoint y: 719, endPoint x: 894, endPoint y: 545, distance: 366.9
click at [894, 545] on quentale-workspace at bounding box center [784, 386] width 1568 height 772
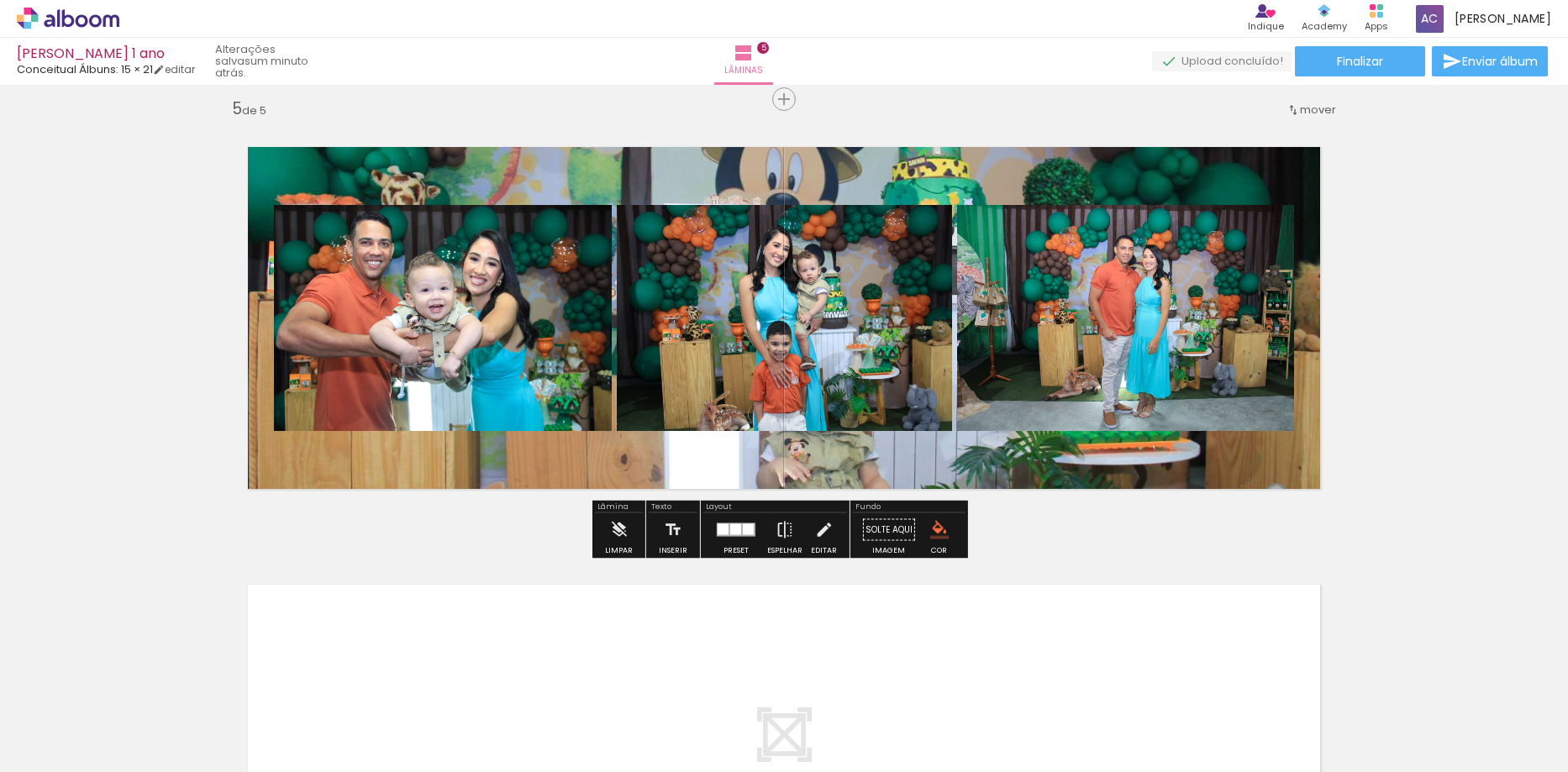
click at [823, 462] on quentale-layouter at bounding box center [784, 318] width 1126 height 396
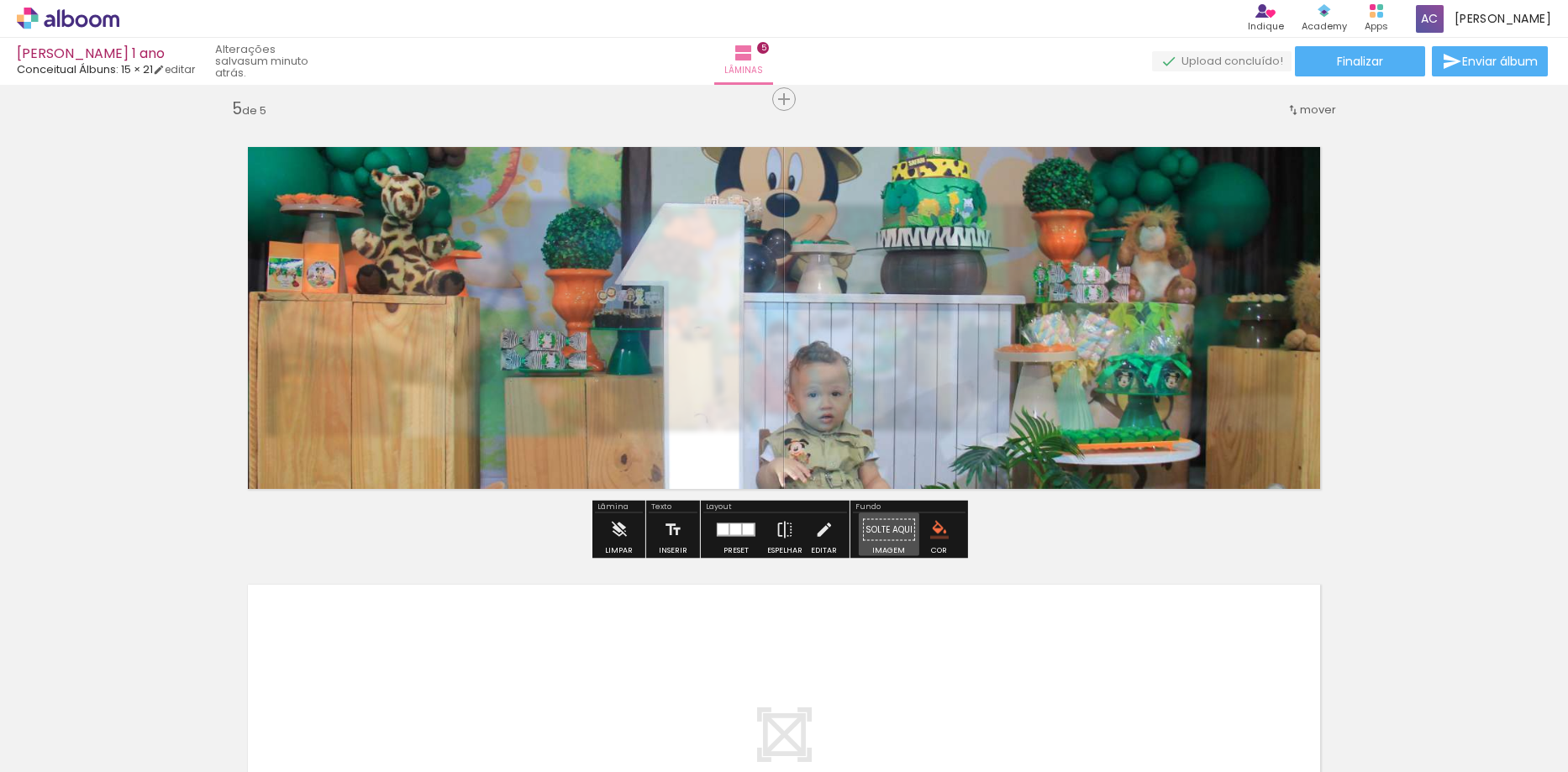
drag, startPoint x: 882, startPoint y: 528, endPoint x: 866, endPoint y: 598, distance: 71.8
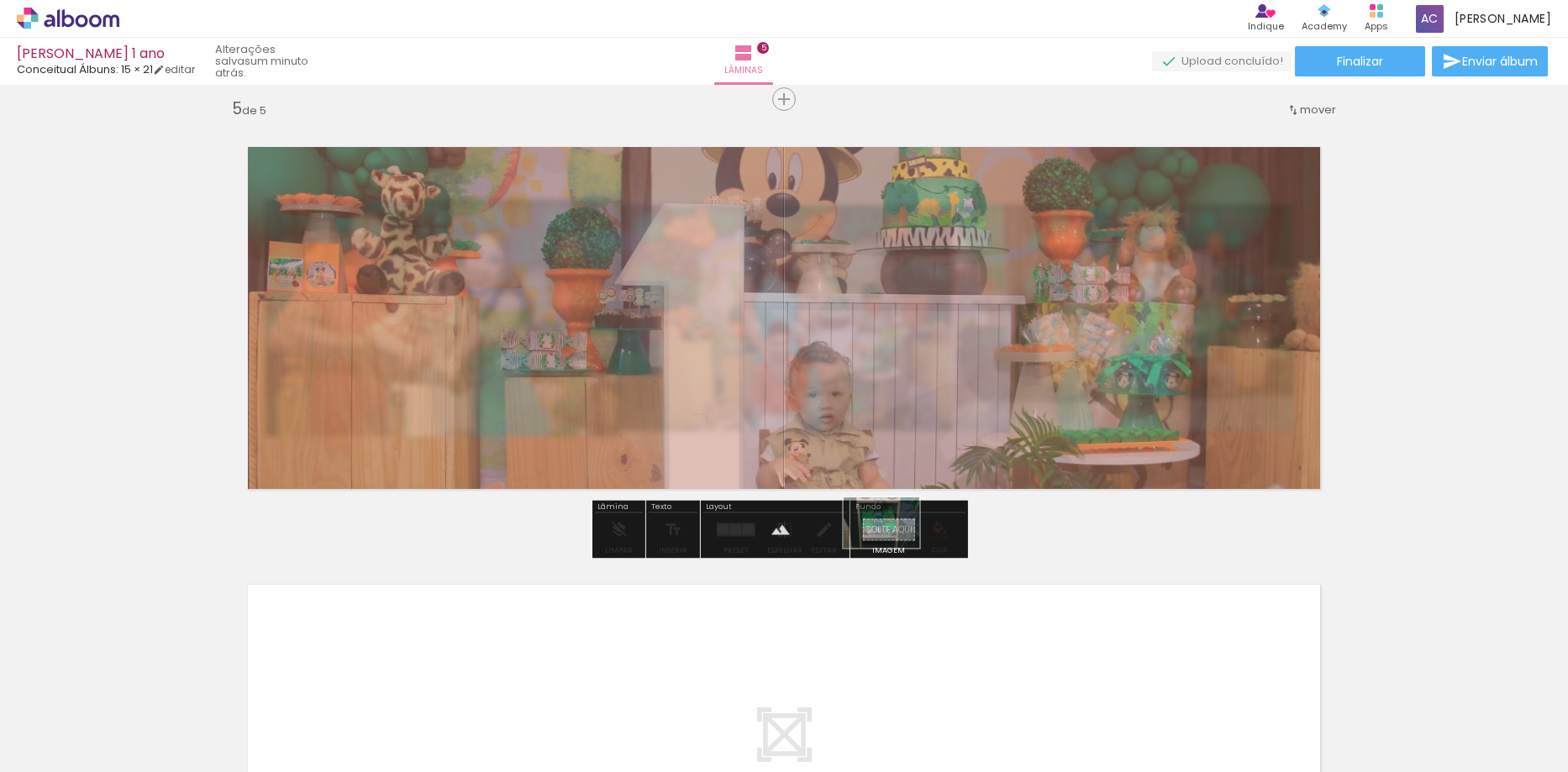
drag, startPoint x: 394, startPoint y: 726, endPoint x: 894, endPoint y: 548, distance: 530.7
click at [894, 548] on quentale-workspace at bounding box center [784, 386] width 1568 height 772
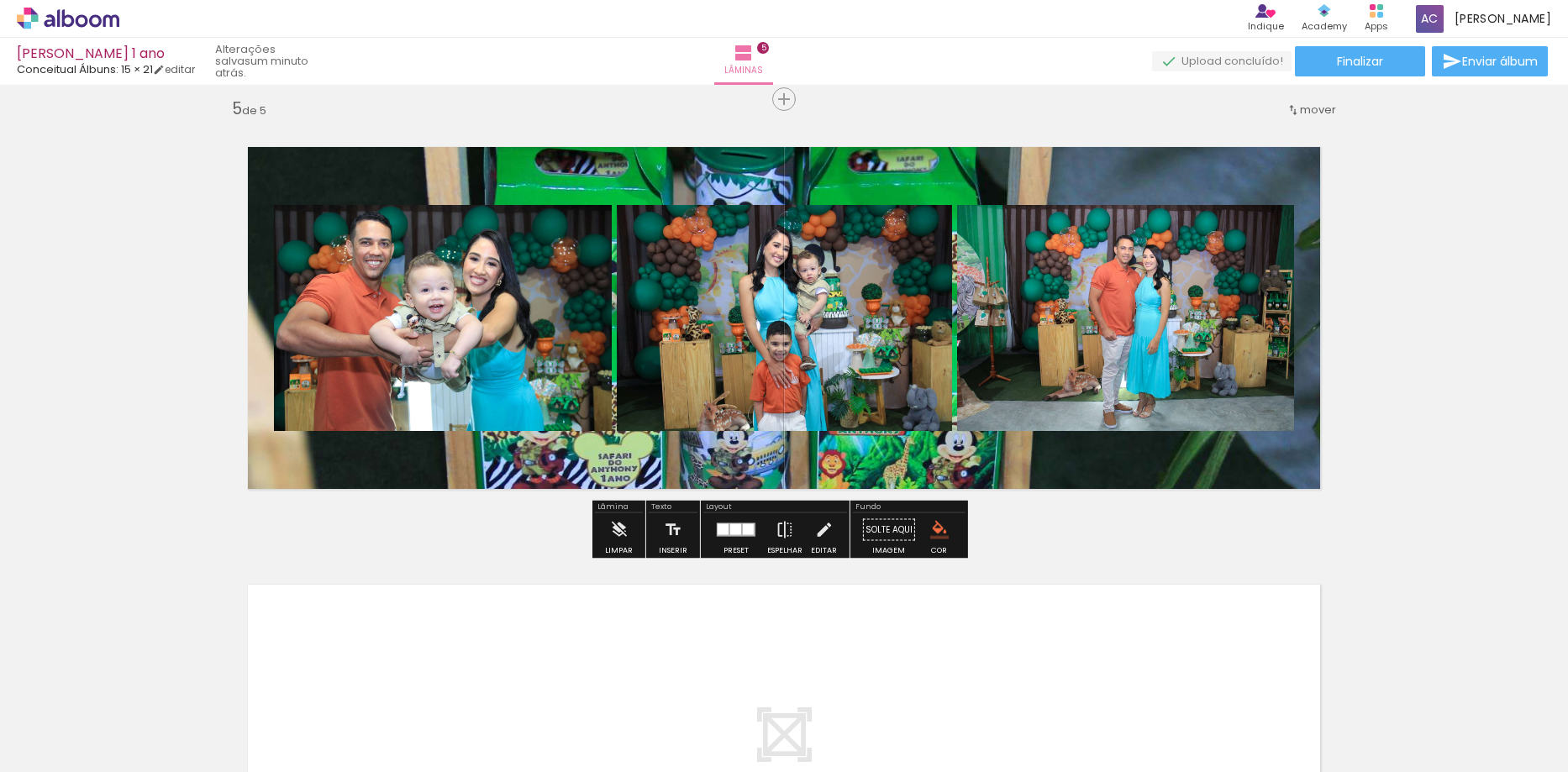
click at [739, 459] on quentale-layouter at bounding box center [784, 318] width 1126 height 396
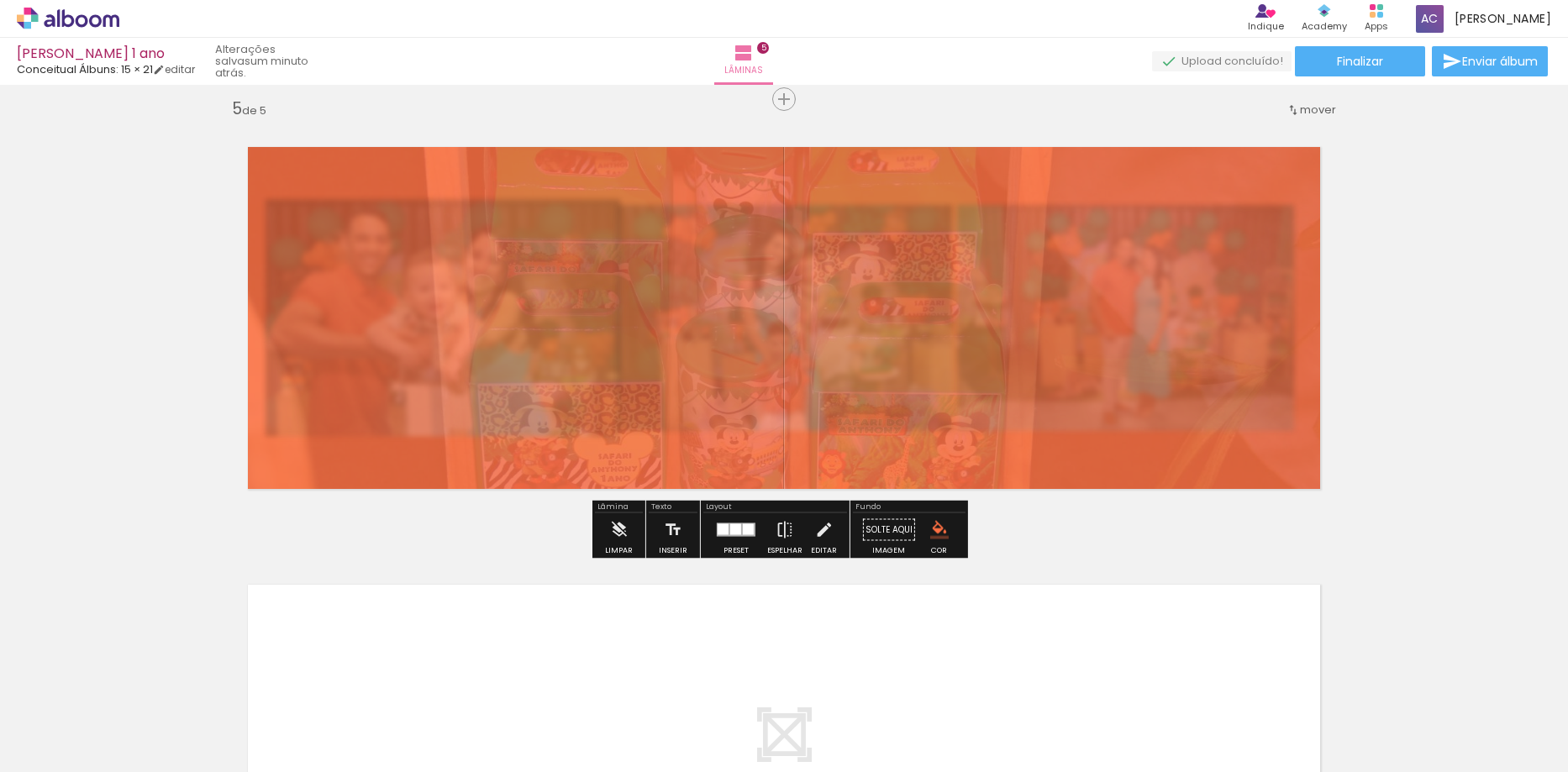
drag, startPoint x: 454, startPoint y: 164, endPoint x: 410, endPoint y: 165, distance: 44.0
type paper-slider "15"
click at [410, 165] on div at bounding box center [414, 163] width 10 height 10
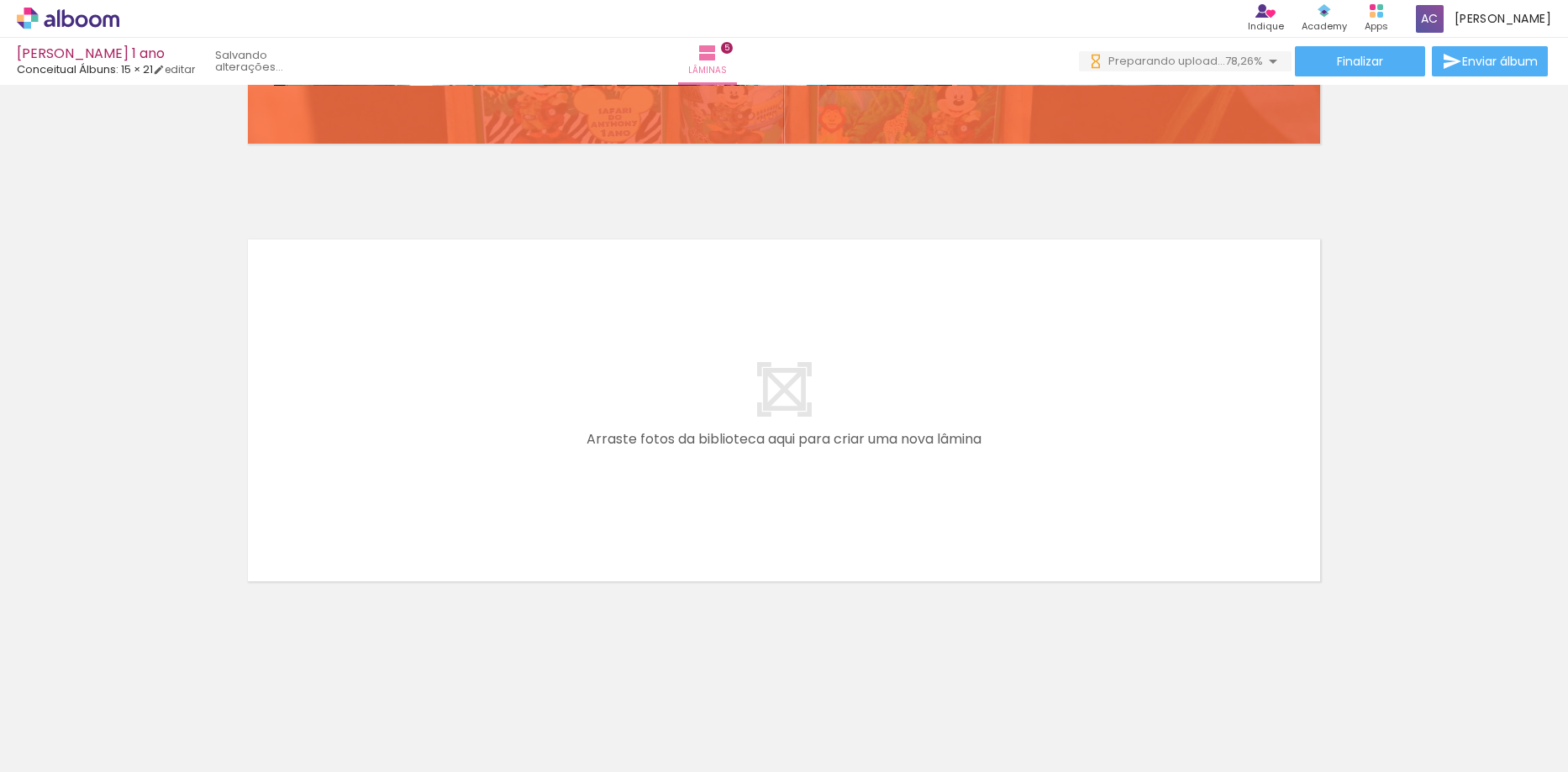
scroll to position [0, 739]
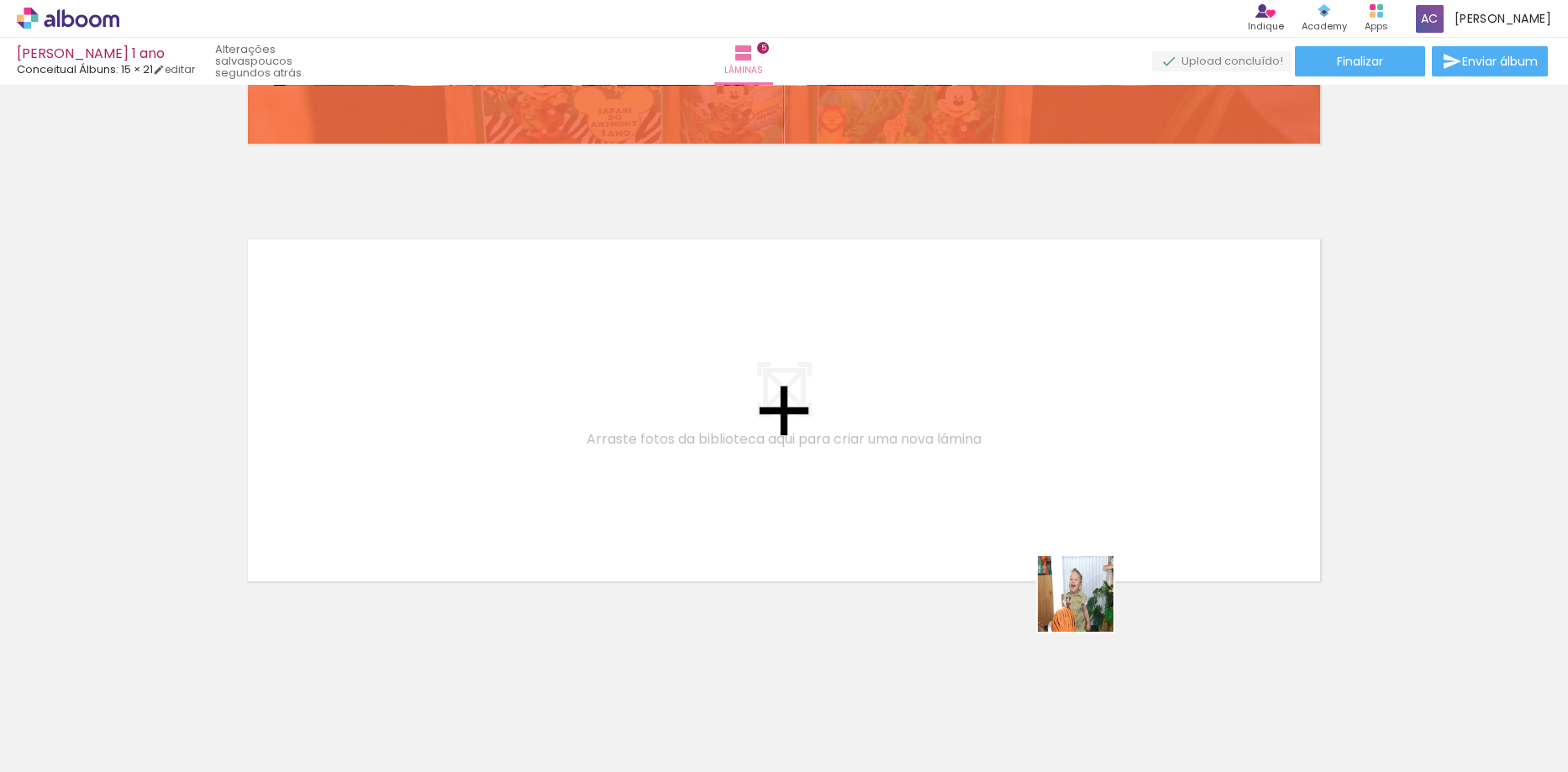
drag, startPoint x: 1143, startPoint y: 727, endPoint x: 975, endPoint y: 459, distance: 316.3
click at [975, 459] on quentale-workspace at bounding box center [784, 386] width 1568 height 772
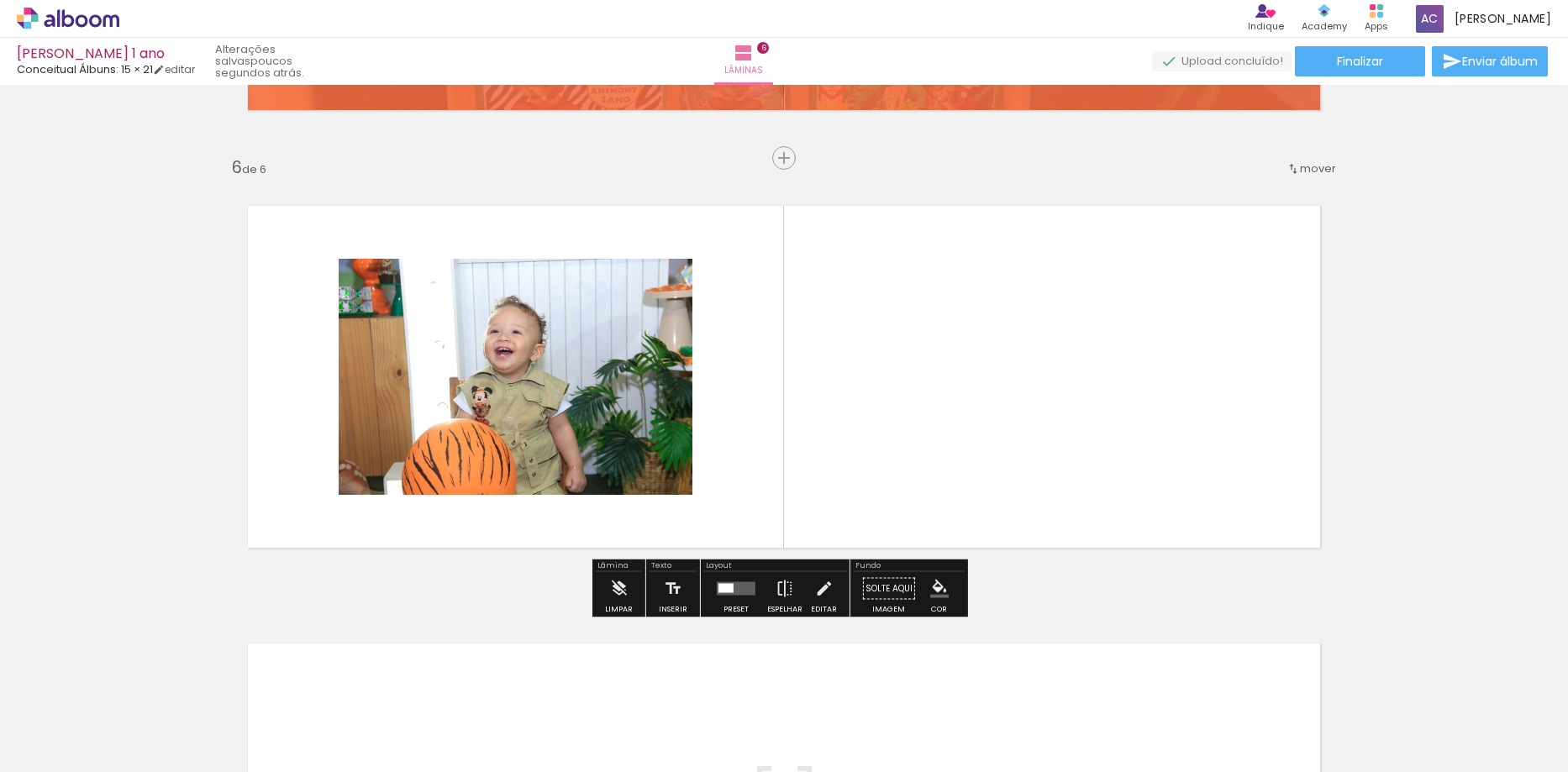
scroll to position [2144, 0]
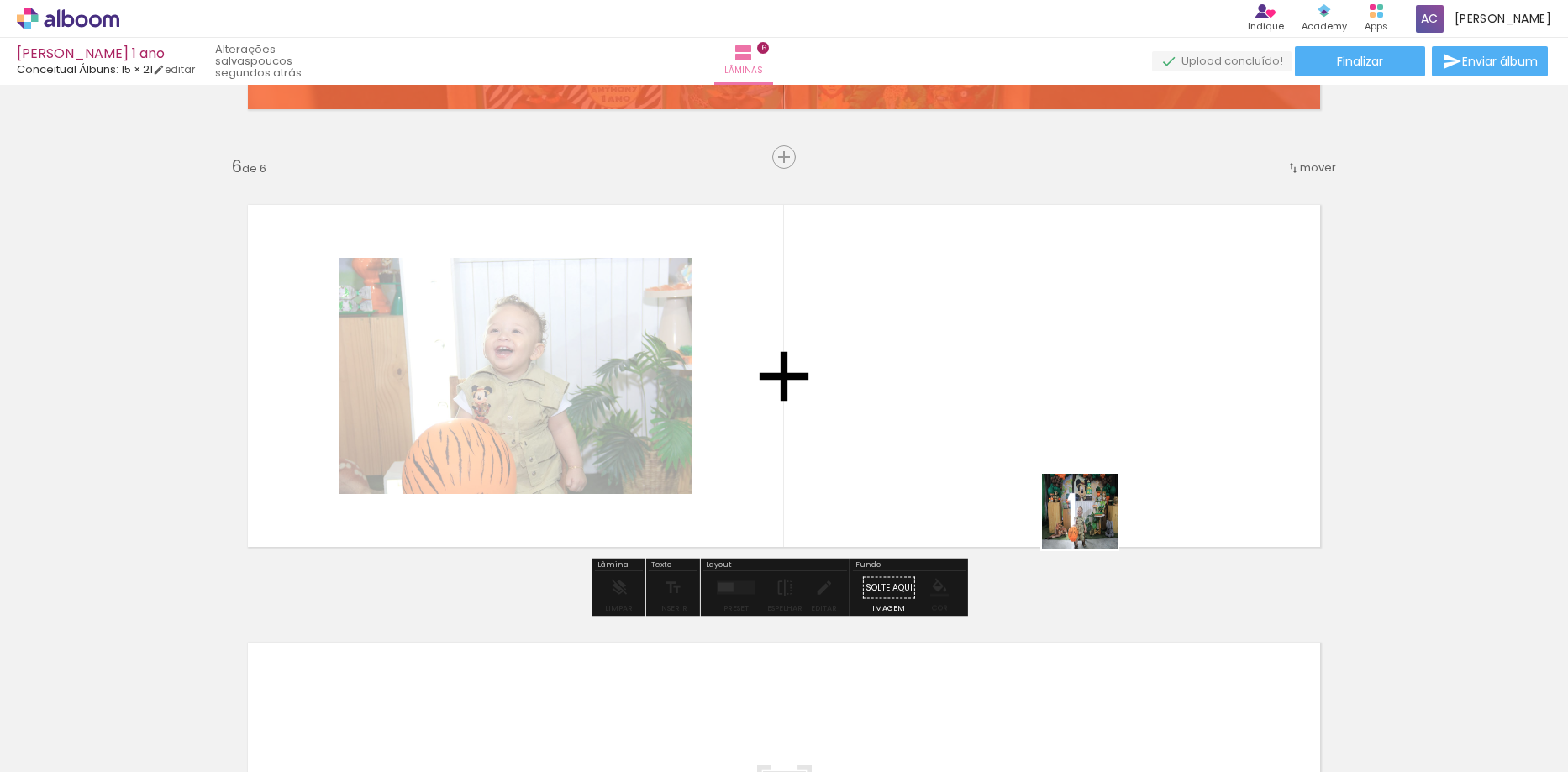
drag, startPoint x: 1230, startPoint y: 724, endPoint x: 1214, endPoint y: 611, distance: 114.1
click at [1072, 489] on quentale-workspace at bounding box center [784, 386] width 1568 height 772
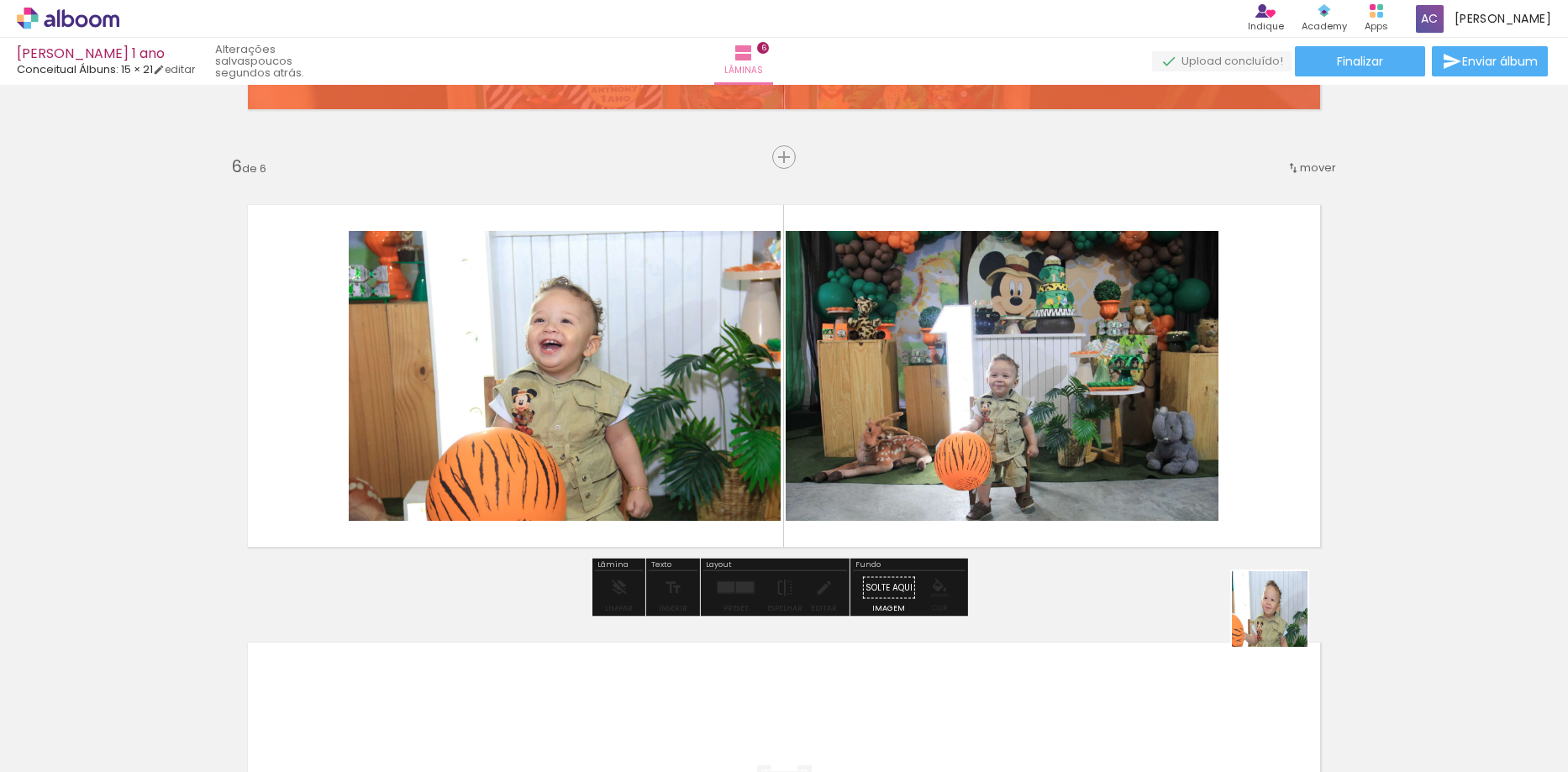
drag, startPoint x: 1337, startPoint y: 724, endPoint x: 1358, endPoint y: 666, distance: 61.7
click at [1193, 497] on quentale-workspace at bounding box center [784, 386] width 1568 height 772
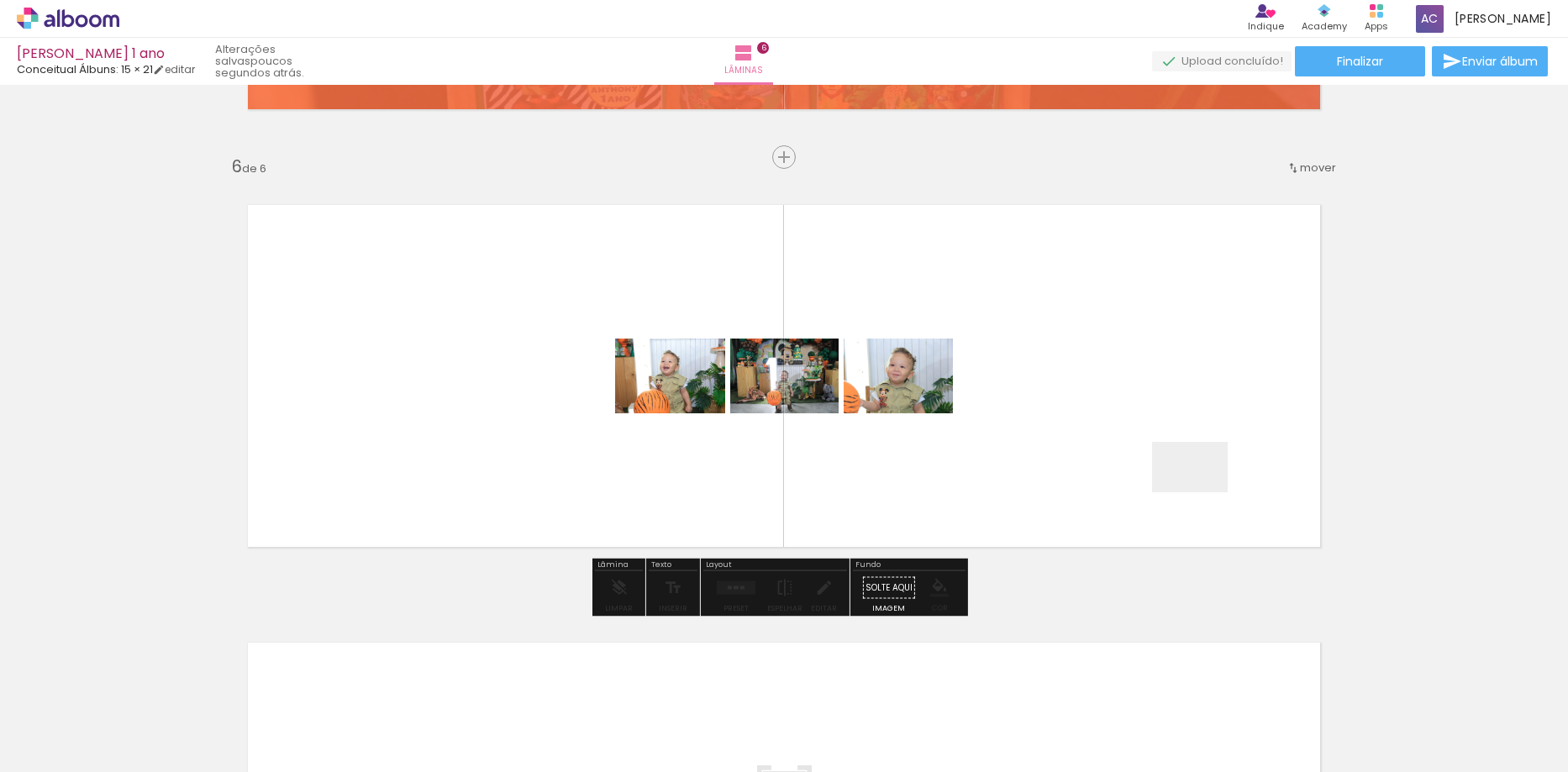
drag, startPoint x: 1405, startPoint y: 730, endPoint x: 1174, endPoint y: 468, distance: 349.3
click at [1174, 468] on quentale-workspace at bounding box center [784, 386] width 1568 height 772
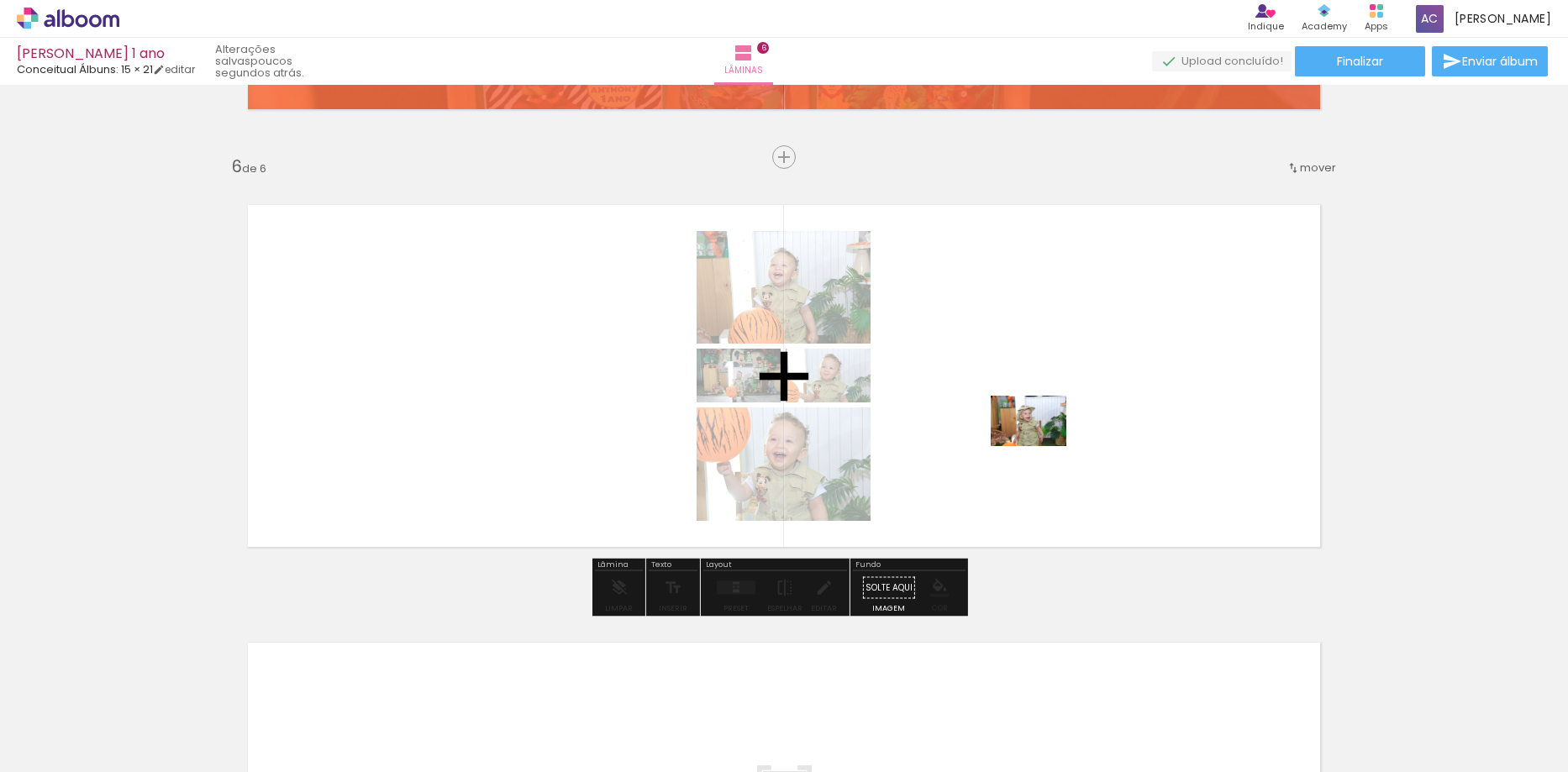
drag, startPoint x: 1493, startPoint y: 724, endPoint x: 1042, endPoint y: 446, distance: 529.8
click at [1042, 446] on quentale-workspace at bounding box center [784, 386] width 1568 height 772
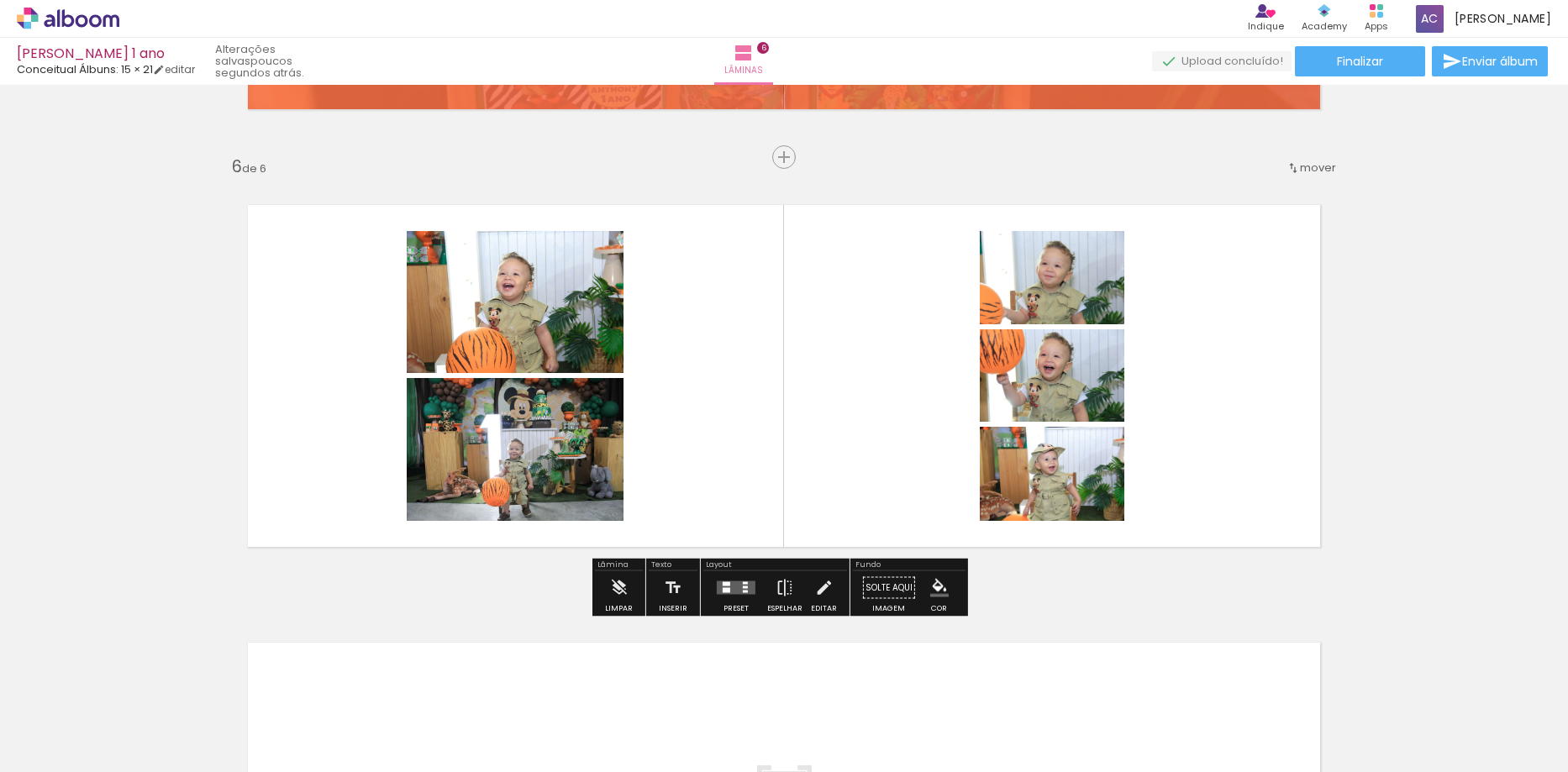
click at [744, 580] on div at bounding box center [736, 588] width 45 height 34
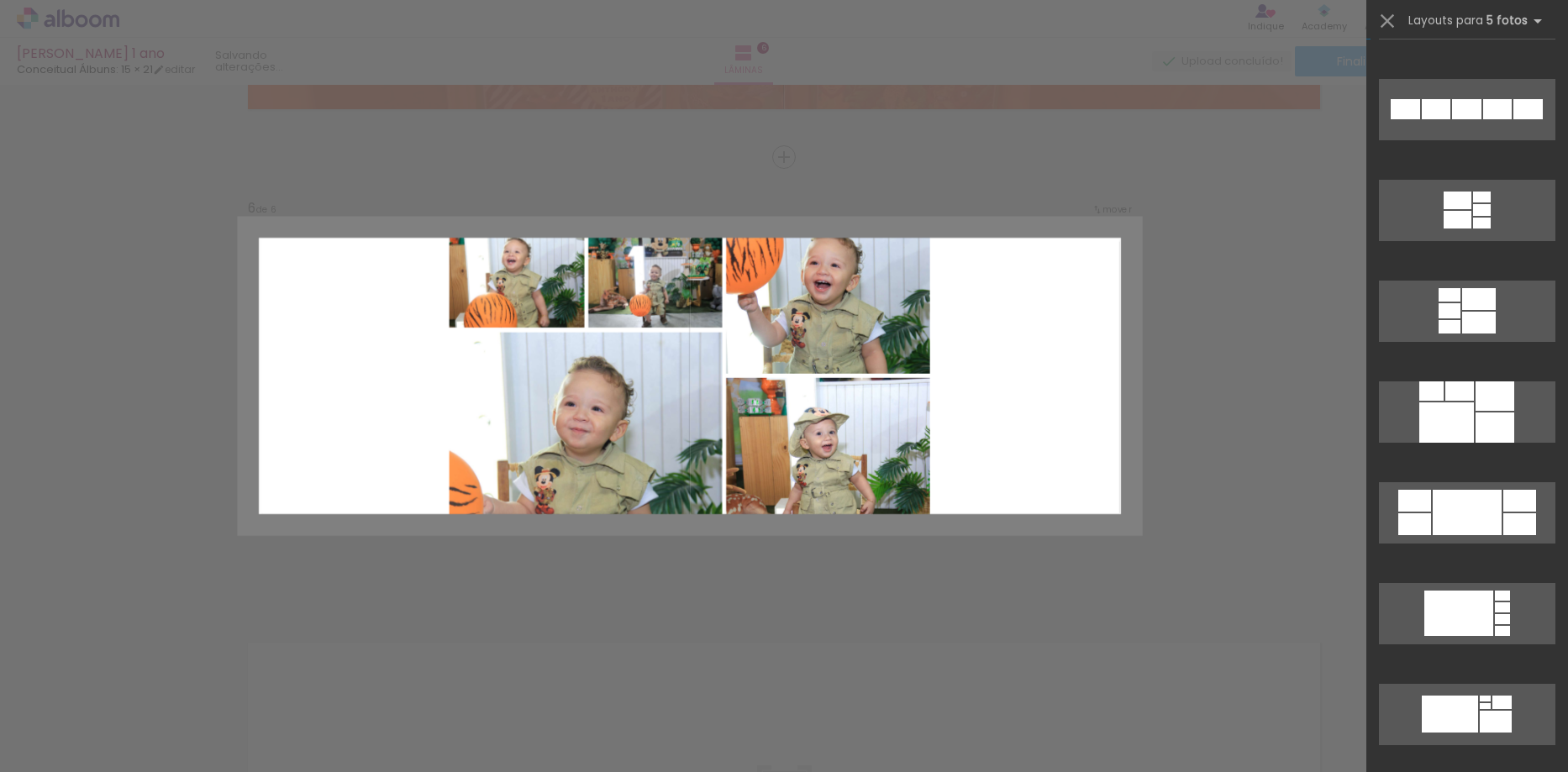
scroll to position [1596, 0]
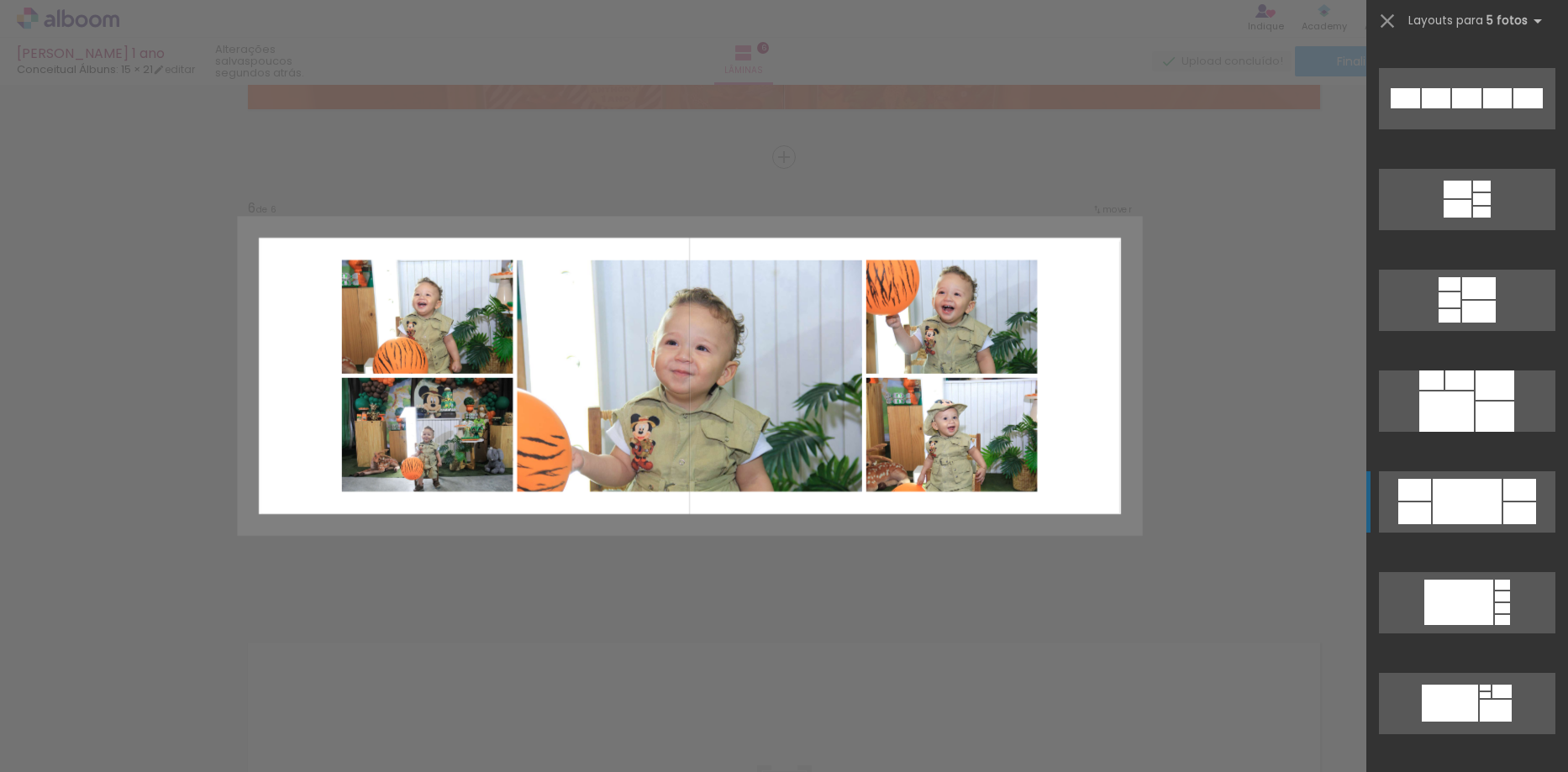
click at [1471, 432] on div at bounding box center [1446, 411] width 55 height 41
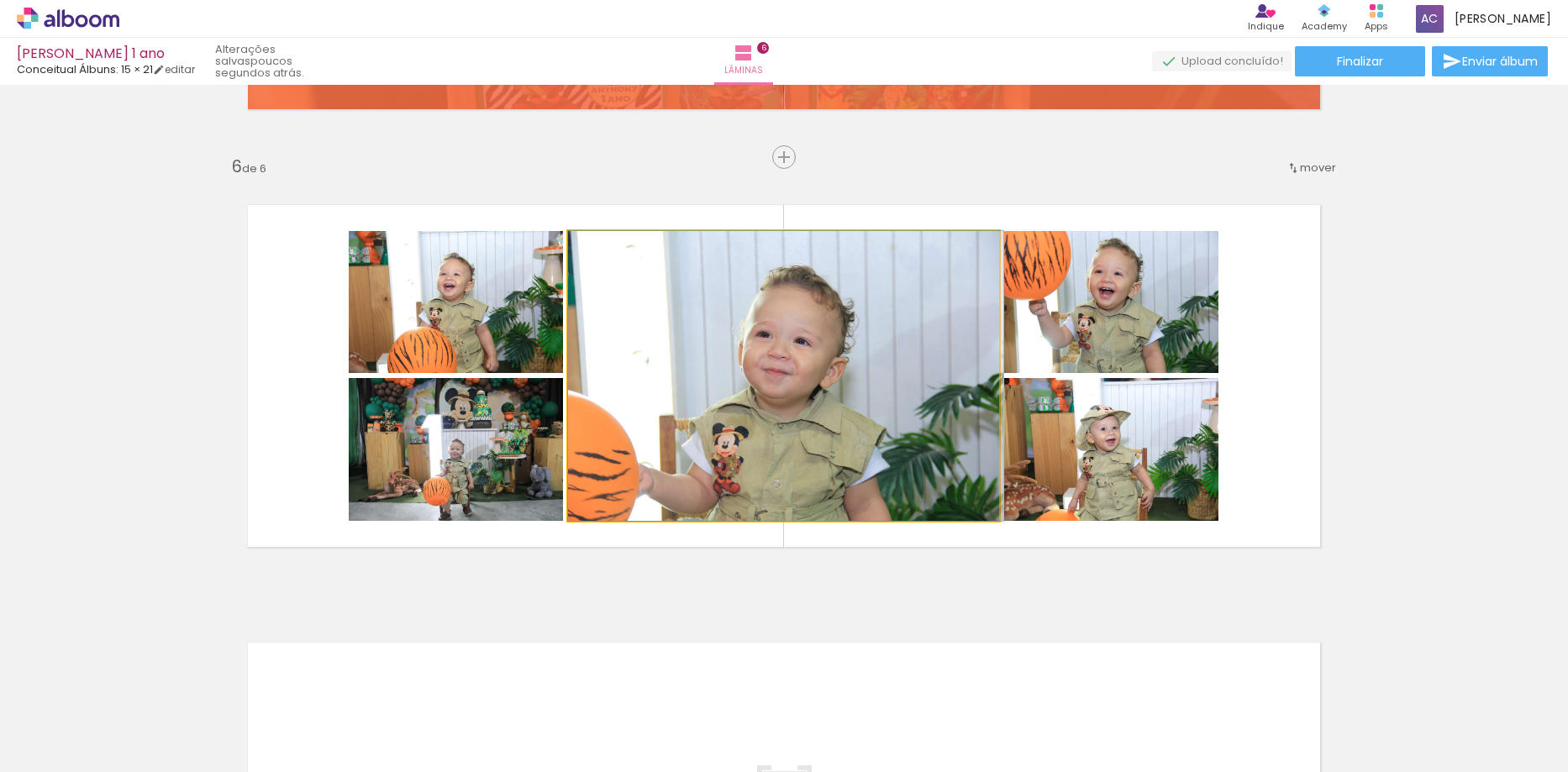
drag, startPoint x: 824, startPoint y: 389, endPoint x: 854, endPoint y: 385, distance: 30.3
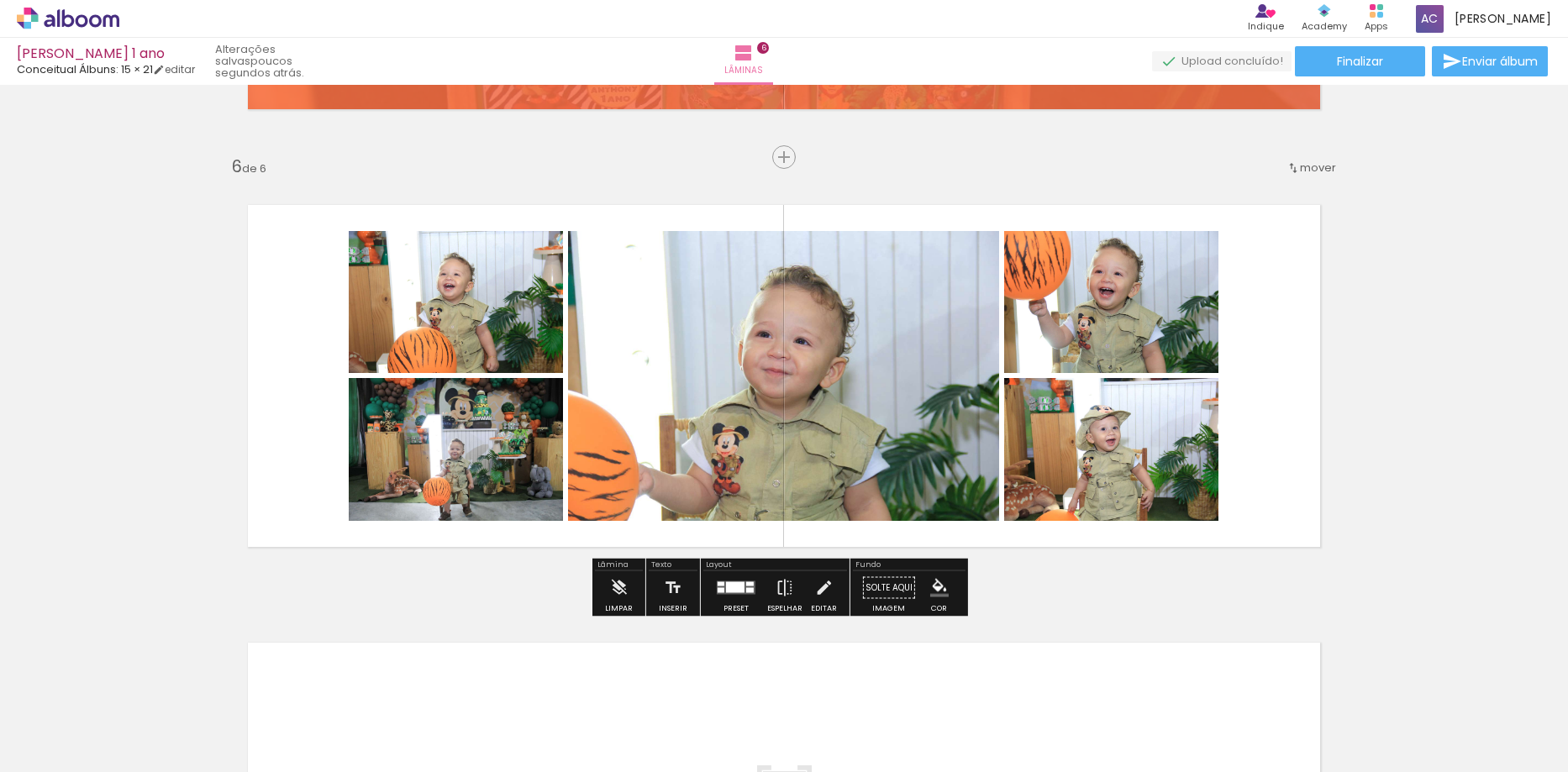
click at [933, 595] on iron-icon "color picker" at bounding box center [939, 588] width 18 height 18
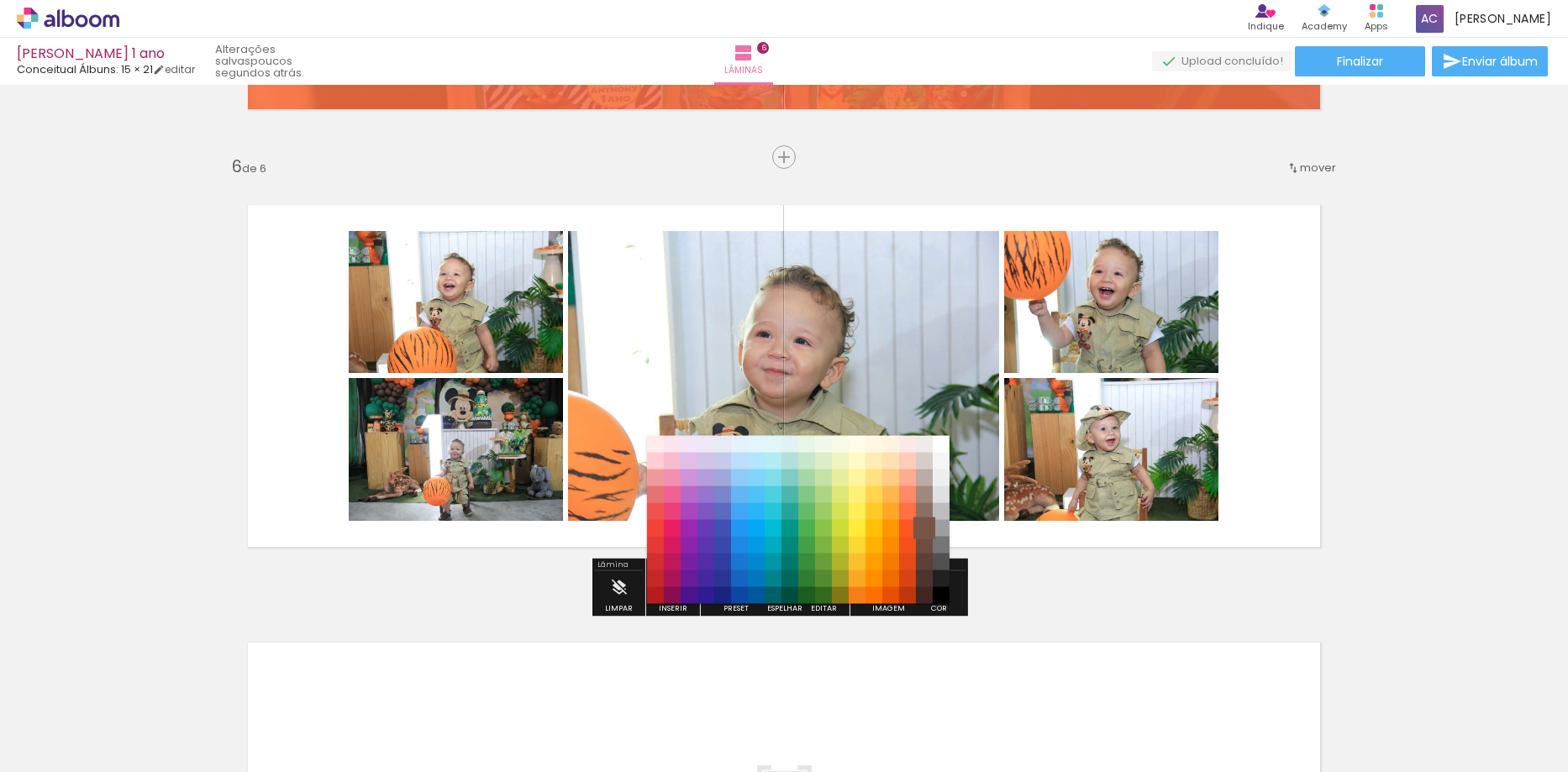
click at [927, 522] on paper-item "#795548" at bounding box center [924, 528] width 16 height 16
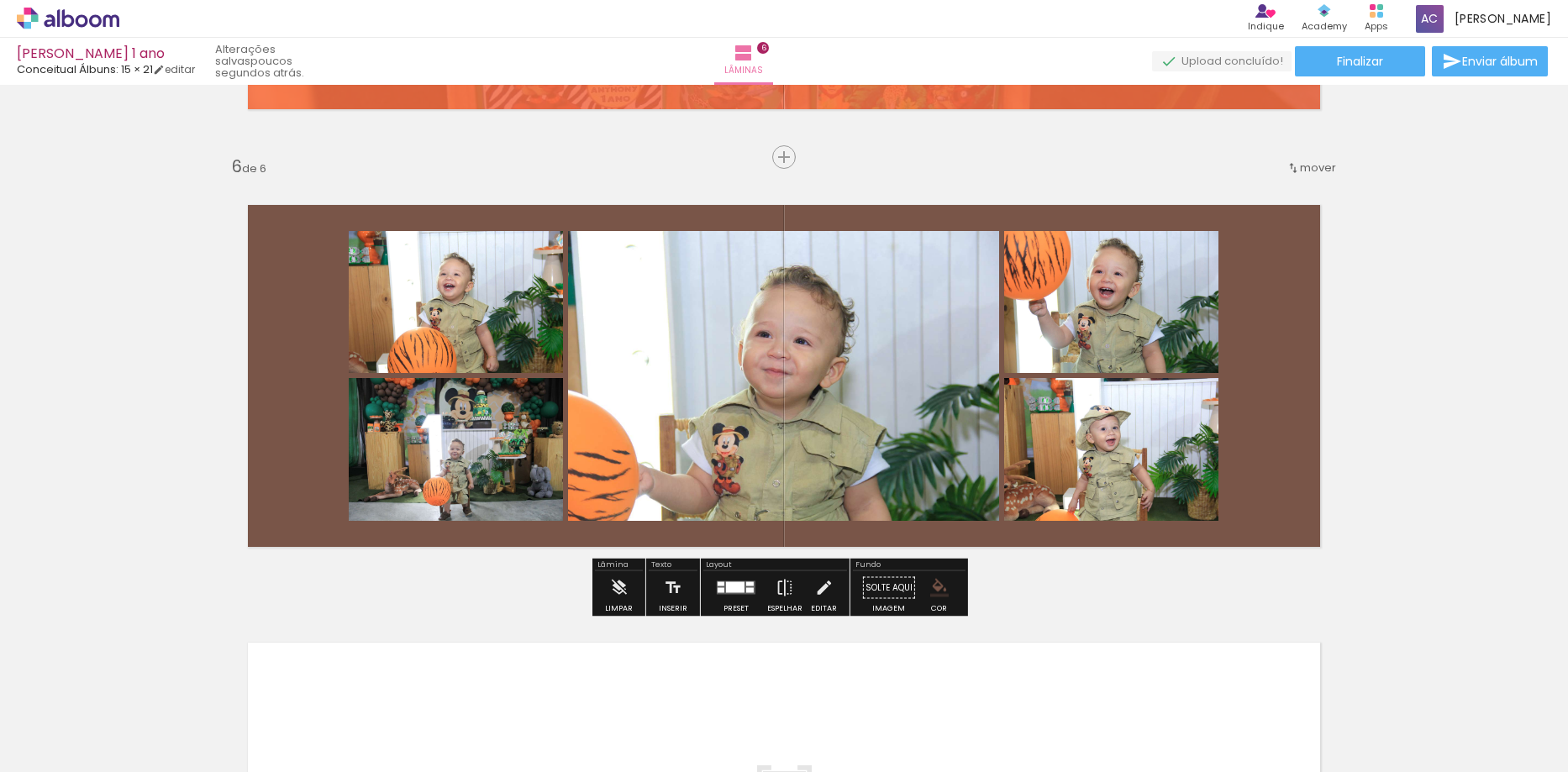
scroll to position [0, 0]
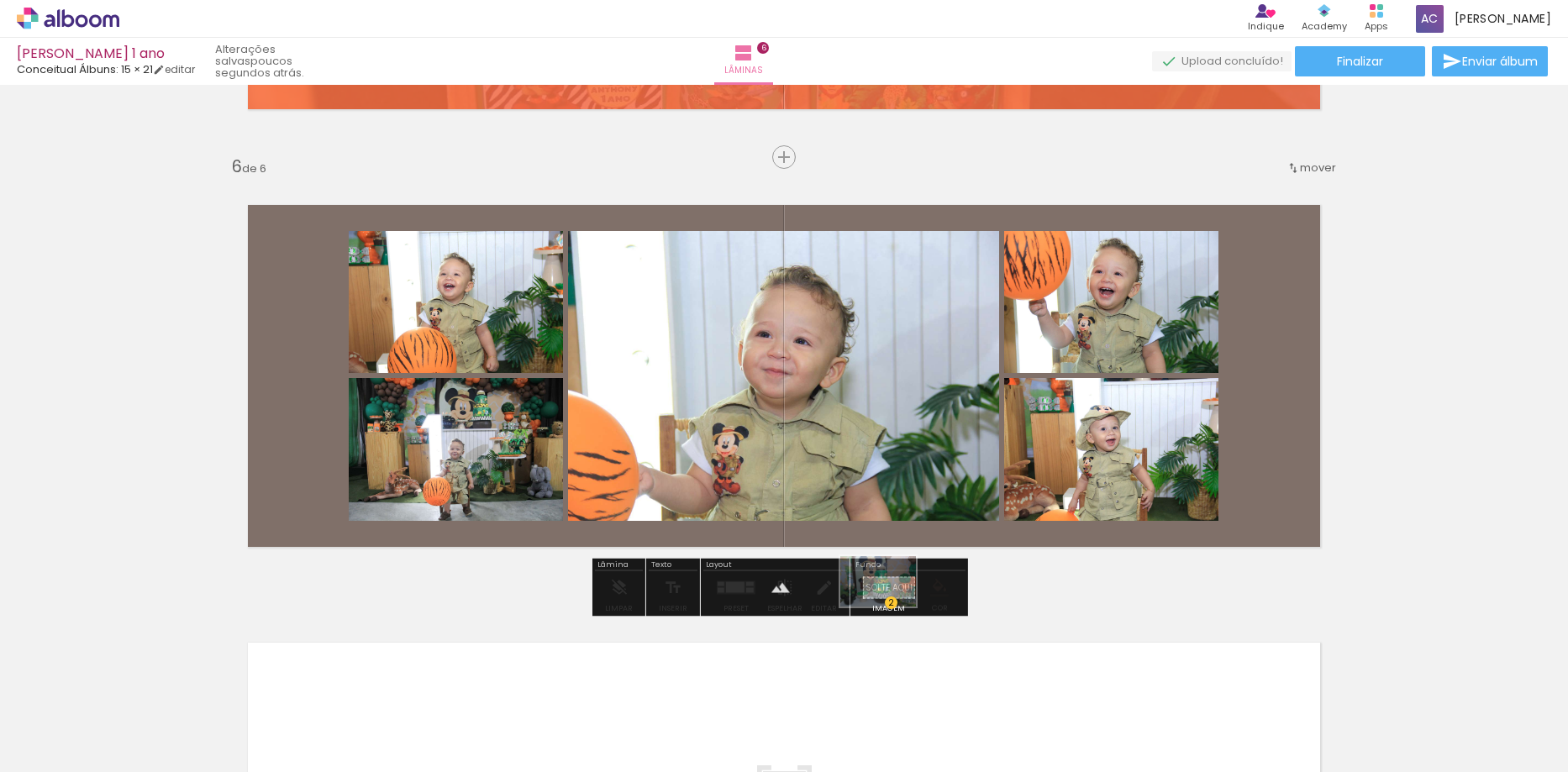
drag, startPoint x: 294, startPoint y: 725, endPoint x: 891, endPoint y: 607, distance: 608.5
click at [891, 607] on quentale-workspace at bounding box center [784, 386] width 1568 height 772
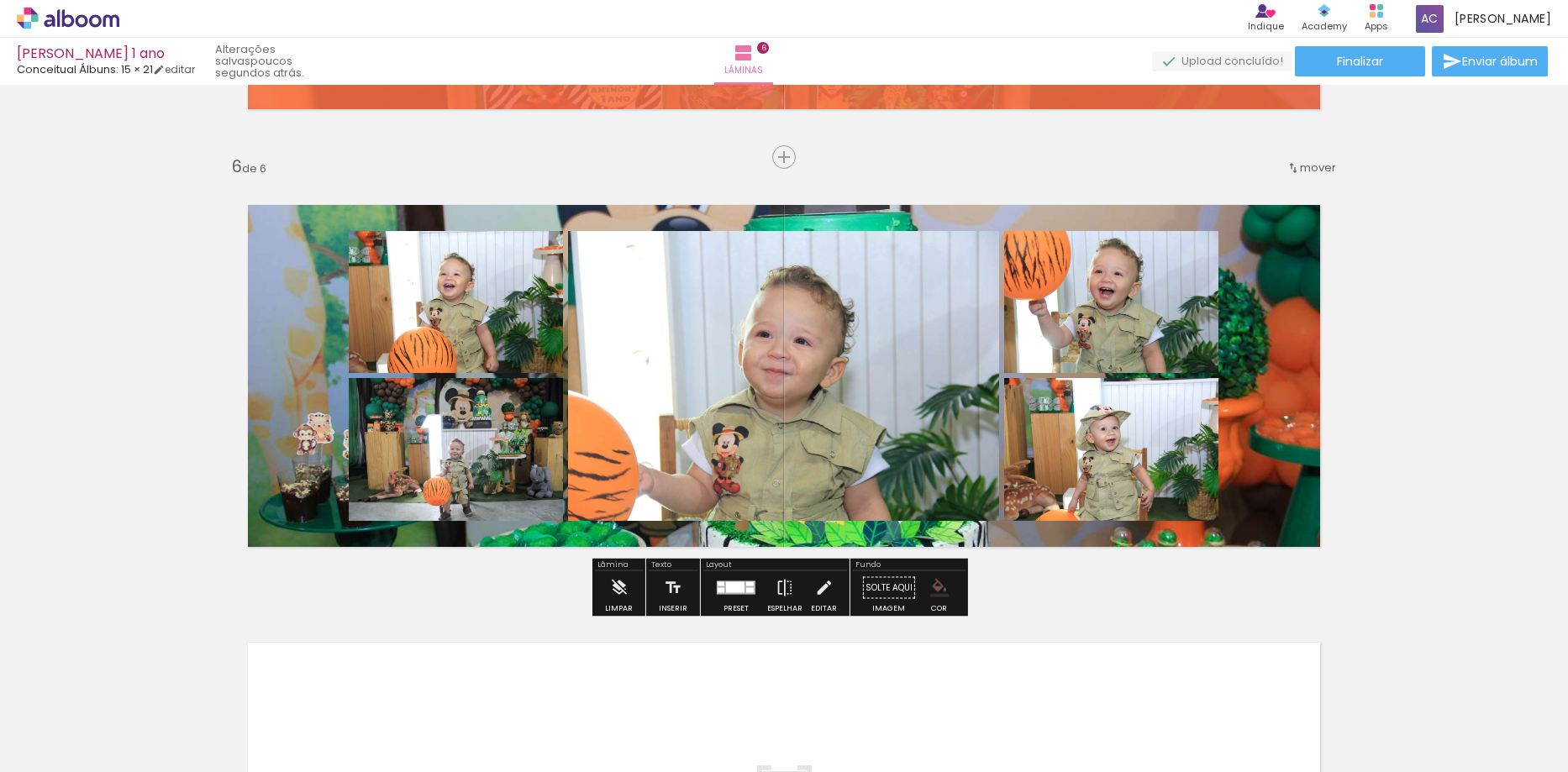
click at [790, 536] on quentale-layouter at bounding box center [784, 376] width 1126 height 396
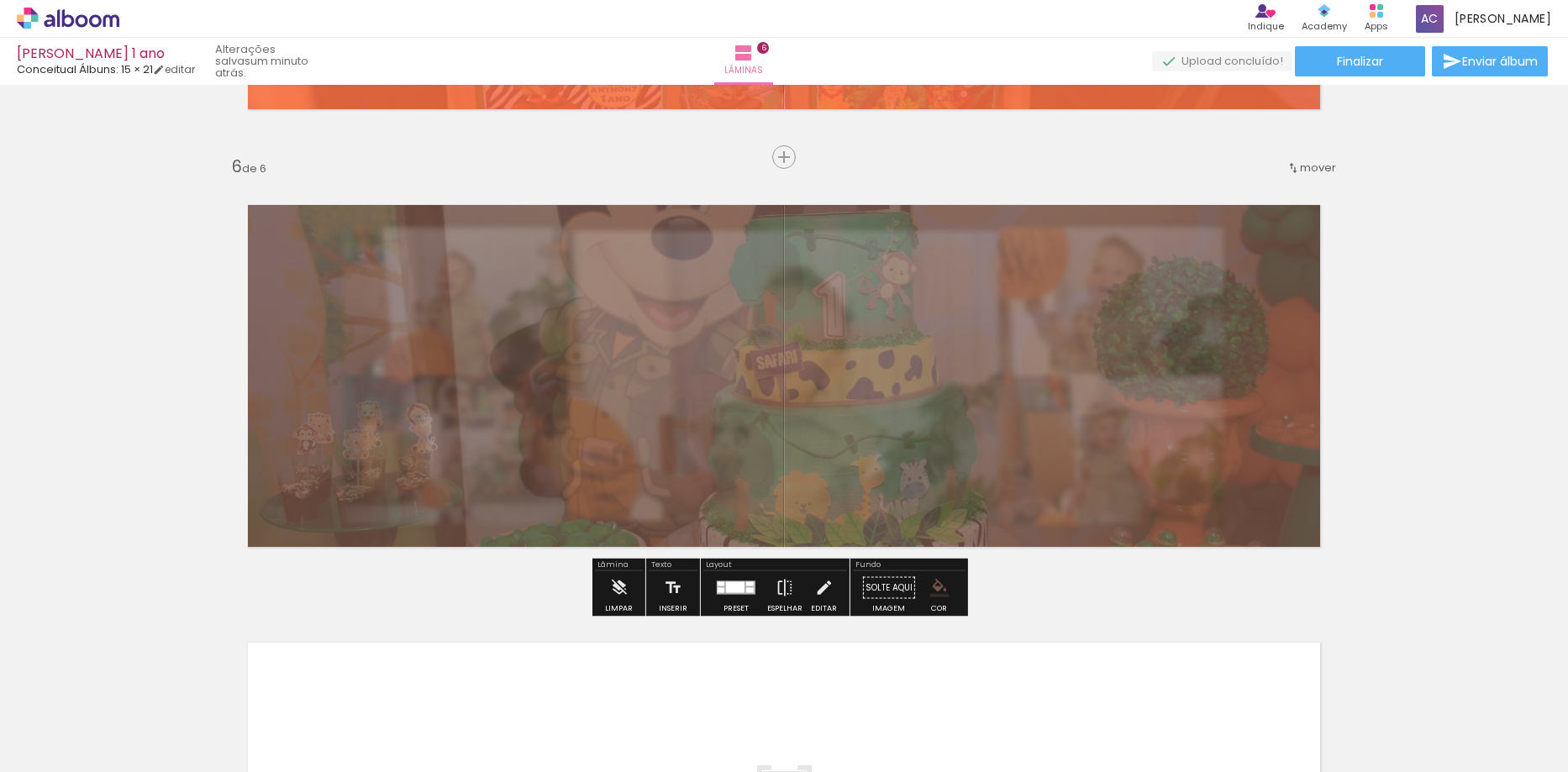
drag, startPoint x: 468, startPoint y: 222, endPoint x: 416, endPoint y: 231, distance: 52.8
type paper-slider "20"
click at [416, 231] on div at bounding box center [416, 221] width 27 height 27
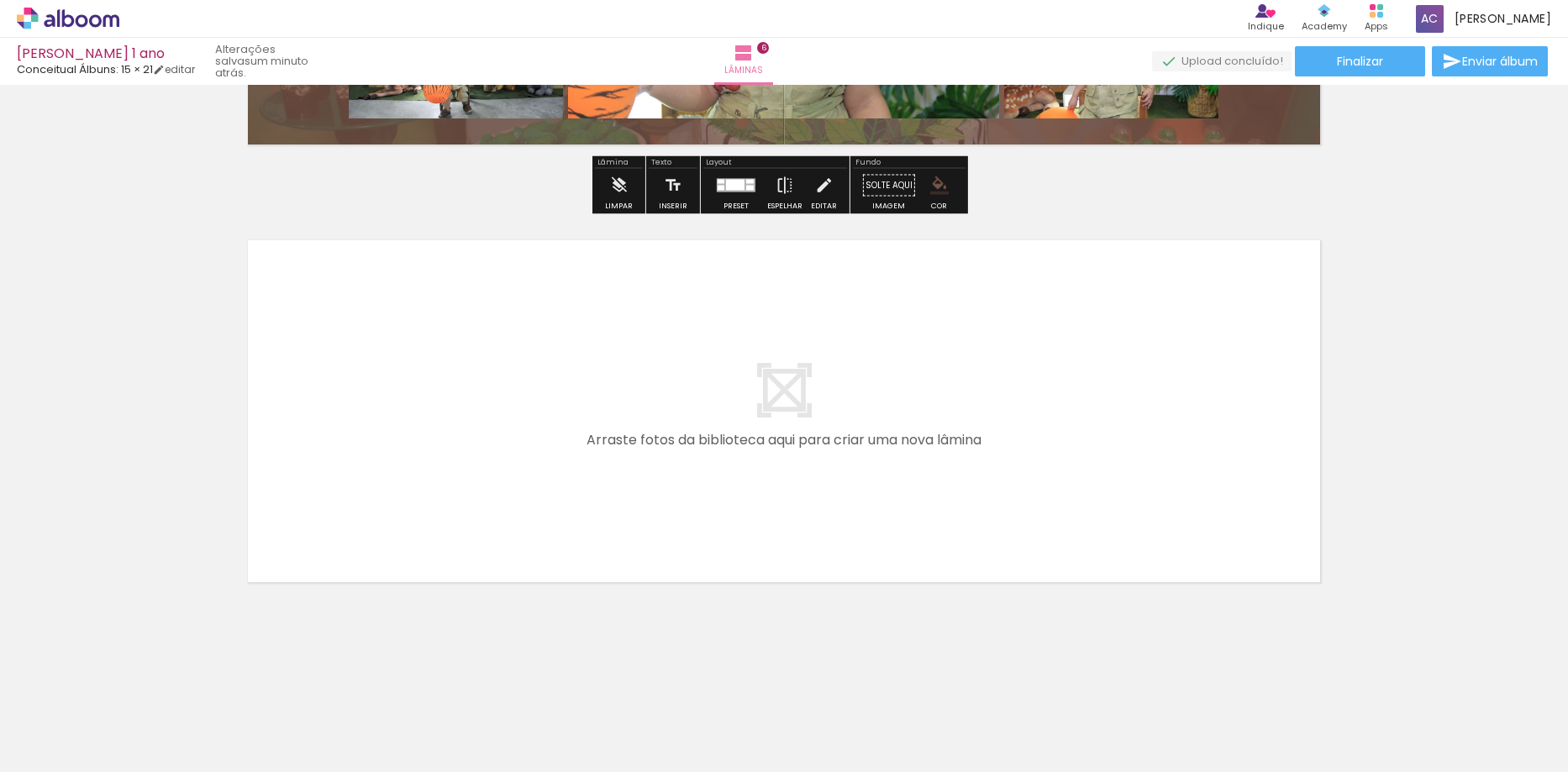
scroll to position [2547, 0]
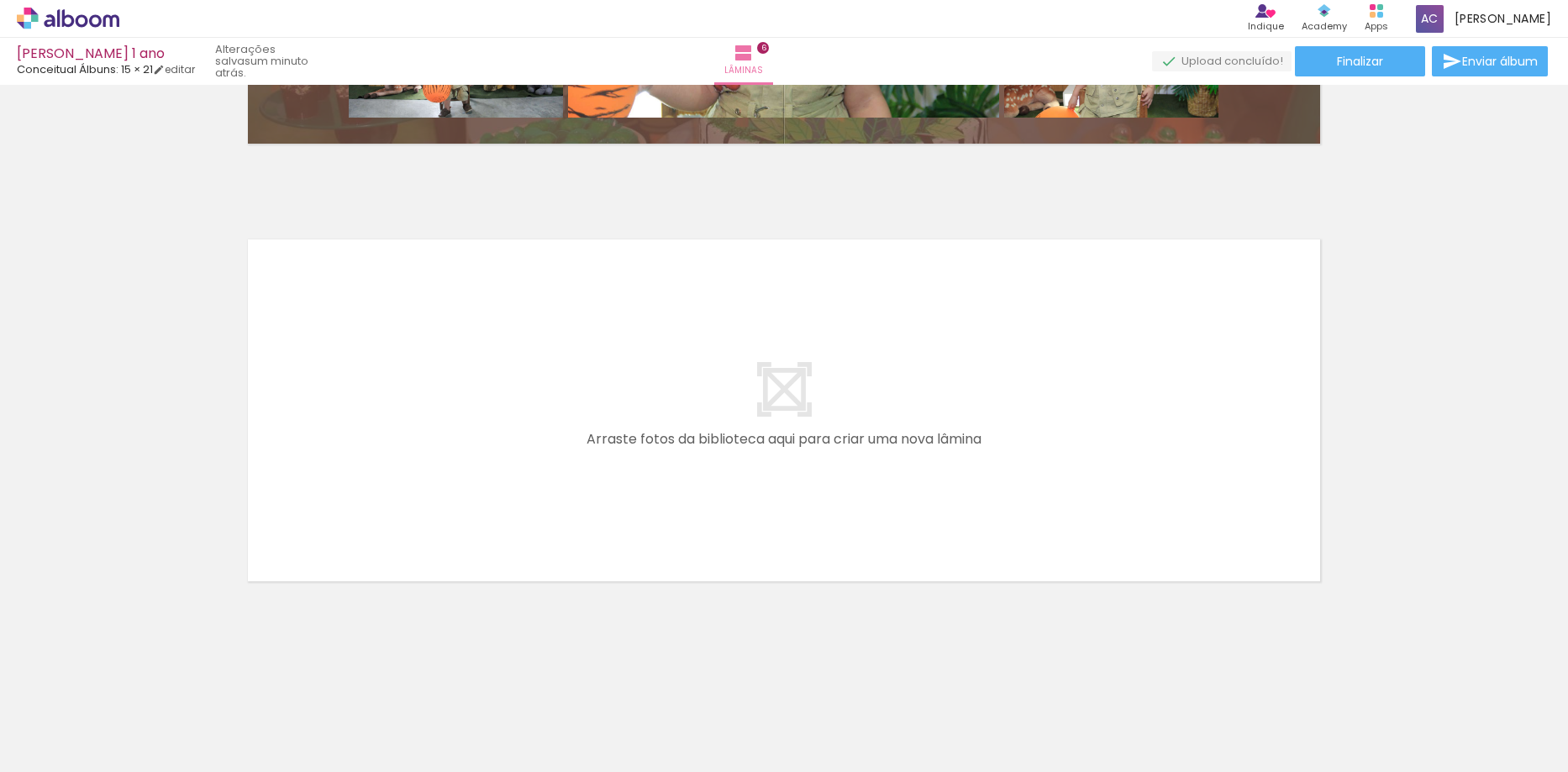
scroll to position [0, 1398]
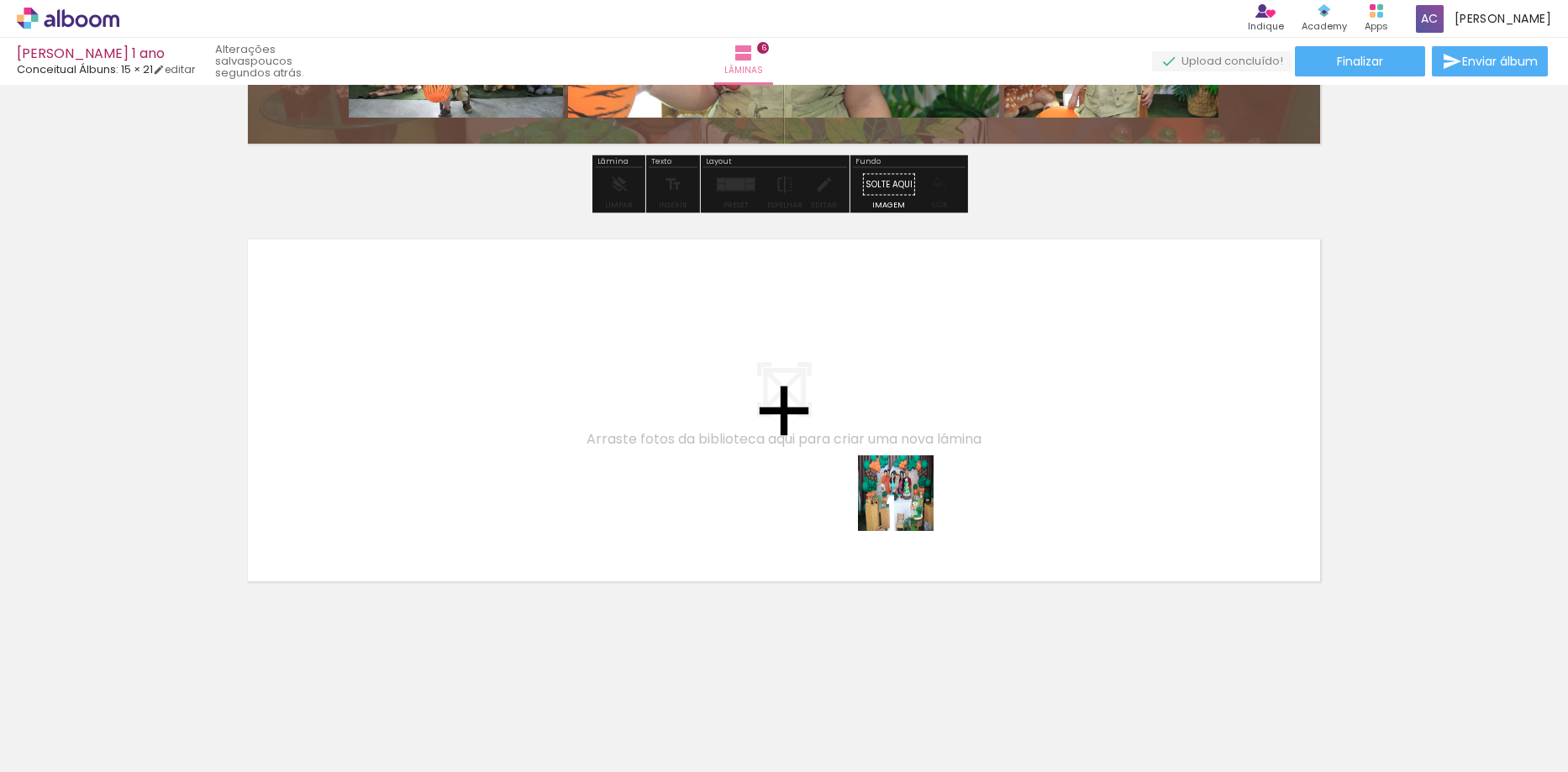
drag, startPoint x: 939, startPoint y: 728, endPoint x: 907, endPoint y: 498, distance: 232.2
click at [907, 498] on quentale-workspace at bounding box center [784, 386] width 1568 height 772
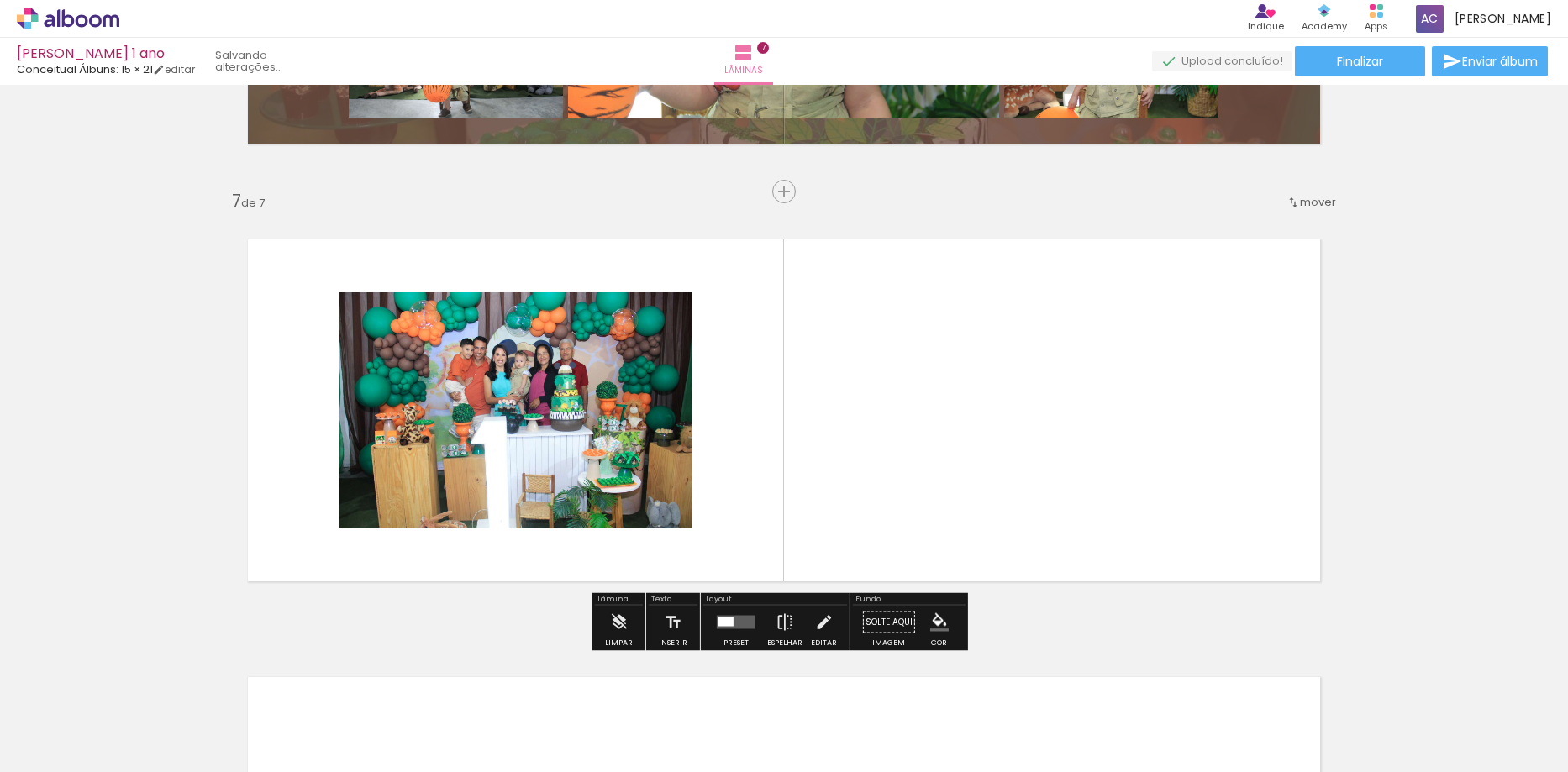
scroll to position [2581, 0]
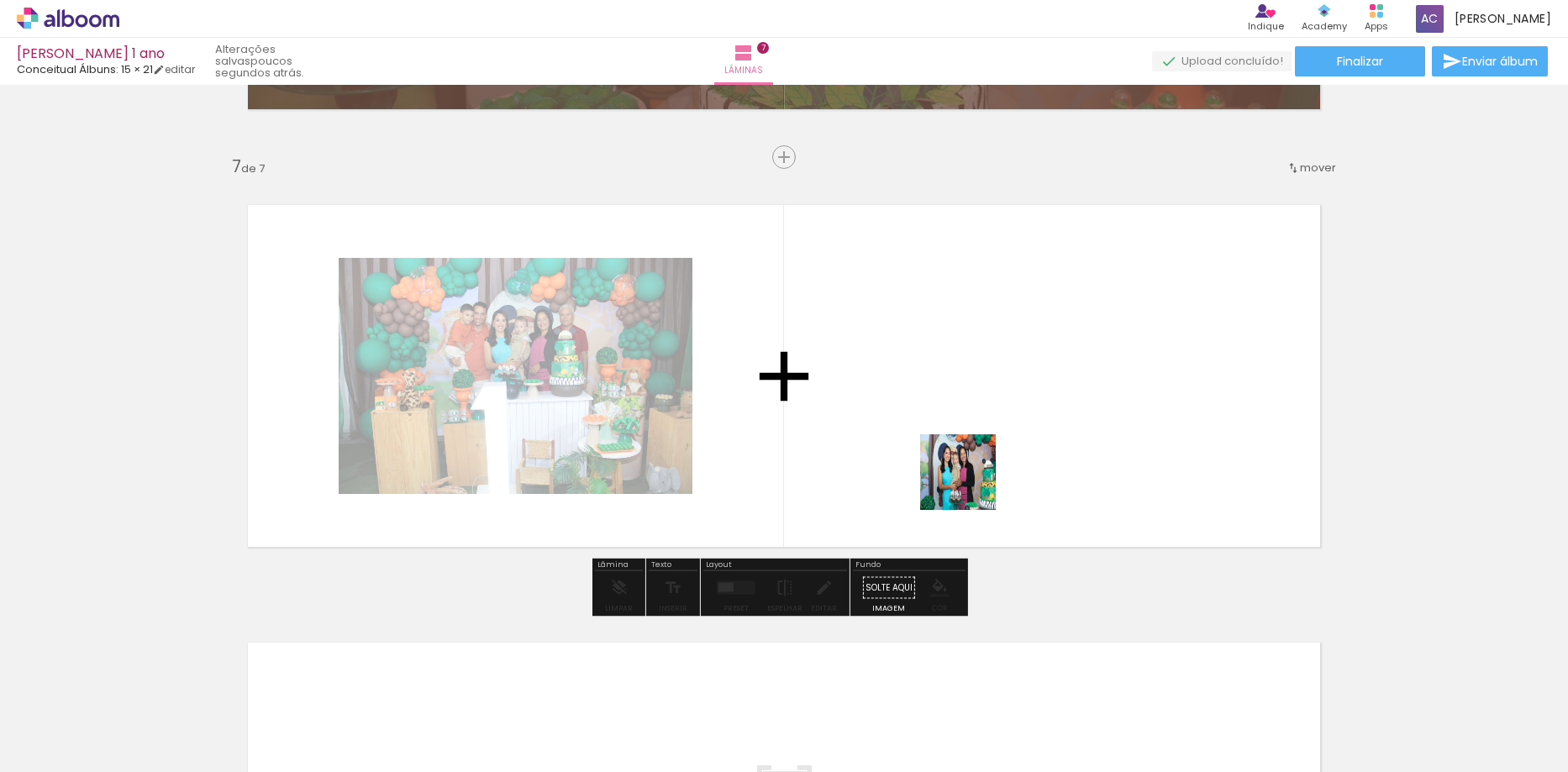
drag, startPoint x: 1050, startPoint y: 705, endPoint x: 971, endPoint y: 526, distance: 195.7
click at [950, 456] on quentale-workspace at bounding box center [784, 386] width 1568 height 772
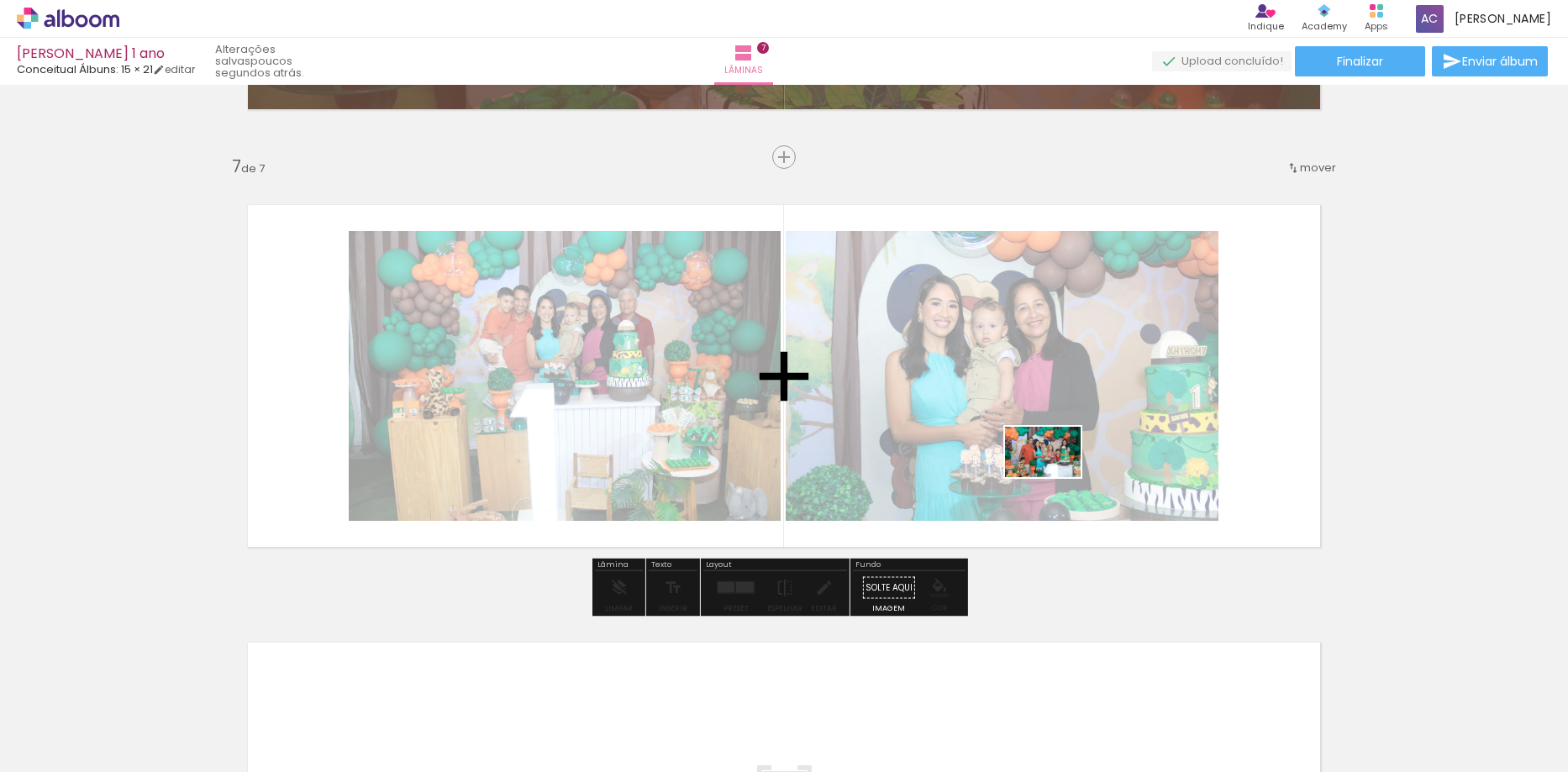
drag, startPoint x: 1121, startPoint y: 665, endPoint x: 1077, endPoint y: 496, distance: 174.6
click at [1048, 454] on quentale-workspace at bounding box center [784, 386] width 1568 height 772
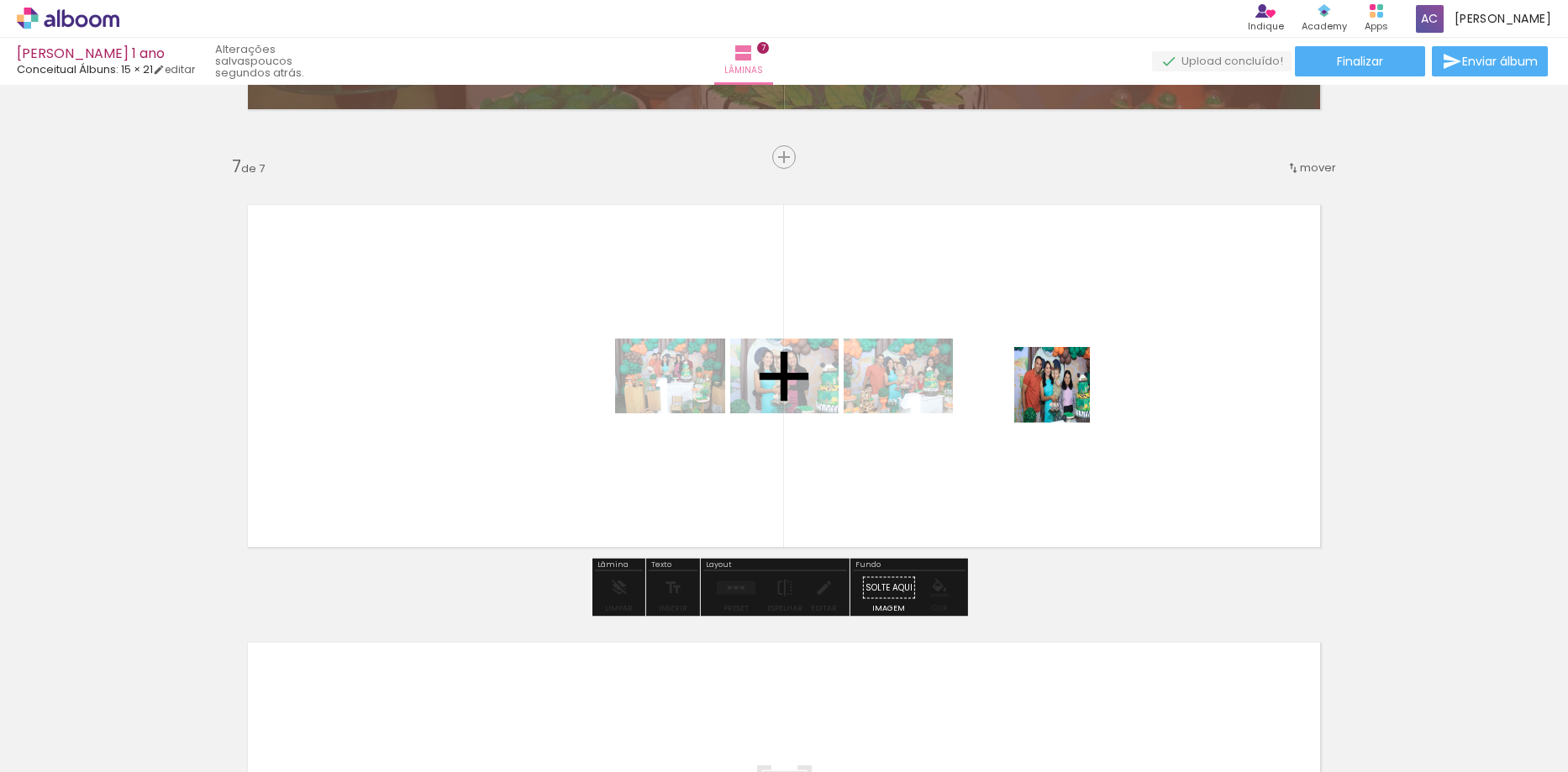
drag, startPoint x: 1212, startPoint y: 726, endPoint x: 1236, endPoint y: 579, distance: 148.9
click at [1053, 381] on quentale-workspace at bounding box center [784, 386] width 1568 height 772
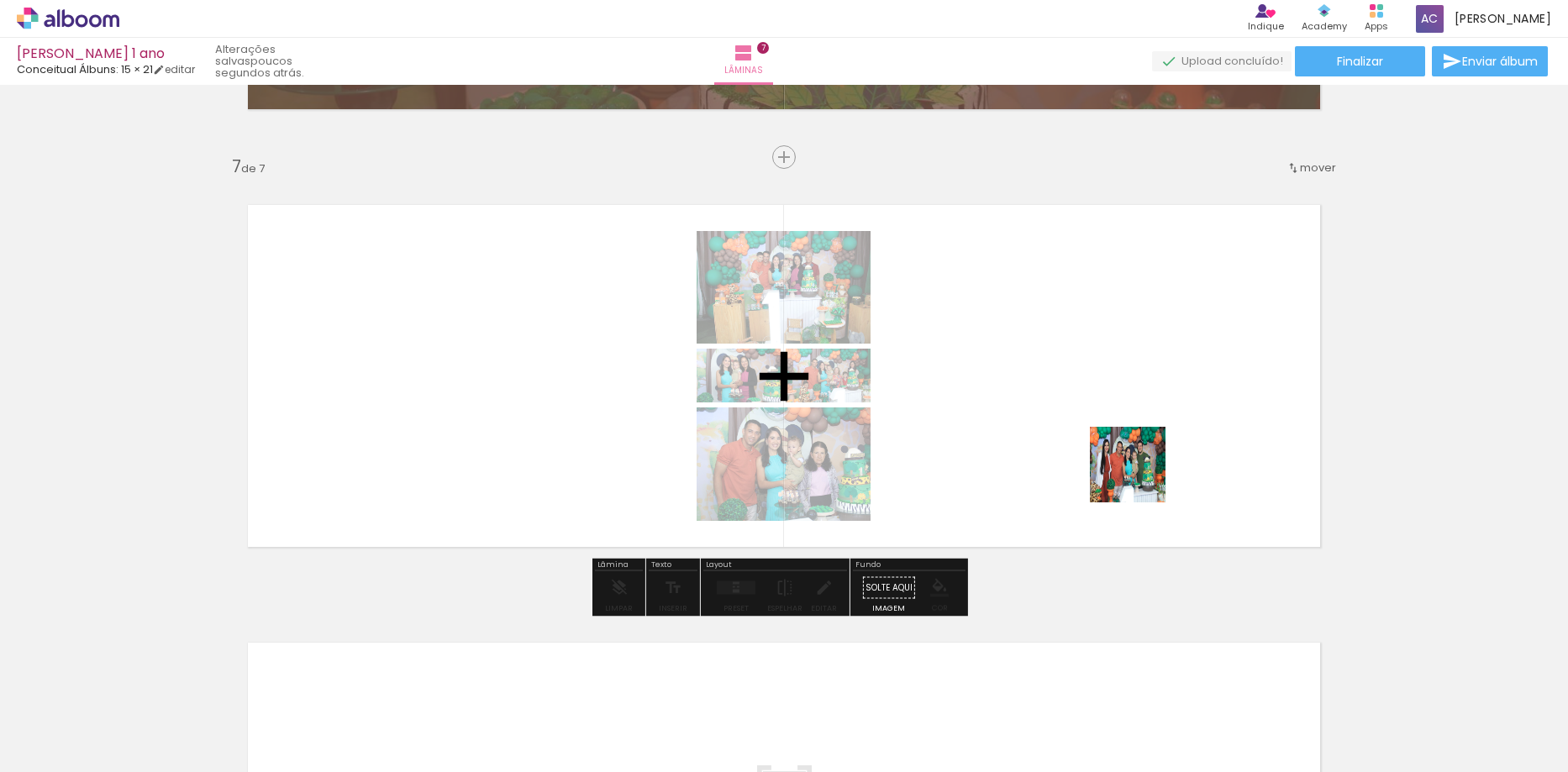
drag, startPoint x: 1307, startPoint y: 732, endPoint x: 1377, endPoint y: 661, distance: 99.7
click at [1109, 439] on quentale-workspace at bounding box center [784, 386] width 1568 height 772
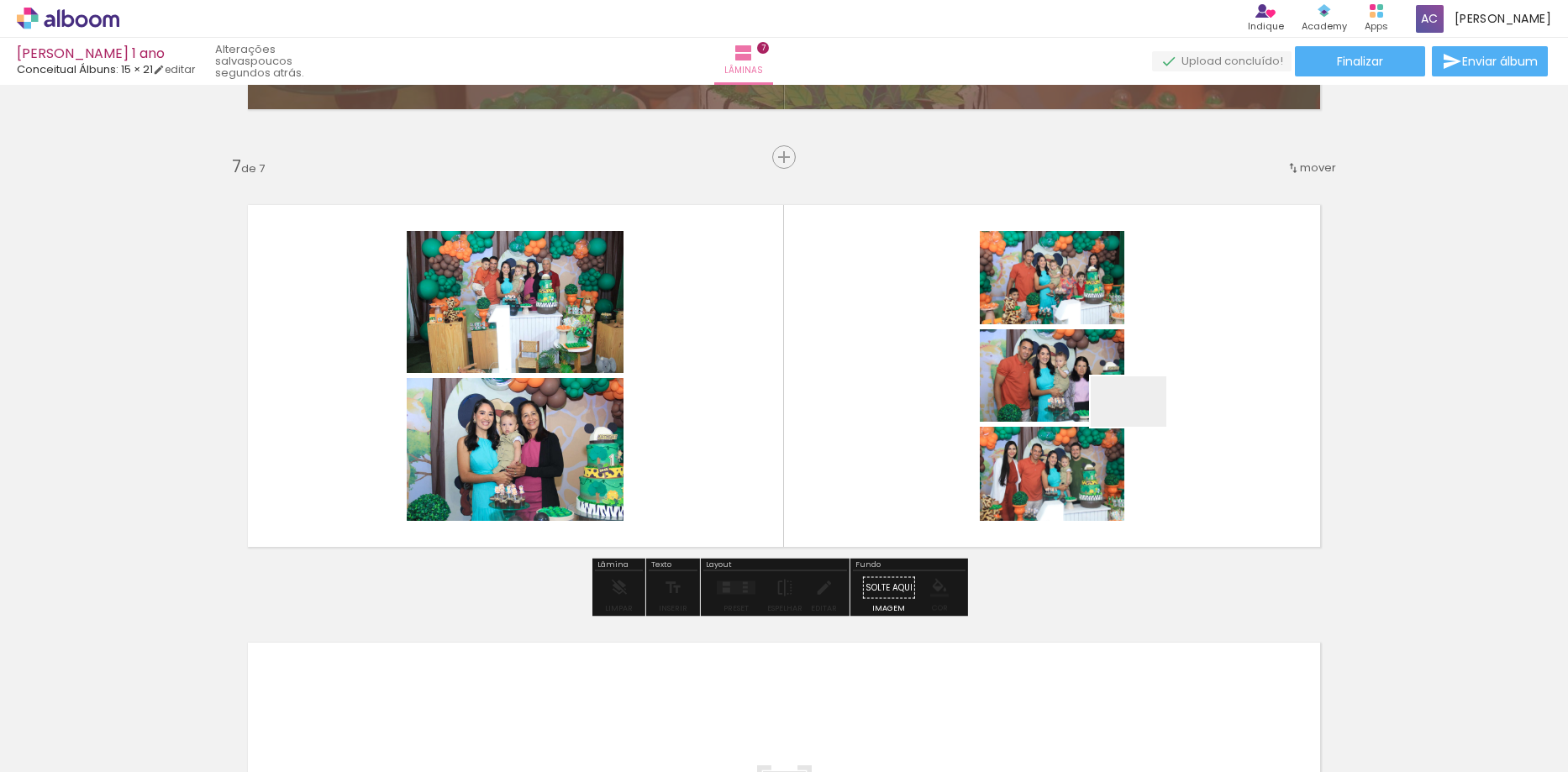
drag, startPoint x: 1414, startPoint y: 721, endPoint x: 1141, endPoint y: 427, distance: 401.2
click at [1141, 427] on quentale-workspace at bounding box center [784, 386] width 1568 height 772
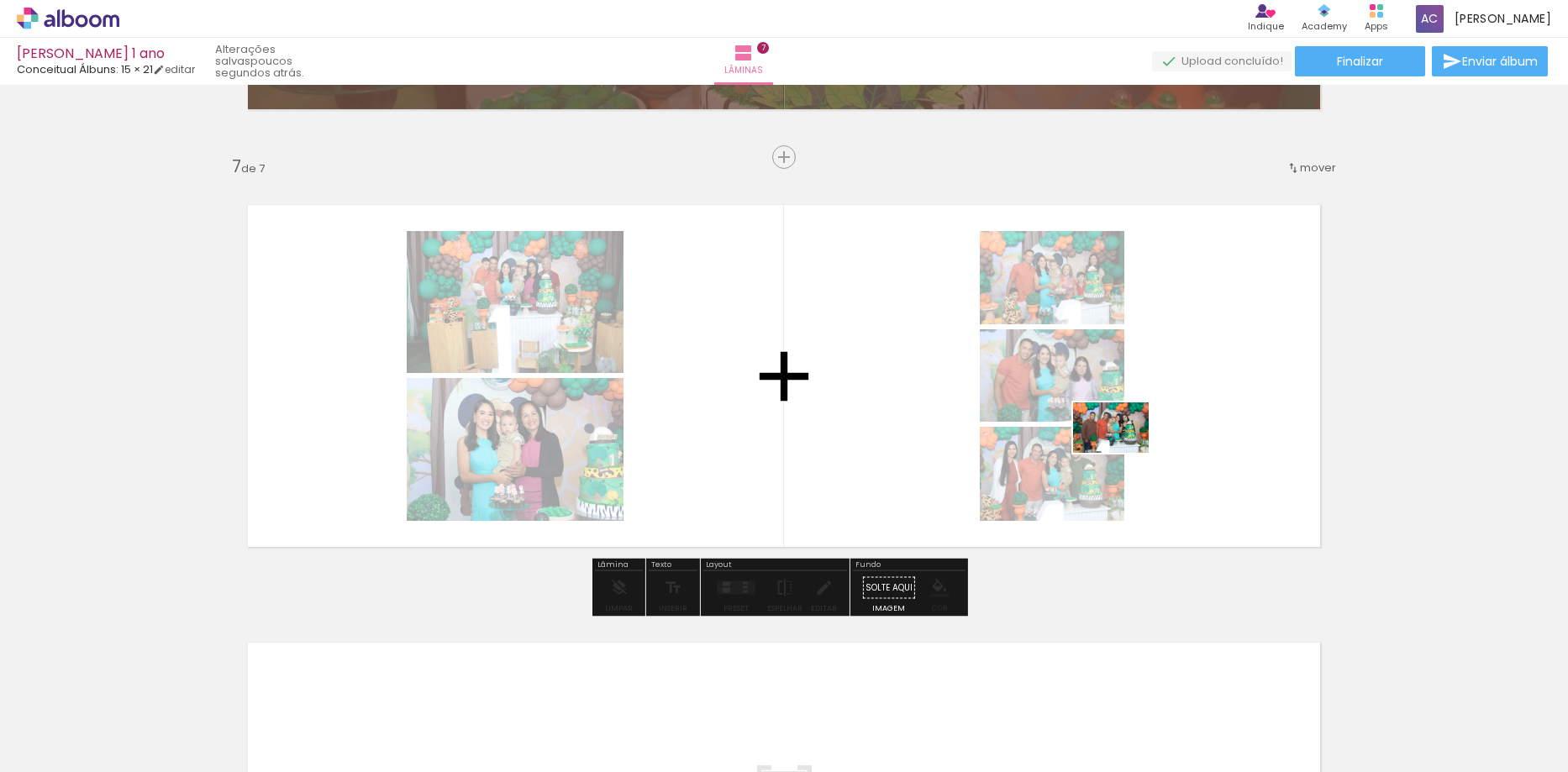
drag, startPoint x: 1463, startPoint y: 707, endPoint x: 1124, endPoint y: 453, distance: 423.6
click at [1124, 453] on quentale-workspace at bounding box center [784, 386] width 1568 height 772
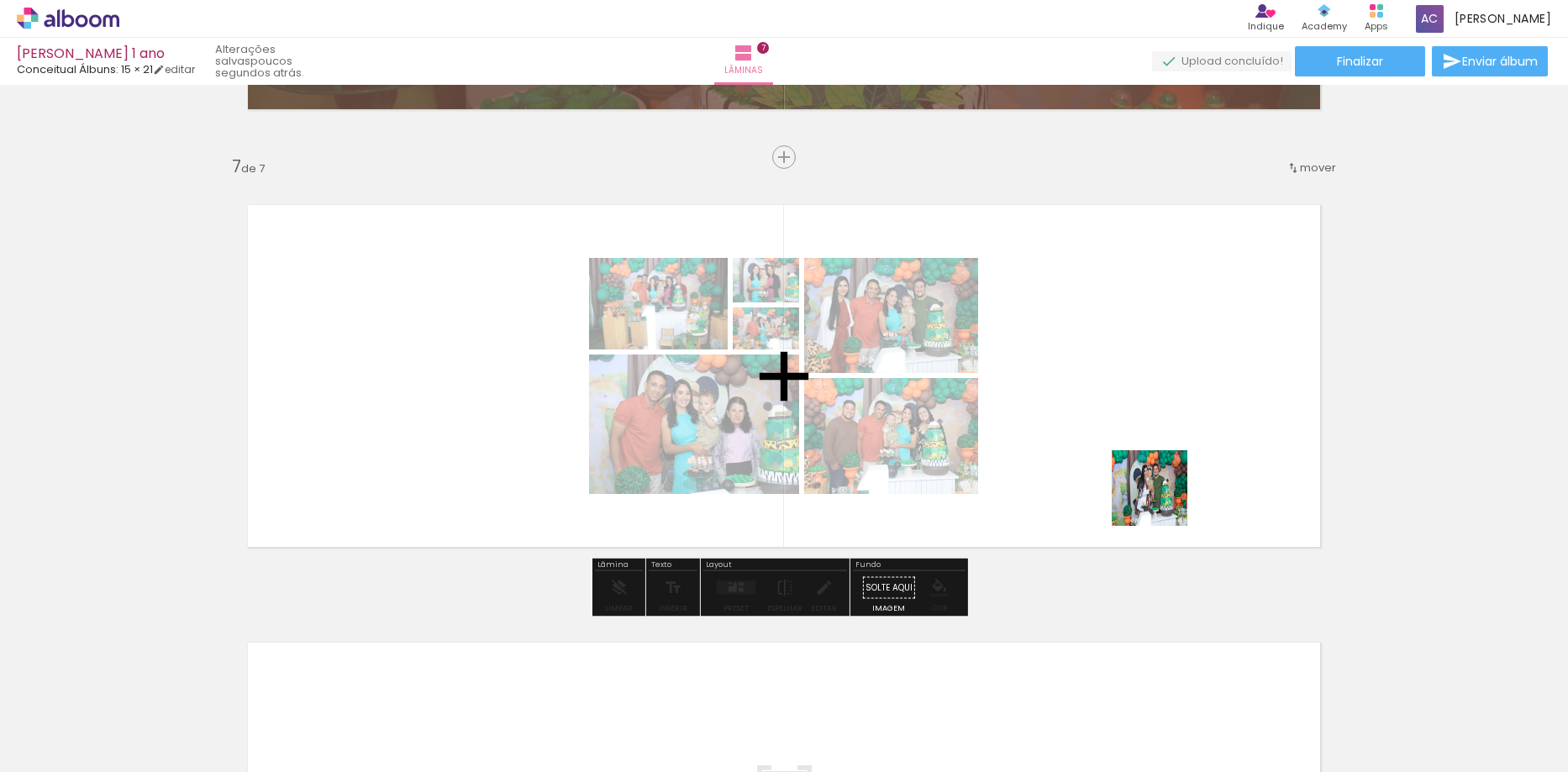
drag, startPoint x: 1423, startPoint y: 730, endPoint x: 1160, endPoint y: 499, distance: 350.0
click at [1160, 499] on quentale-workspace at bounding box center [784, 386] width 1568 height 772
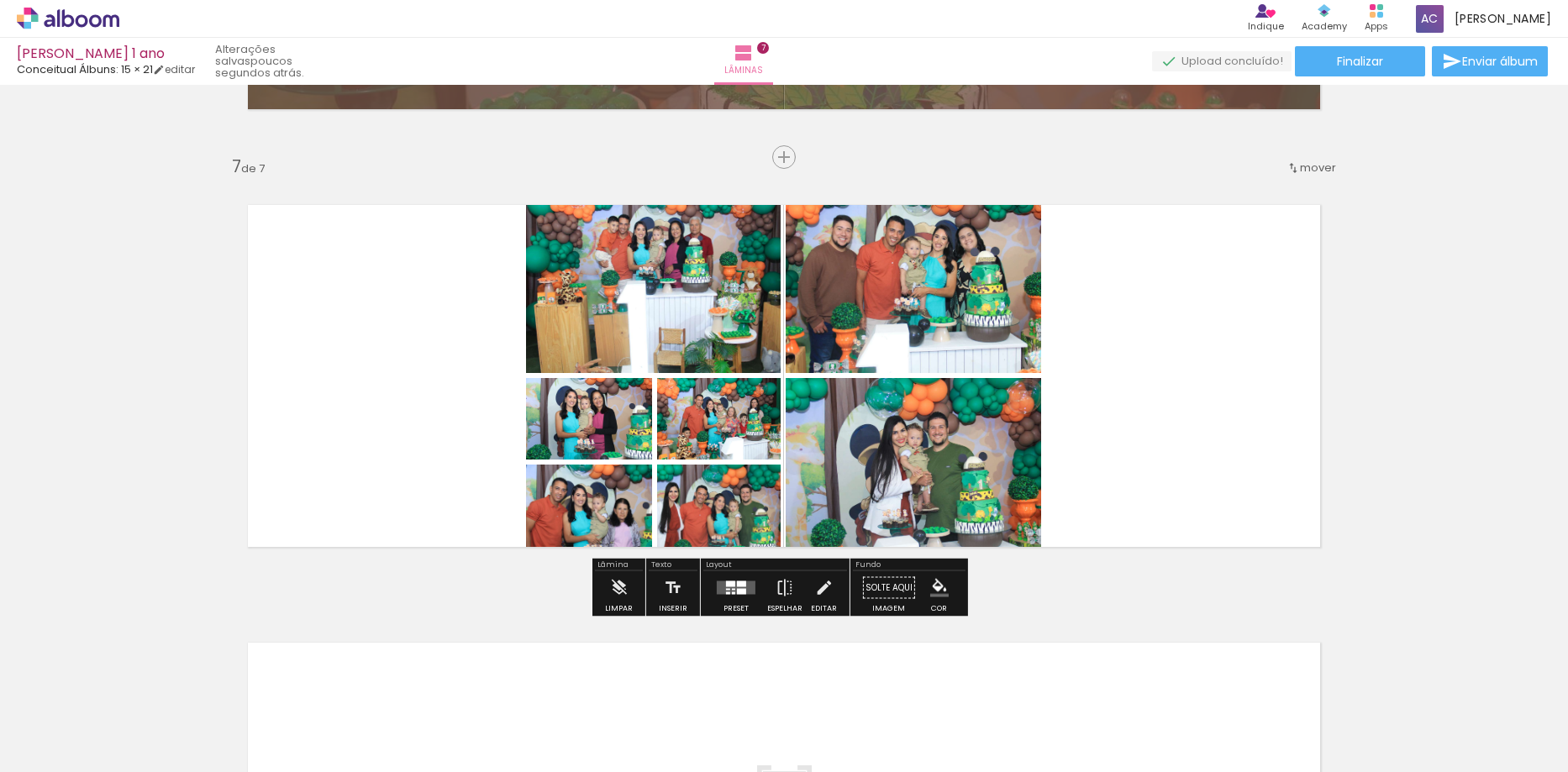
click at [737, 589] on div at bounding box center [741, 591] width 10 height 6
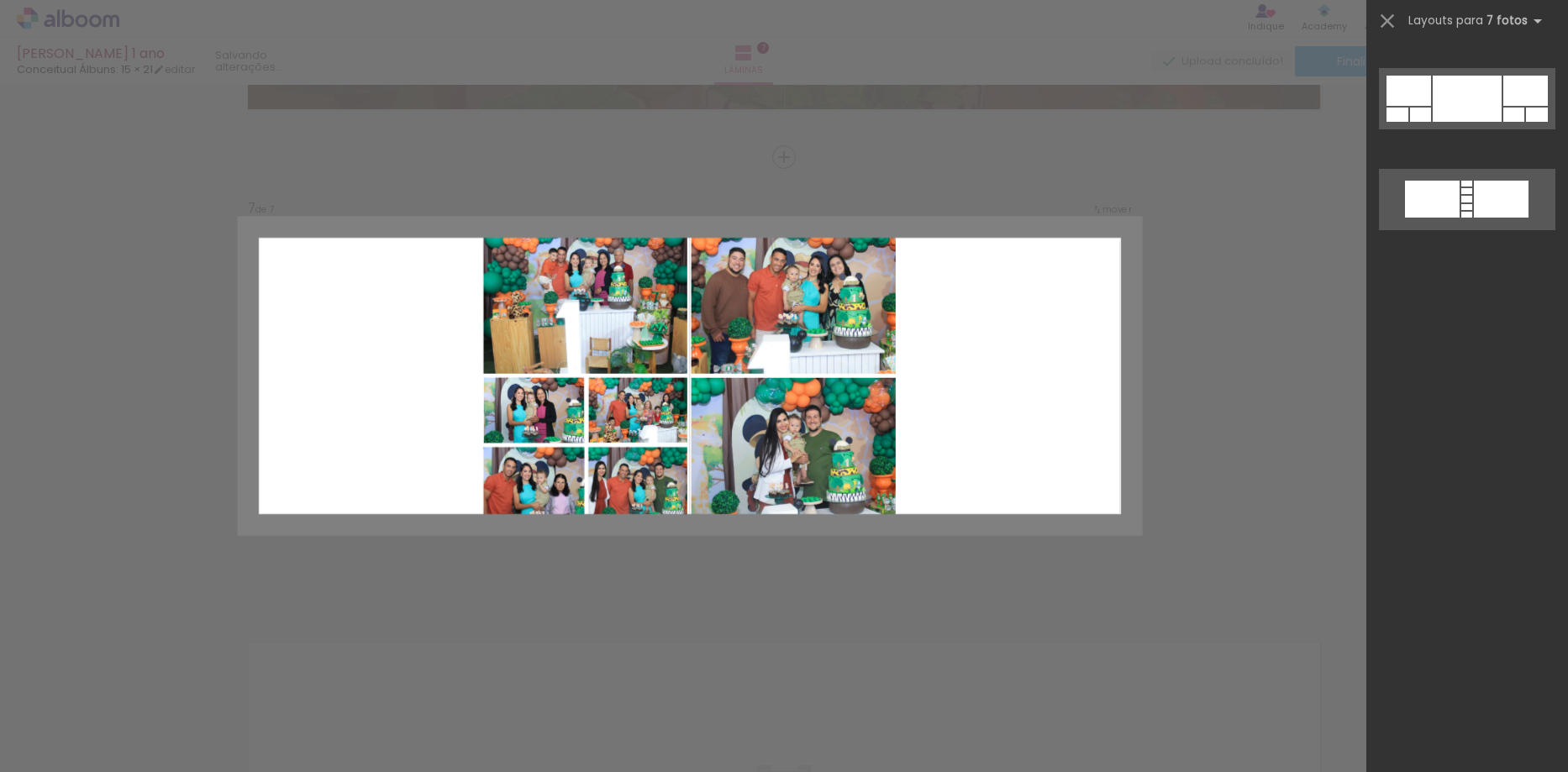
scroll to position [0, 0]
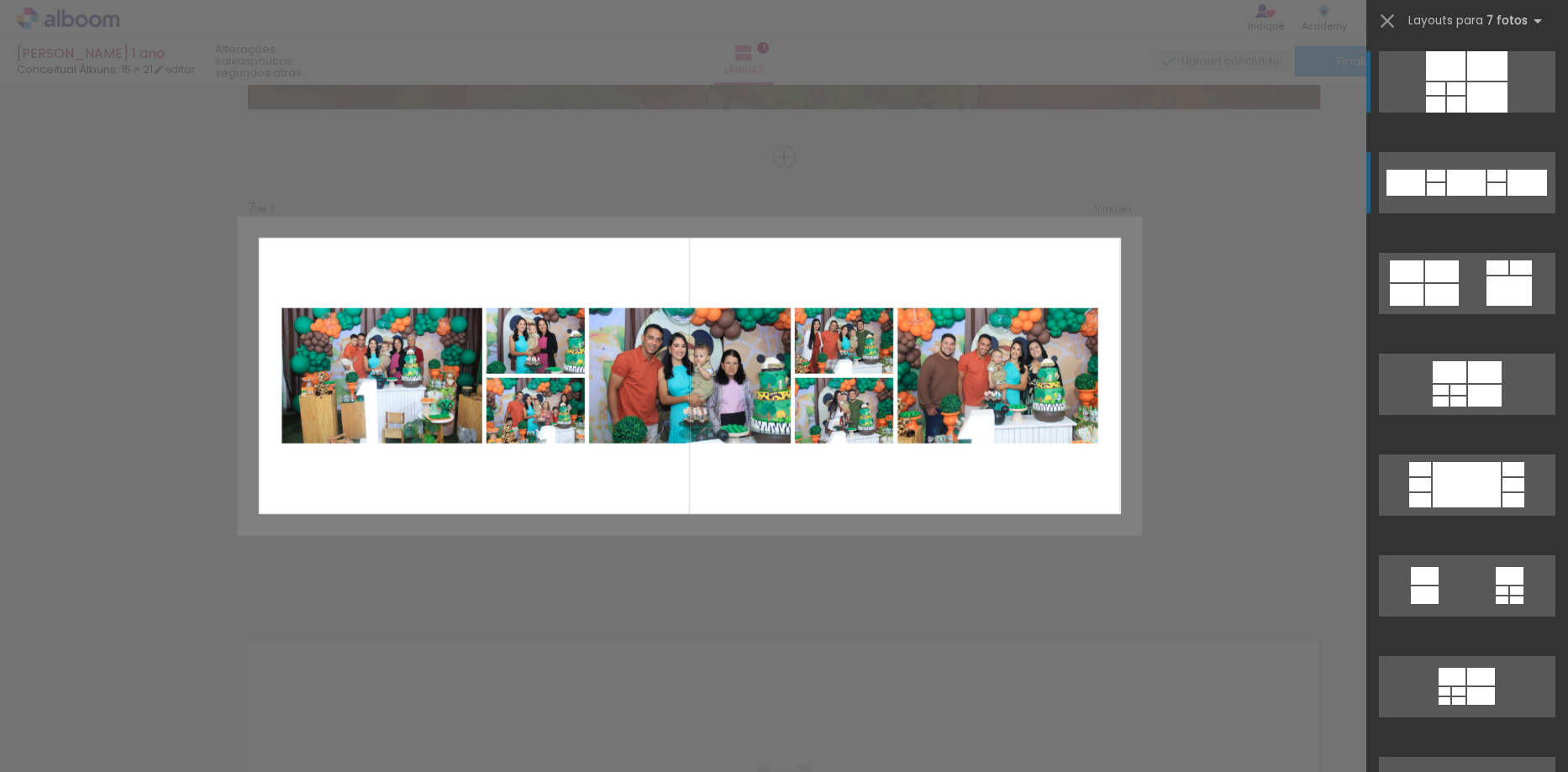
click at [1487, 196] on quentale-layouter at bounding box center [1468, 183] width 177 height 61
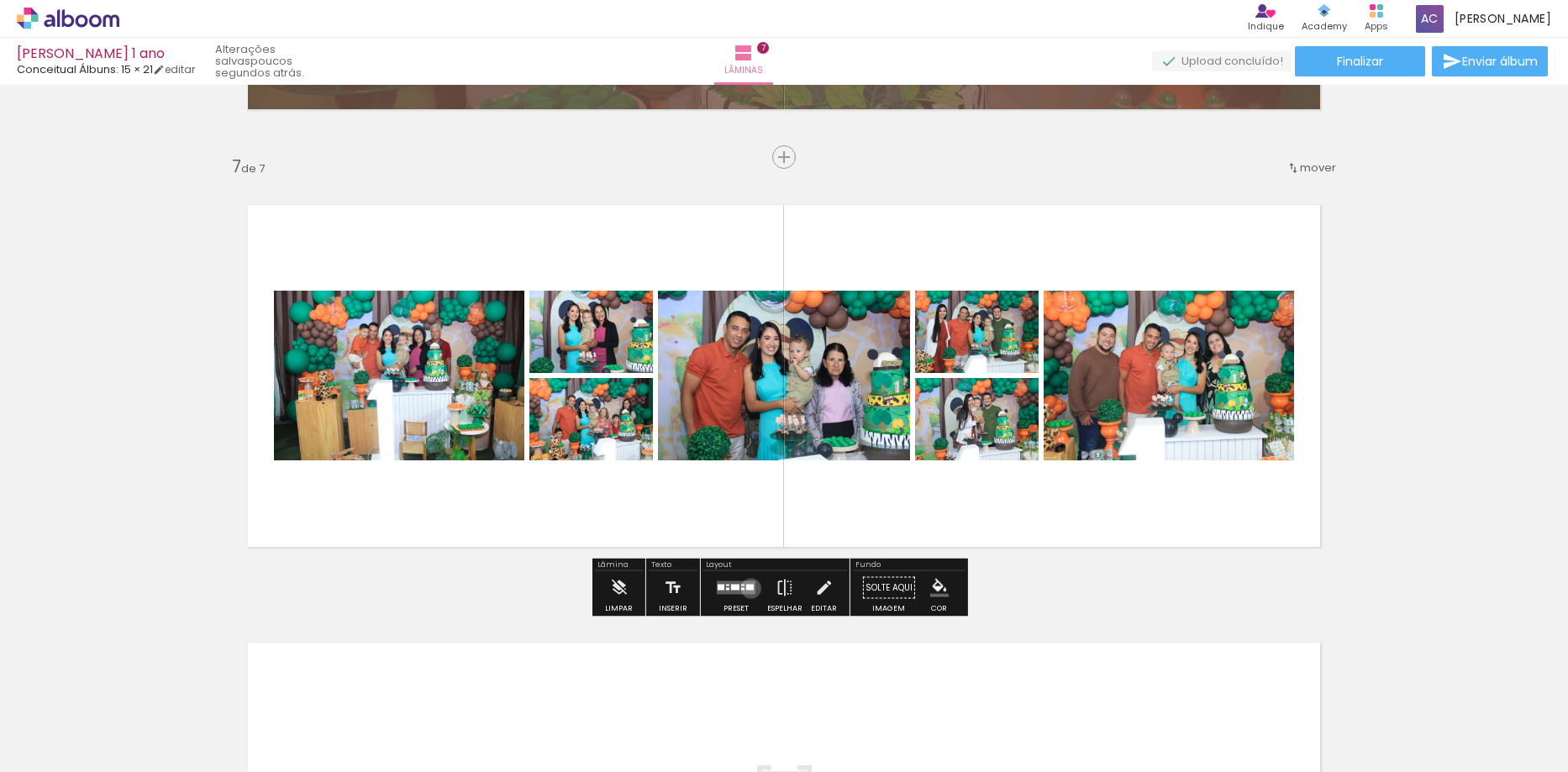
click at [747, 588] on div at bounding box center [750, 588] width 8 height 6
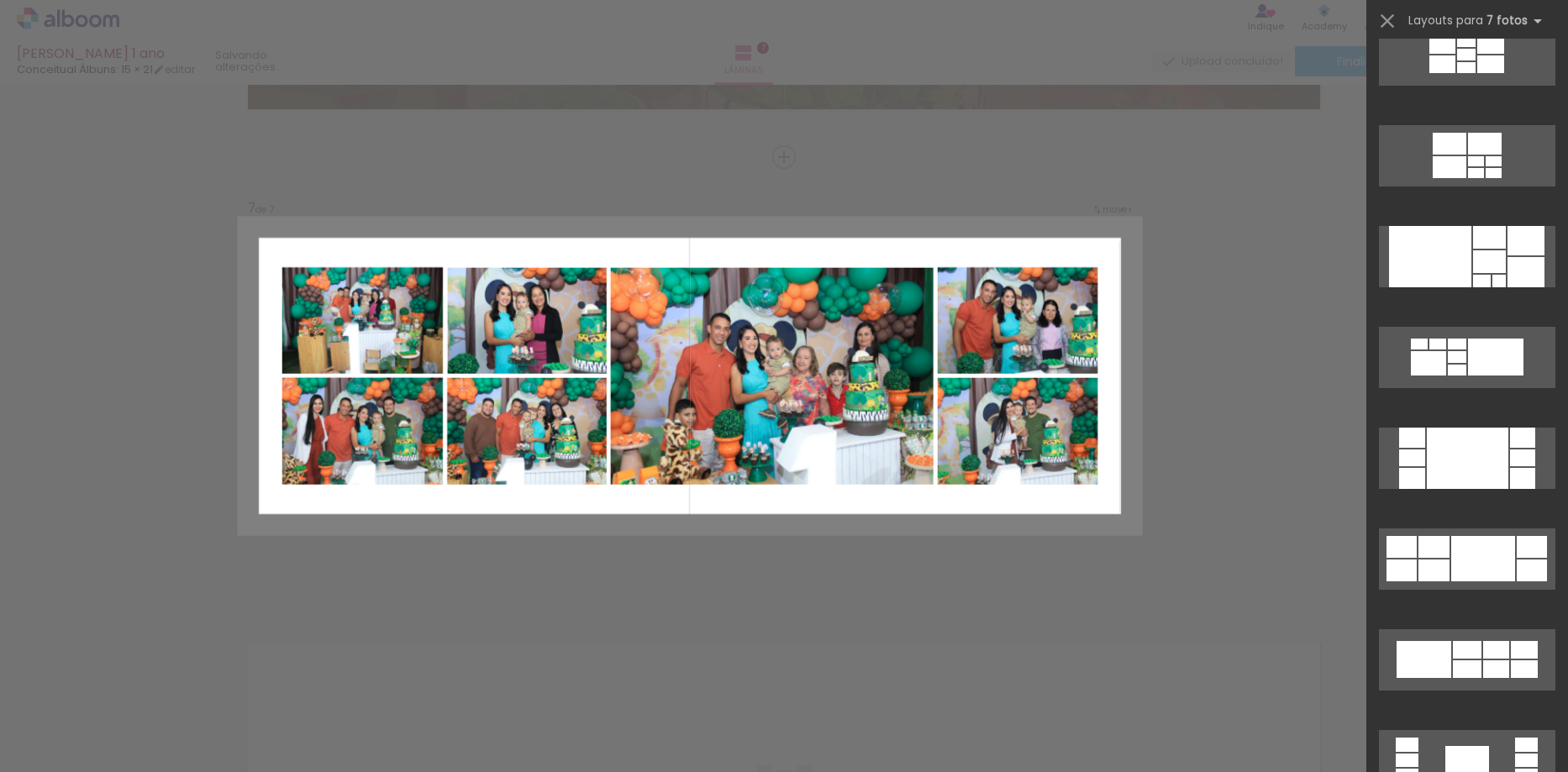
scroll to position [2369, 0]
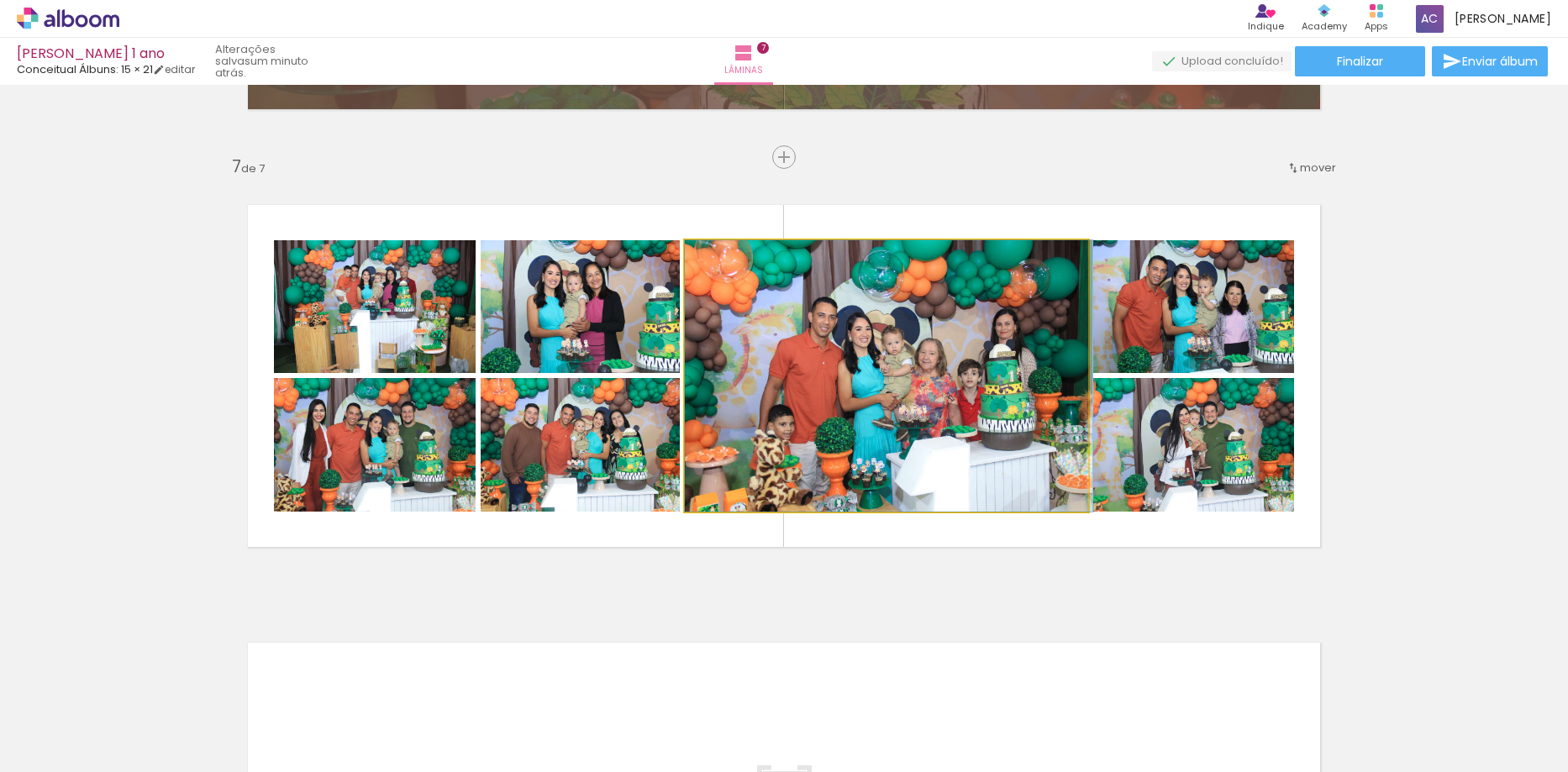
drag, startPoint x: 856, startPoint y: 439, endPoint x: 871, endPoint y: 439, distance: 15.0
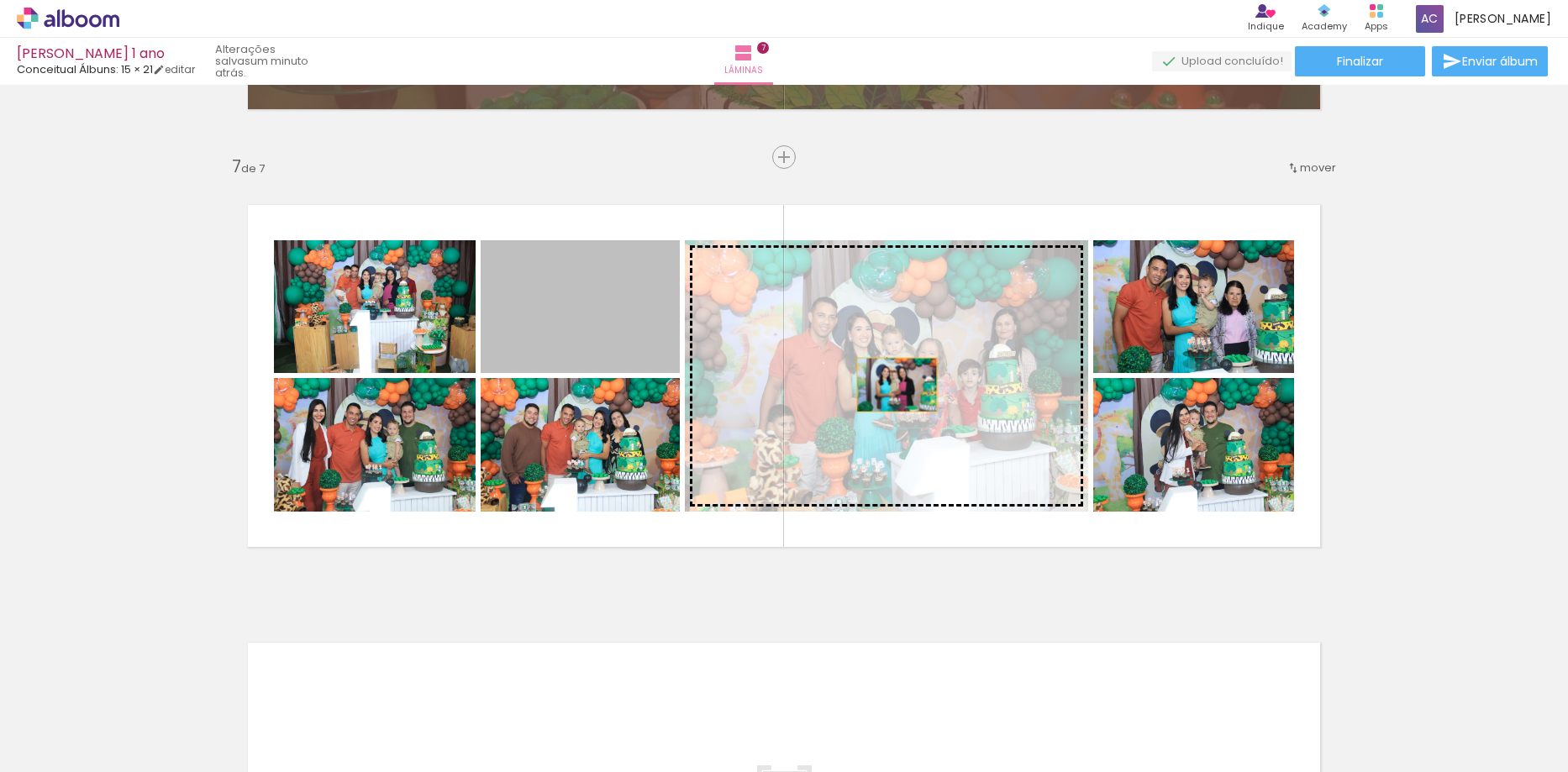
drag, startPoint x: 545, startPoint y: 301, endPoint x: 891, endPoint y: 385, distance: 356.1
click at [0, 0] on slot at bounding box center [0, 0] width 0 height 0
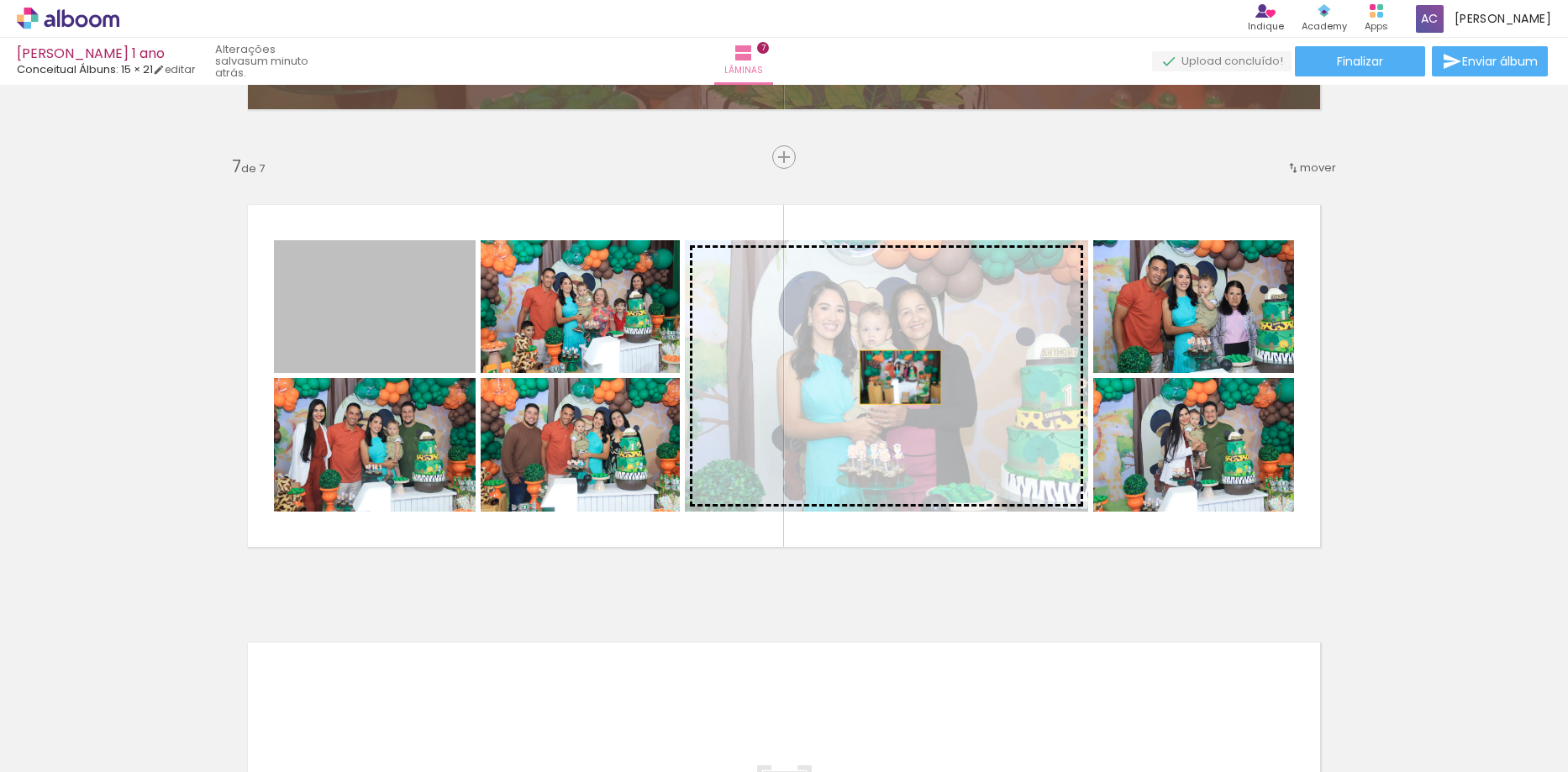
drag, startPoint x: 371, startPoint y: 304, endPoint x: 945, endPoint y: 381, distance: 579.1
click at [0, 0] on slot at bounding box center [0, 0] width 0 height 0
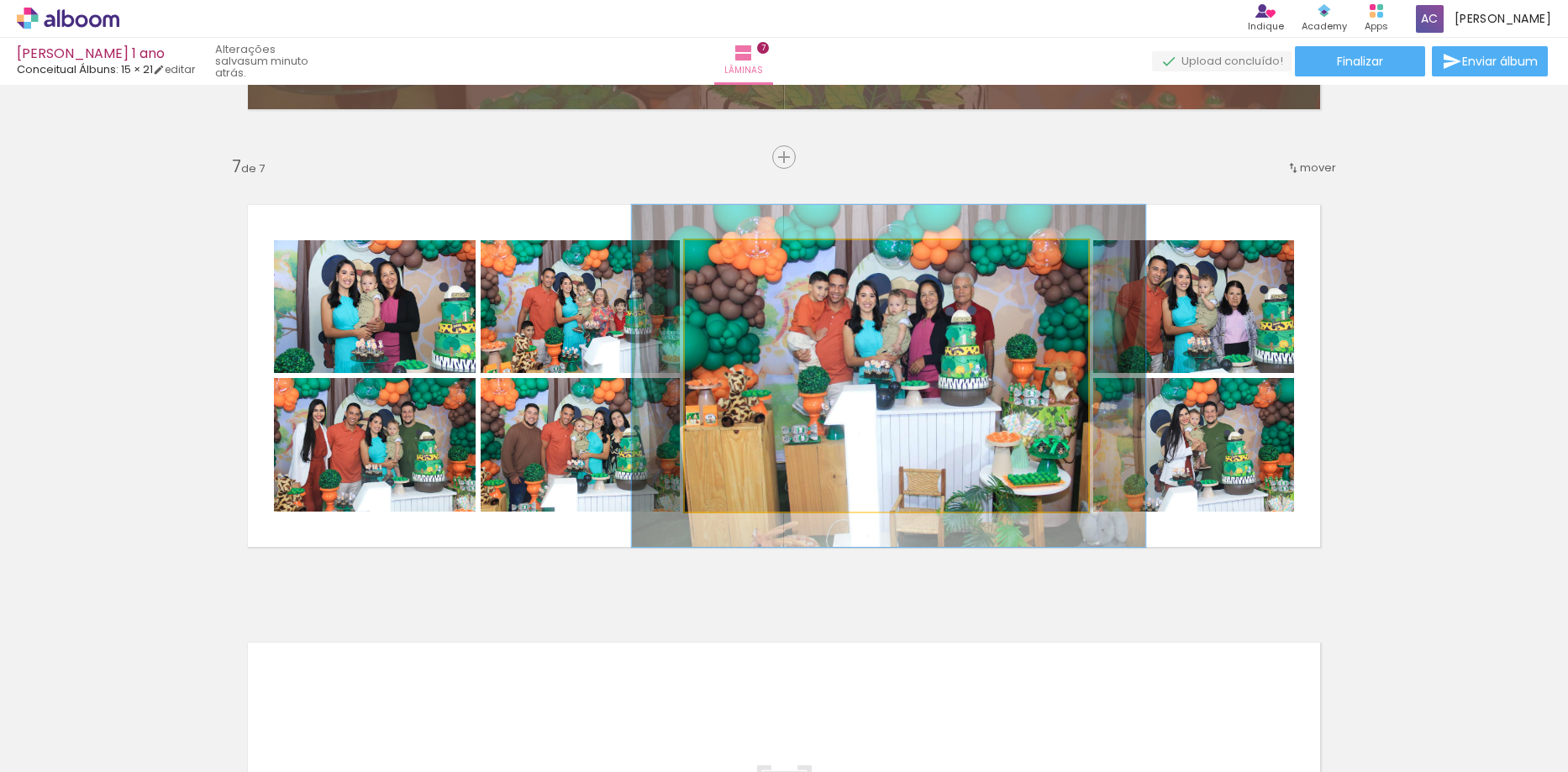
drag, startPoint x: 720, startPoint y: 255, endPoint x: 735, endPoint y: 257, distance: 15.1
type paper-slider "126"
click at [735, 257] on div at bounding box center [739, 257] width 15 height 15
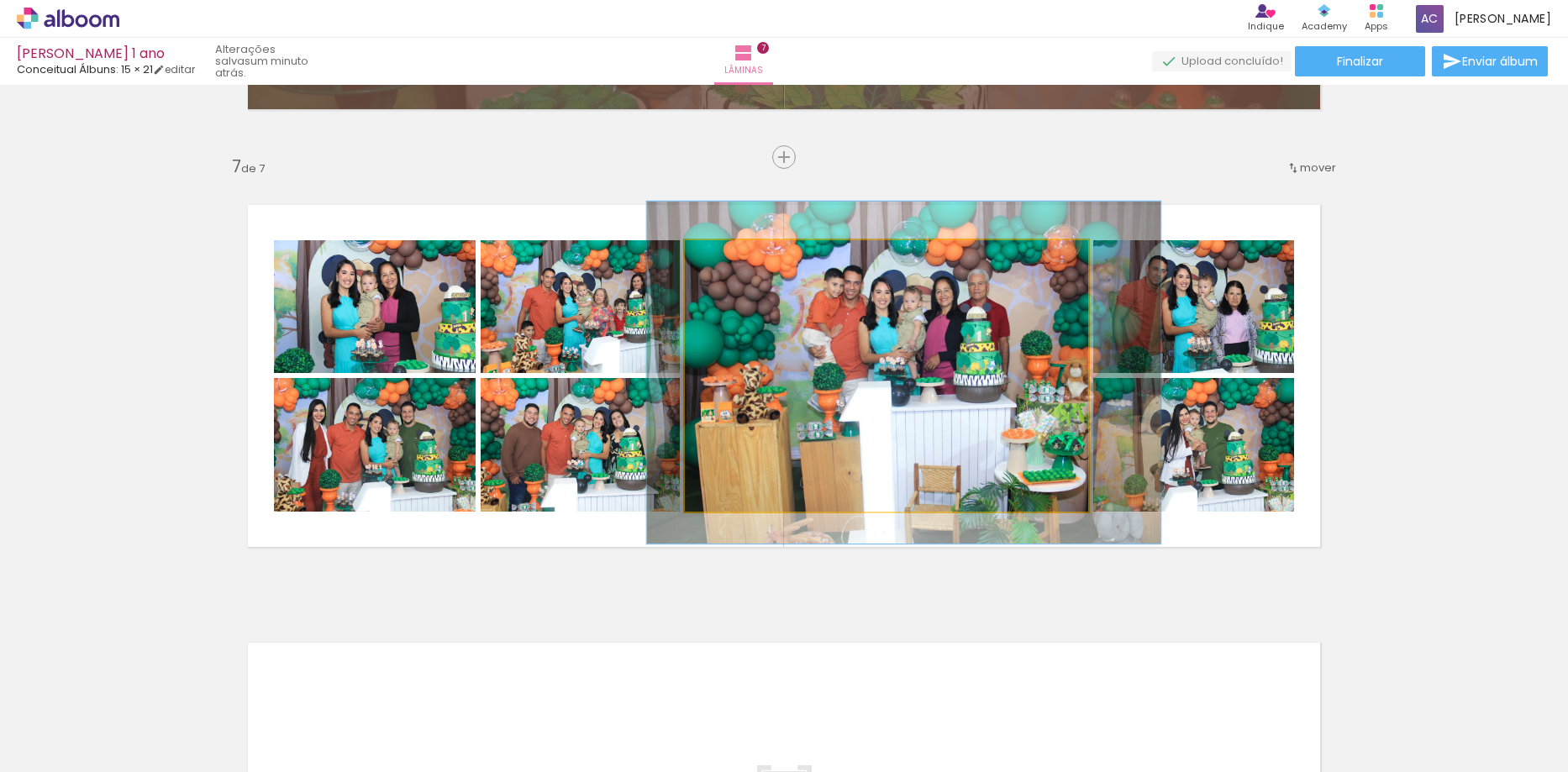
drag, startPoint x: 931, startPoint y: 438, endPoint x: 941, endPoint y: 436, distance: 10.2
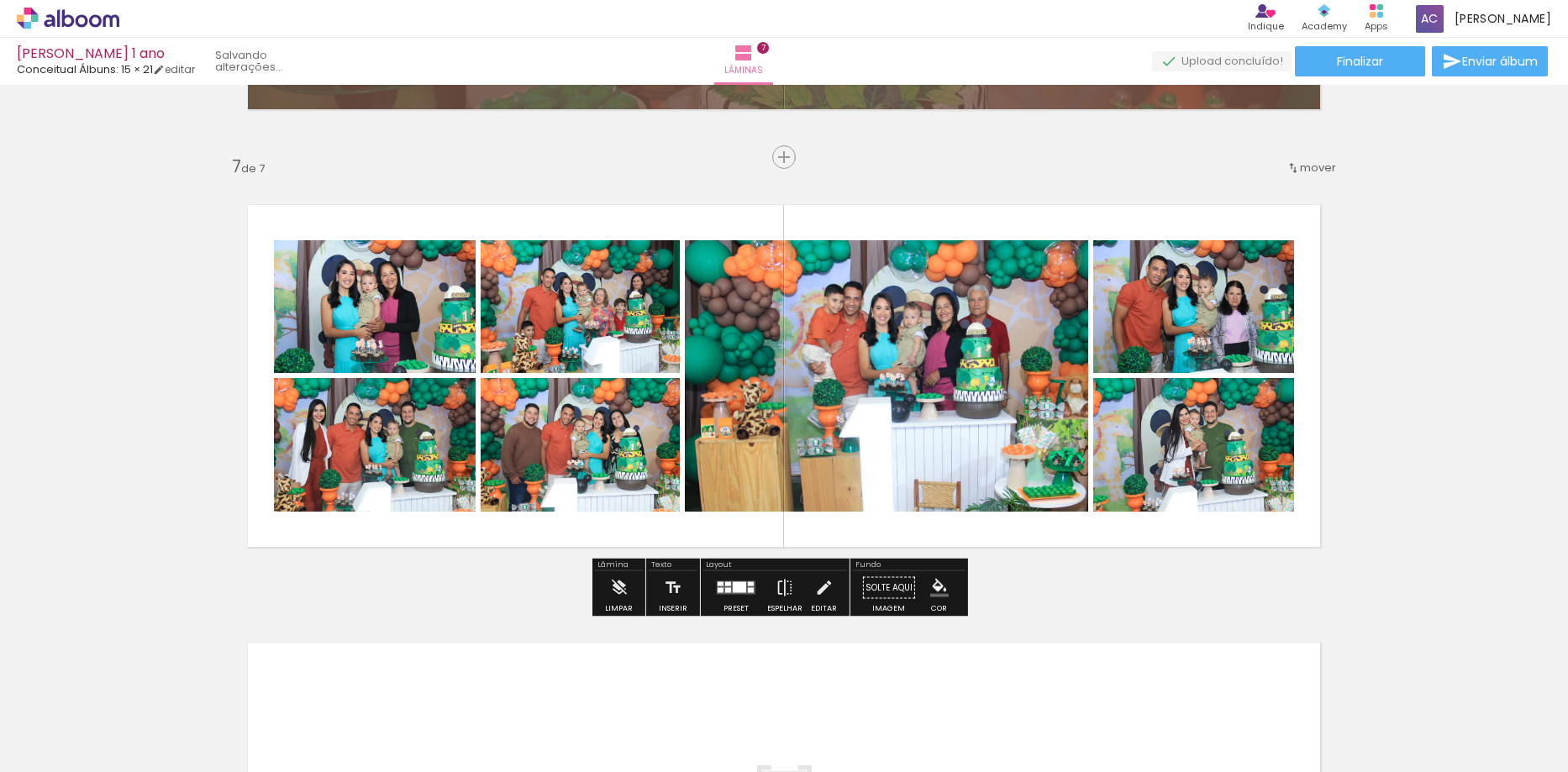
click at [934, 588] on iron-icon "color picker" at bounding box center [939, 588] width 18 height 18
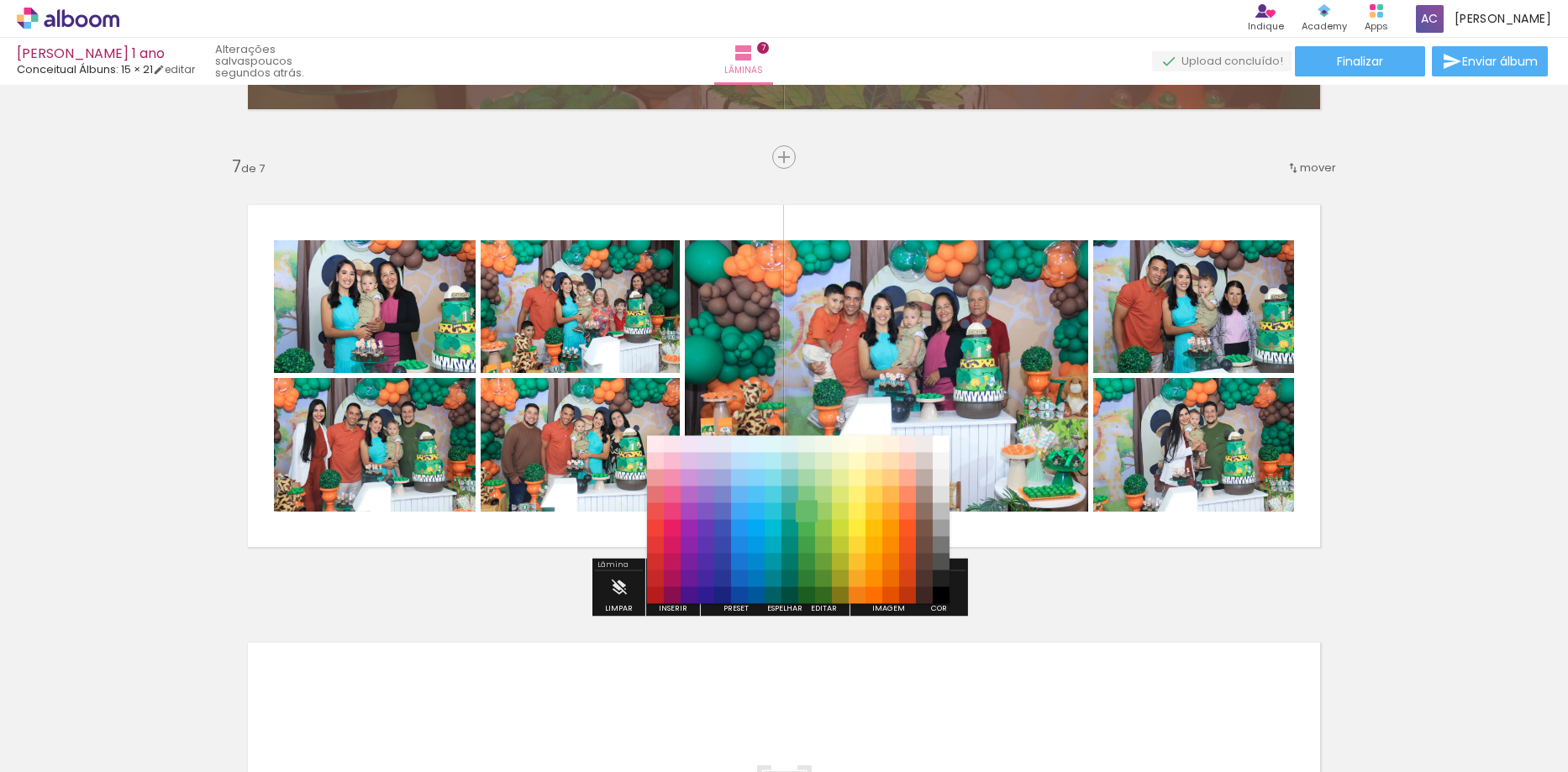
click at [806, 503] on paper-item "#66bb6a" at bounding box center [806, 511] width 16 height 16
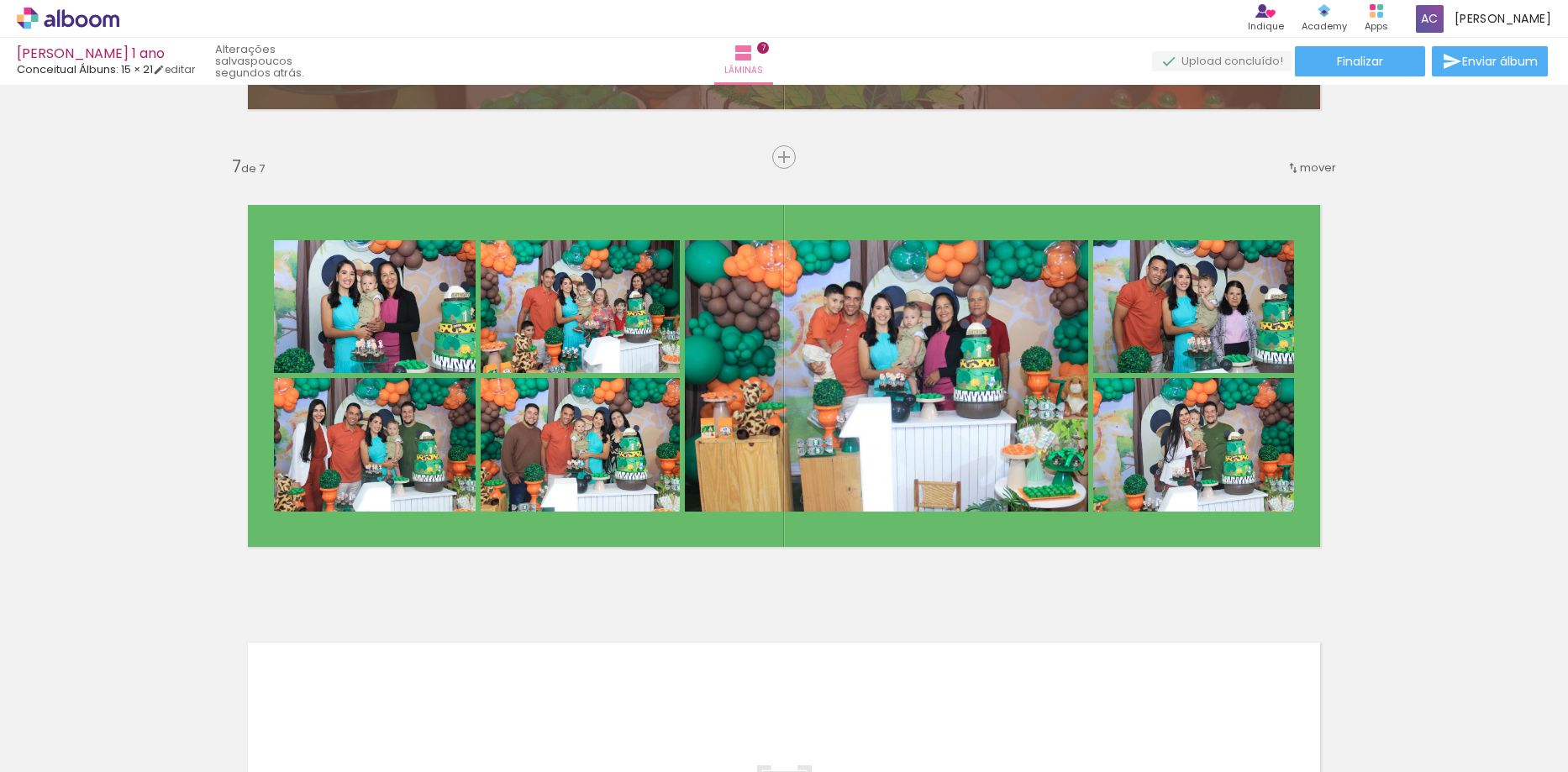
scroll to position [0, 0]
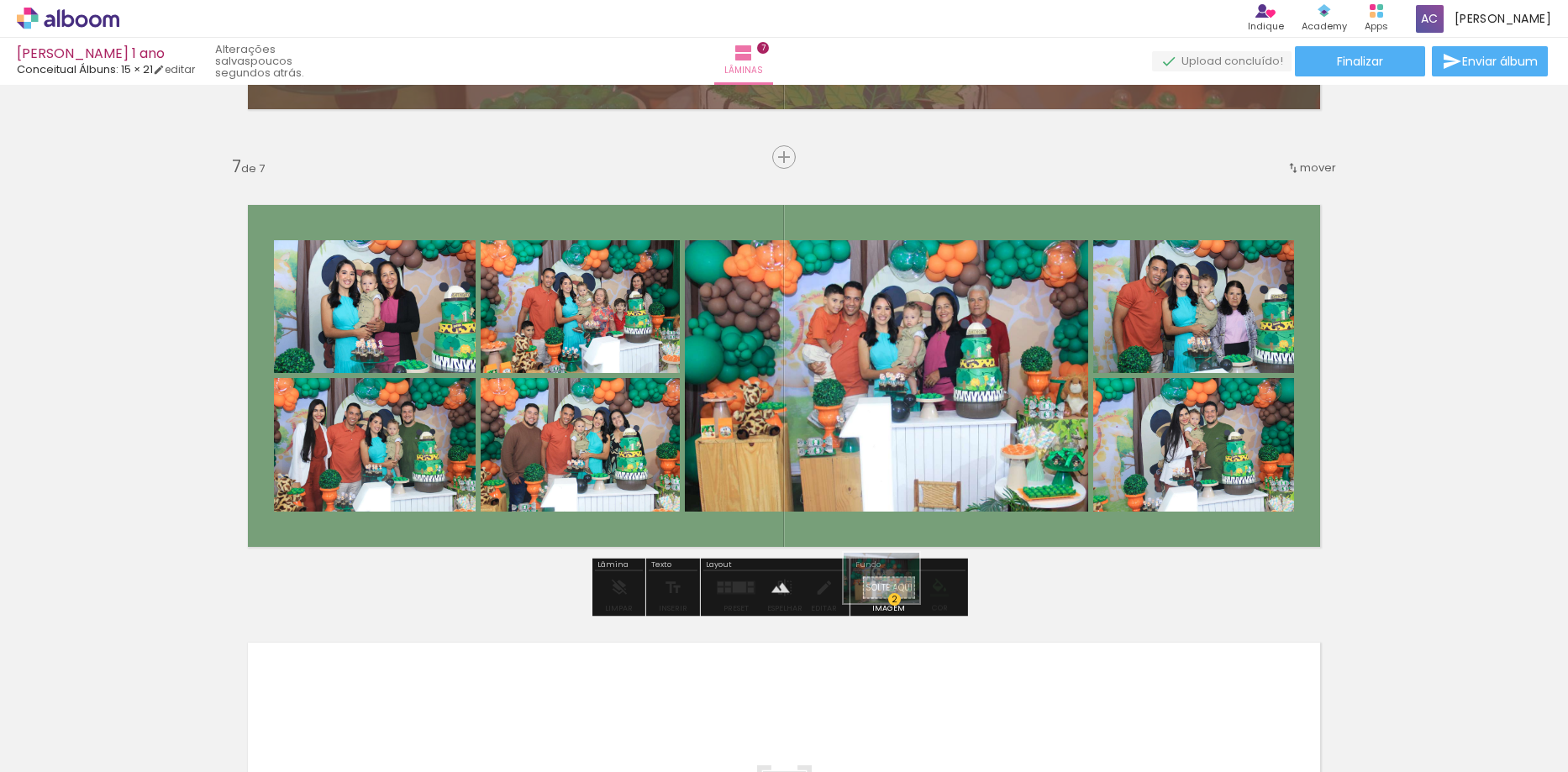
drag, startPoint x: 669, startPoint y: 537, endPoint x: 894, endPoint y: 603, distance: 234.5
click at [894, 603] on quentale-workspace at bounding box center [784, 386] width 1568 height 772
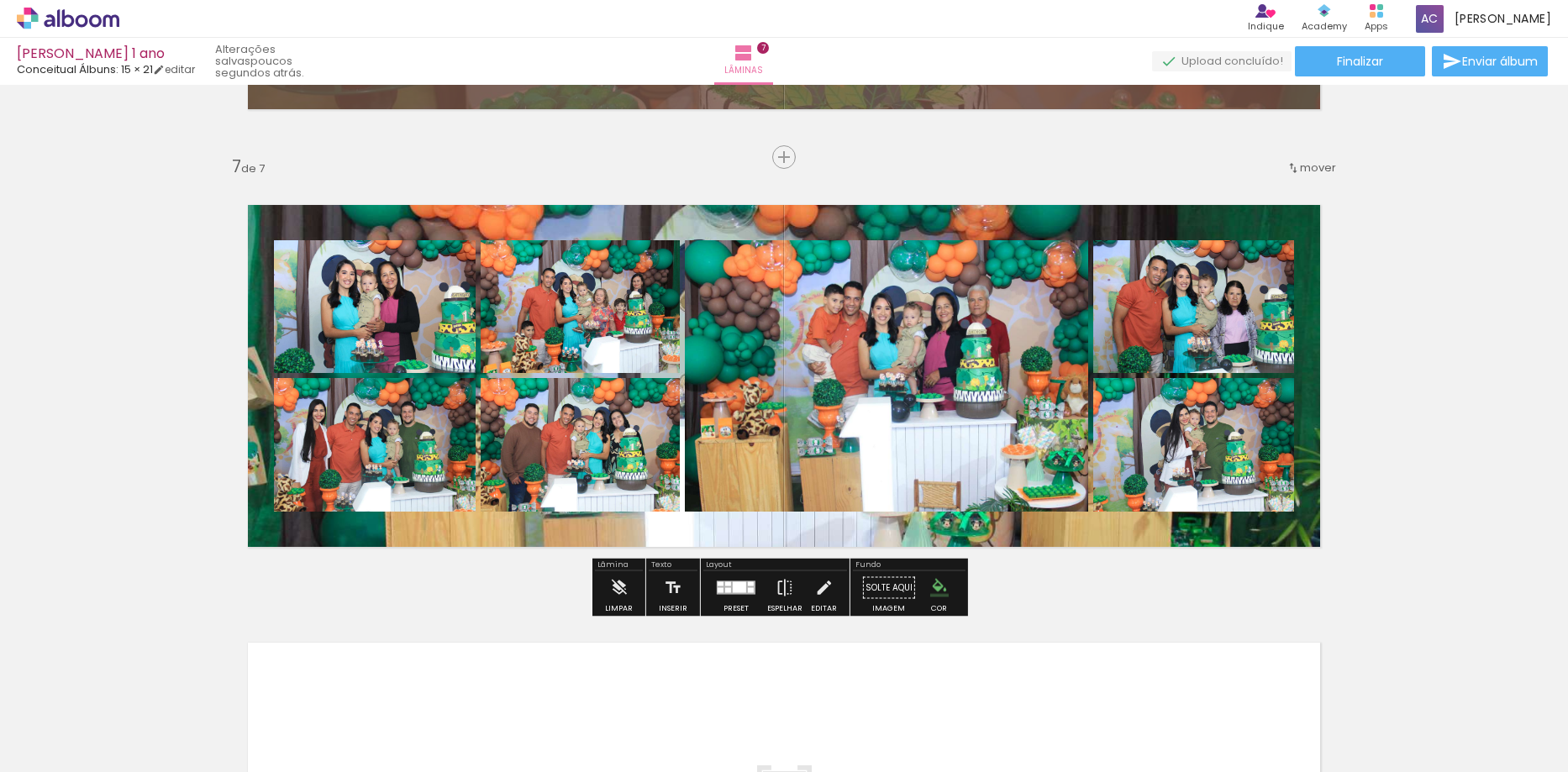
click at [745, 534] on quentale-layouter at bounding box center [784, 376] width 1126 height 396
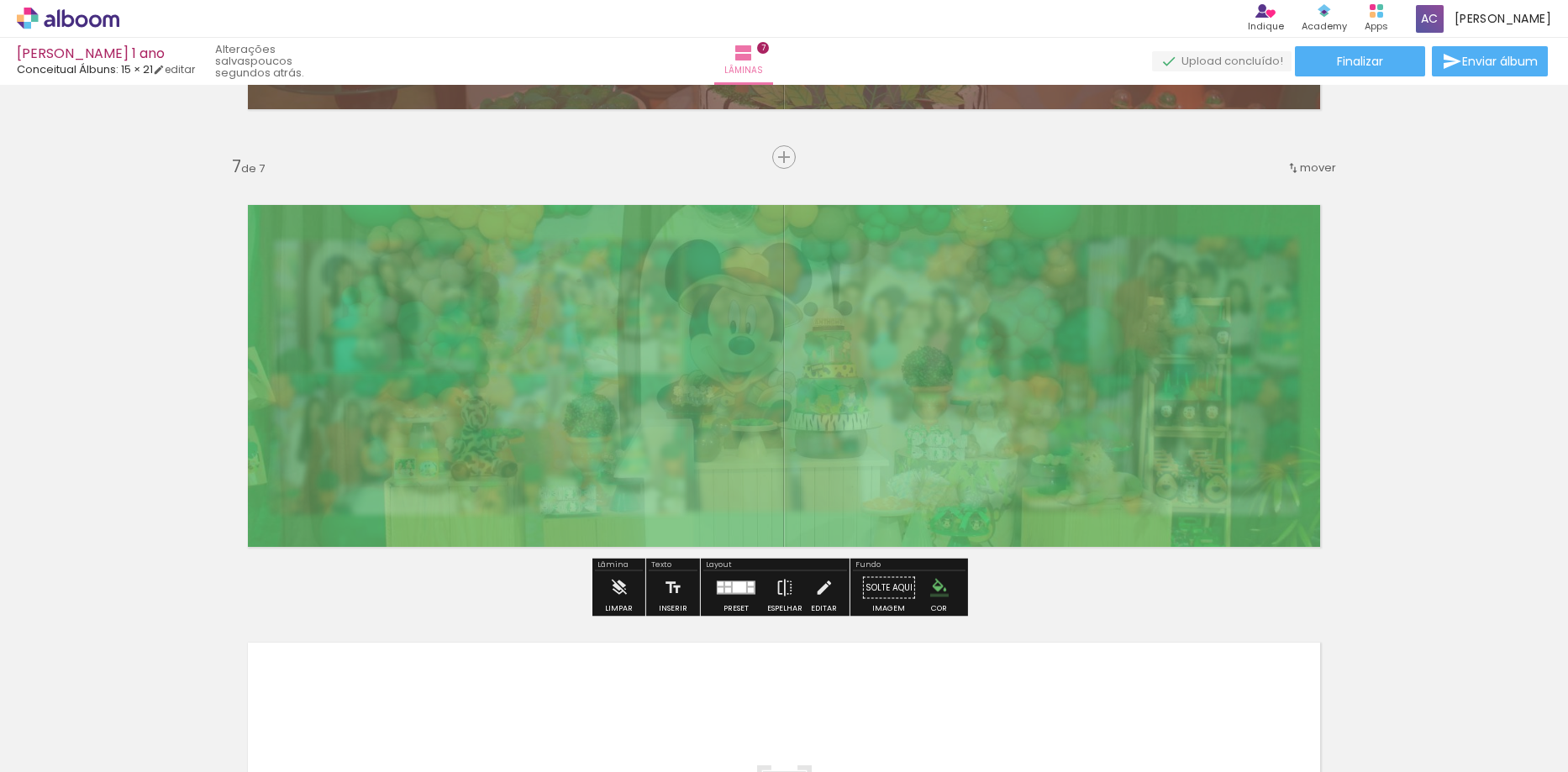
drag, startPoint x: 452, startPoint y: 222, endPoint x: 407, endPoint y: 235, distance: 46.8
type paper-slider "20"
click at [407, 235] on quentale-photo at bounding box center [784, 376] width 1126 height 396
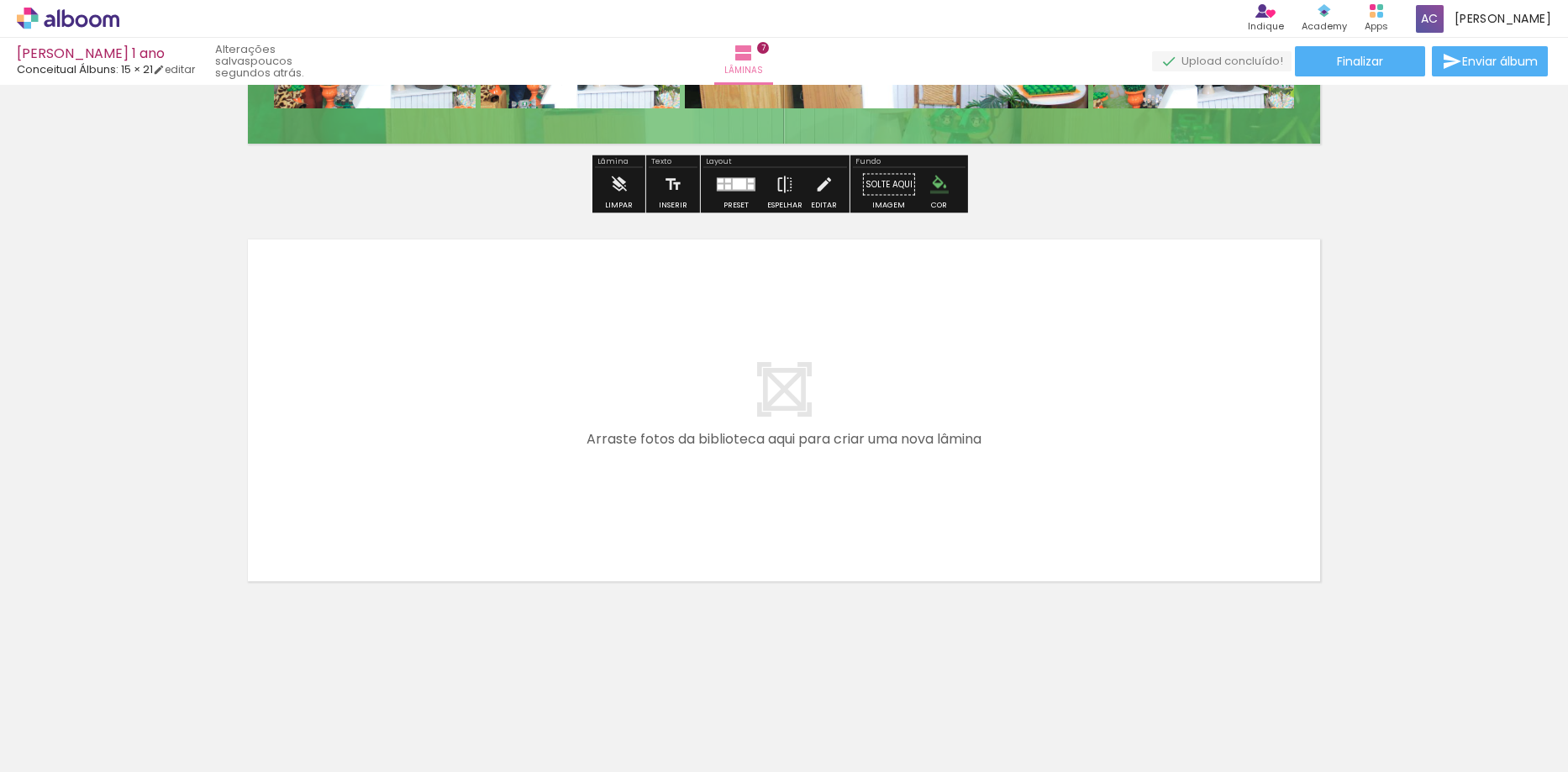
scroll to position [0, 1398]
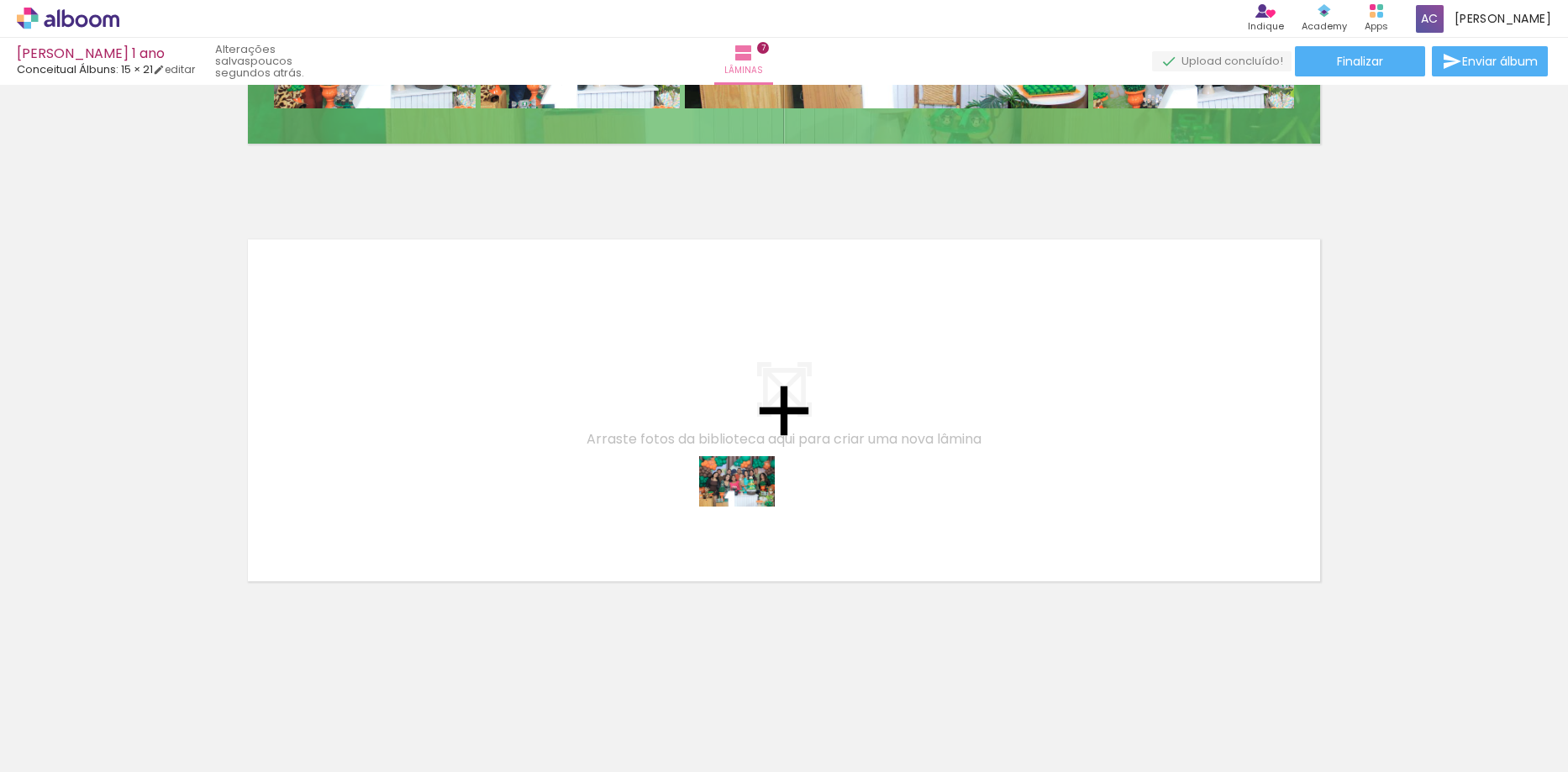
drag, startPoint x: 927, startPoint y: 714, endPoint x: 750, endPoint y: 506, distance: 273.1
click at [750, 506] on quentale-workspace at bounding box center [784, 386] width 1568 height 772
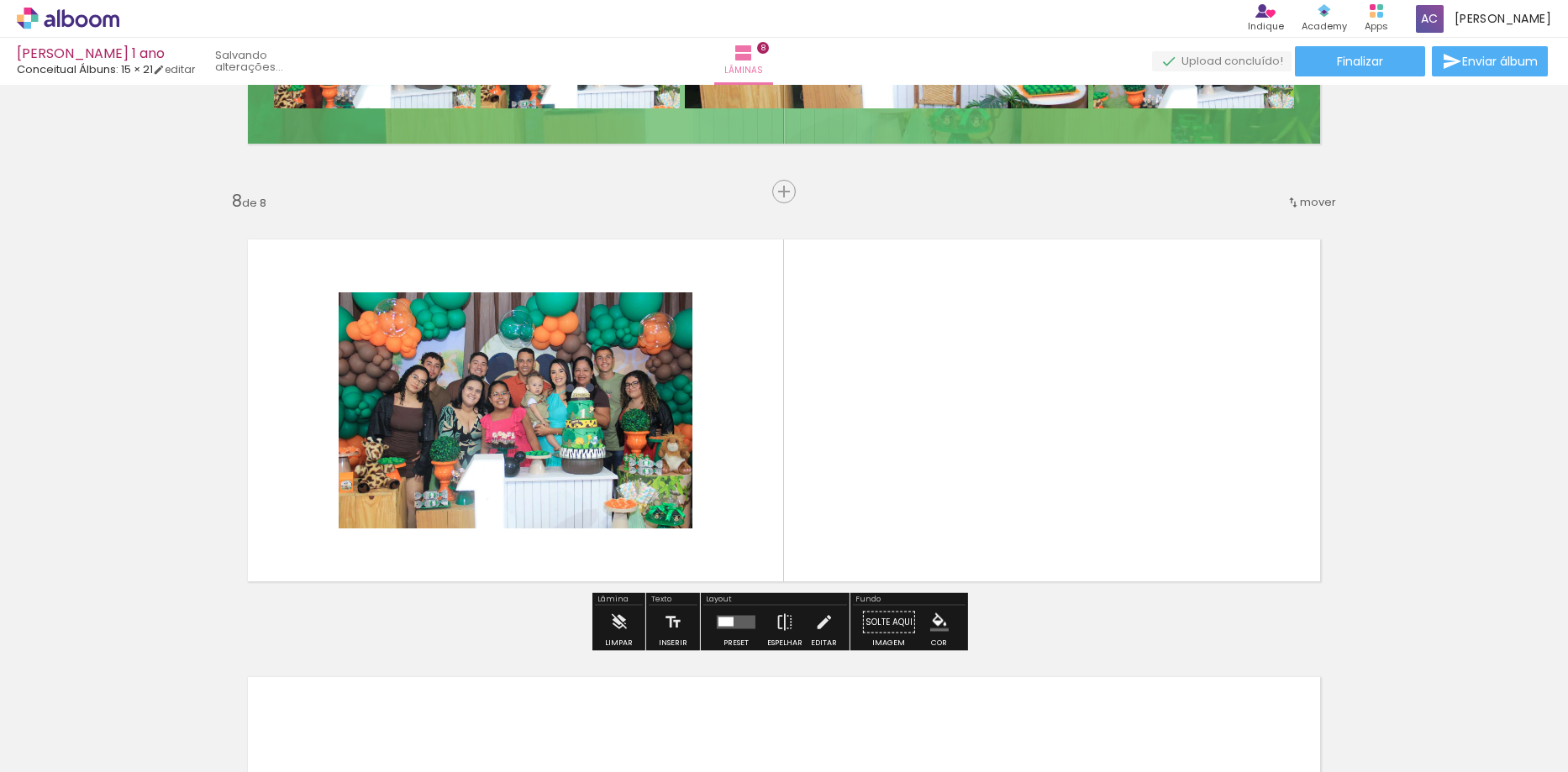
scroll to position [3019, 0]
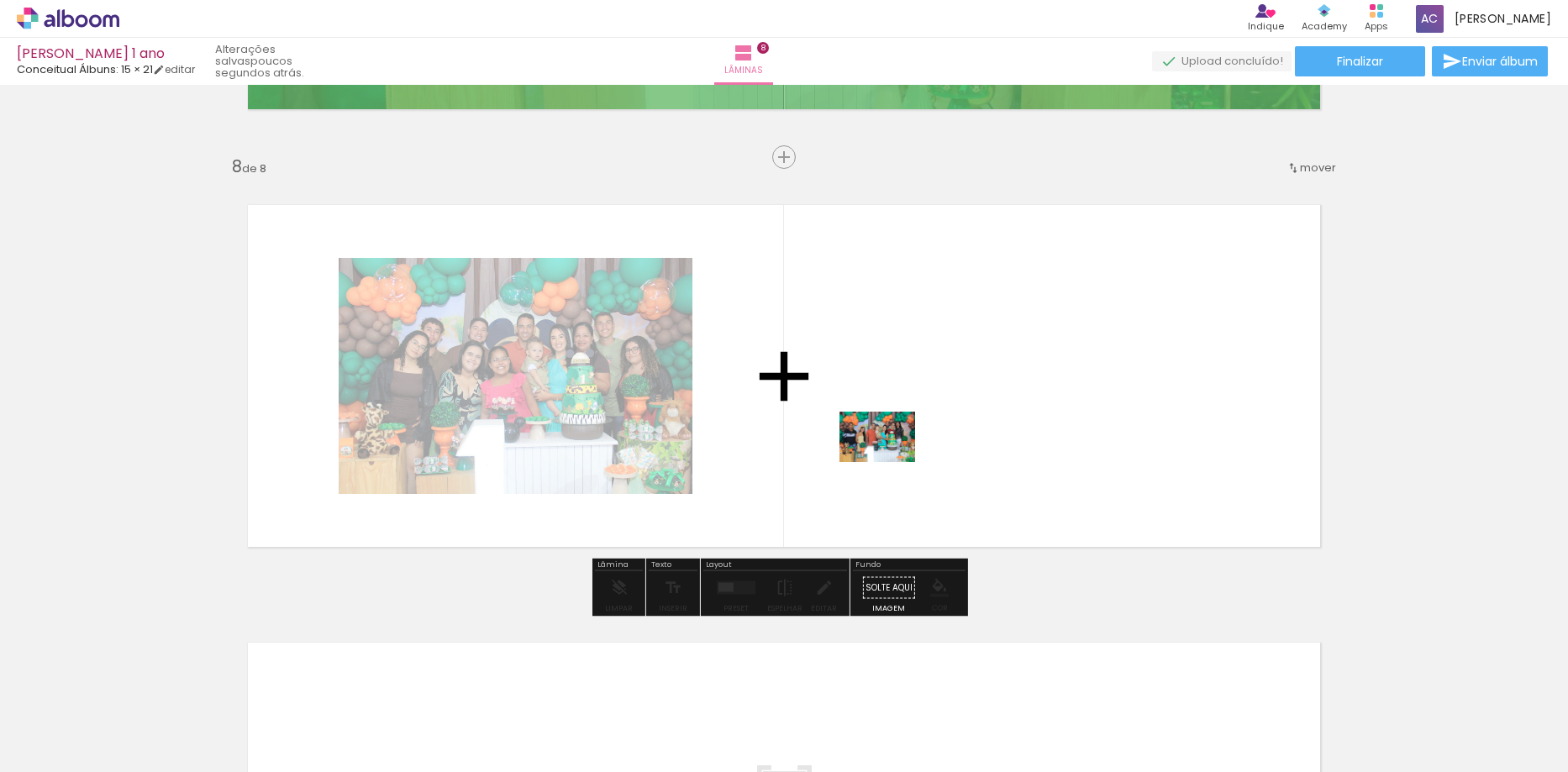
drag, startPoint x: 1042, startPoint y: 739, endPoint x: 890, endPoint y: 462, distance: 316.0
click at [890, 462] on quentale-workspace at bounding box center [784, 386] width 1568 height 772
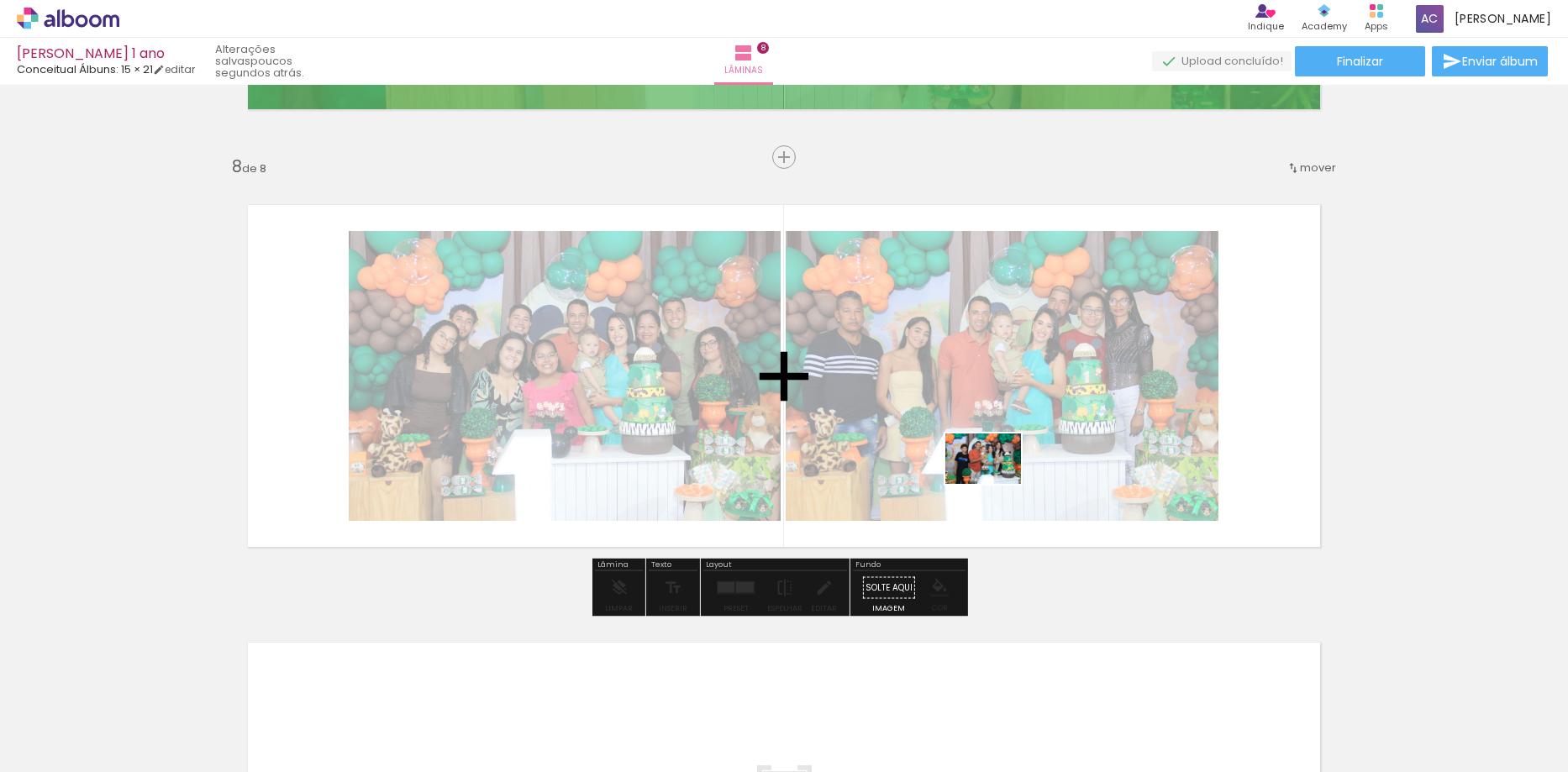
drag, startPoint x: 1132, startPoint y: 720, endPoint x: 996, endPoint y: 484, distance: 272.4
click at [996, 484] on quentale-workspace at bounding box center [784, 386] width 1568 height 772
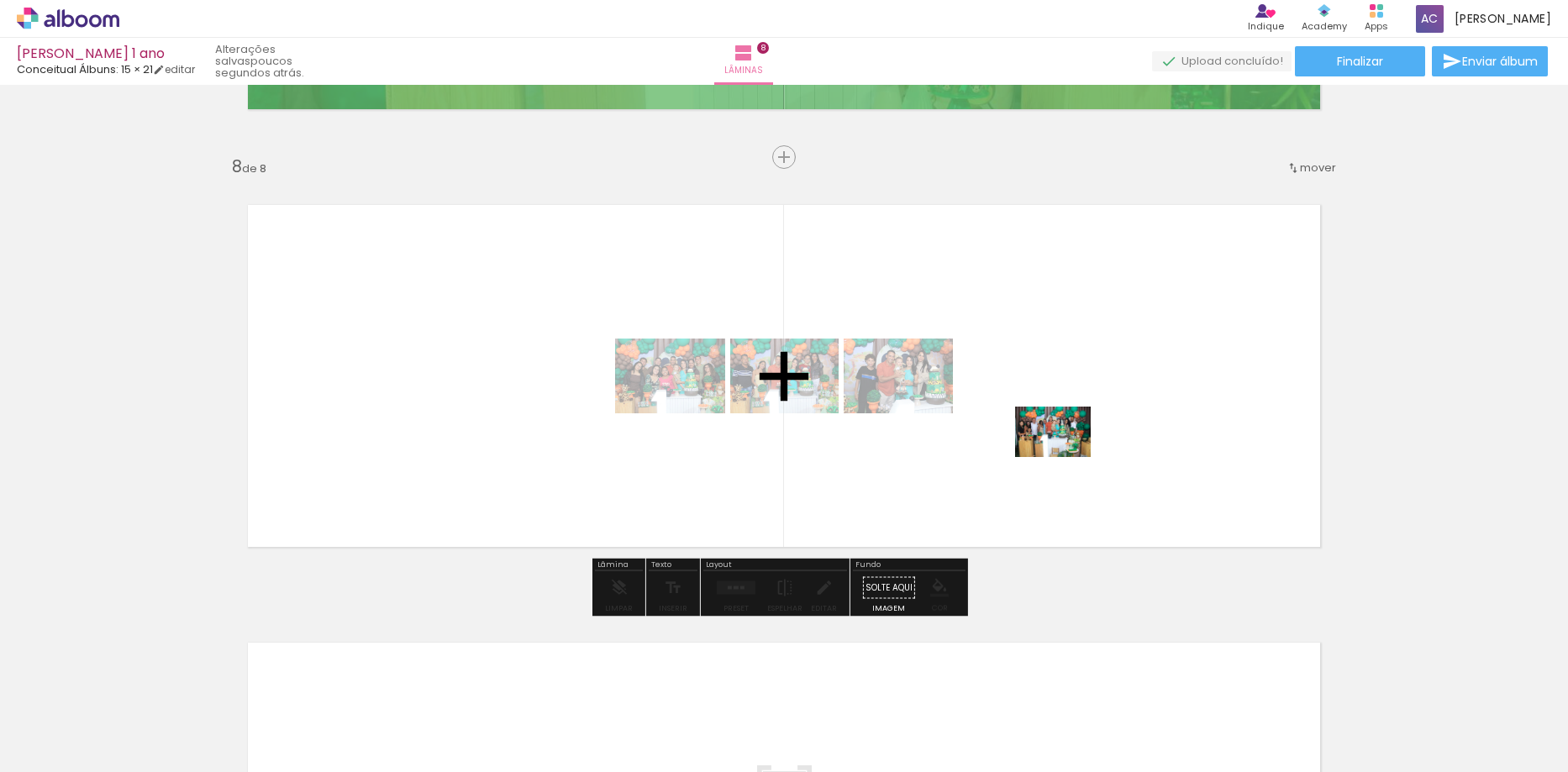
drag, startPoint x: 1229, startPoint y: 719, endPoint x: 1066, endPoint y: 457, distance: 308.6
click at [1066, 457] on quentale-workspace at bounding box center [784, 386] width 1568 height 772
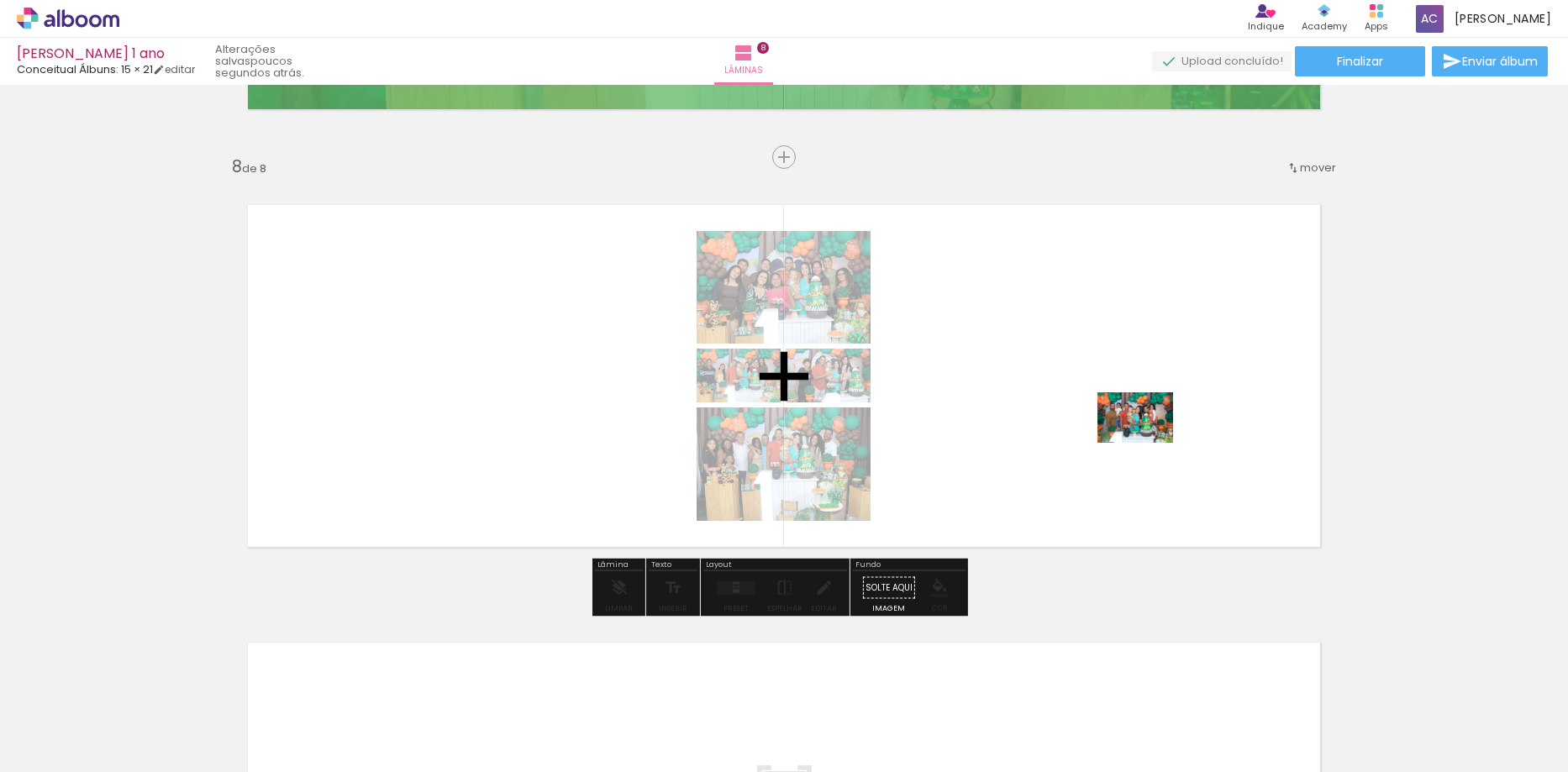
drag, startPoint x: 1303, startPoint y: 710, endPoint x: 1148, endPoint y: 442, distance: 309.6
click at [1148, 442] on quentale-workspace at bounding box center [784, 386] width 1568 height 772
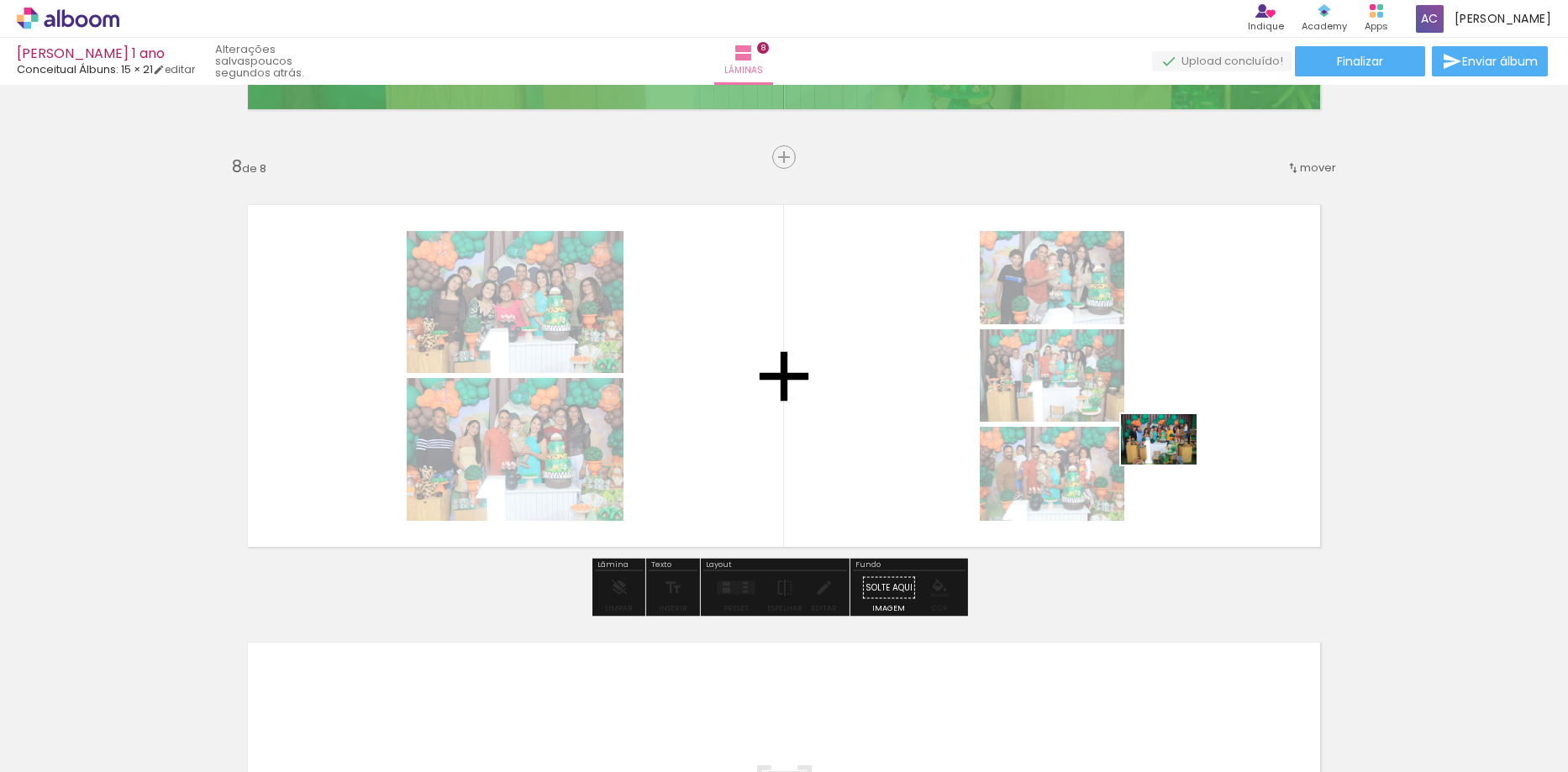
drag, startPoint x: 1420, startPoint y: 737, endPoint x: 1171, endPoint y: 465, distance: 368.8
click at [1171, 465] on quentale-workspace at bounding box center [784, 386] width 1568 height 772
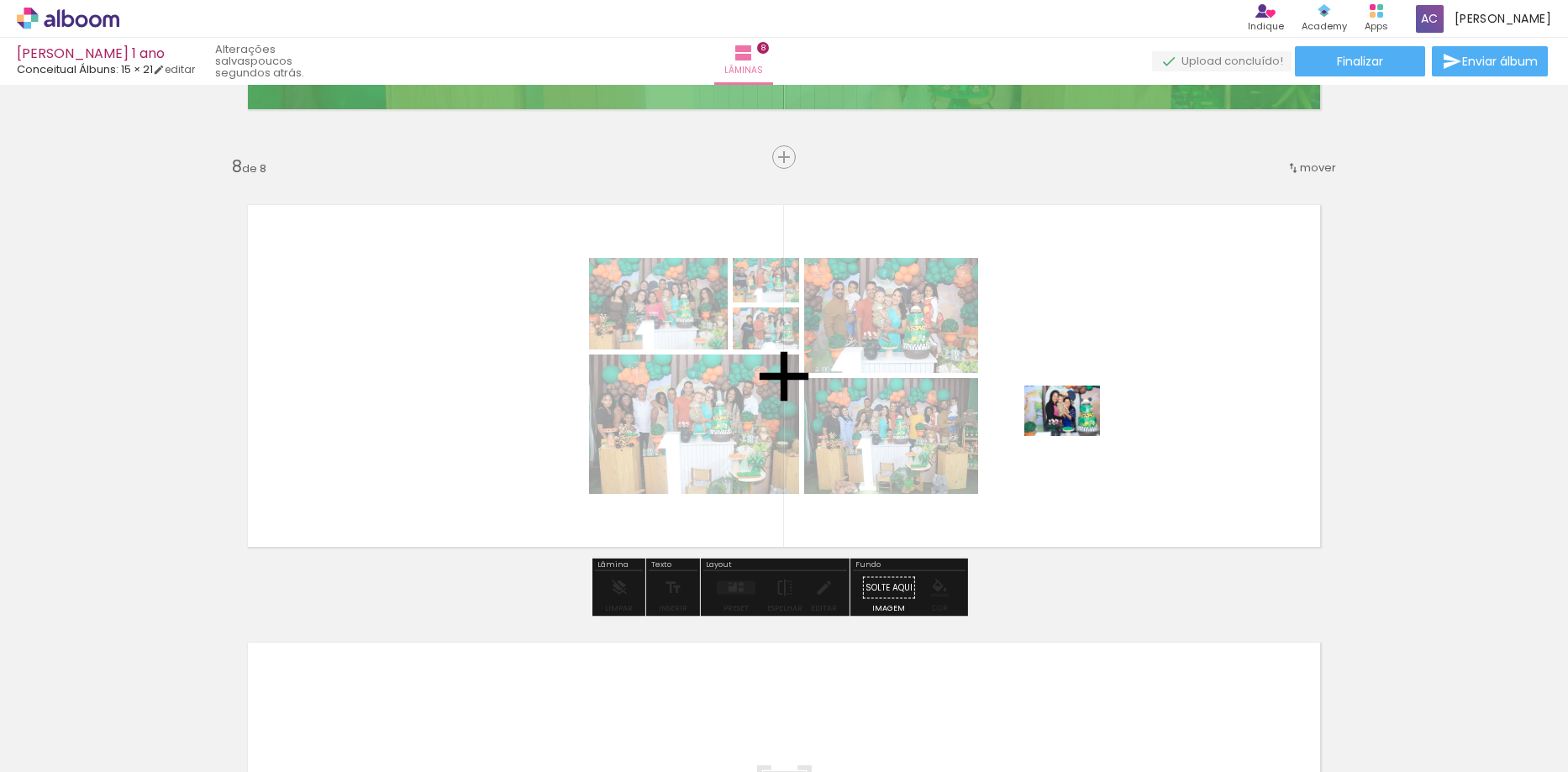
drag, startPoint x: 1504, startPoint y: 727, endPoint x: 1074, endPoint y: 436, distance: 519.2
click at [1074, 436] on quentale-workspace at bounding box center [784, 386] width 1568 height 772
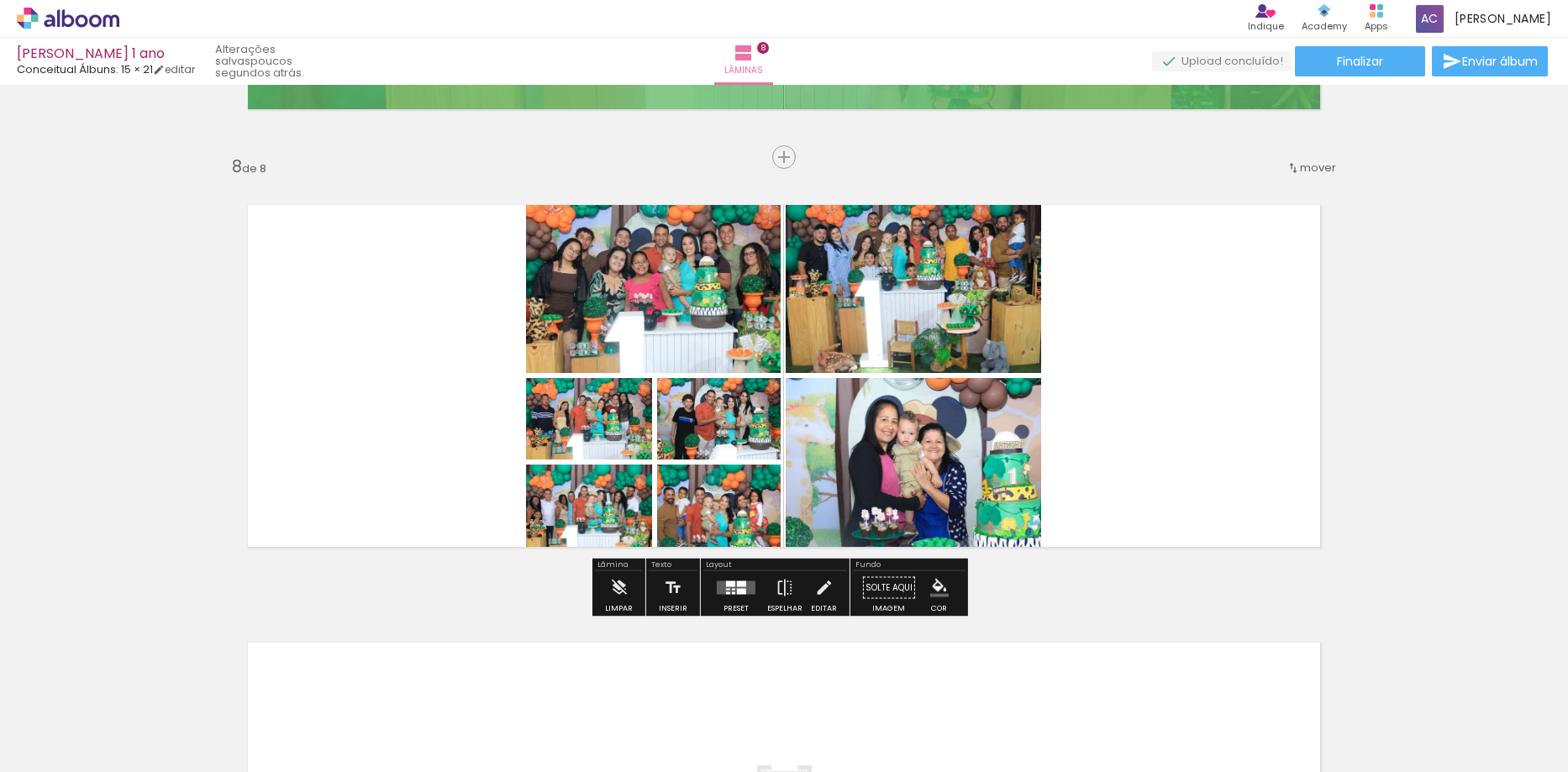
click at [732, 589] on div at bounding box center [733, 589] width 3 height 2
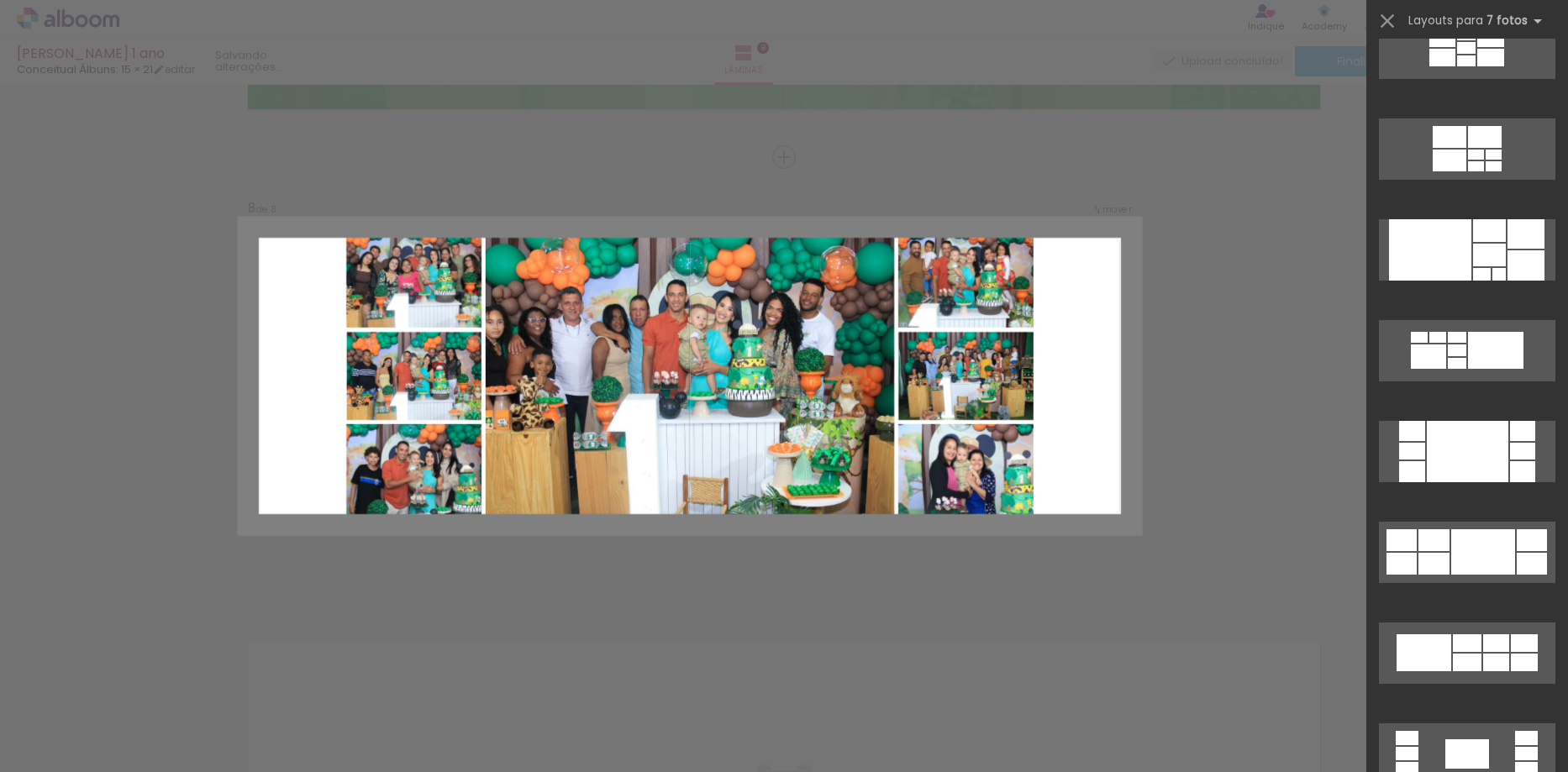
scroll to position [2436, 0]
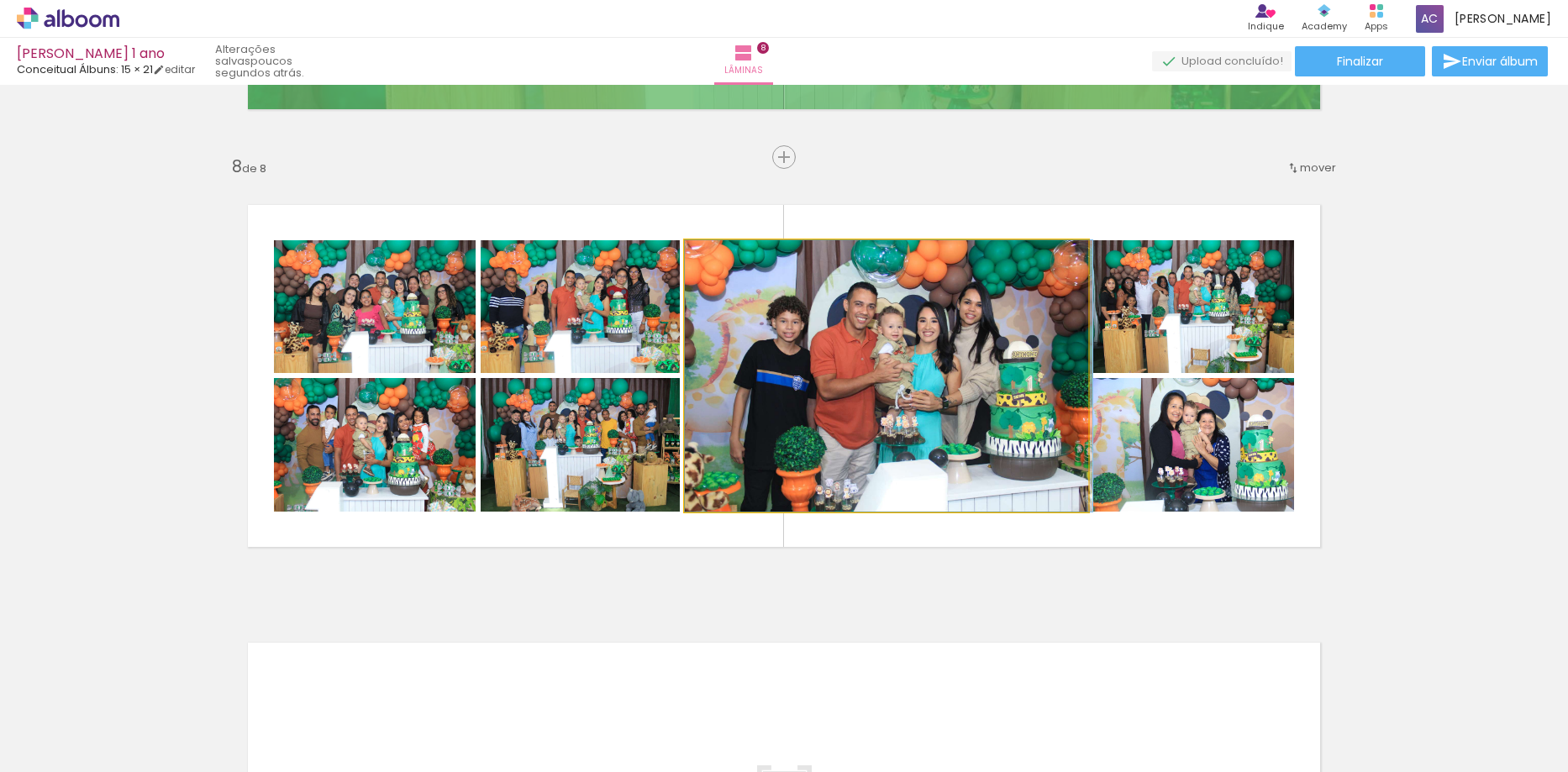
drag, startPoint x: 819, startPoint y: 331, endPoint x: 851, endPoint y: 331, distance: 32.0
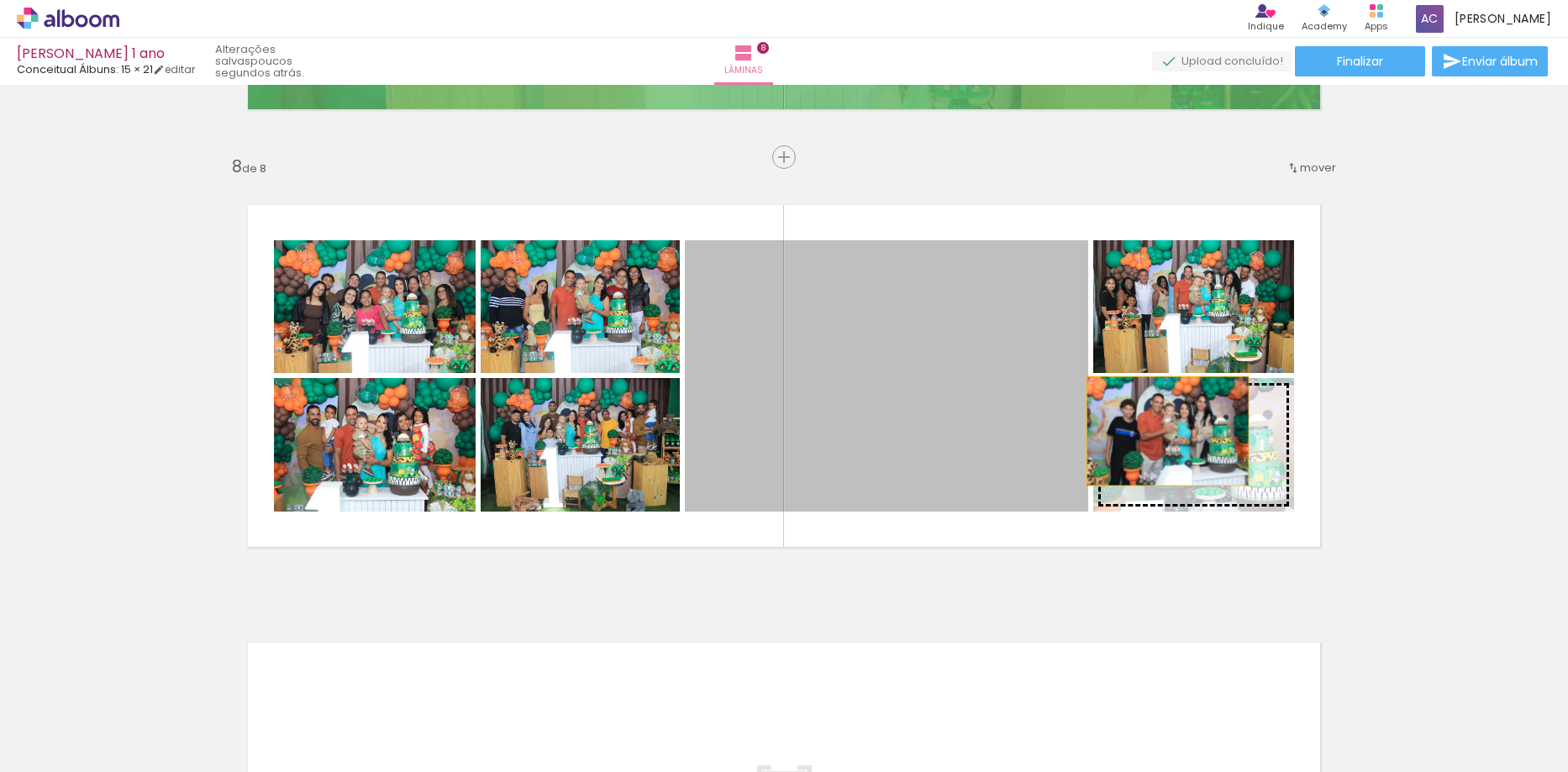
drag, startPoint x: 871, startPoint y: 359, endPoint x: 1189, endPoint y: 434, distance: 326.7
click at [0, 0] on slot at bounding box center [0, 0] width 0 height 0
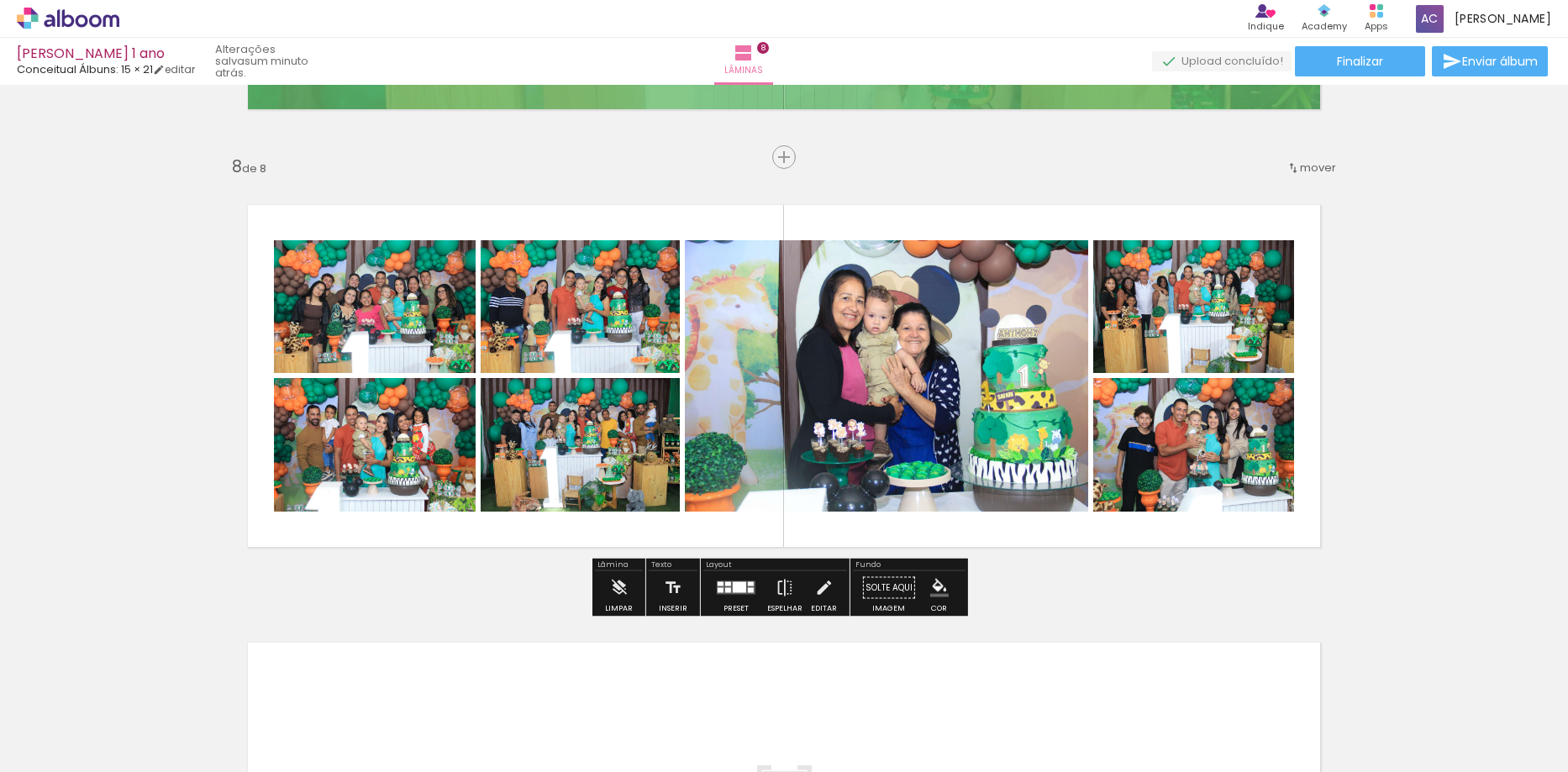
click at [930, 587] on iron-icon "color picker" at bounding box center [939, 588] width 18 height 18
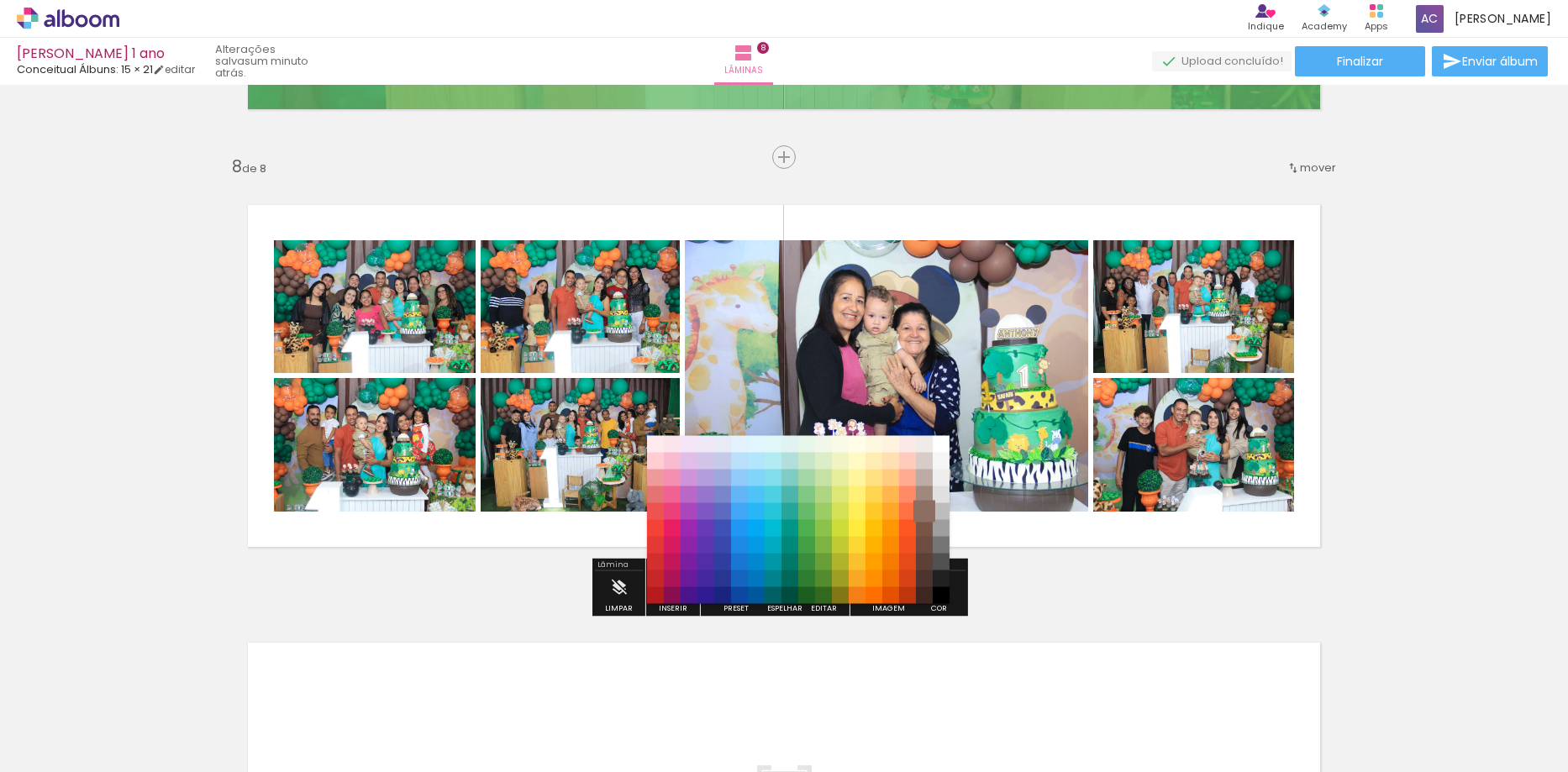
click at [925, 514] on paper-item "#8d6e63" at bounding box center [924, 511] width 16 height 16
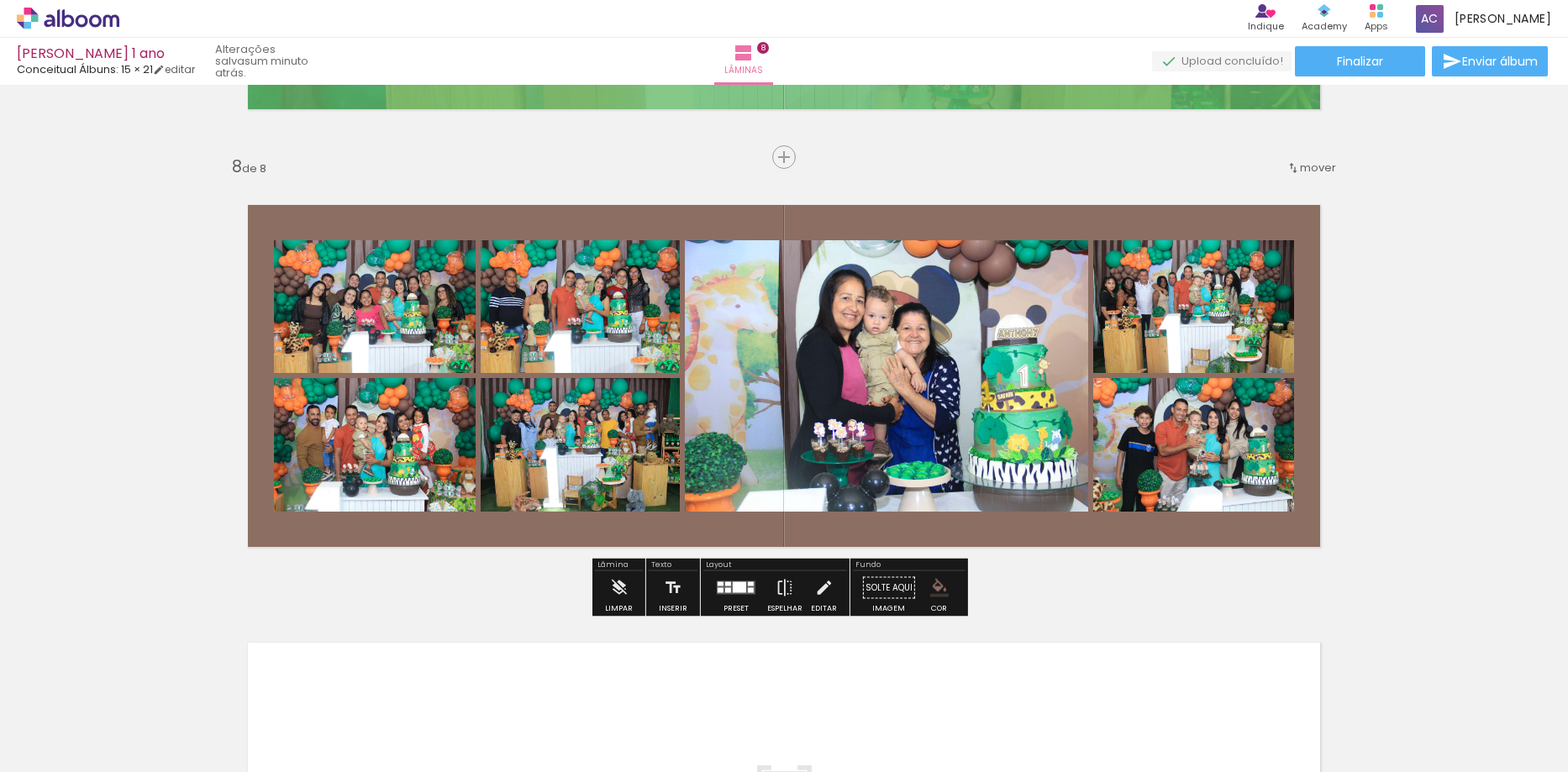
click at [940, 588] on iron-icon "color picker" at bounding box center [939, 588] width 18 height 18
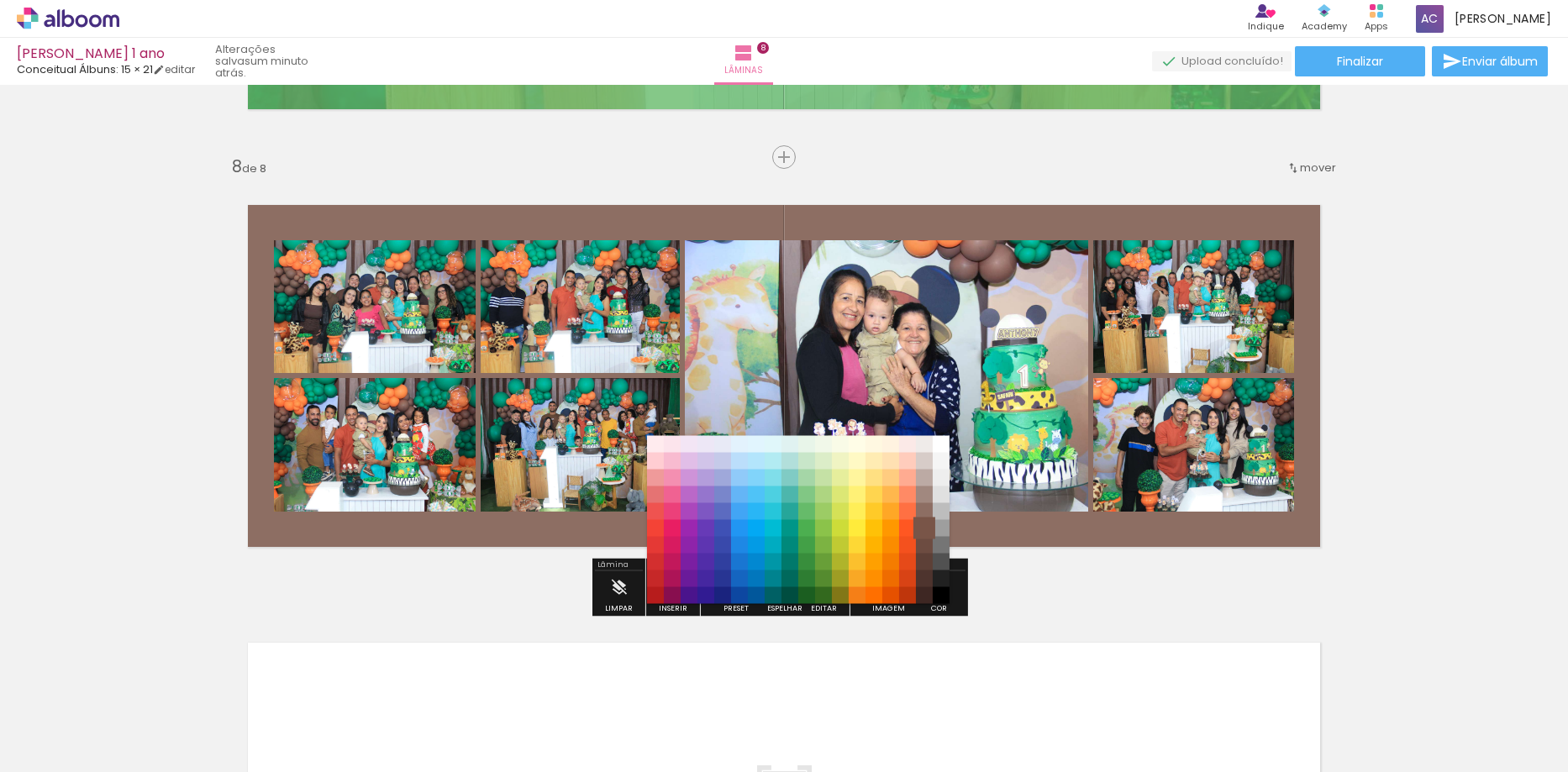
click at [923, 528] on paper-item "#795548" at bounding box center [924, 528] width 16 height 16
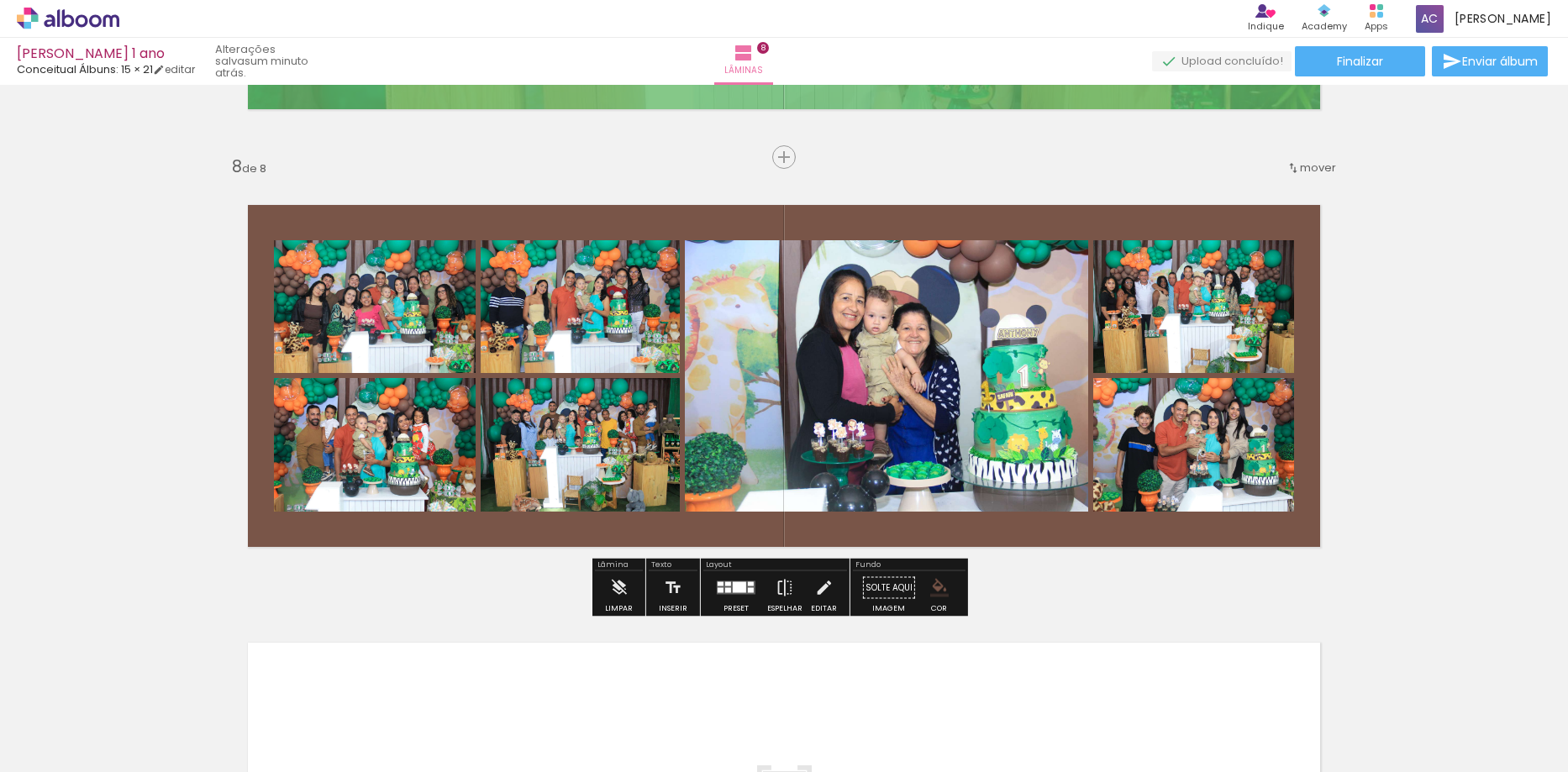
click at [732, 586] on div at bounding box center [739, 588] width 14 height 11
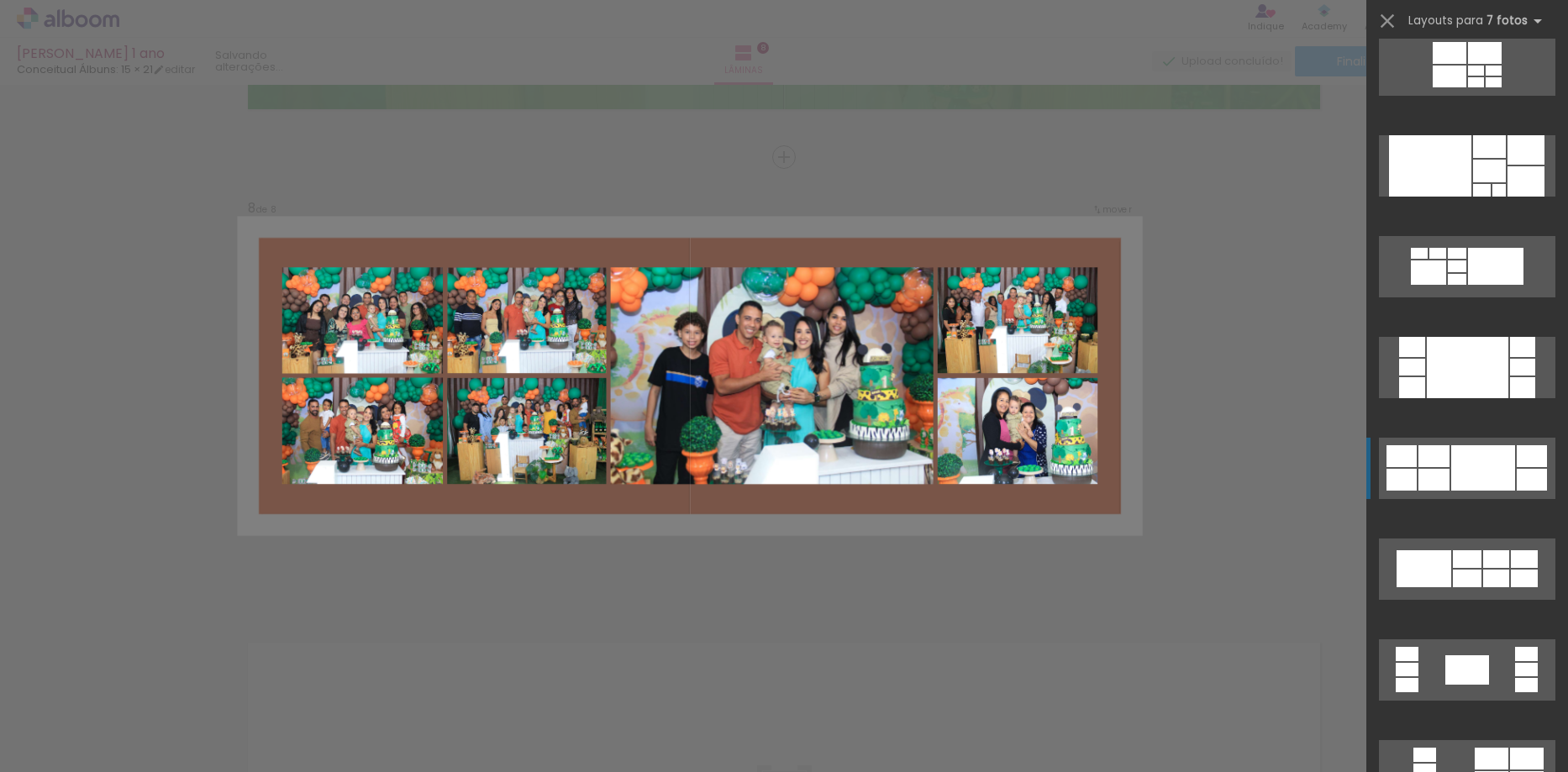
scroll to position [2822, 0]
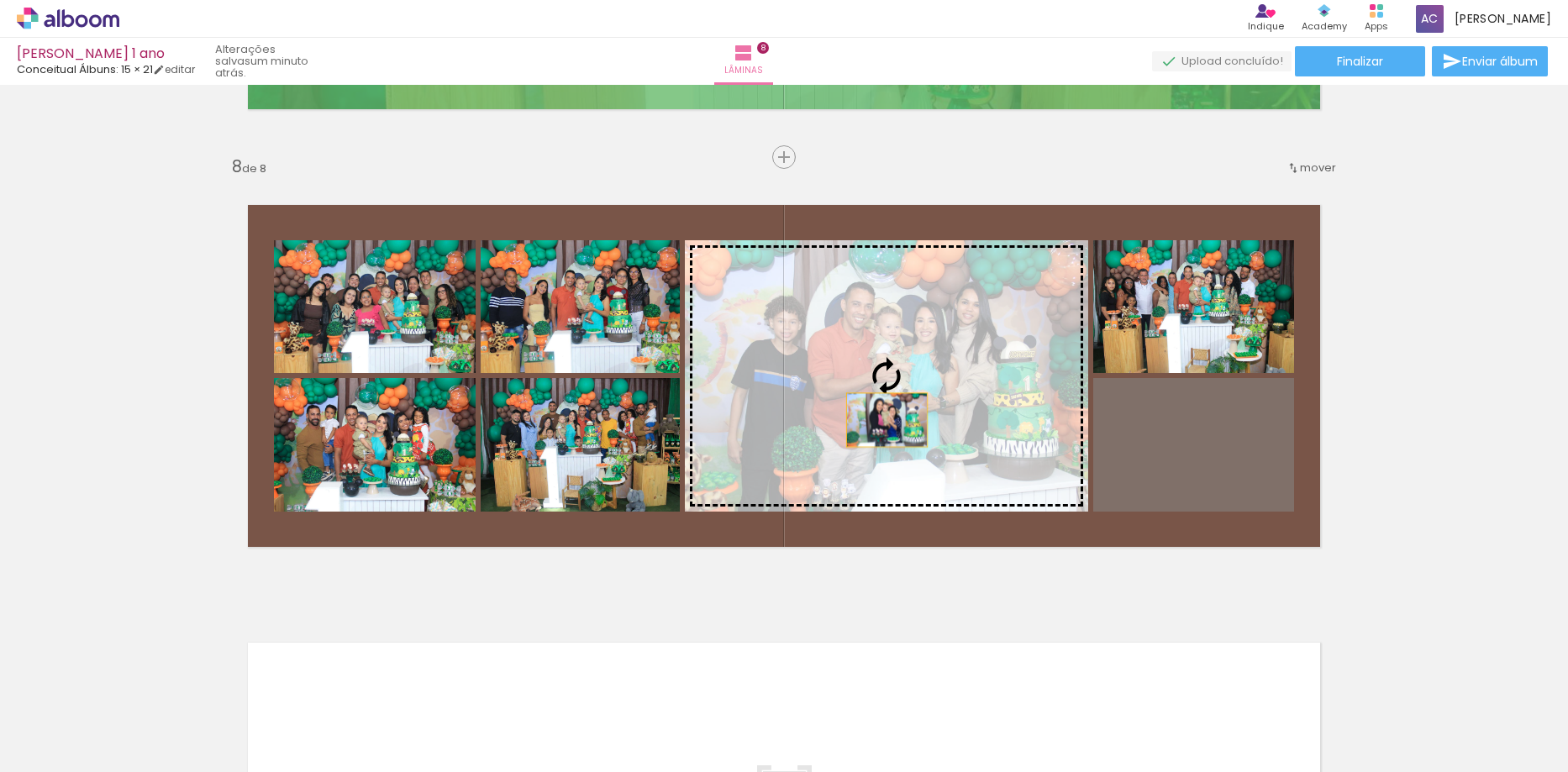
drag, startPoint x: 1222, startPoint y: 466, endPoint x: 879, endPoint y: 419, distance: 346.2
click at [0, 0] on slot at bounding box center [0, 0] width 0 height 0
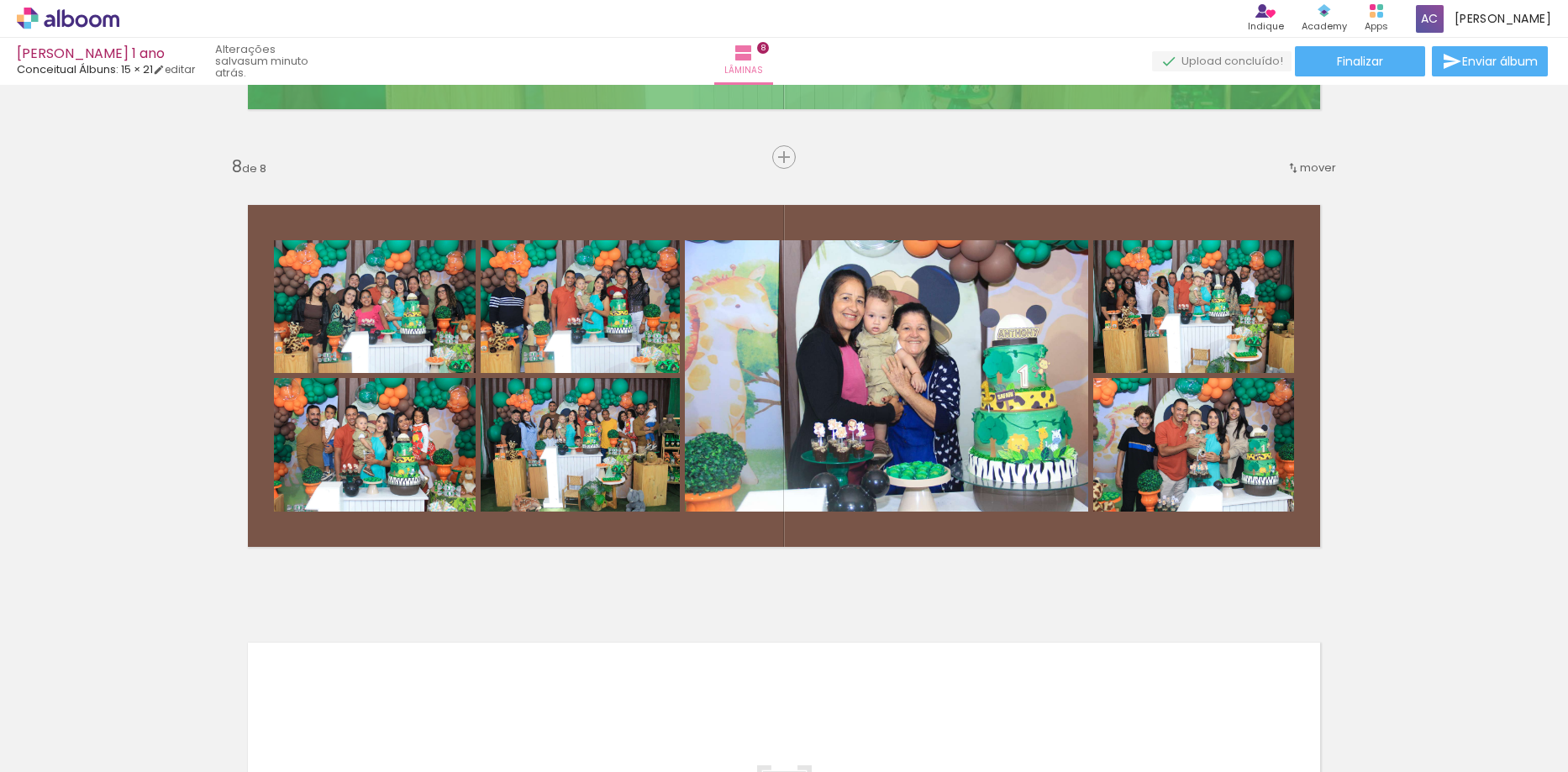
scroll to position [0, 0]
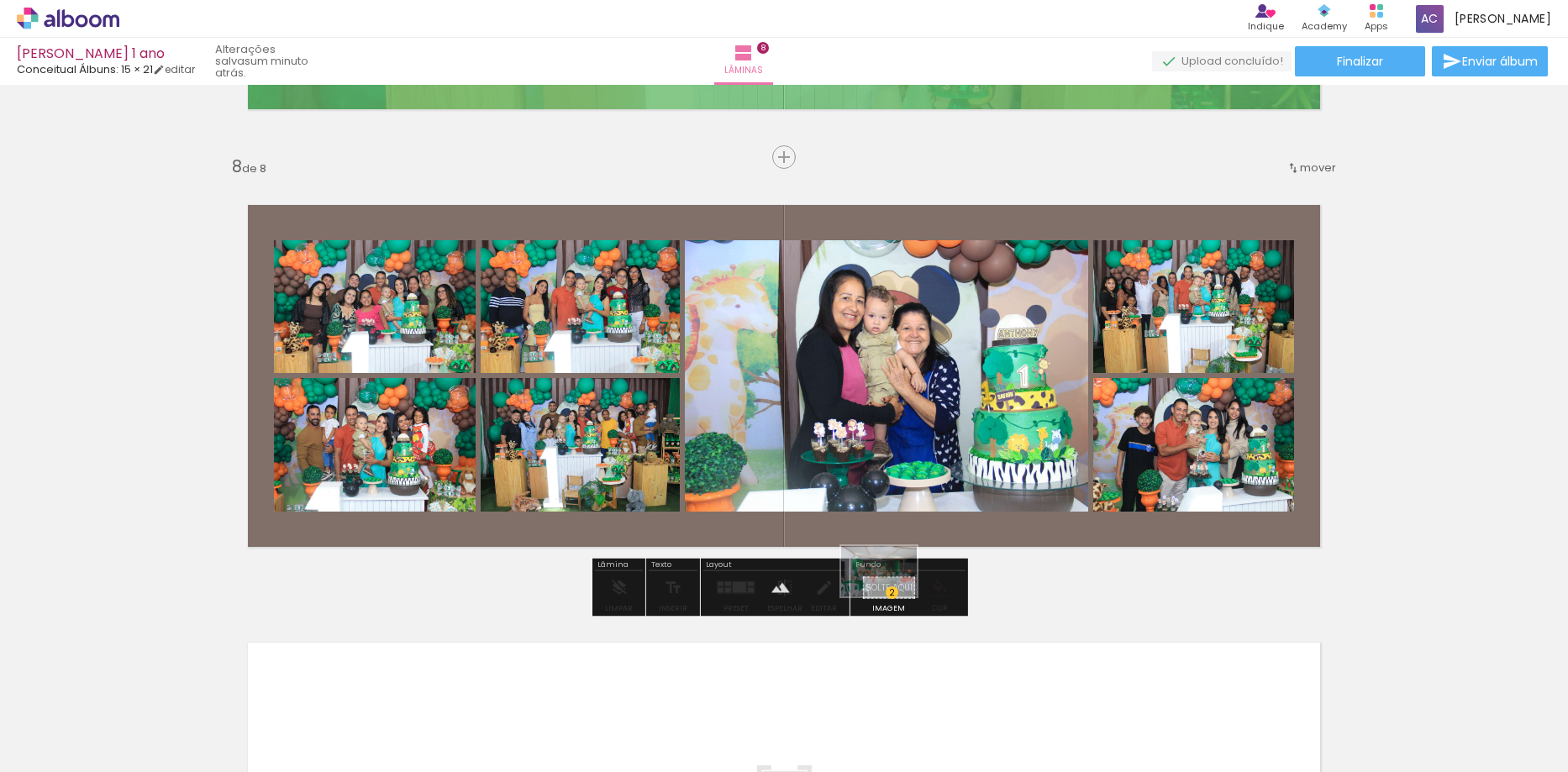
drag, startPoint x: 189, startPoint y: 720, endPoint x: 892, endPoint y: 596, distance: 713.9
click at [892, 596] on quentale-workspace at bounding box center [784, 386] width 1568 height 772
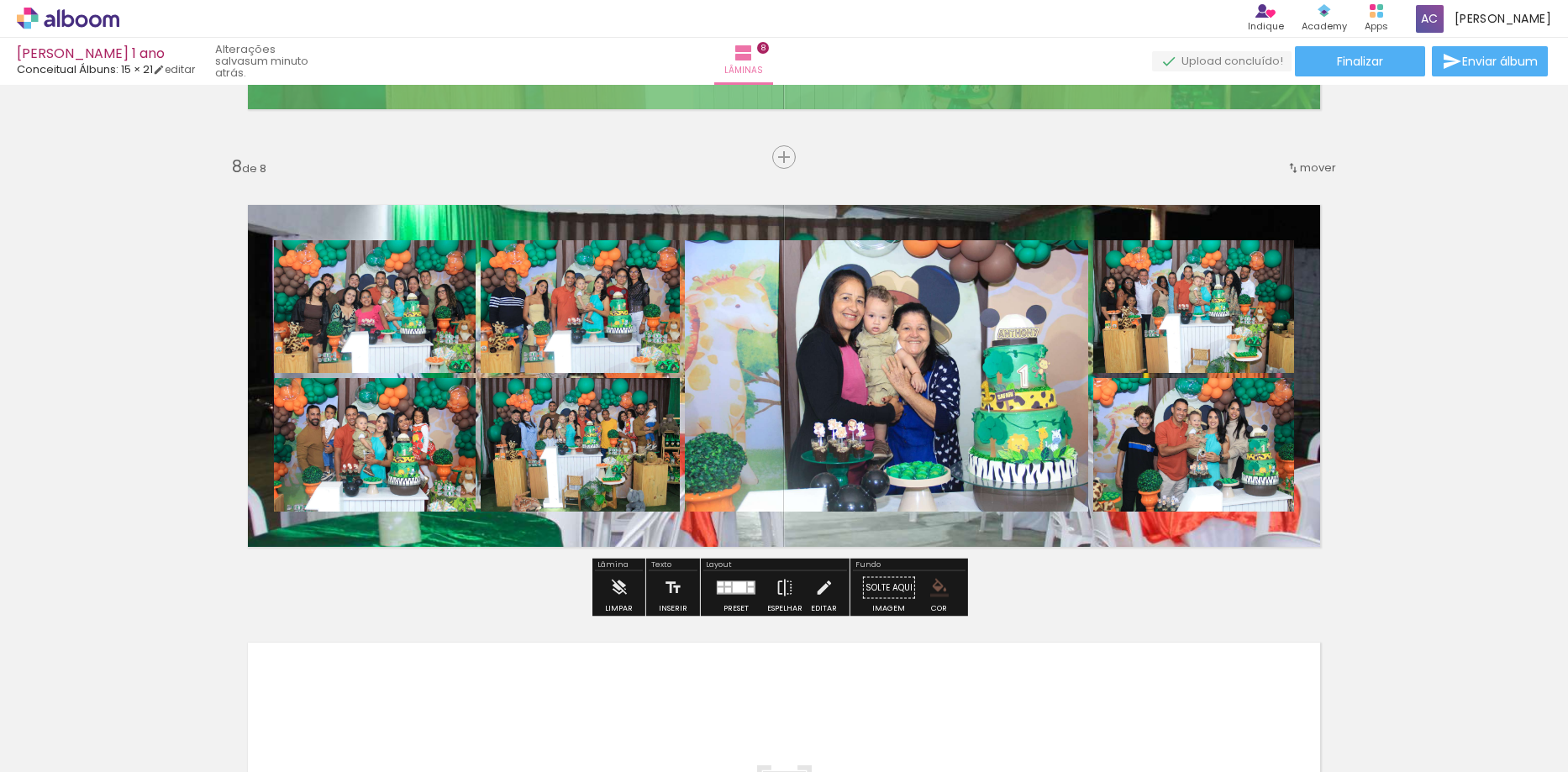
click at [737, 538] on quentale-layouter at bounding box center [784, 376] width 1126 height 396
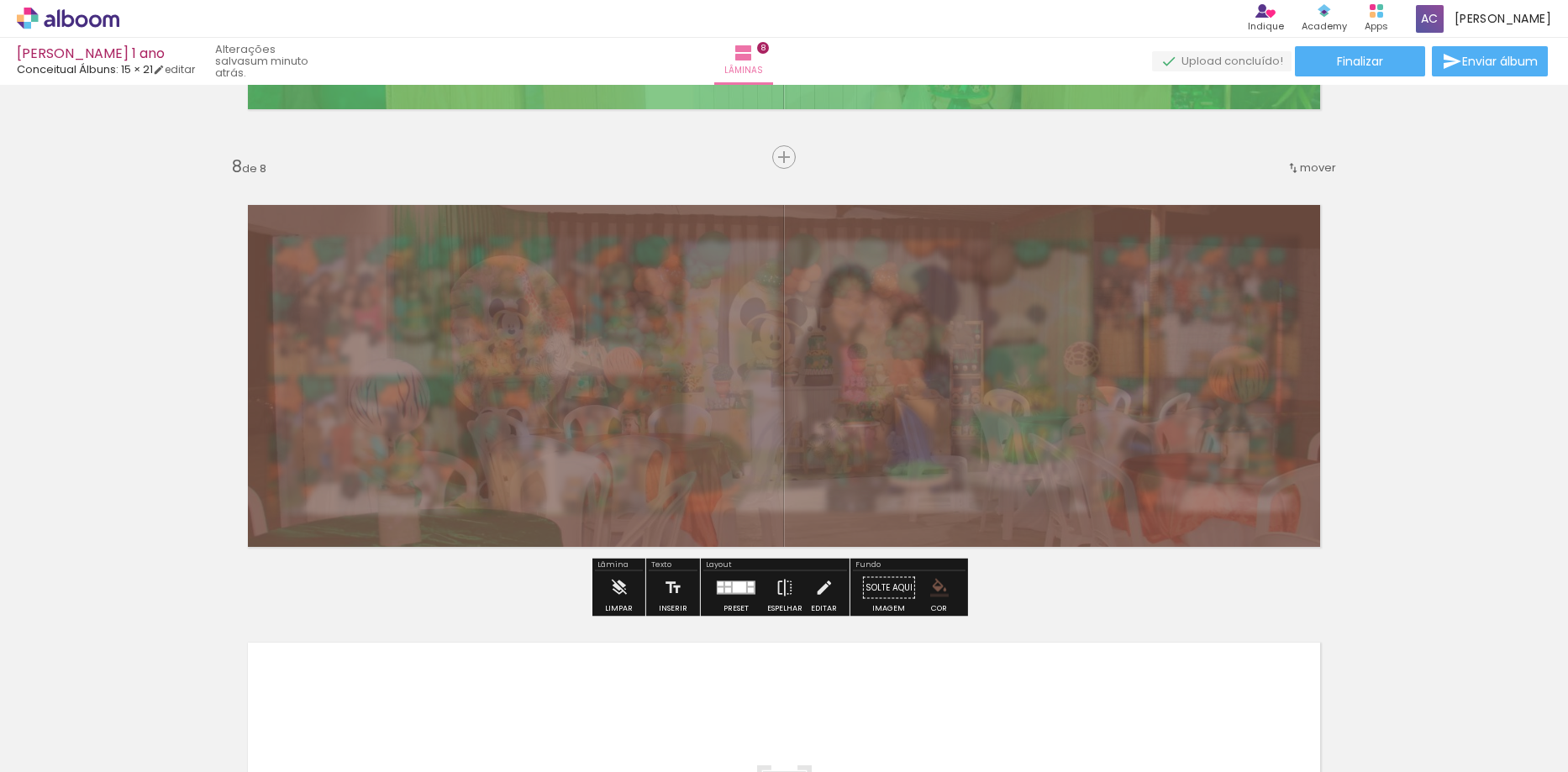
drag, startPoint x: 461, startPoint y: 224, endPoint x: 407, endPoint y: 225, distance: 54.0
type paper-slider "15"
click at [409, 225] on div at bounding box center [414, 221] width 10 height 10
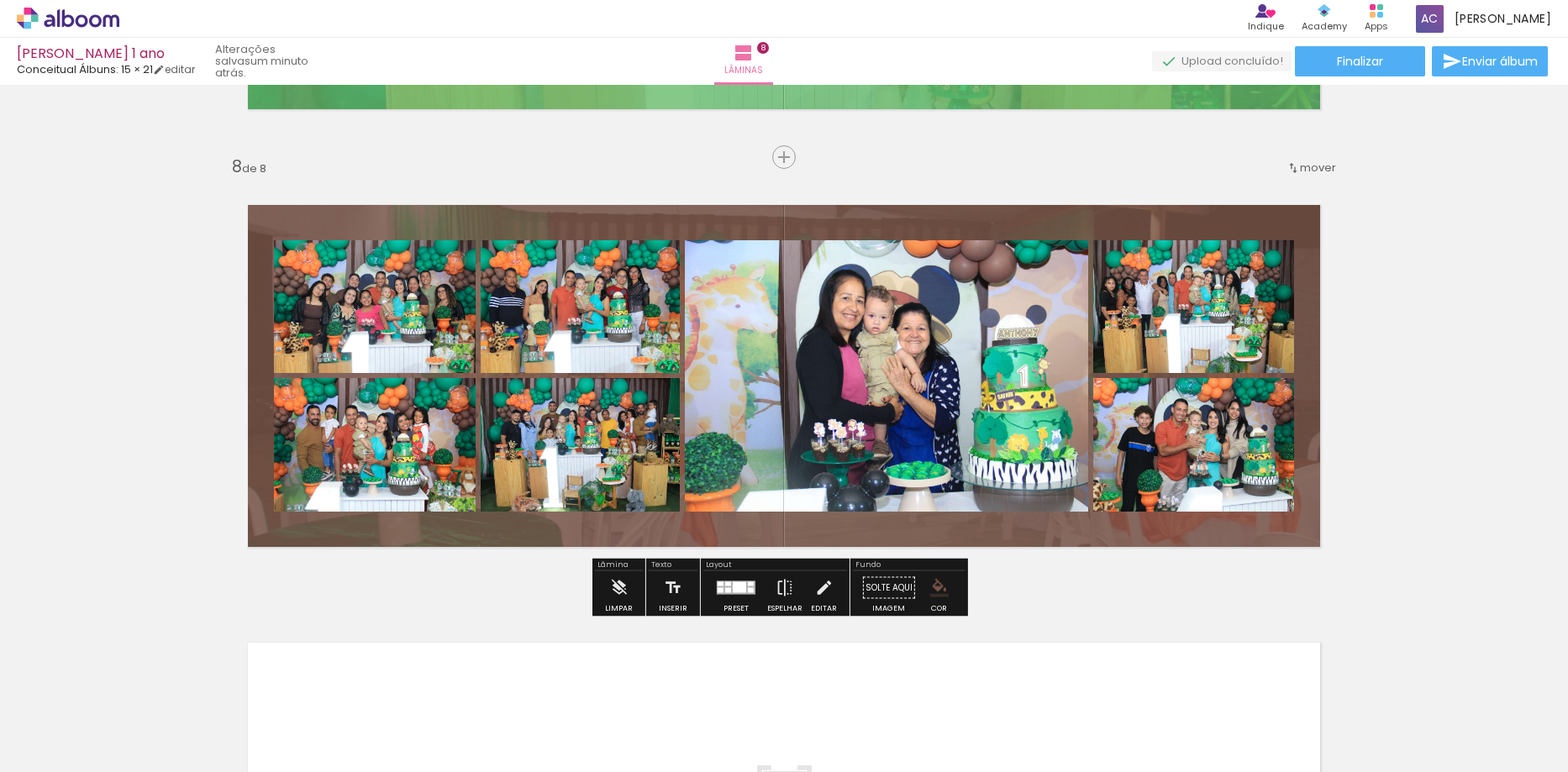
click at [646, 222] on quentale-layouter at bounding box center [784, 376] width 1126 height 396
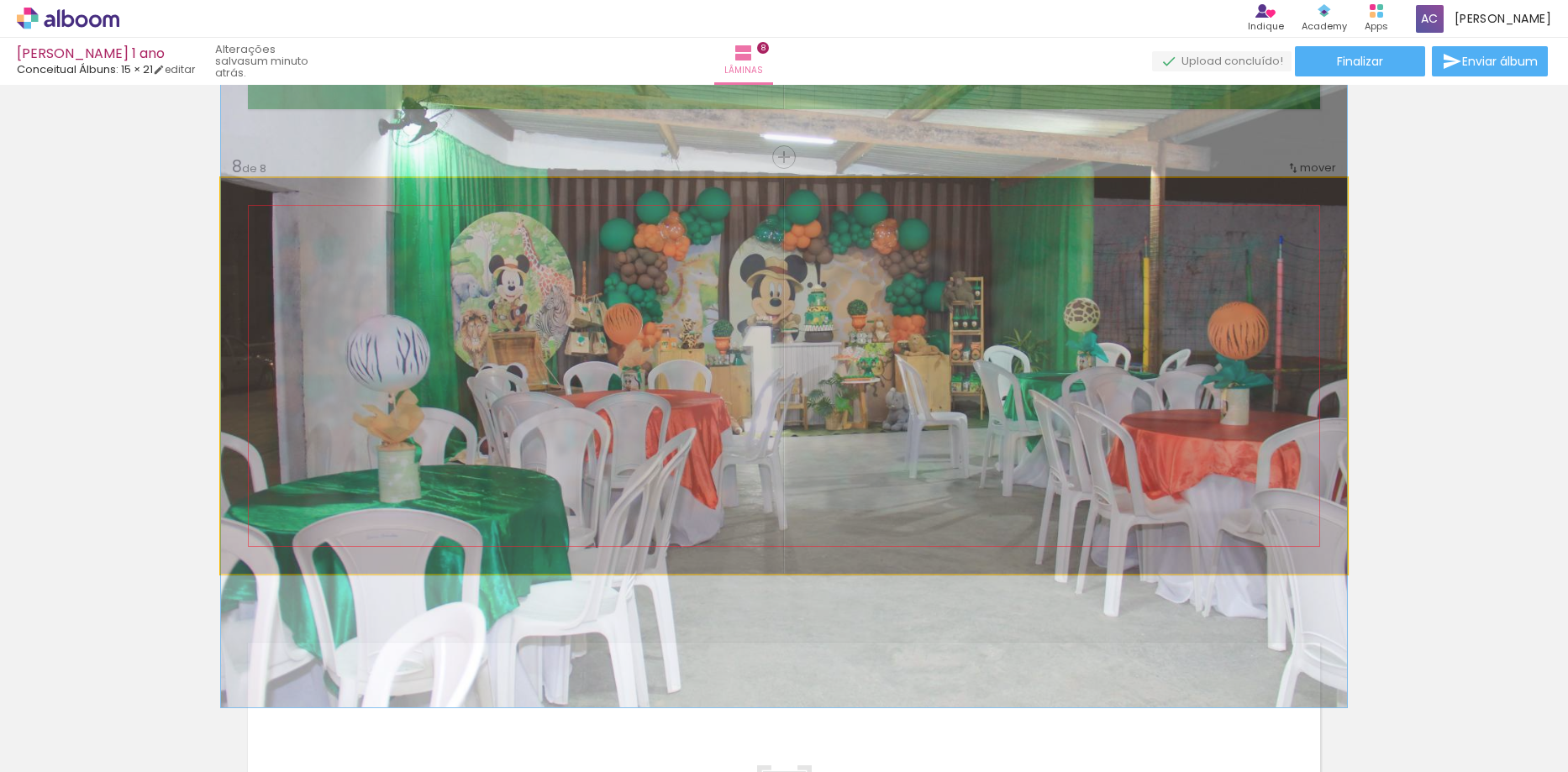
drag, startPoint x: 784, startPoint y: 319, endPoint x: 784, endPoint y: 277, distance: 42.0
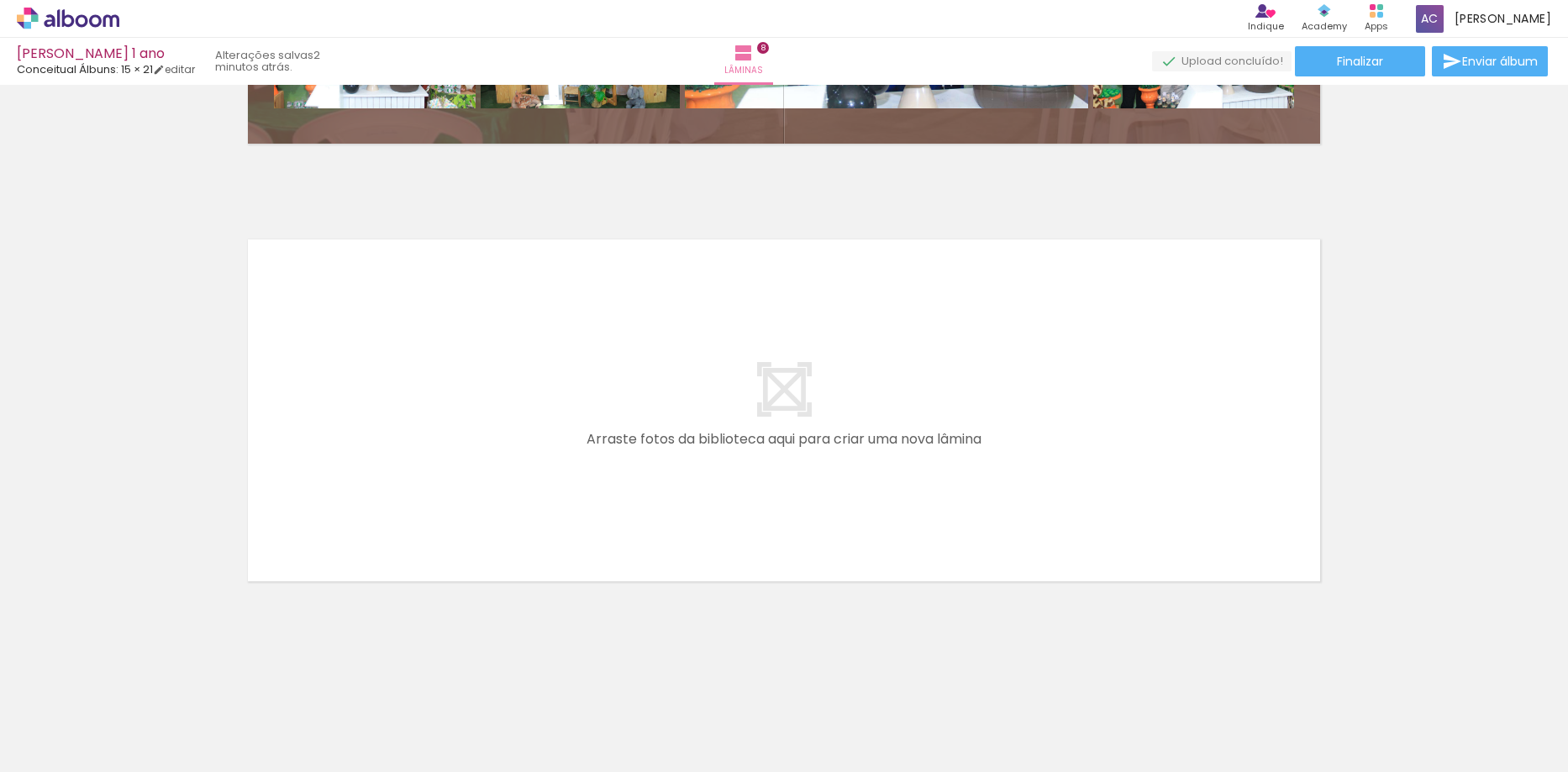
scroll to position [0, 2057]
click at [138, 764] on iron-horizontal-list at bounding box center [120, 719] width 34 height 105
drag, startPoint x: 1222, startPoint y: 730, endPoint x: 881, endPoint y: 481, distance: 422.2
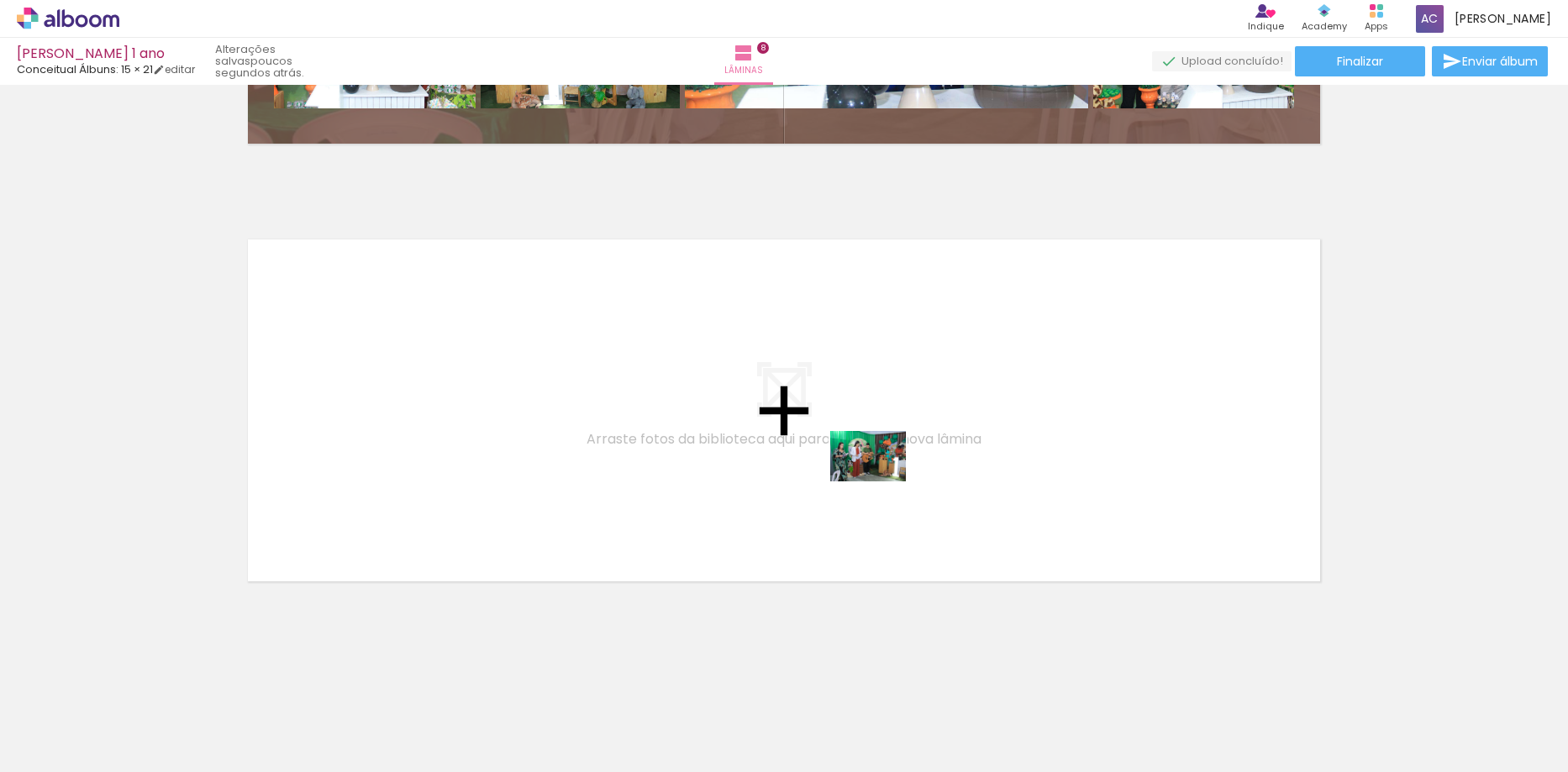
click at [881, 481] on quentale-workspace at bounding box center [784, 386] width 1568 height 772
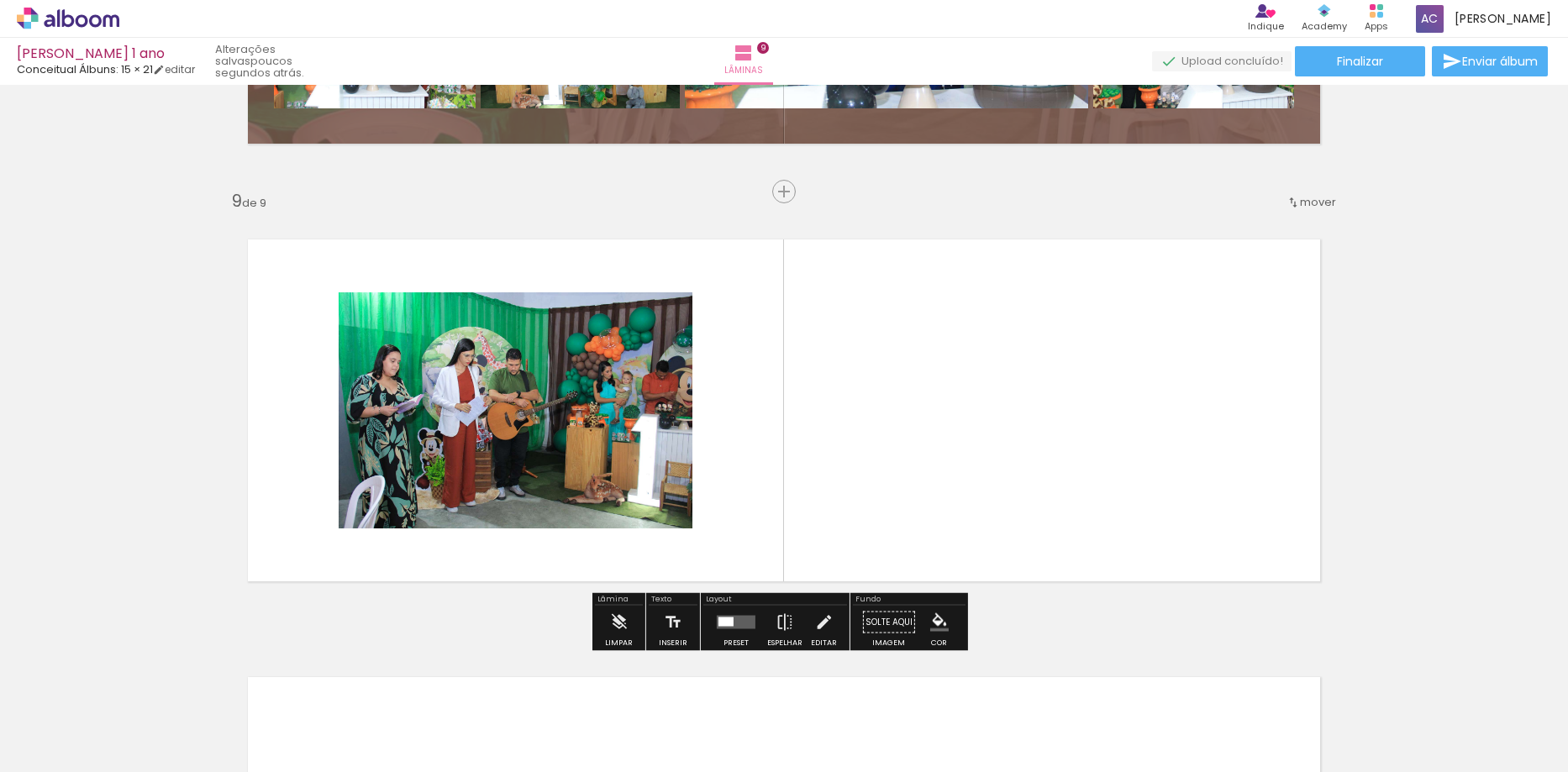
scroll to position [3457, 0]
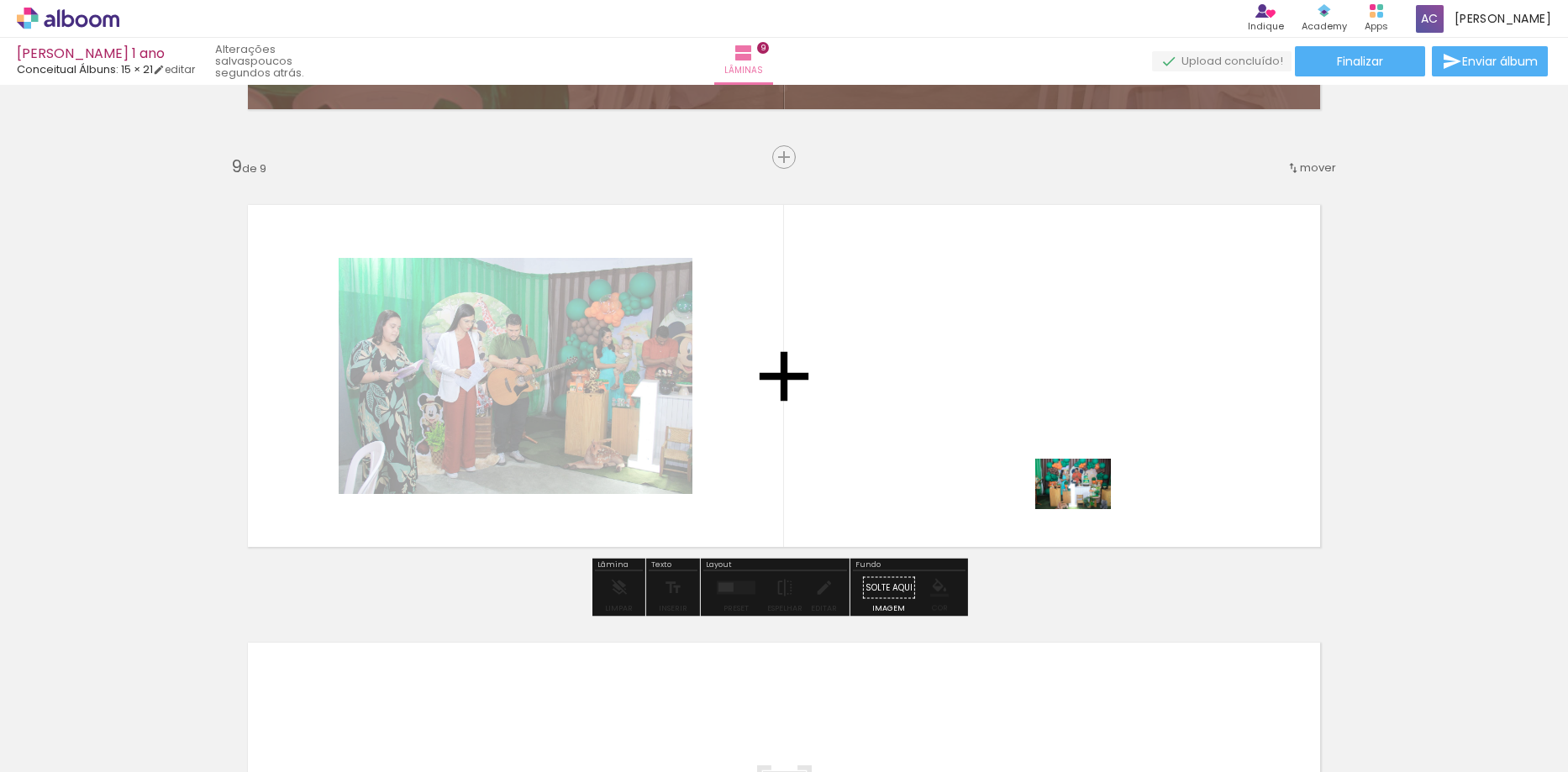
drag, startPoint x: 1284, startPoint y: 693, endPoint x: 1082, endPoint y: 504, distance: 276.6
click at [1082, 504] on quentale-workspace at bounding box center [784, 386] width 1568 height 772
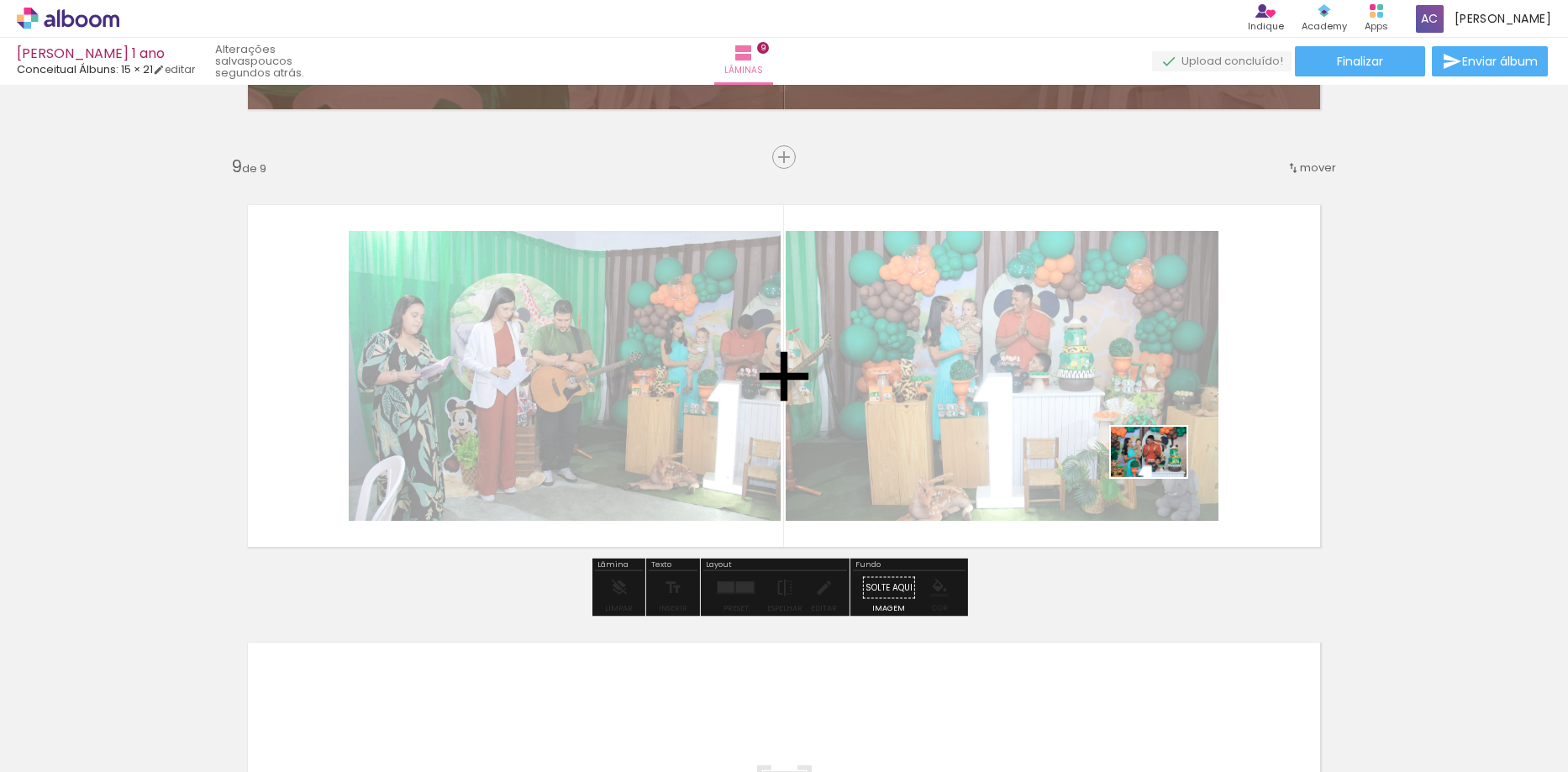
drag, startPoint x: 1402, startPoint y: 696, endPoint x: 1161, endPoint y: 477, distance: 325.6
click at [1161, 477] on quentale-workspace at bounding box center [784, 386] width 1568 height 772
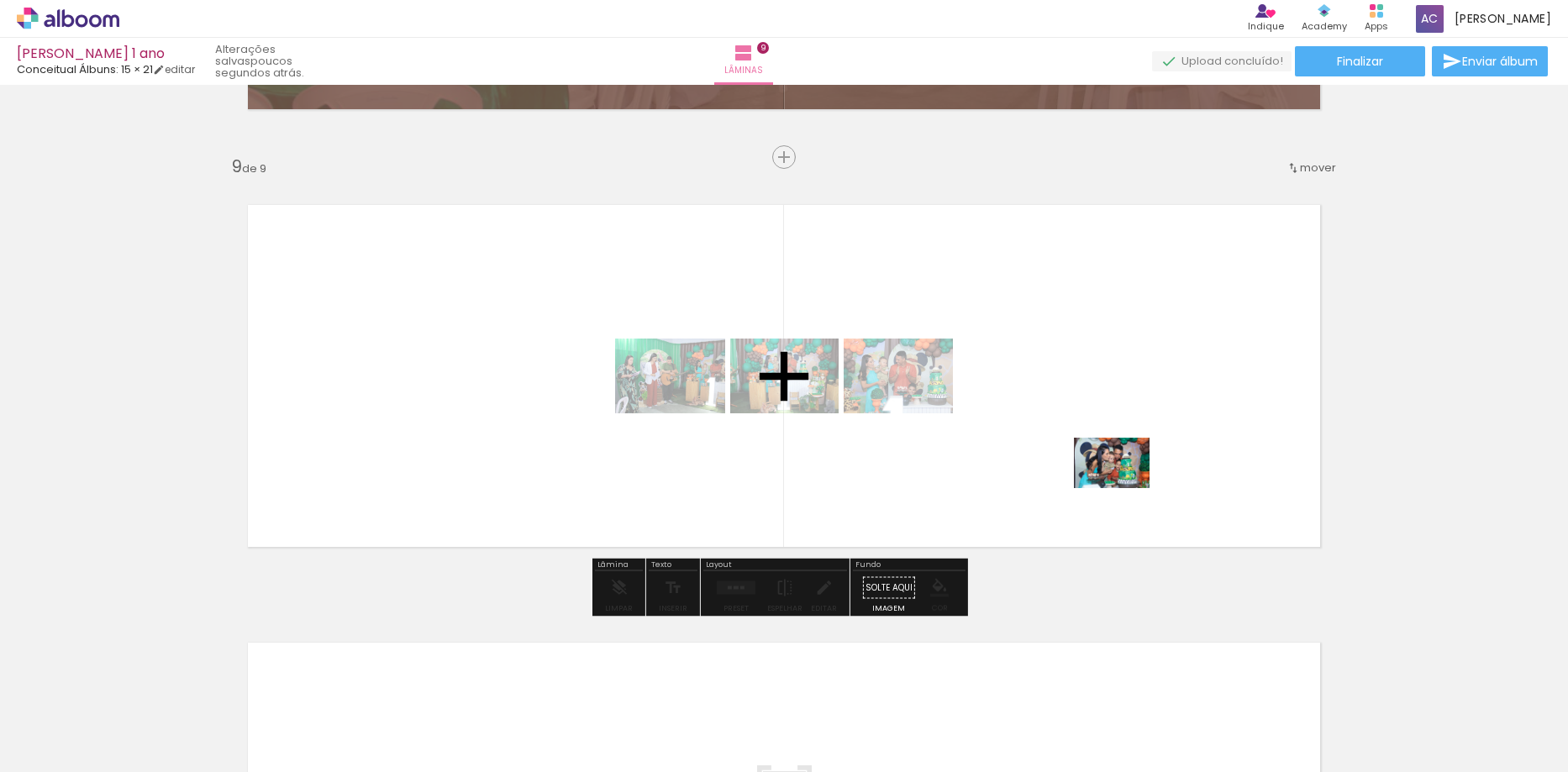
drag, startPoint x: 1488, startPoint y: 725, endPoint x: 1125, endPoint y: 488, distance: 433.5
click at [1125, 488] on quentale-workspace at bounding box center [784, 386] width 1568 height 772
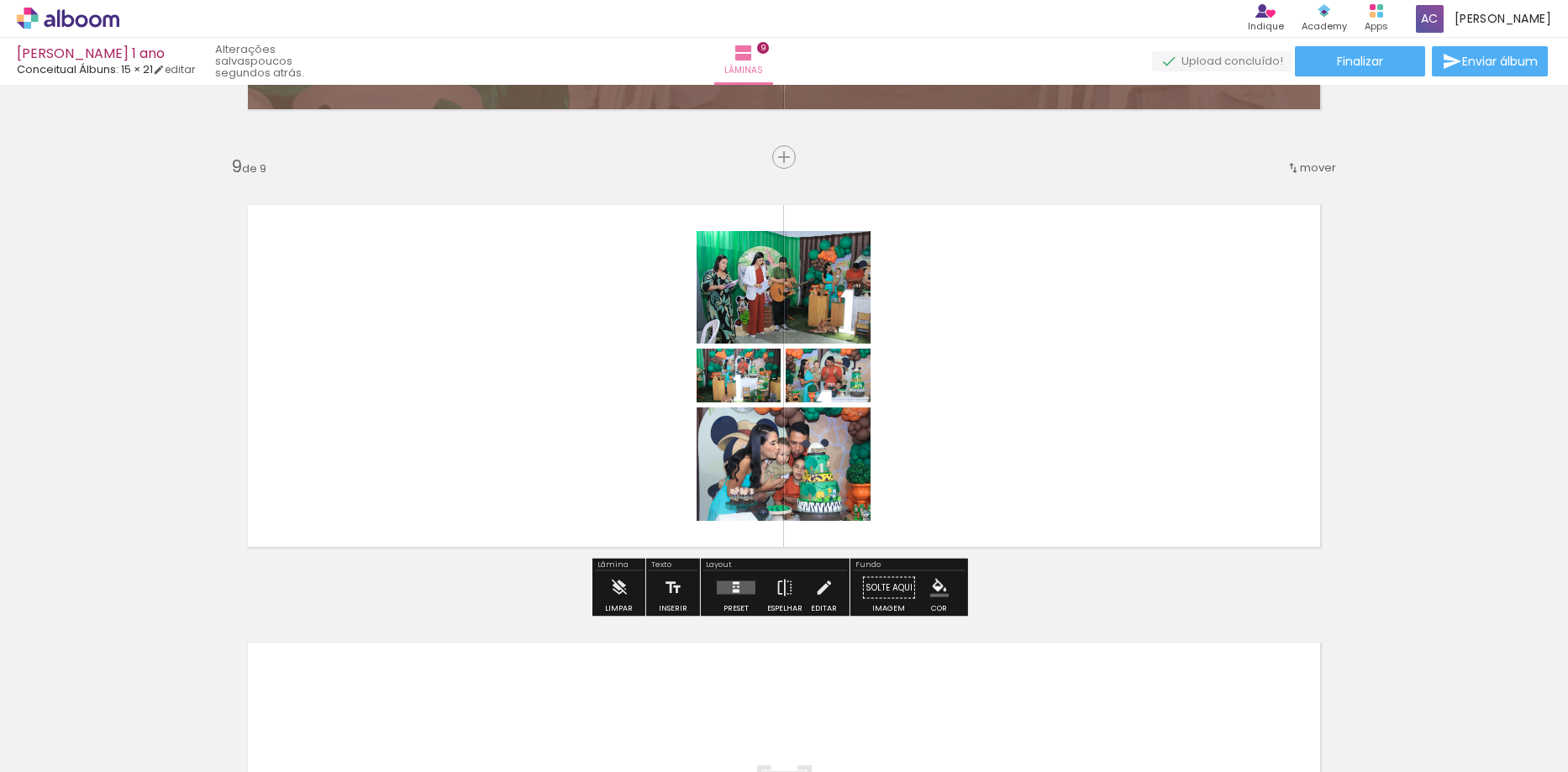
click at [739, 585] on quentale-layouter at bounding box center [736, 589] width 39 height 14
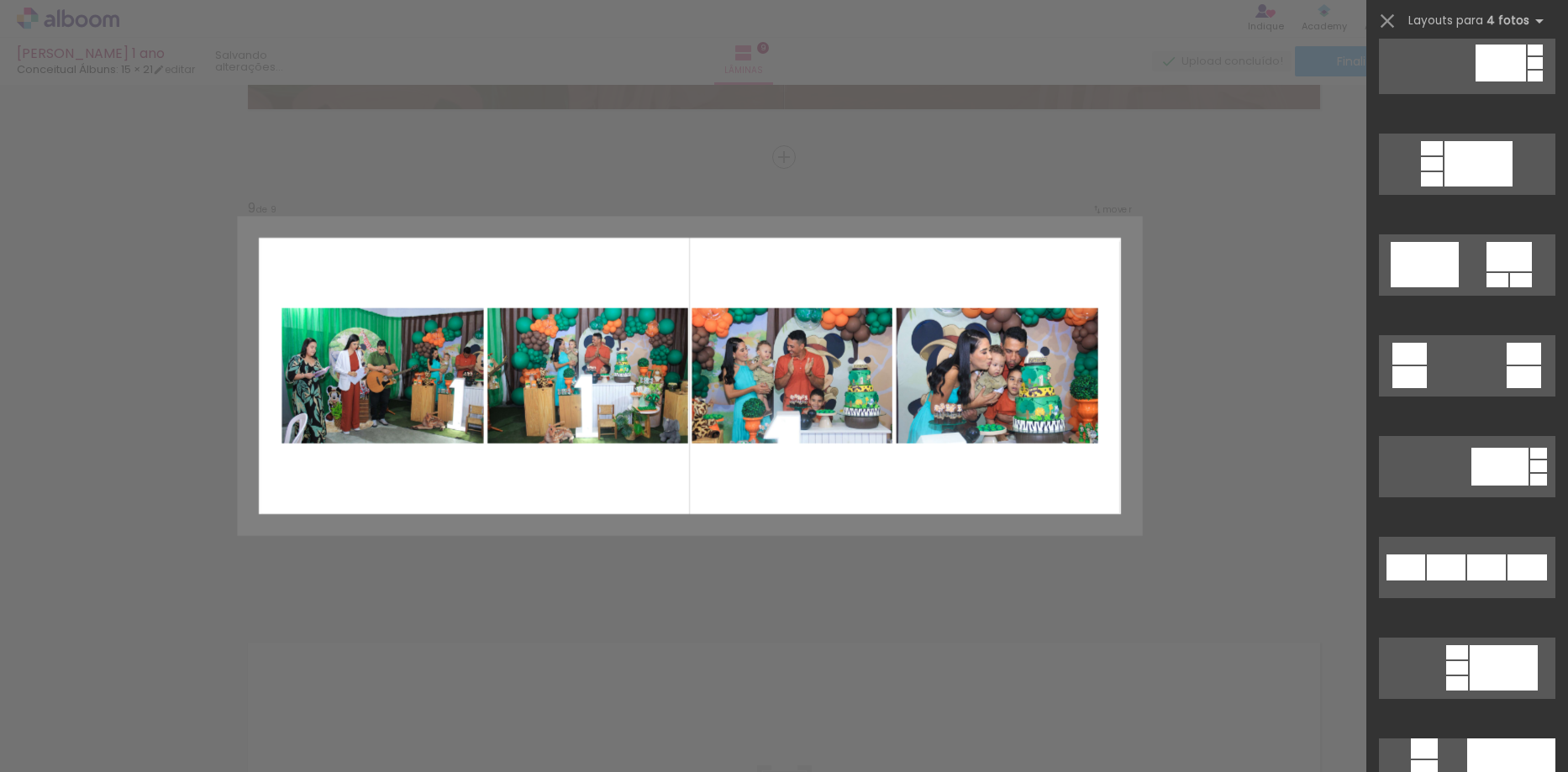
scroll to position [2016, 0]
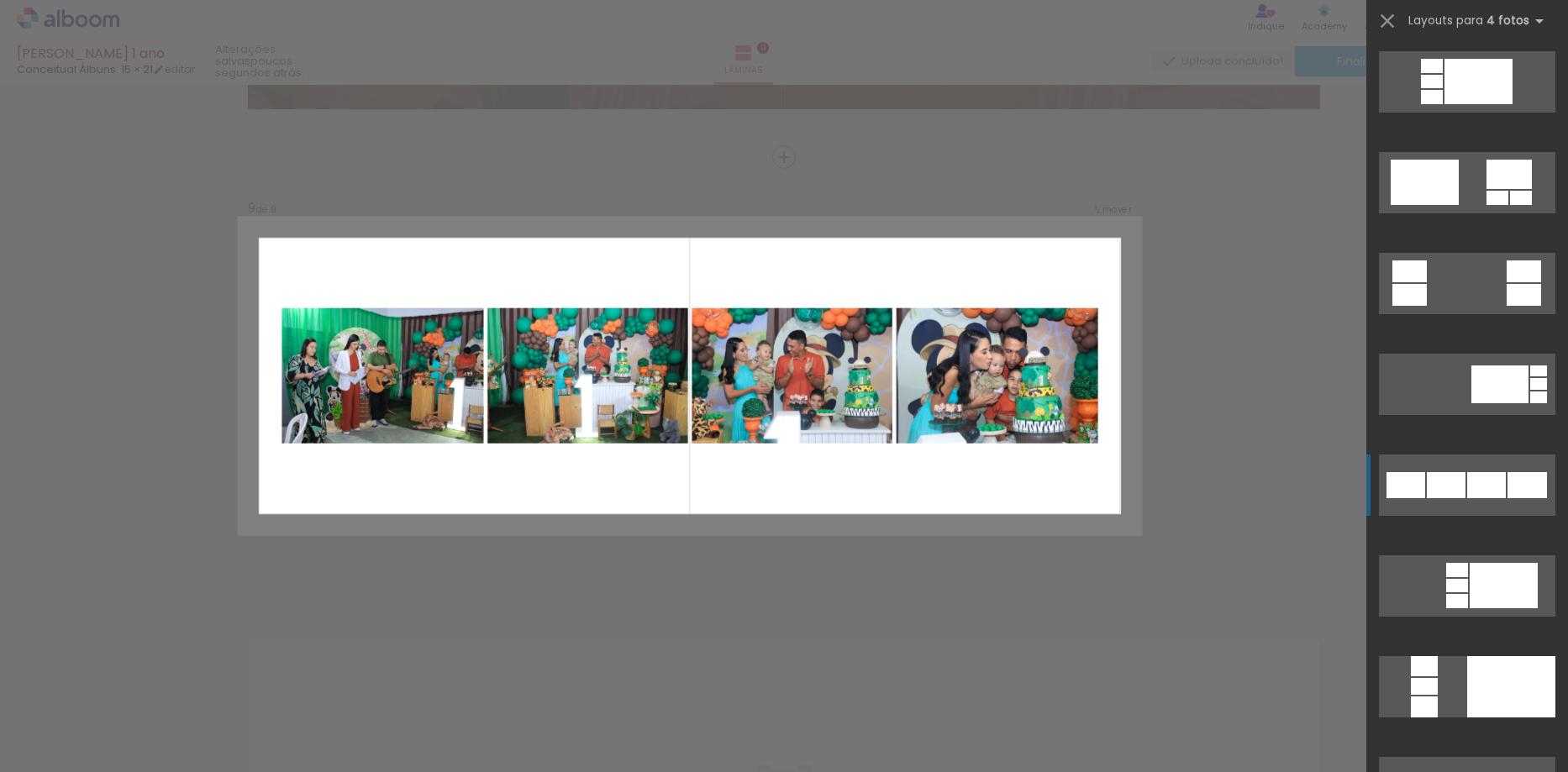
click at [1454, 104] on div at bounding box center [1478, 81] width 68 height 45
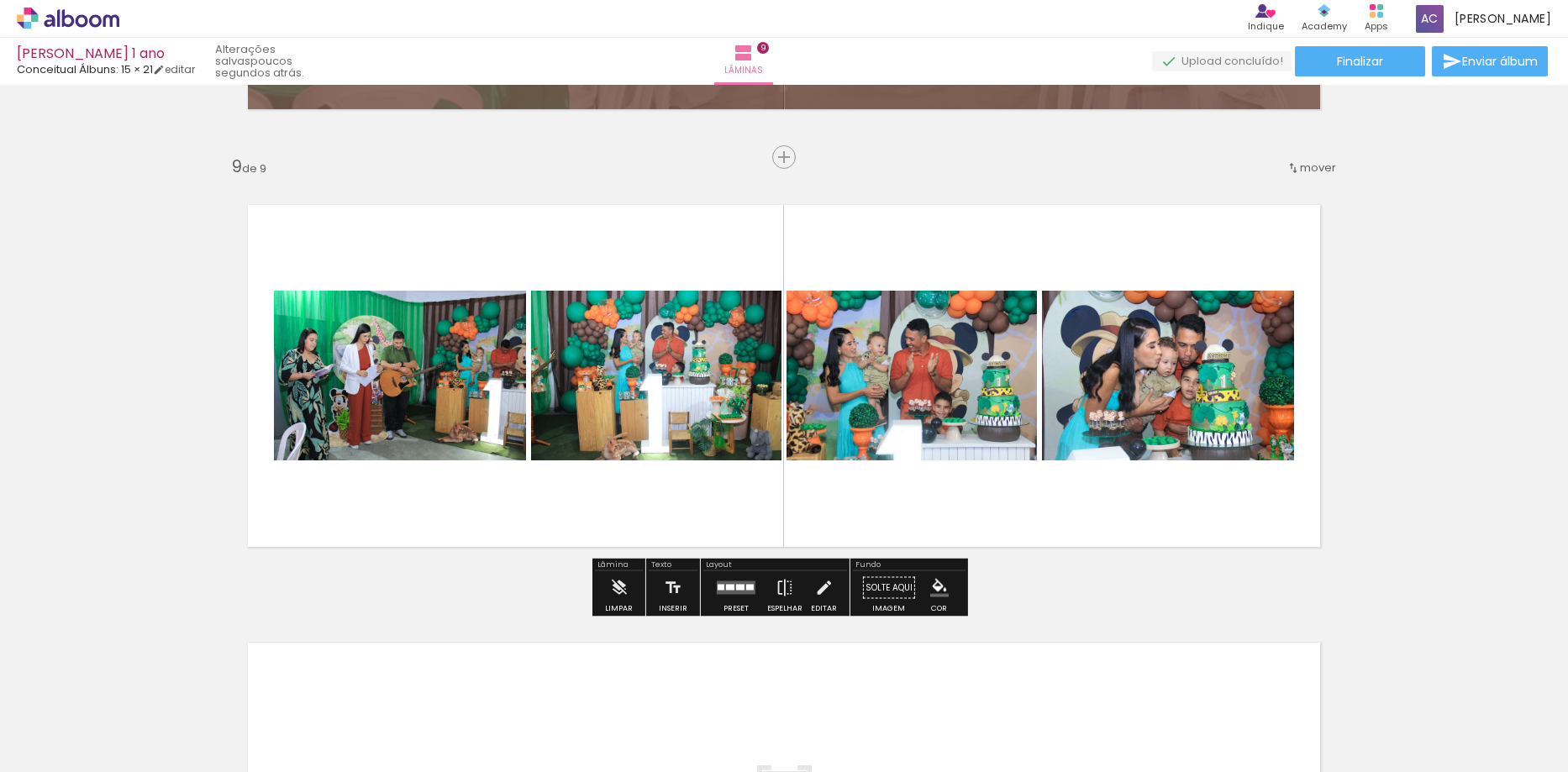
click at [740, 592] on quentale-layouter at bounding box center [736, 589] width 39 height 14
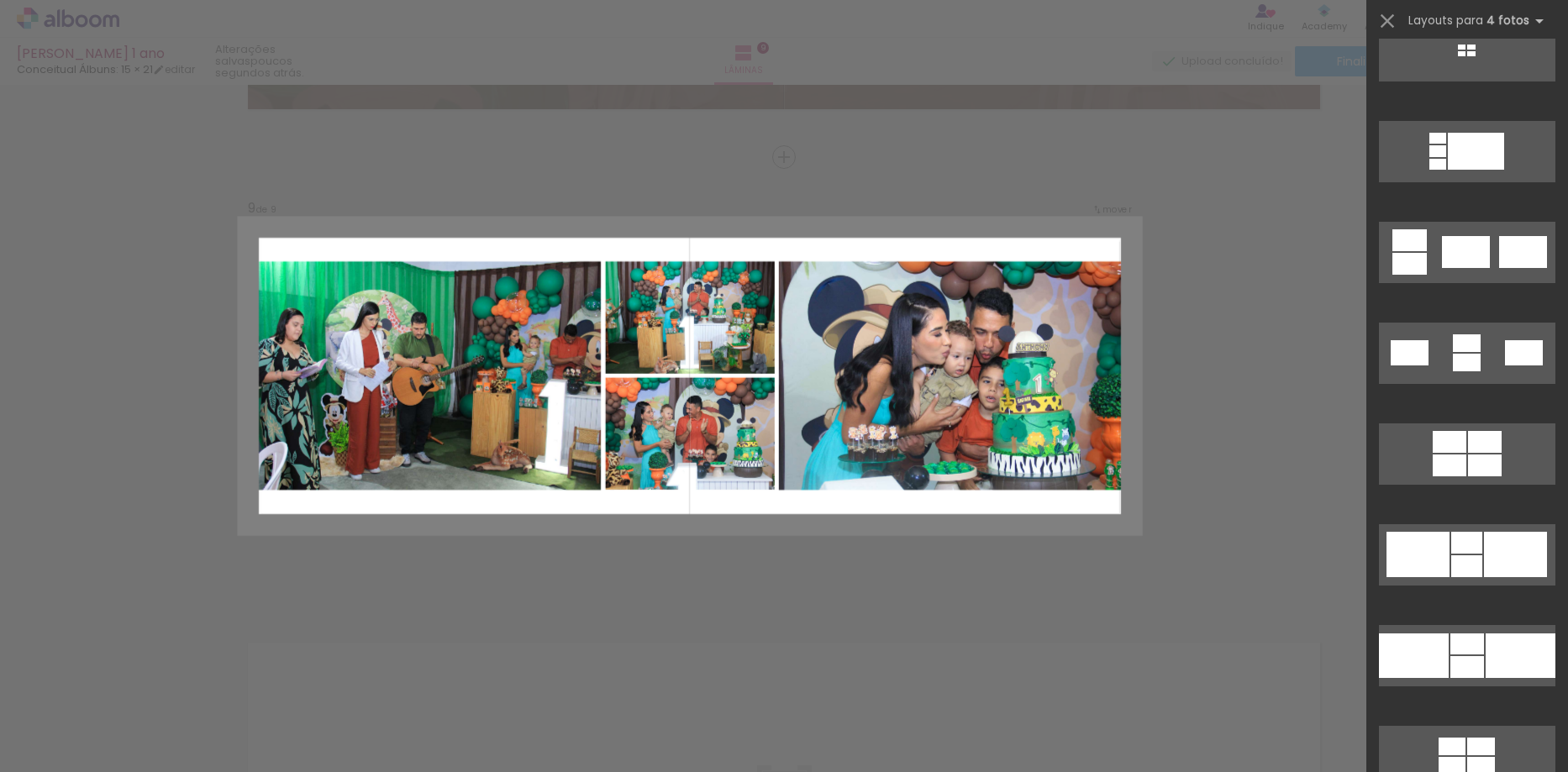
scroll to position [2587, 0]
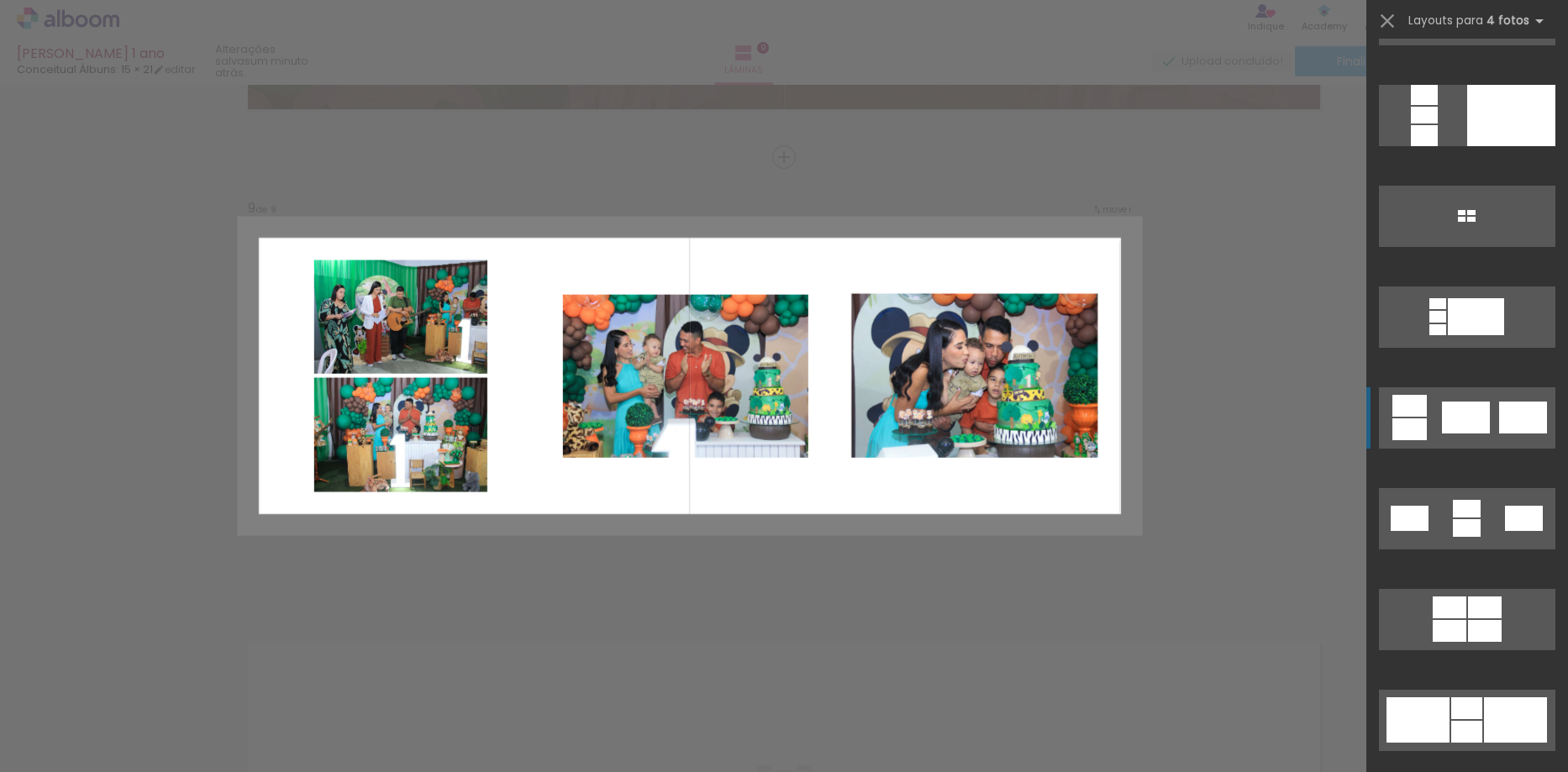
click at [1451, 21] on div at bounding box center [1456, 15] width 22 height 14
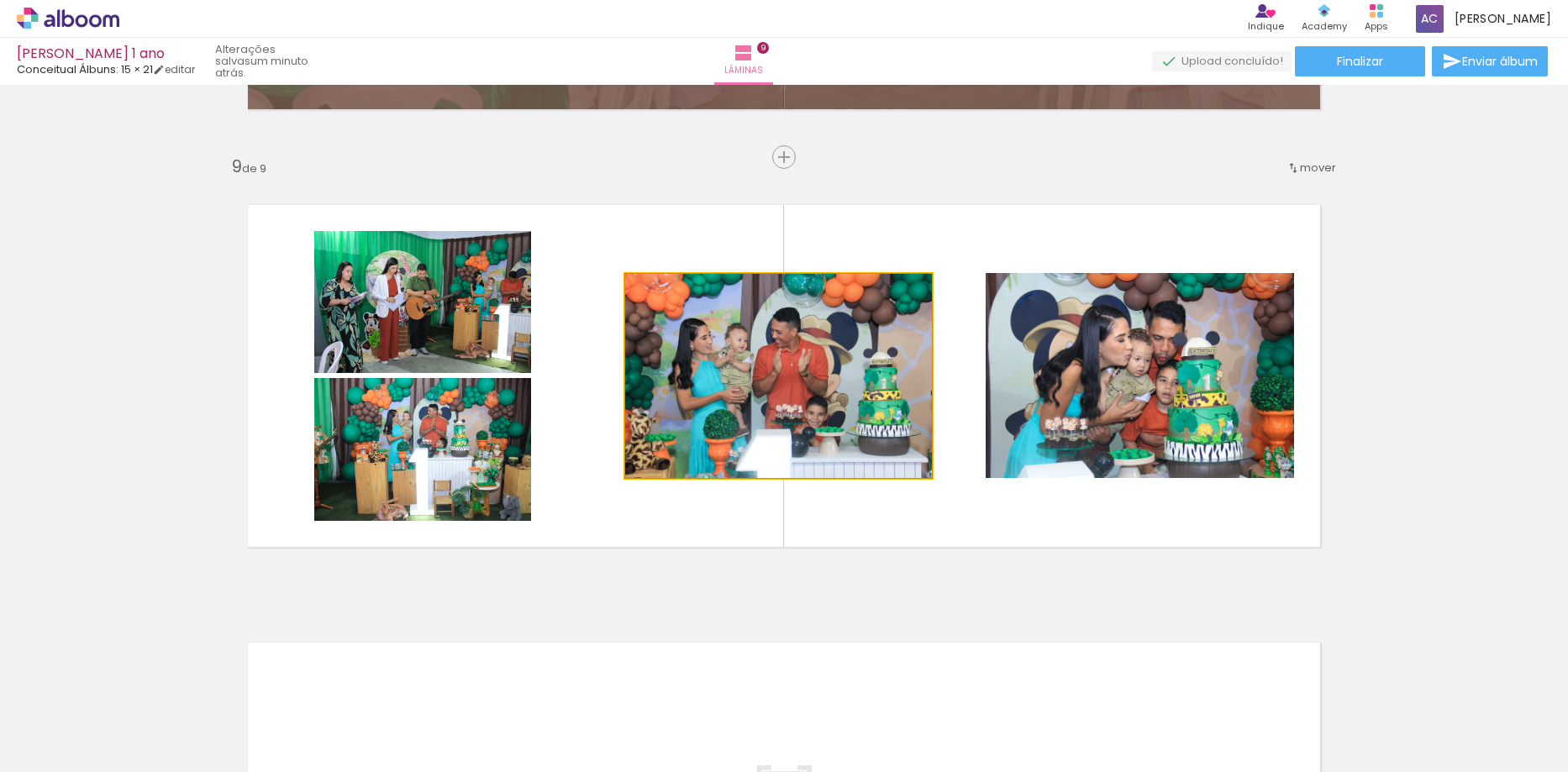
drag, startPoint x: 806, startPoint y: 439, endPoint x: 826, endPoint y: 438, distance: 20.0
drag, startPoint x: 828, startPoint y: 423, endPoint x: 809, endPoint y: 418, distance: 19.6
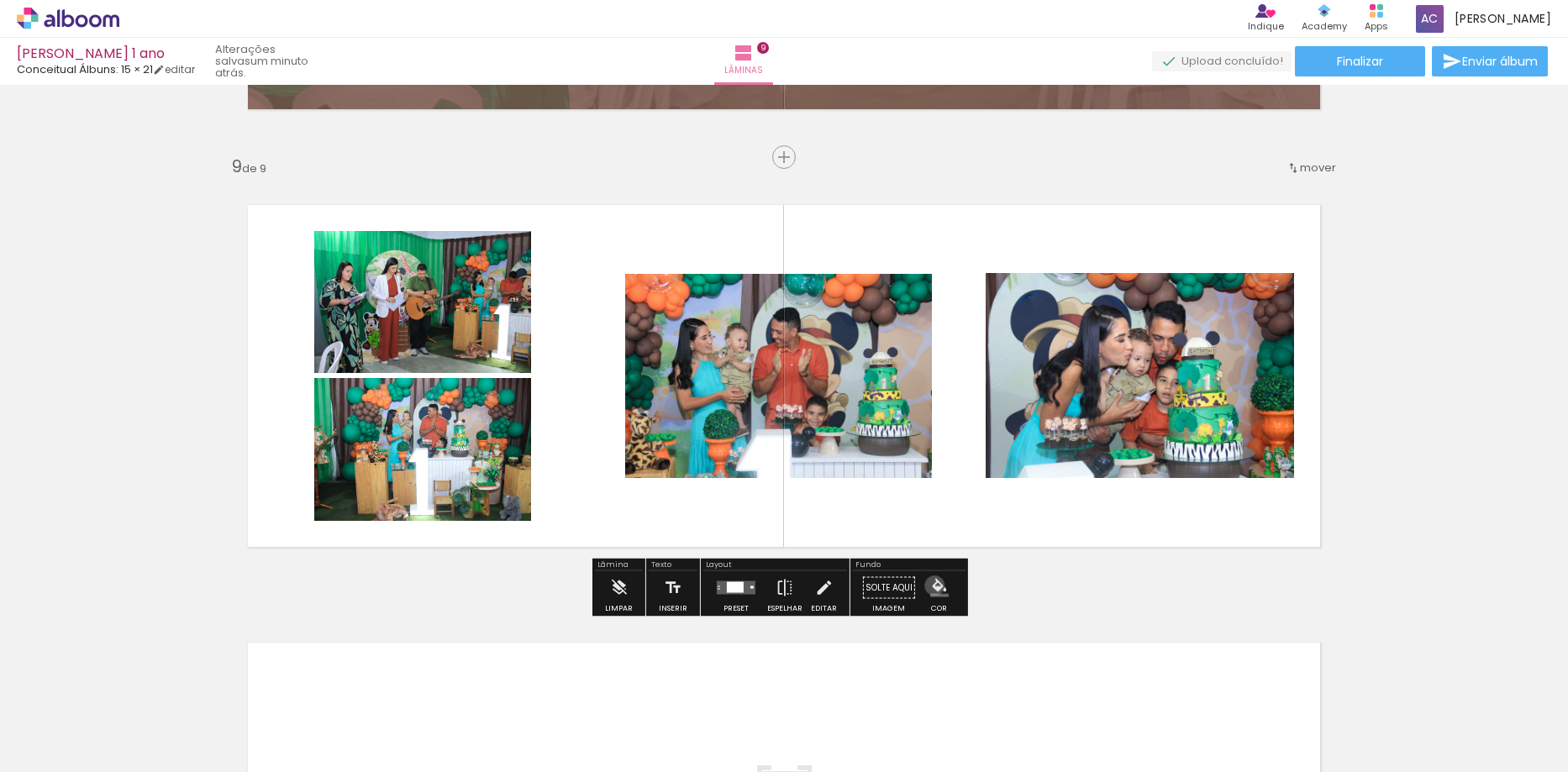
click at [930, 585] on iron-icon "color picker" at bounding box center [939, 588] width 18 height 18
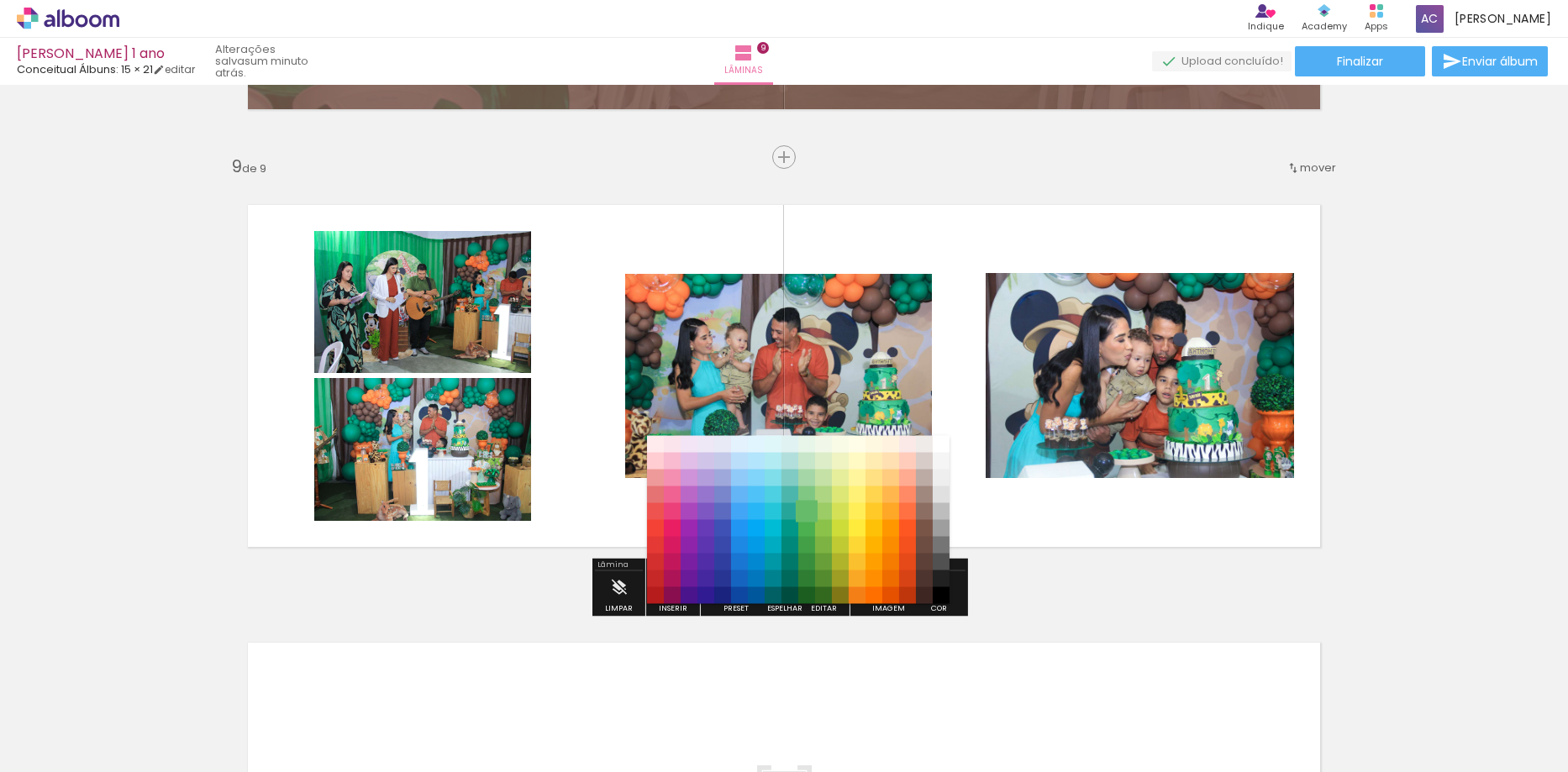
click at [807, 517] on paper-item "#66bb6a" at bounding box center [806, 511] width 16 height 16
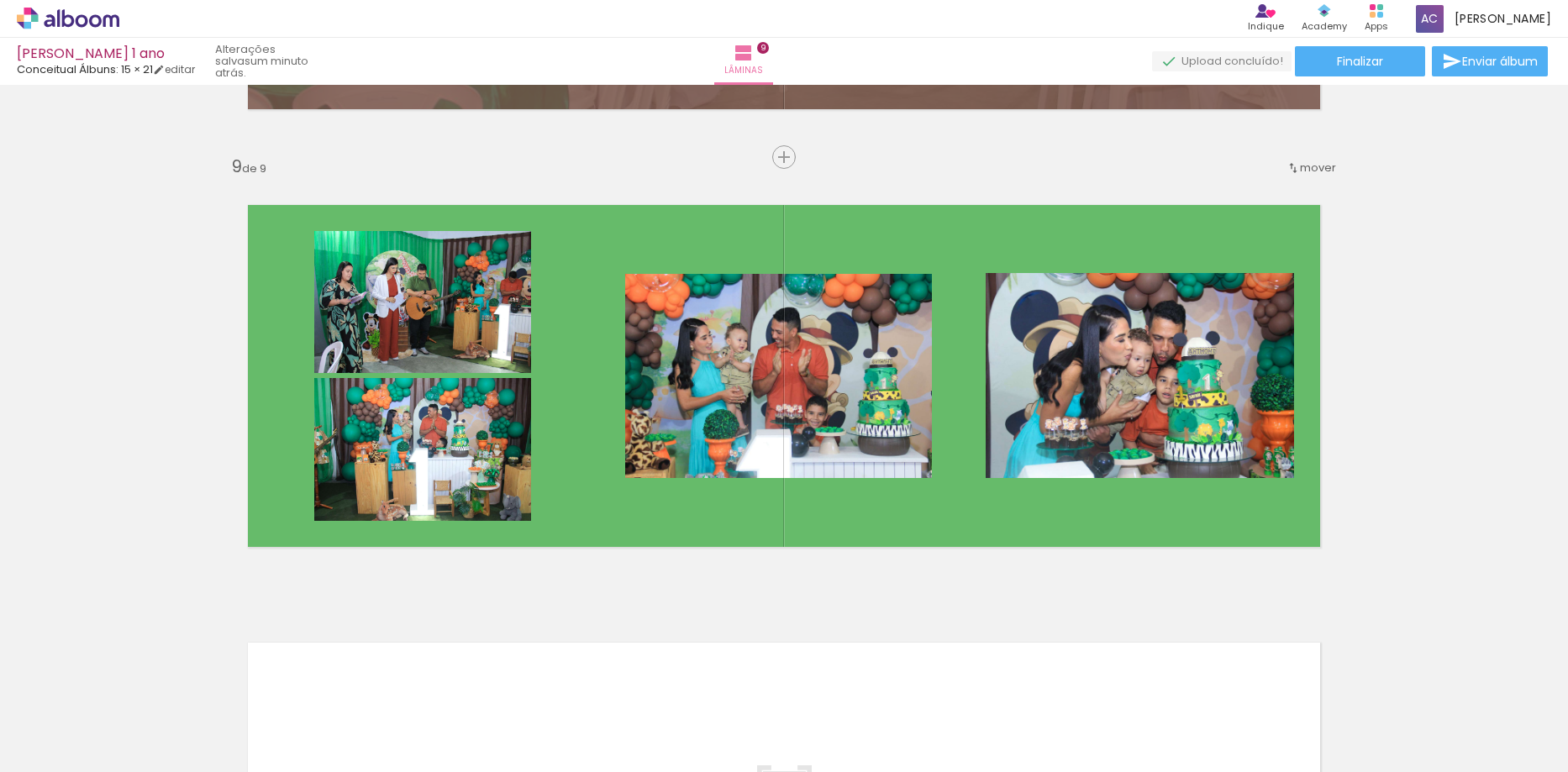
scroll to position [0, 0]
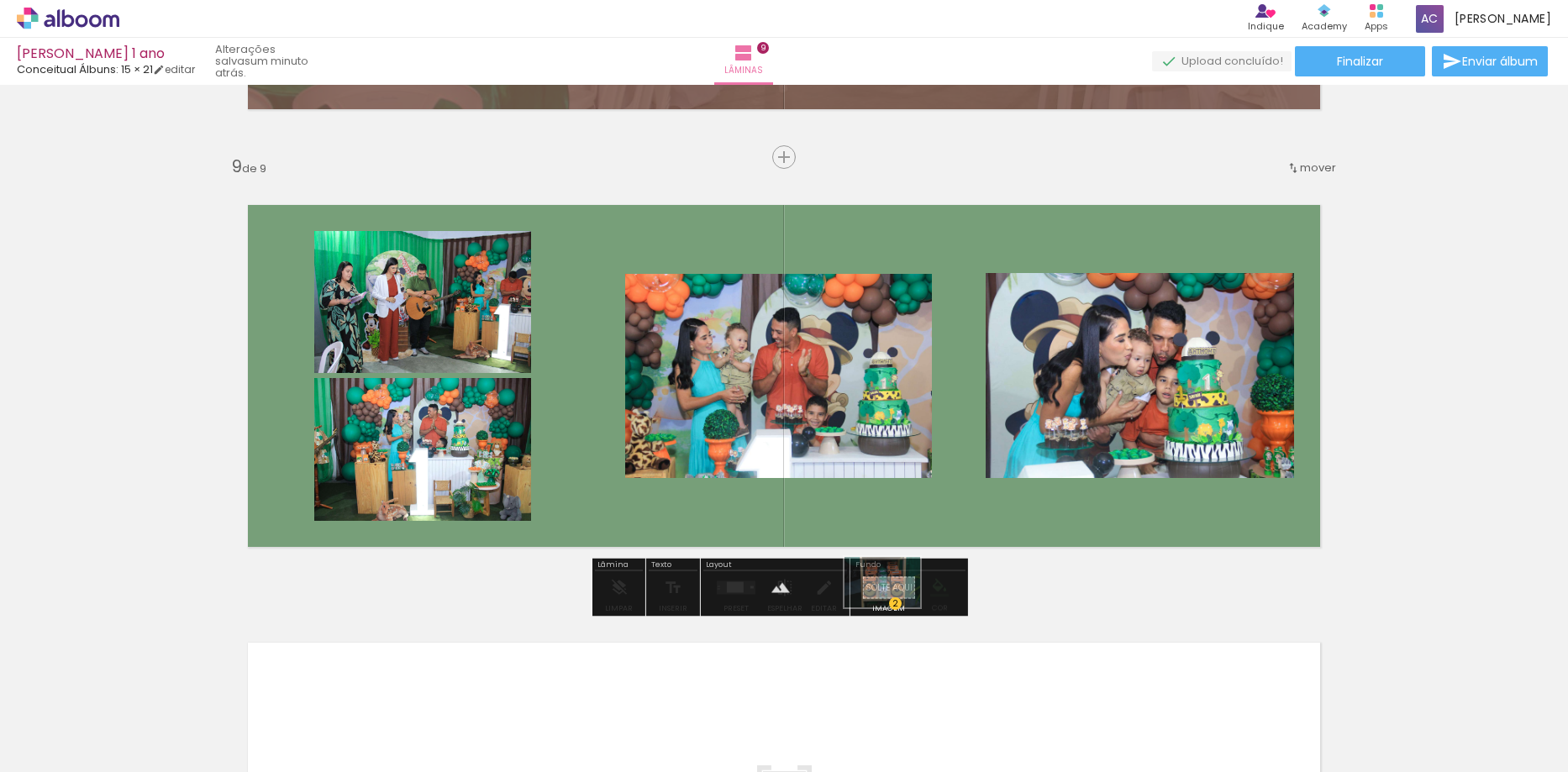
drag, startPoint x: 379, startPoint y: 731, endPoint x: 895, endPoint y: 607, distance: 530.7
click at [895, 607] on quentale-workspace at bounding box center [784, 386] width 1568 height 772
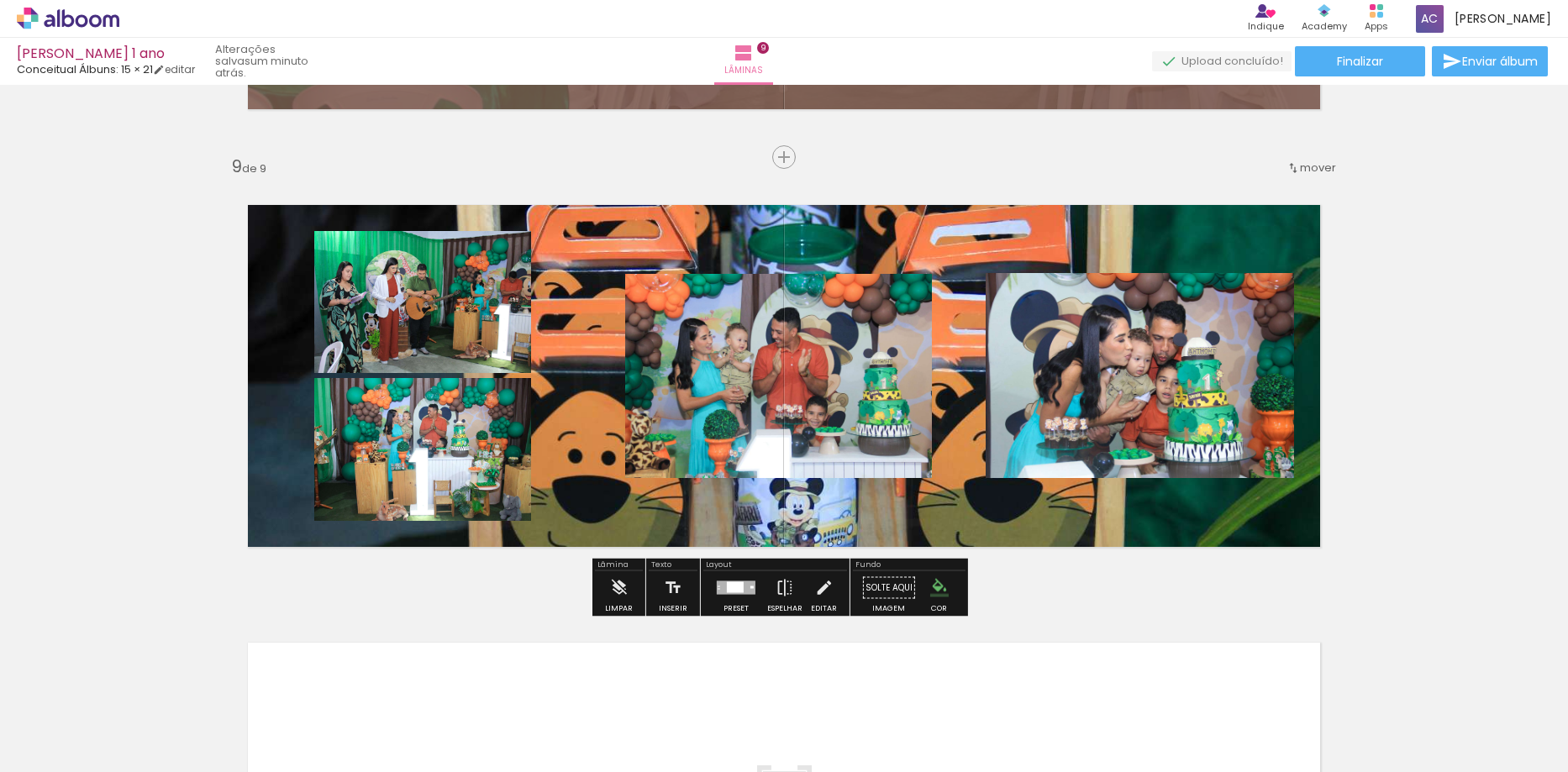
click at [714, 518] on quentale-layouter at bounding box center [784, 376] width 1126 height 396
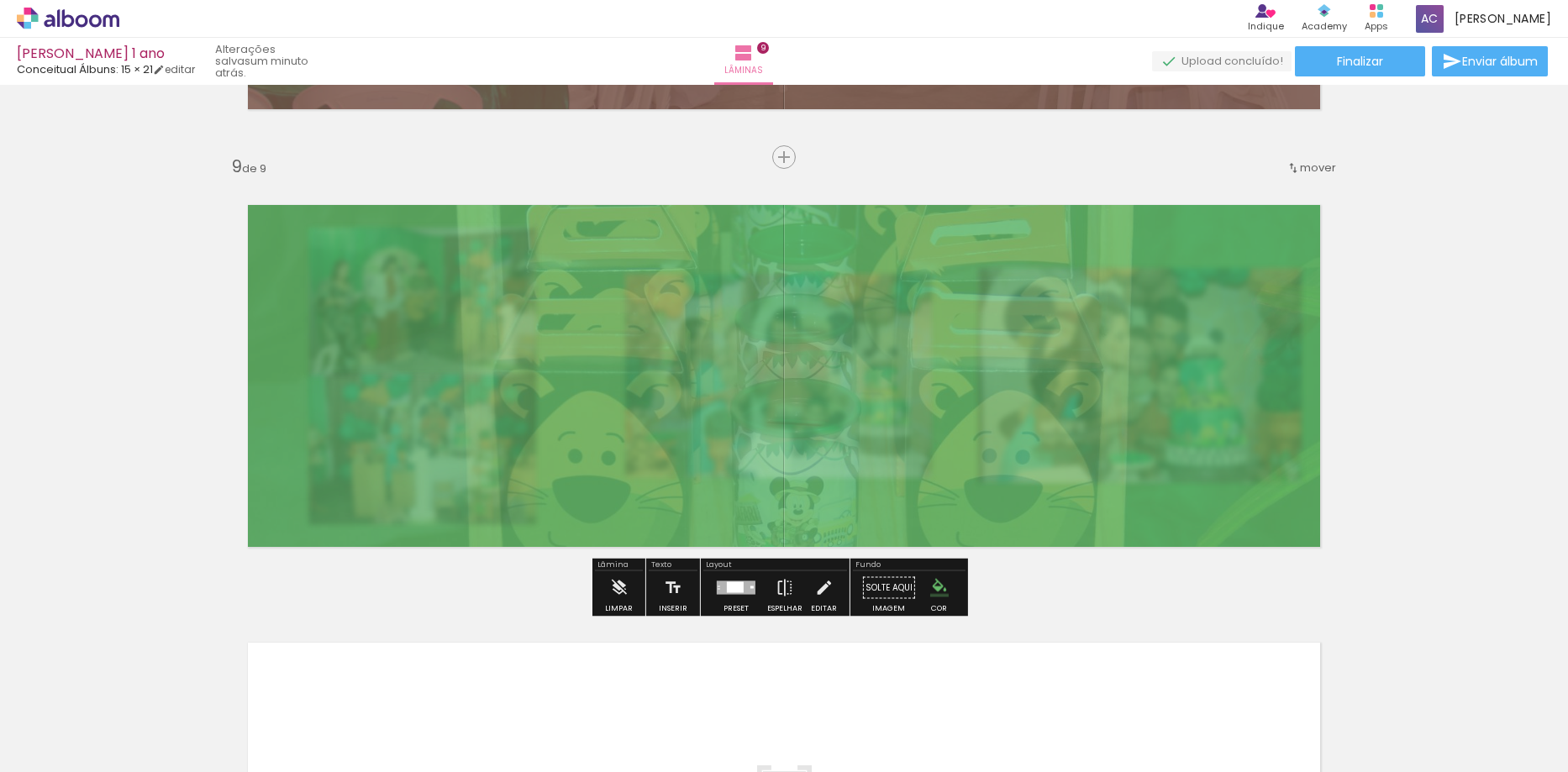
drag, startPoint x: 441, startPoint y: 225, endPoint x: 406, endPoint y: 229, distance: 35.2
type paper-slider "15"
click at [406, 229] on div at bounding box center [413, 221] width 27 height 27
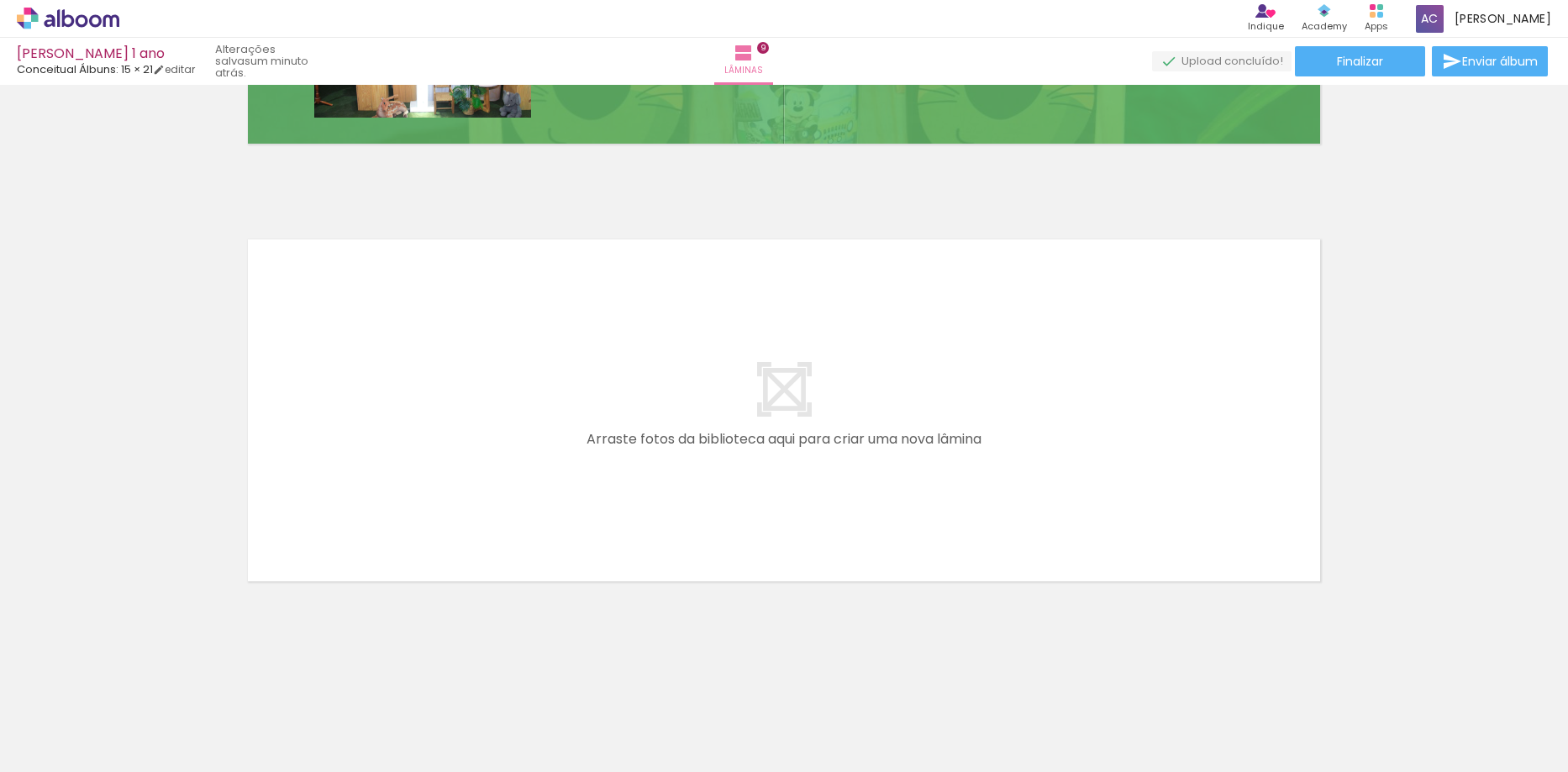
scroll to position [0, 2434]
